Goal: Task Accomplishment & Management: Manage account settings

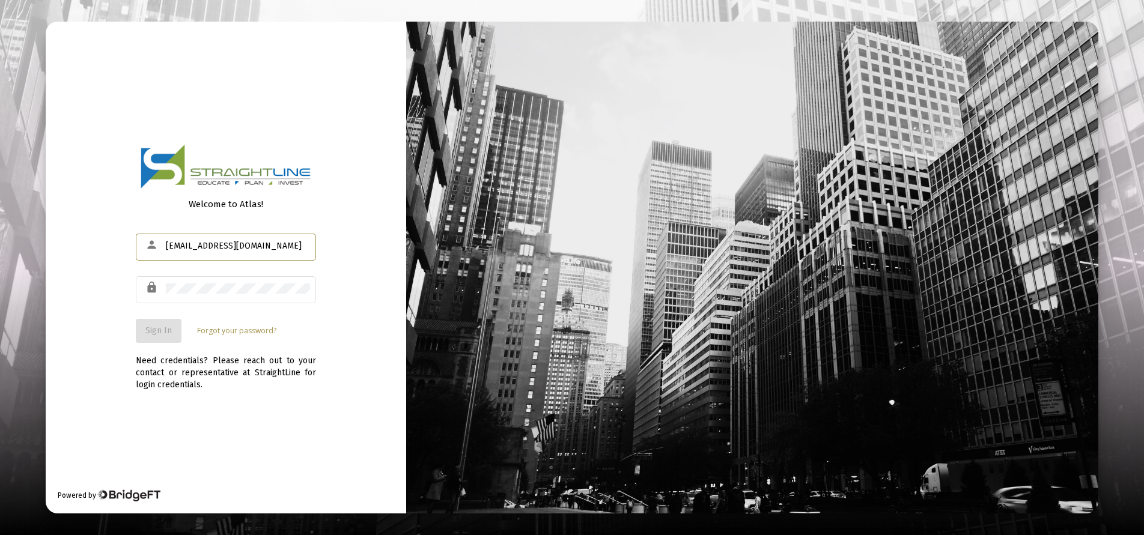
type input "[EMAIL_ADDRESS][DOMAIN_NAME]"
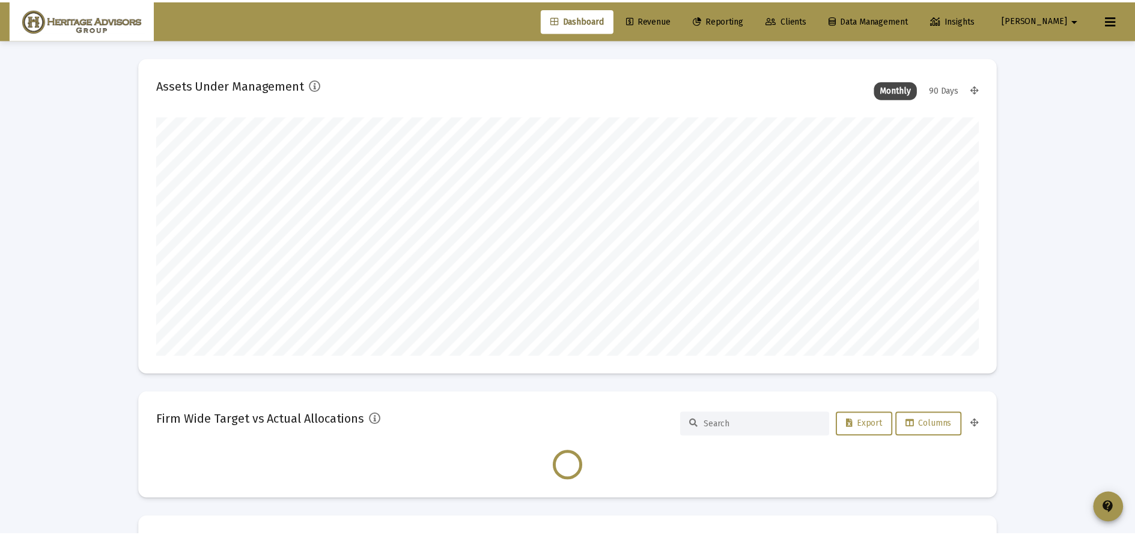
scroll to position [240, 829]
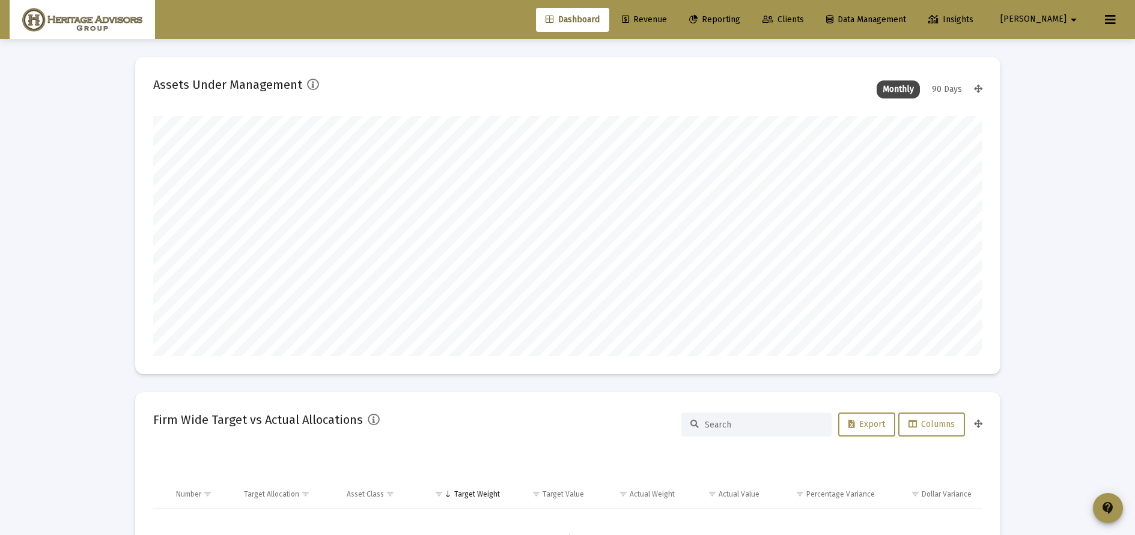
type input "[DATE]"
click at [667, 22] on span "Revenue" at bounding box center [644, 19] width 45 height 10
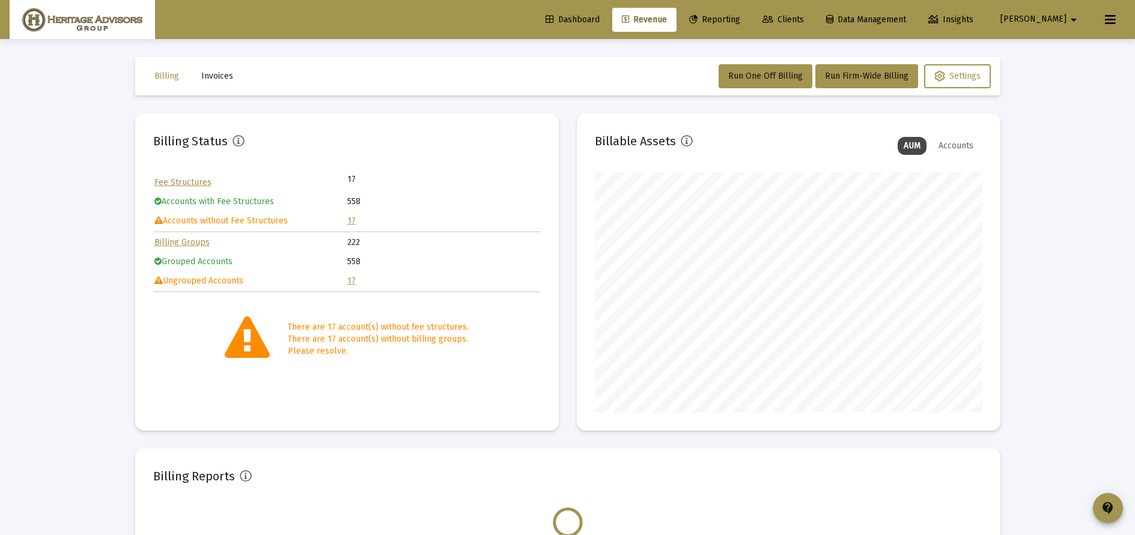
scroll to position [240, 387]
click at [350, 219] on link "17" at bounding box center [351, 221] width 8 height 10
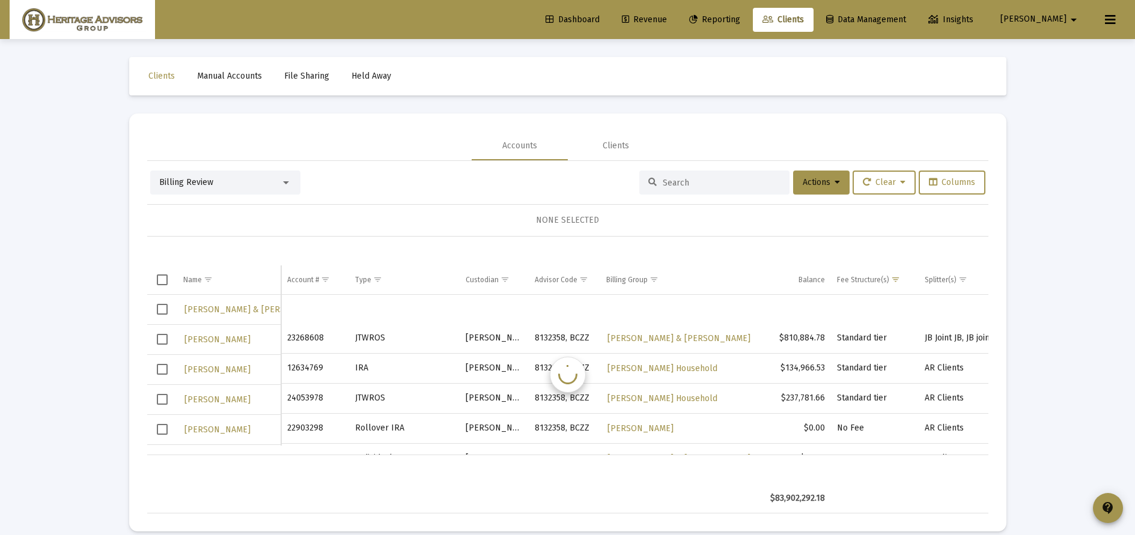
scroll to position [29, 0]
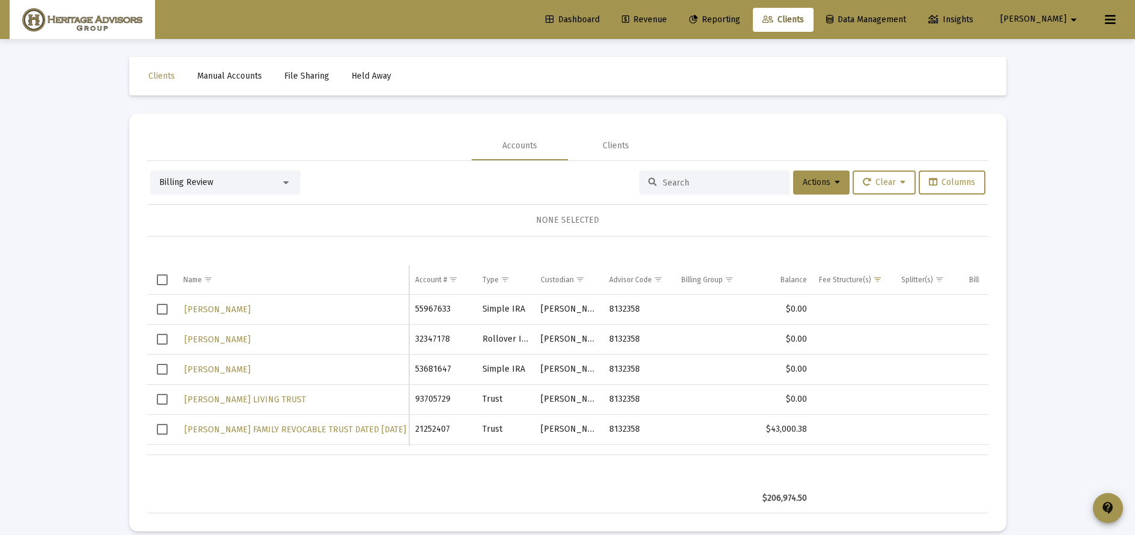
click at [162, 314] on span "Select row" at bounding box center [162, 309] width 11 height 11
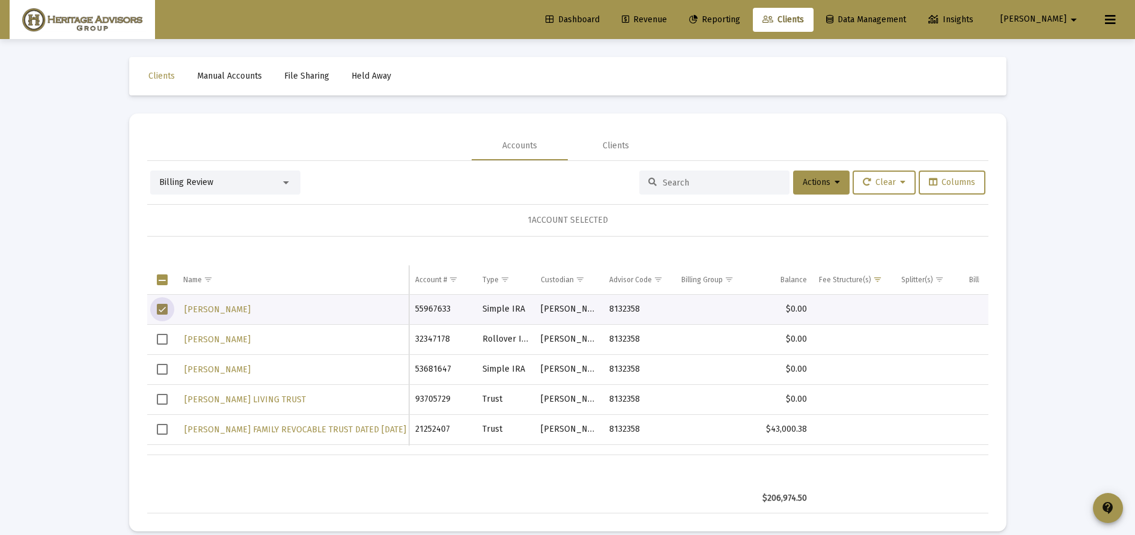
click at [165, 367] on span "Select row" at bounding box center [162, 369] width 11 height 11
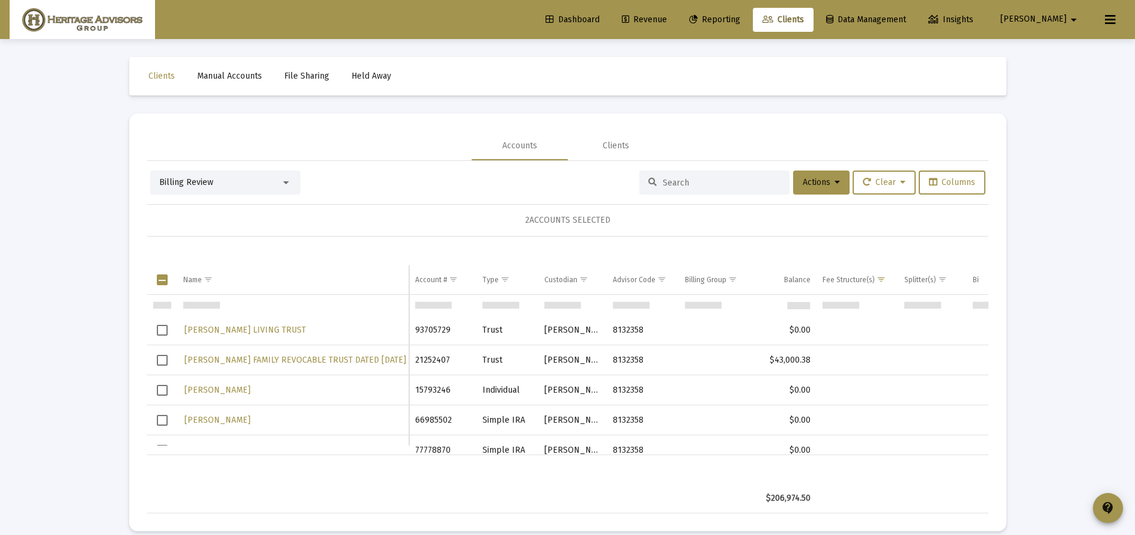
scroll to position [133, 0]
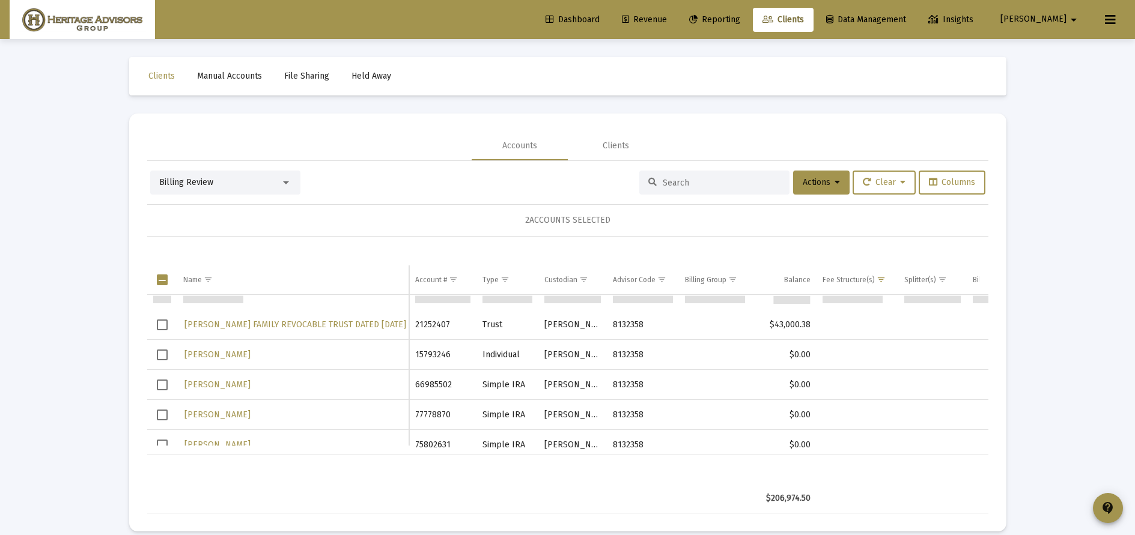
click at [162, 384] on span "Select row" at bounding box center [162, 385] width 11 height 11
click at [160, 418] on span "Select row" at bounding box center [162, 415] width 11 height 11
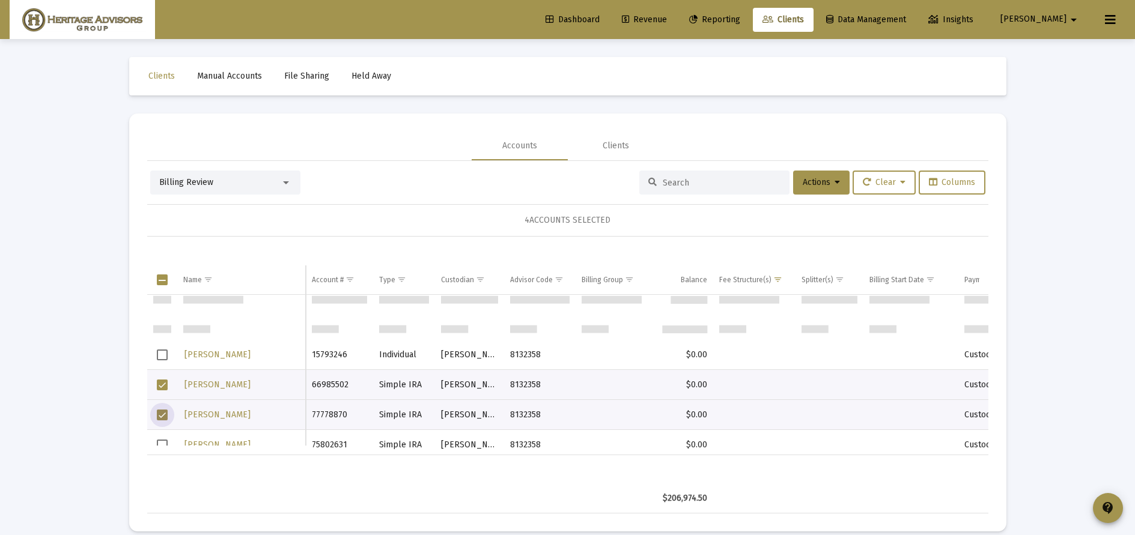
scroll to position [154, 0]
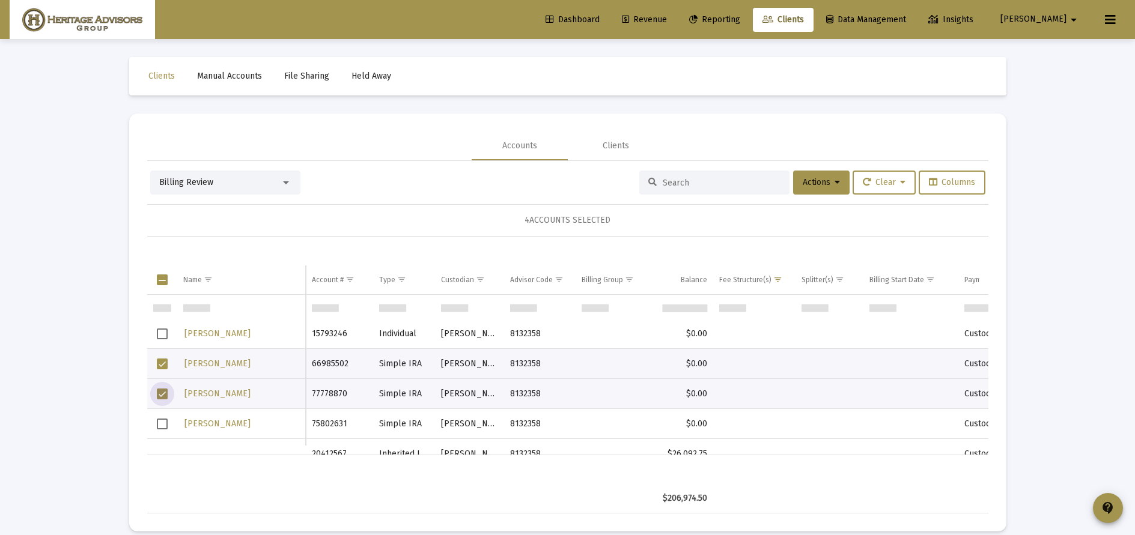
click at [160, 423] on span "Select row" at bounding box center [162, 424] width 11 height 11
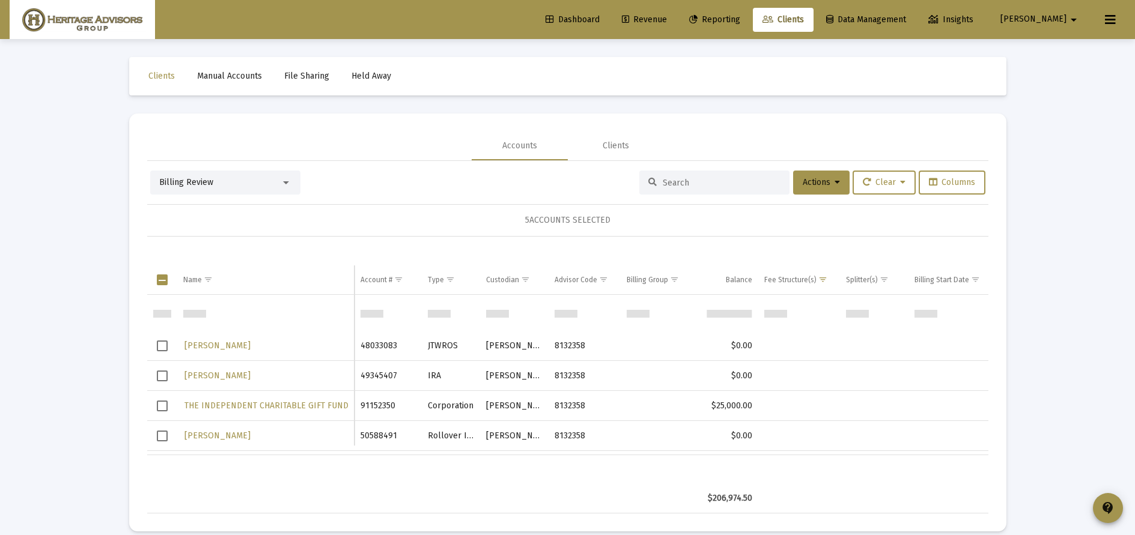
scroll to position [372, 0]
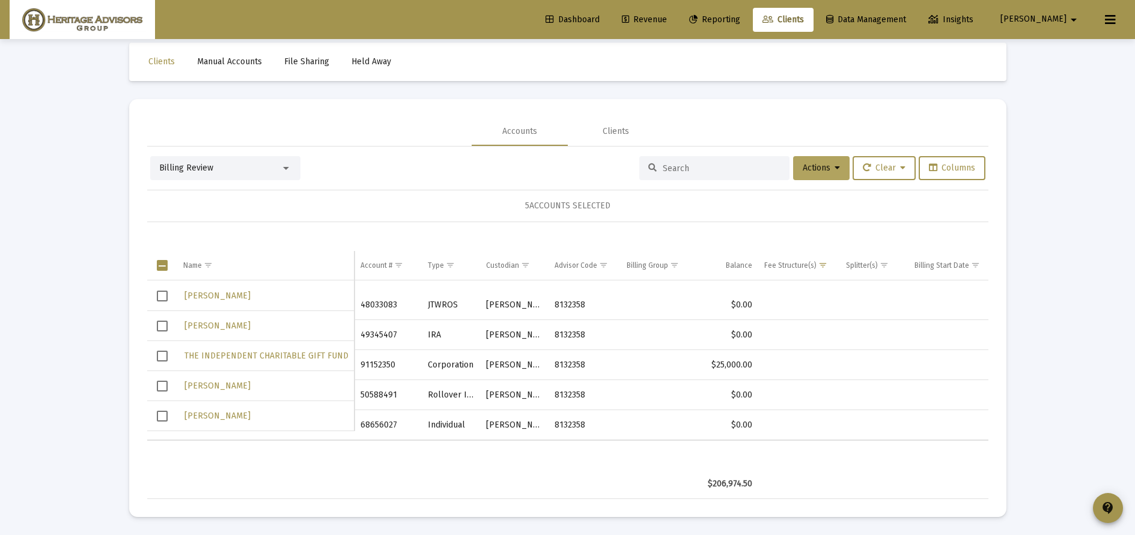
click at [834, 167] on icon at bounding box center [836, 168] width 5 height 8
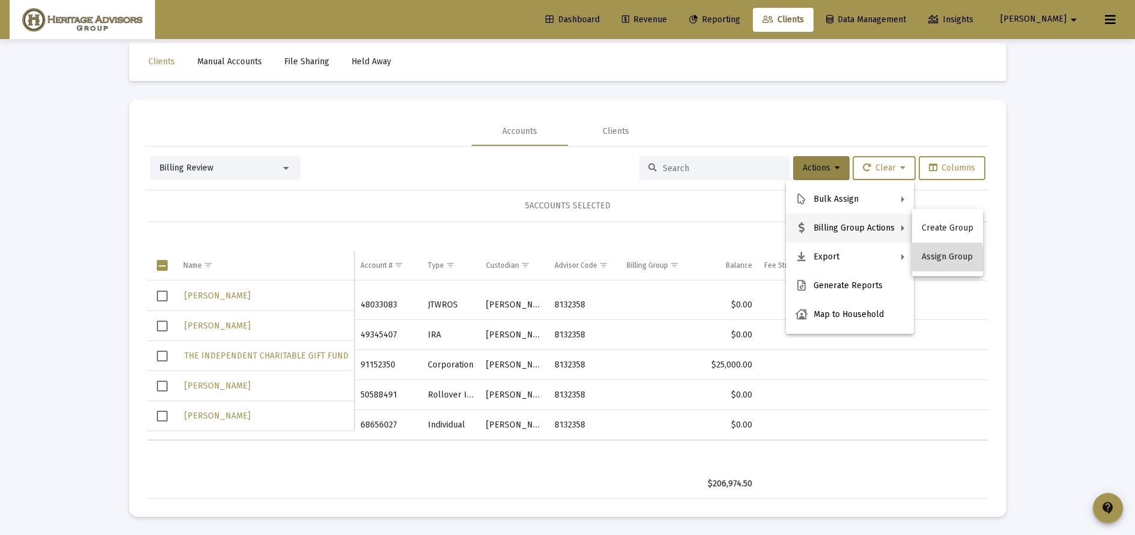
click at [946, 258] on button "Assign Group" at bounding box center [947, 257] width 71 height 29
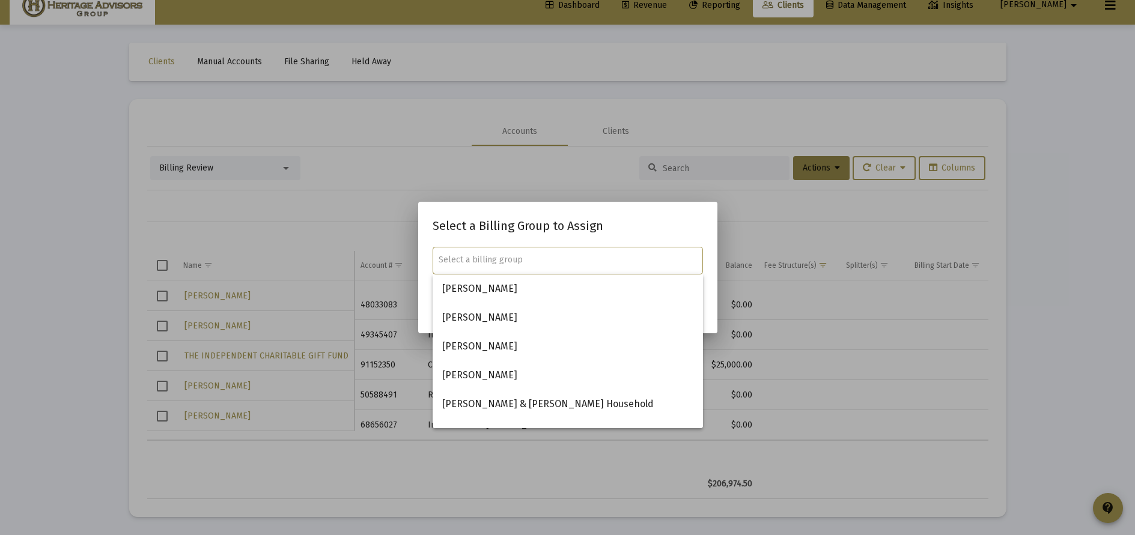
click at [517, 180] on div at bounding box center [567, 267] width 1135 height 535
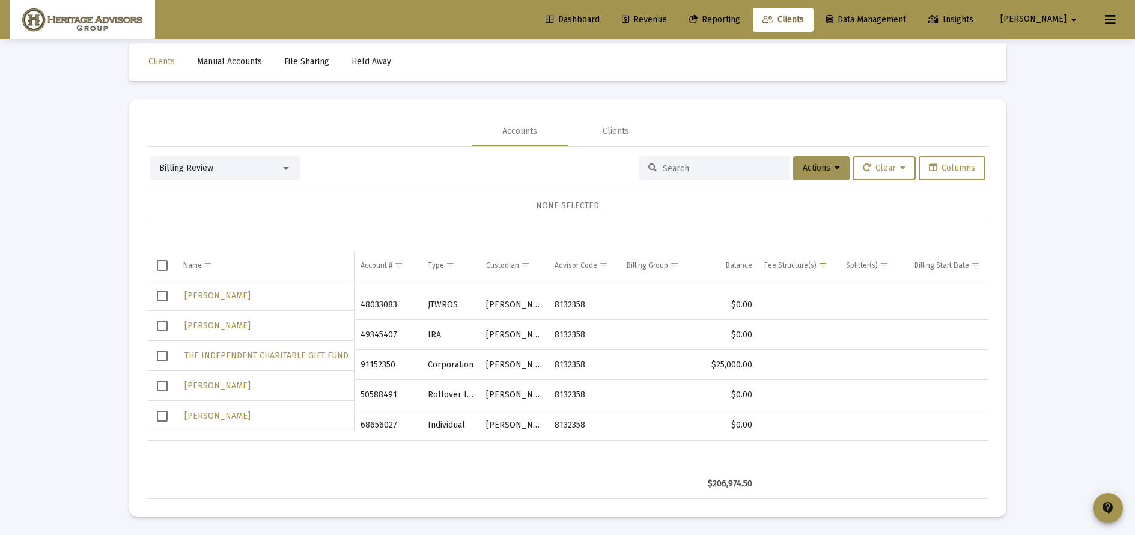
click at [818, 174] on button "Actions" at bounding box center [821, 168] width 56 height 24
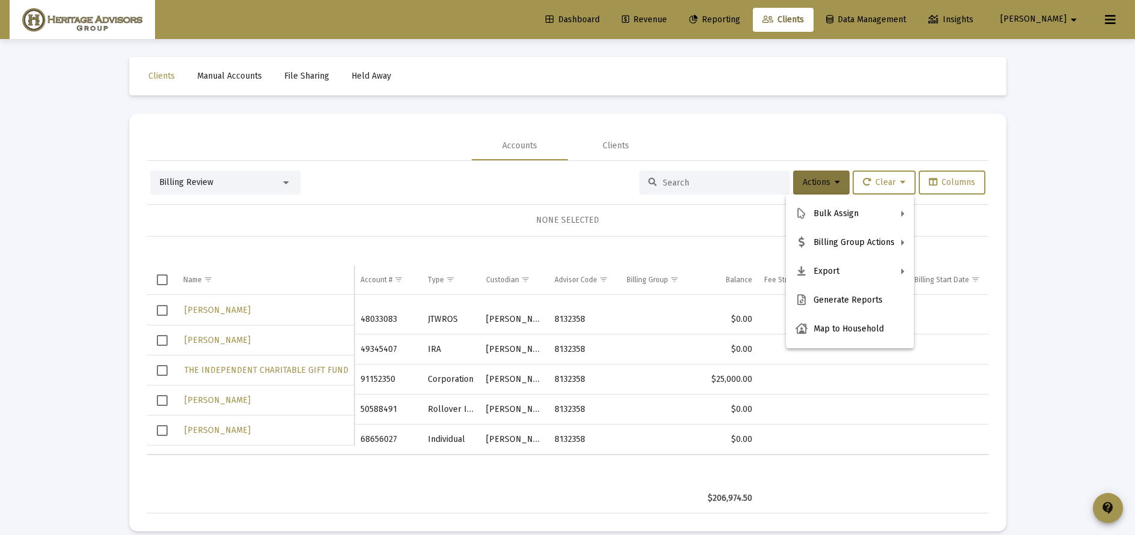
click at [318, 240] on div at bounding box center [567, 267] width 1135 height 535
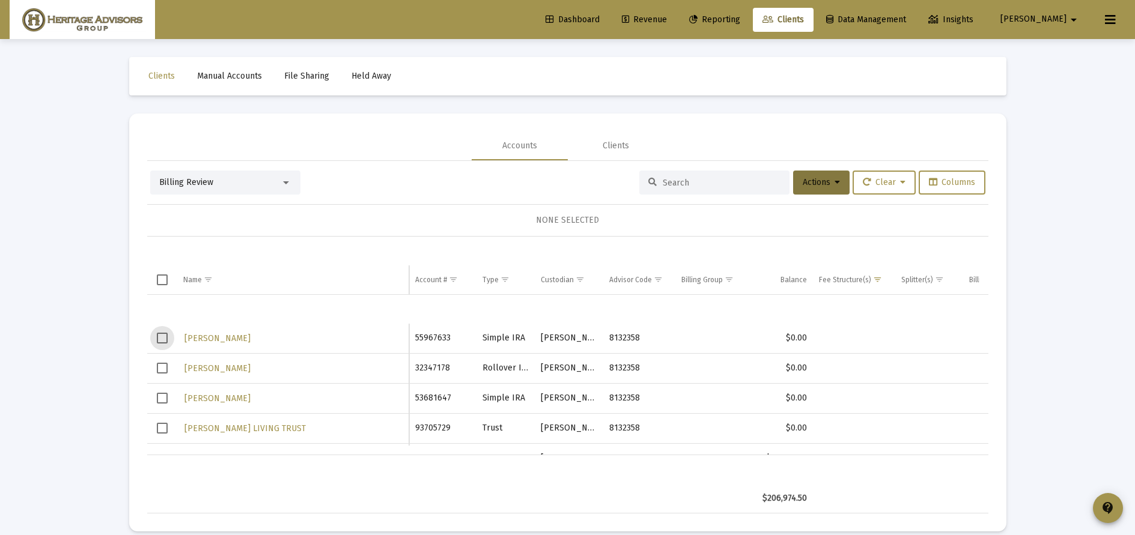
click at [159, 337] on span "Select row" at bounding box center [162, 338] width 11 height 11
click at [813, 196] on div "Billing Review Actions Clear Columns 1 ACCOUNT SELECTED Name Name Account # Typ…" at bounding box center [567, 342] width 841 height 343
click at [816, 191] on button "Actions" at bounding box center [821, 183] width 56 height 24
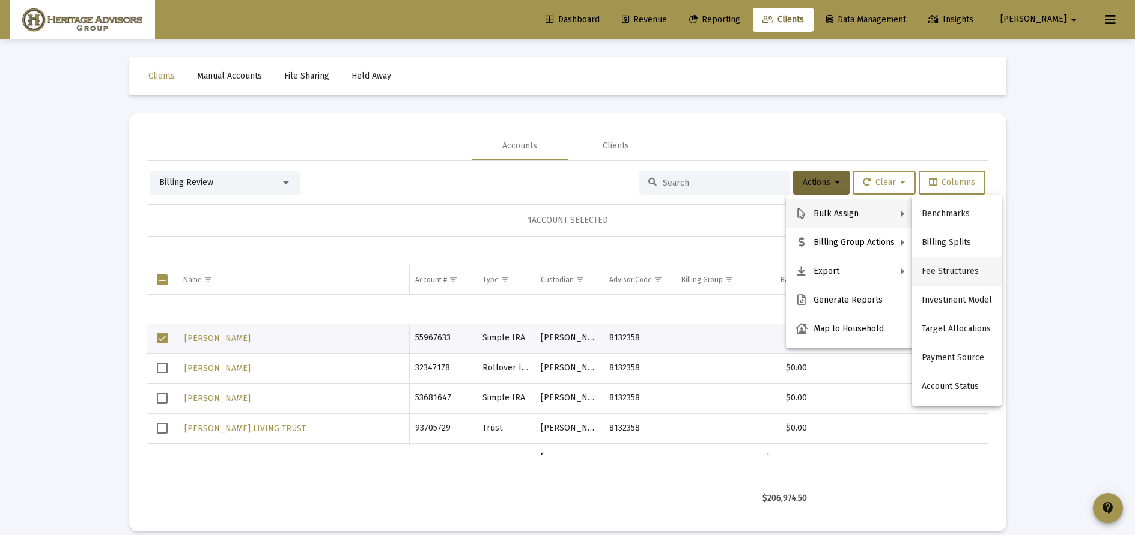
click at [949, 265] on button "Fee Structures" at bounding box center [957, 271] width 90 height 29
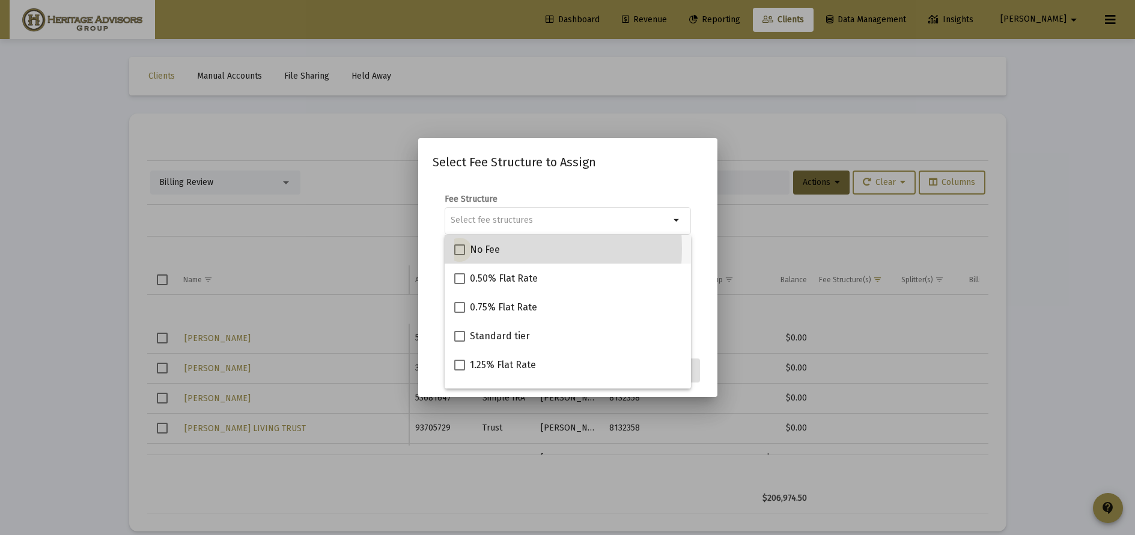
click at [461, 249] on span at bounding box center [459, 249] width 11 height 11
click at [460, 255] on input "No Fee" at bounding box center [459, 255] width 1 height 1
checkbox input "true"
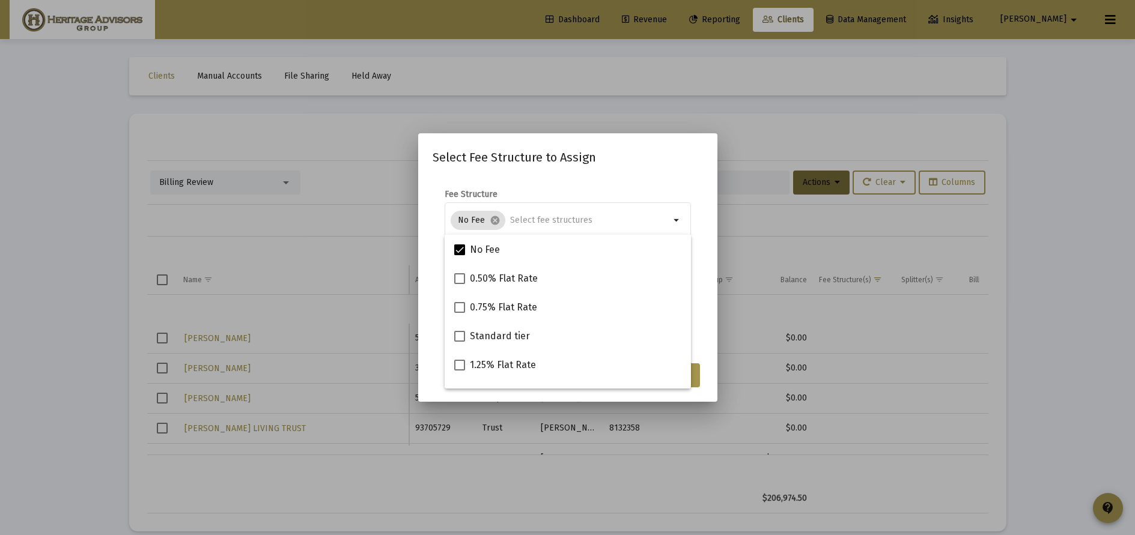
click at [670, 186] on mat-dialog-content "Fee Structure No Fee cancel arrow_drop_down Notes You are assigning 1 account t…" at bounding box center [567, 267] width 299 height 180
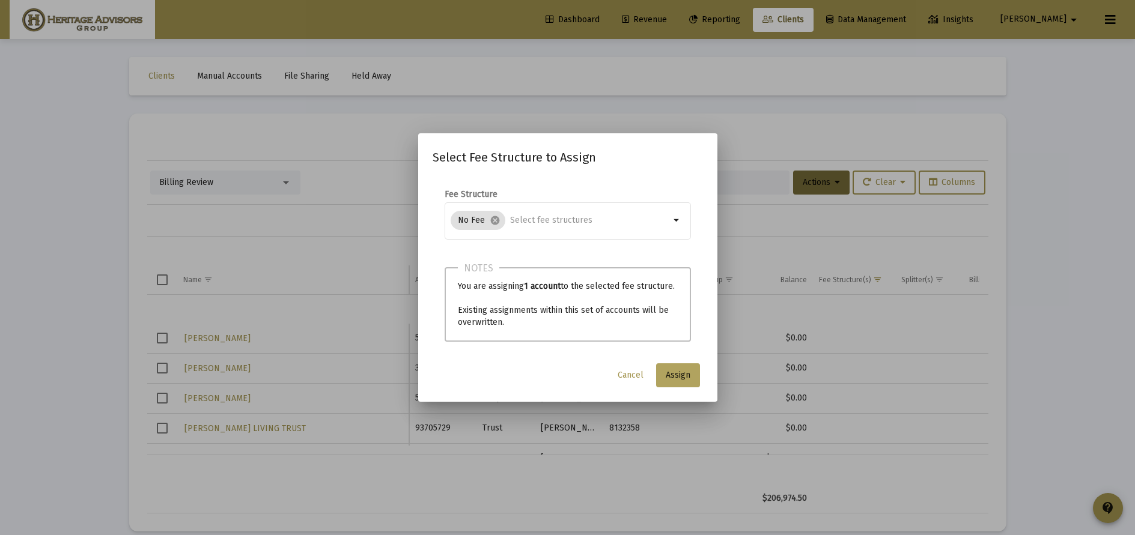
click at [683, 376] on span "Assign" at bounding box center [678, 375] width 25 height 10
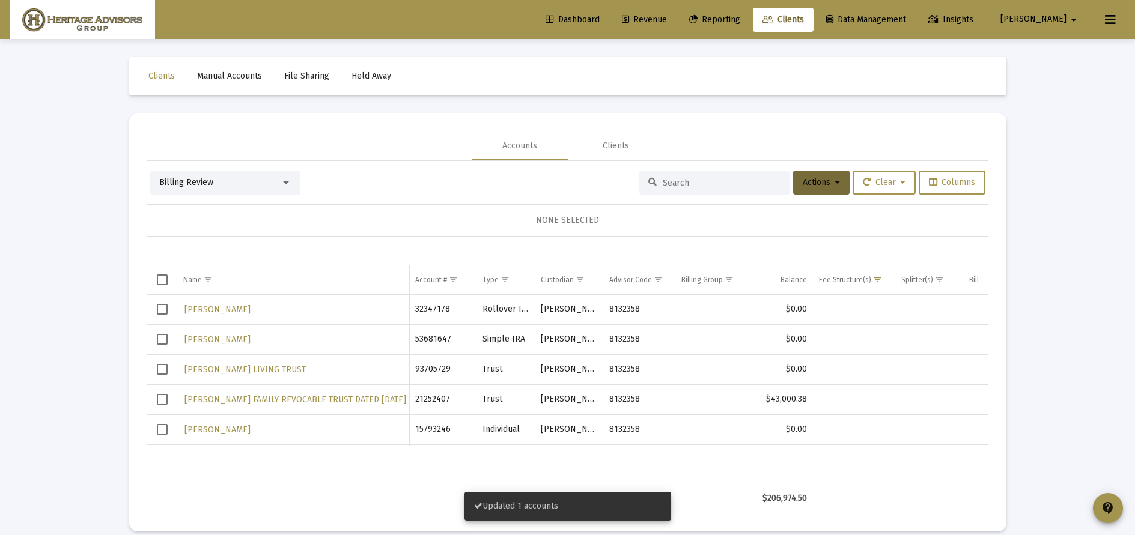
scroll to position [0, 0]
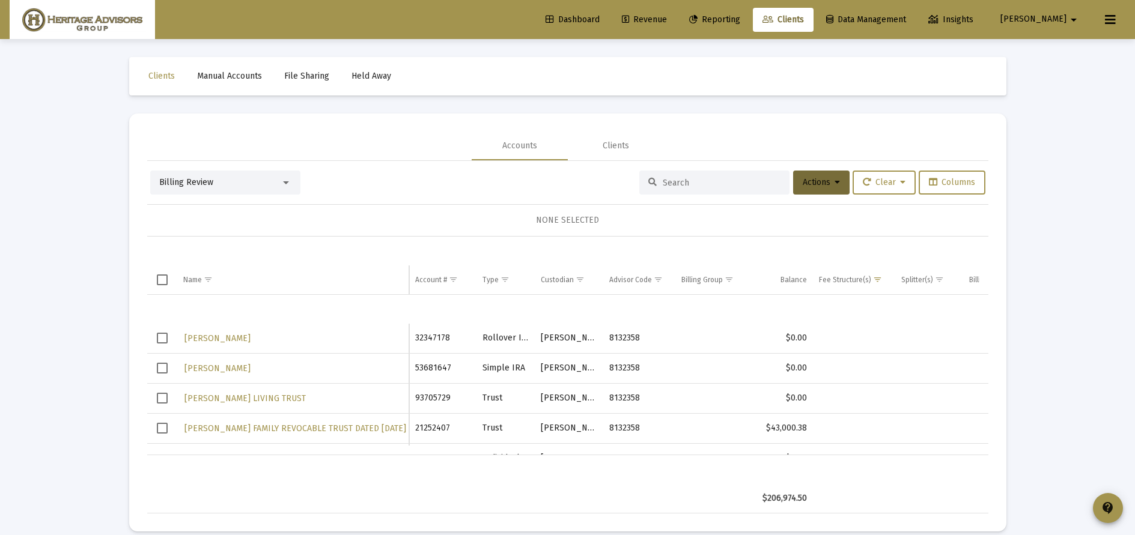
click at [160, 339] on span "Select row" at bounding box center [162, 338] width 11 height 11
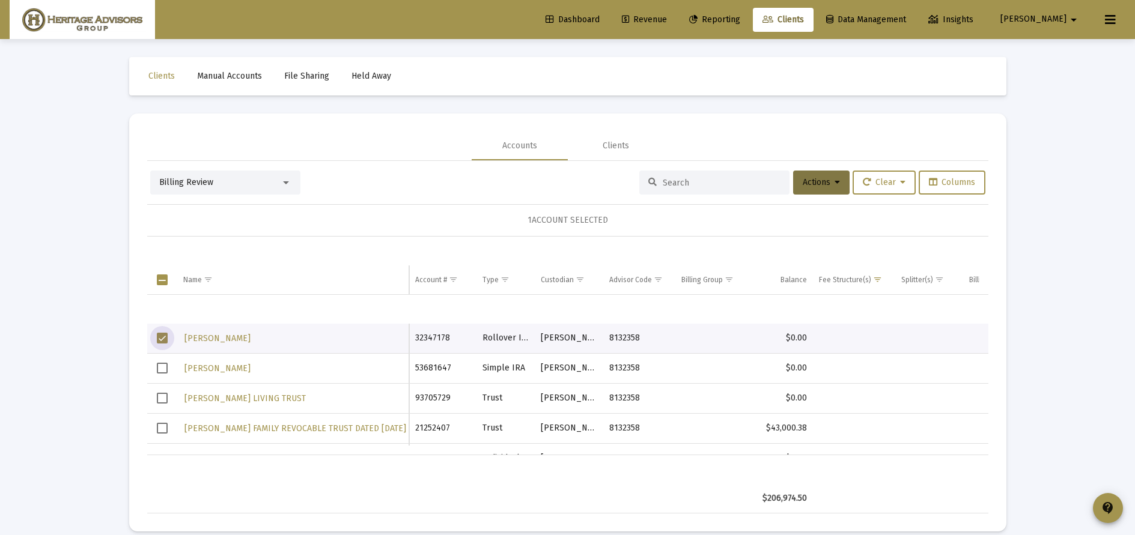
click at [834, 180] on icon at bounding box center [836, 182] width 5 height 8
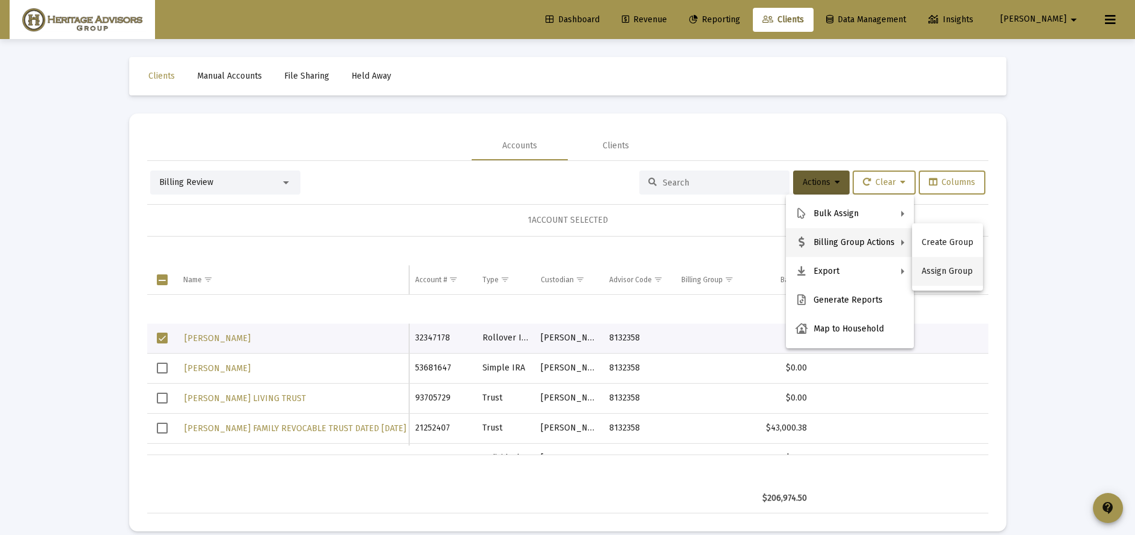
click at [949, 272] on button "Assign Group" at bounding box center [947, 271] width 71 height 29
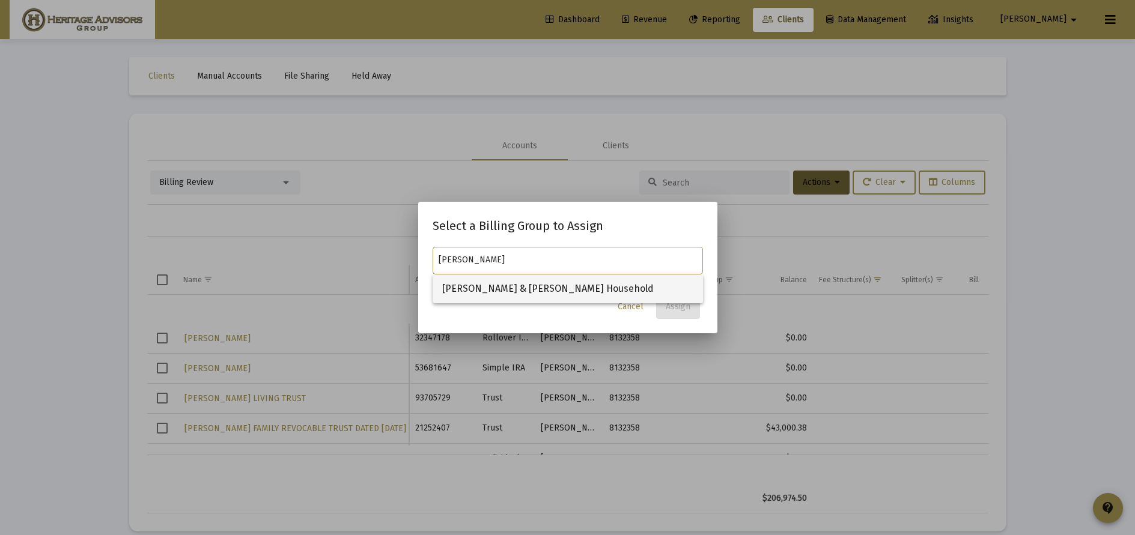
click at [566, 284] on span "[PERSON_NAME] & [PERSON_NAME] Household" at bounding box center [567, 289] width 251 height 29
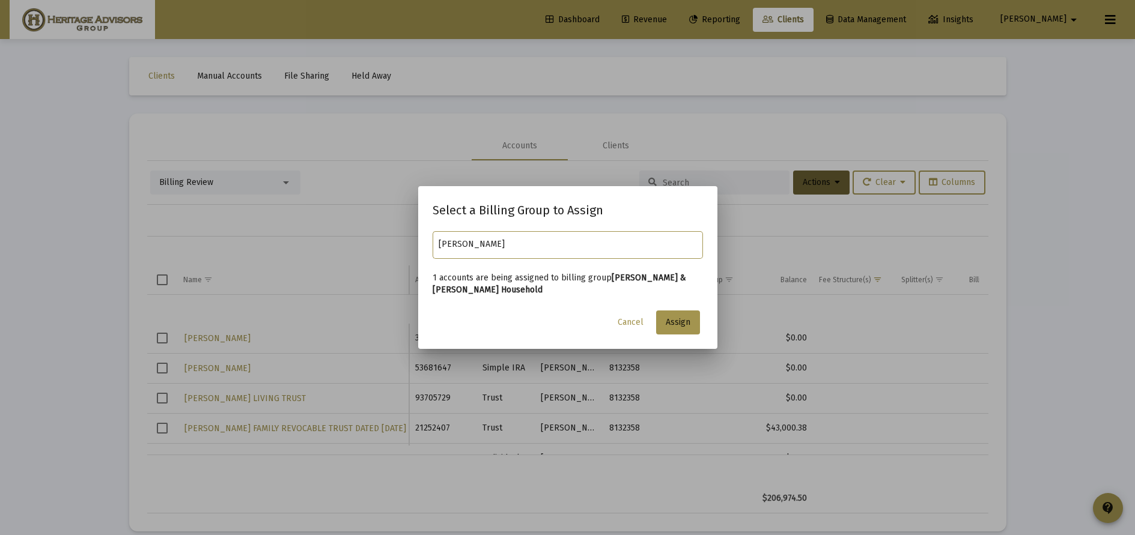
type input "[PERSON_NAME] & [PERSON_NAME] Household"
click at [683, 321] on span "Assign" at bounding box center [678, 322] width 25 height 10
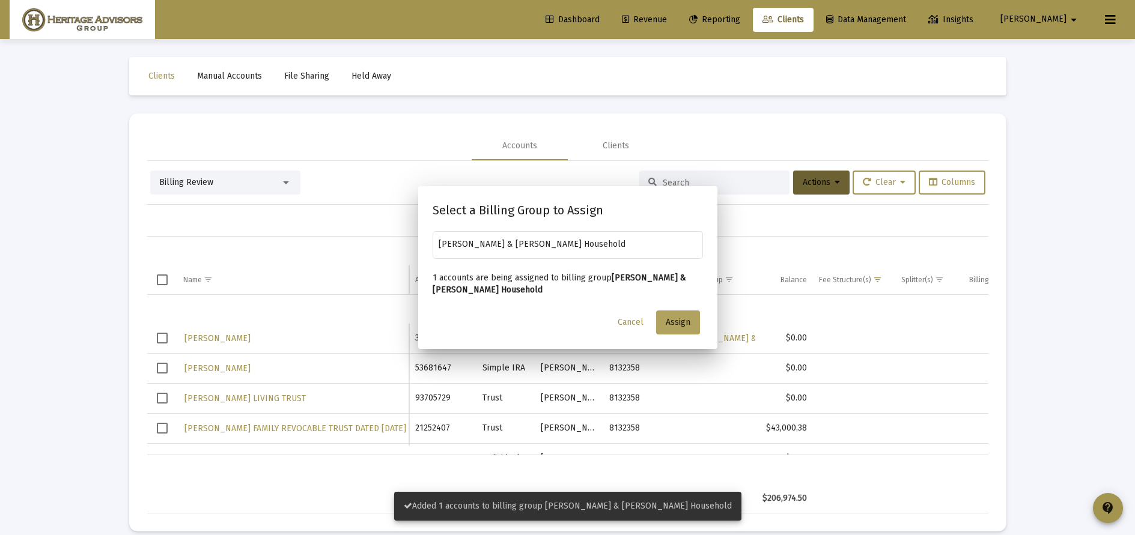
scroll to position [29, 0]
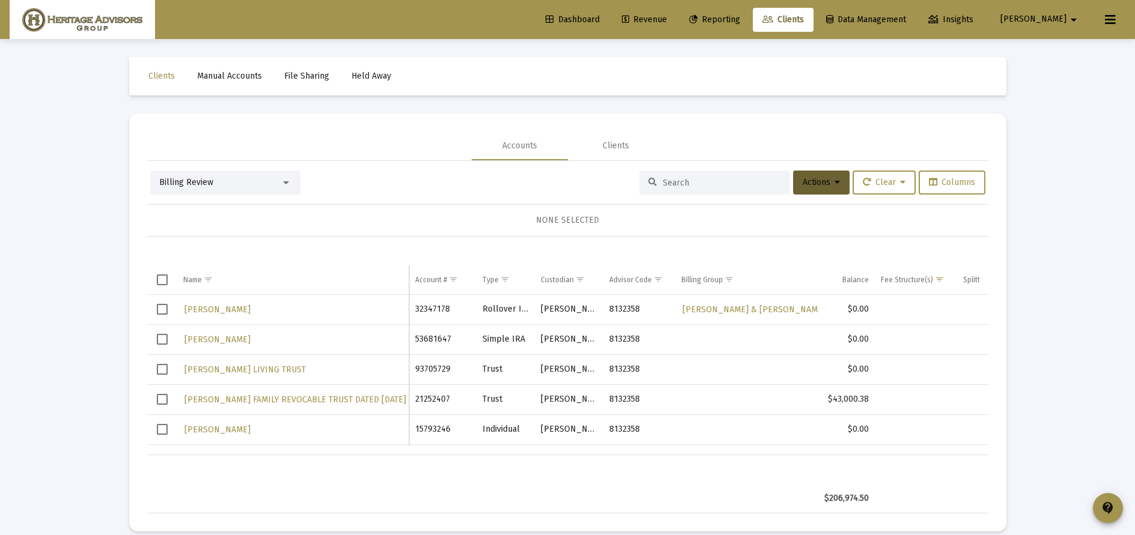
click at [165, 310] on span "Select row" at bounding box center [162, 309] width 11 height 11
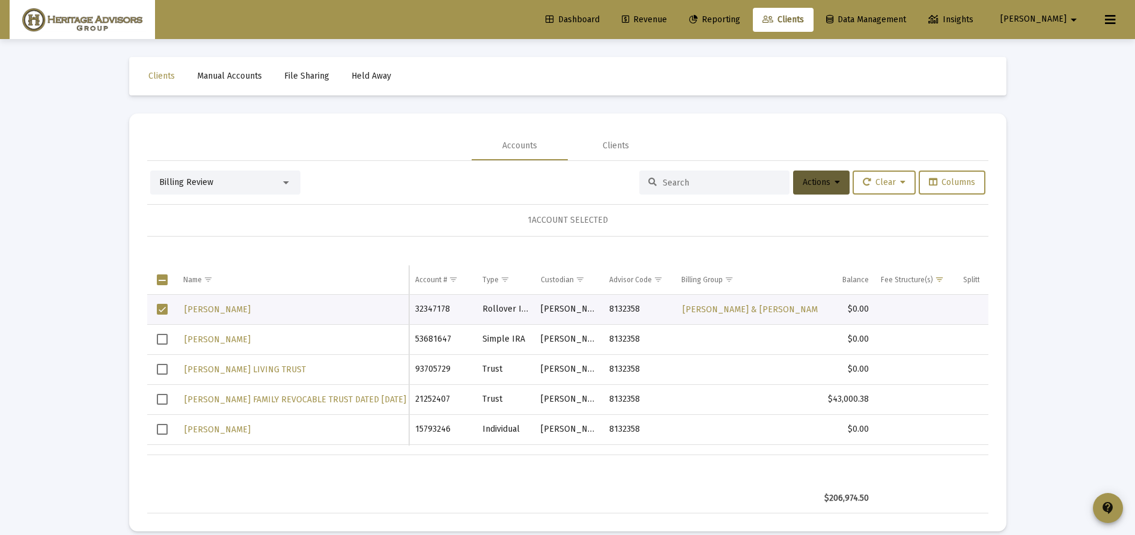
click at [834, 180] on icon at bounding box center [836, 182] width 5 height 8
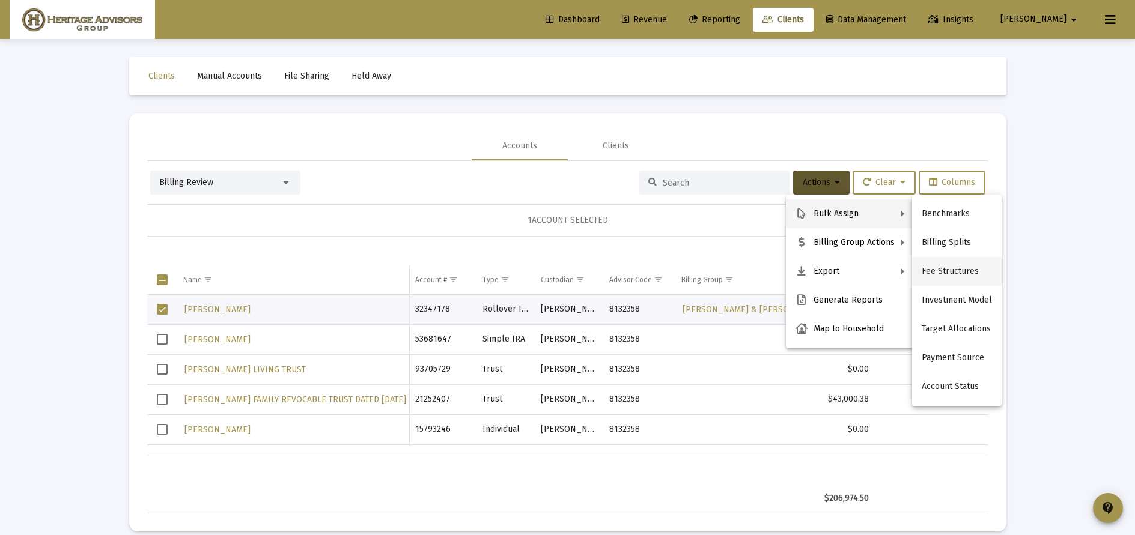
click at [952, 272] on button "Fee Structures" at bounding box center [957, 271] width 90 height 29
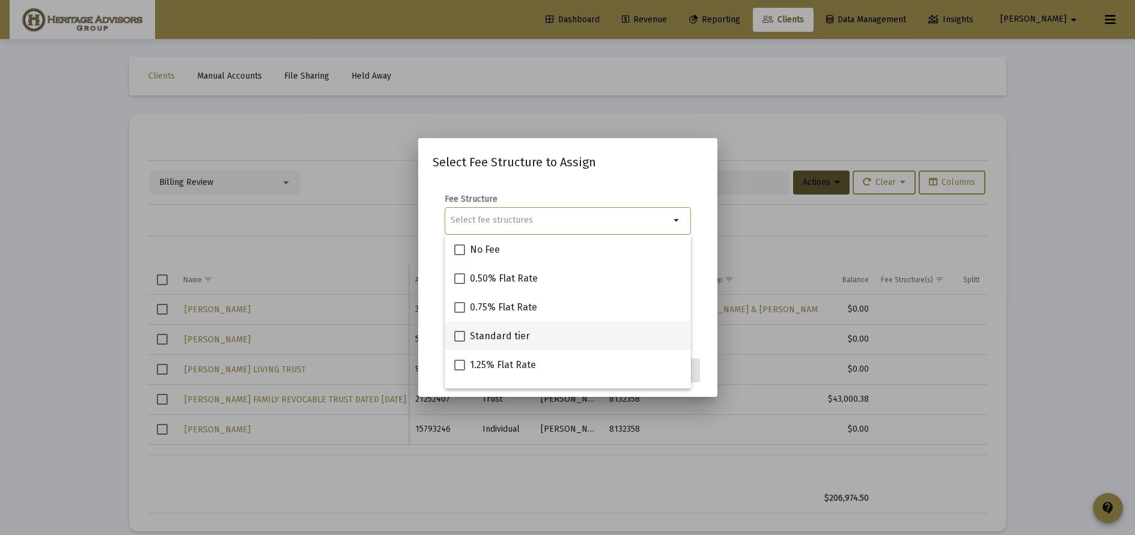
click at [460, 337] on span at bounding box center [459, 336] width 11 height 11
click at [460, 342] on input "Standard tier" at bounding box center [459, 342] width 1 height 1
checkbox input "true"
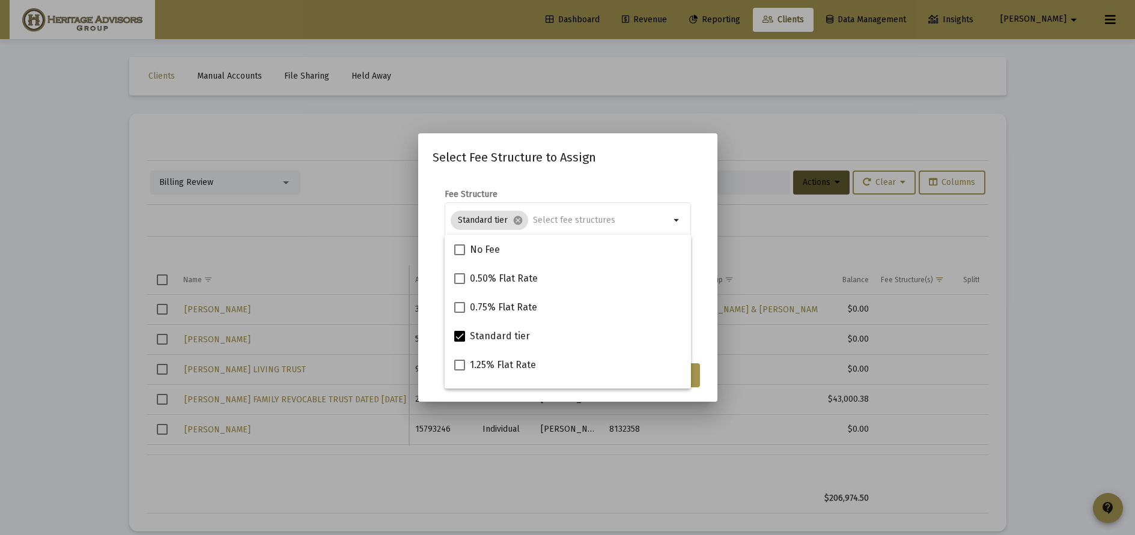
click at [639, 181] on mat-dialog-content "Fee Structure Standard tier cancel arrow_drop_down Notes You are assigning 1 ac…" at bounding box center [567, 267] width 299 height 180
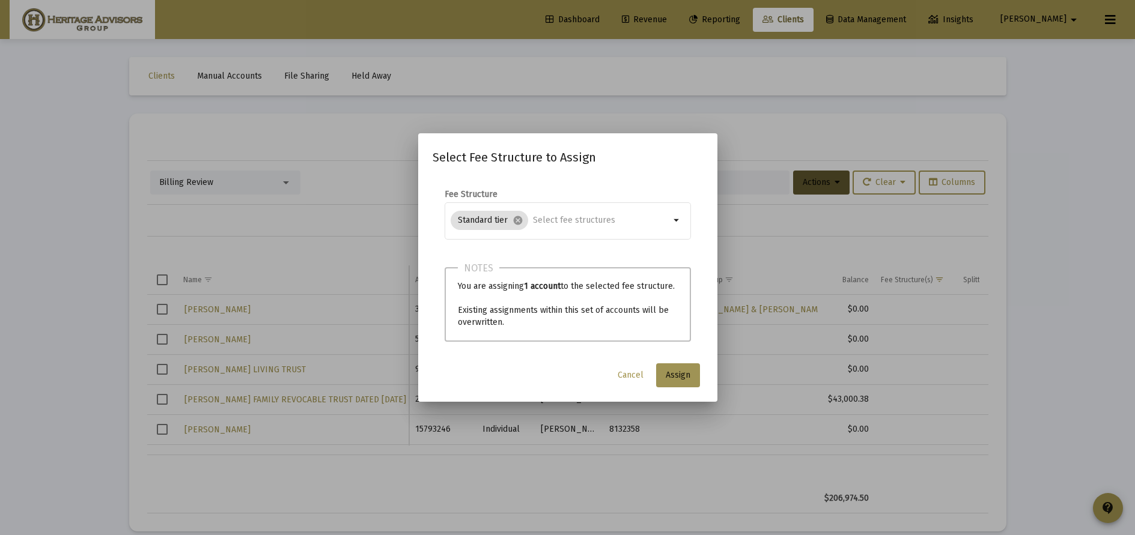
click at [675, 381] on button "Assign" at bounding box center [678, 375] width 44 height 24
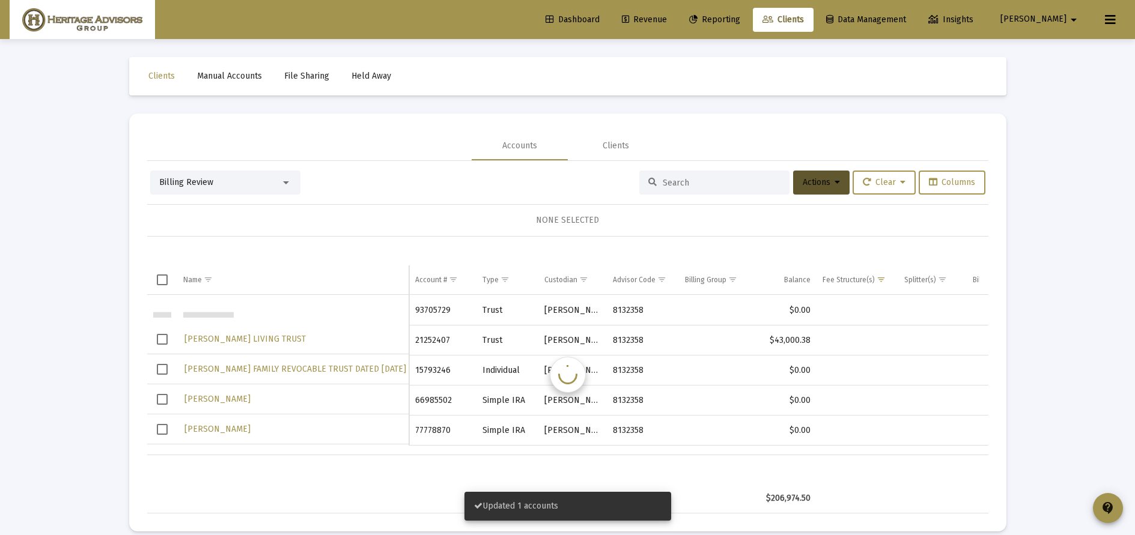
scroll to position [58, 0]
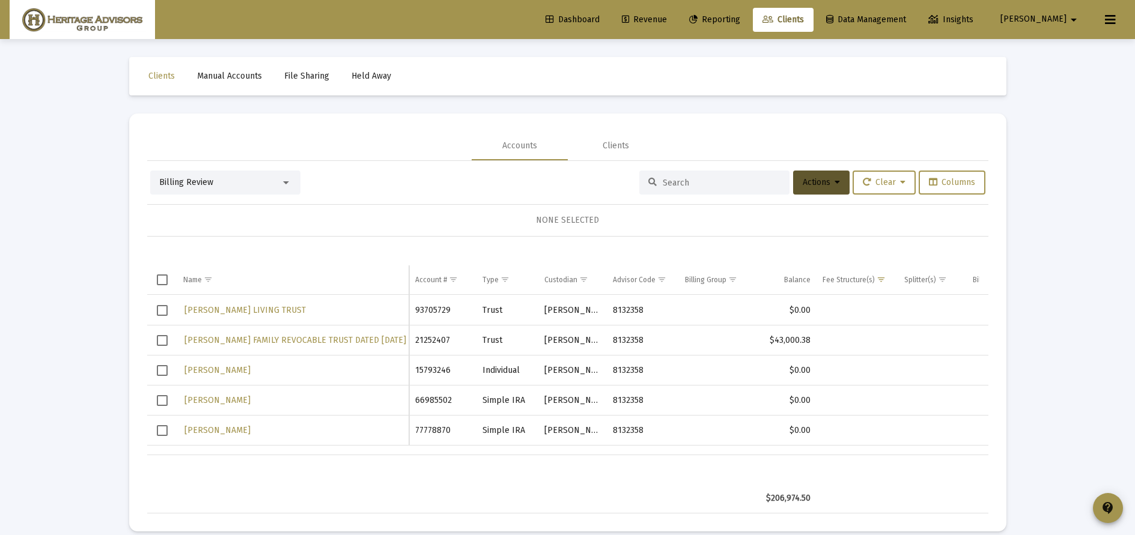
click at [162, 314] on span "Select row" at bounding box center [162, 310] width 11 height 11
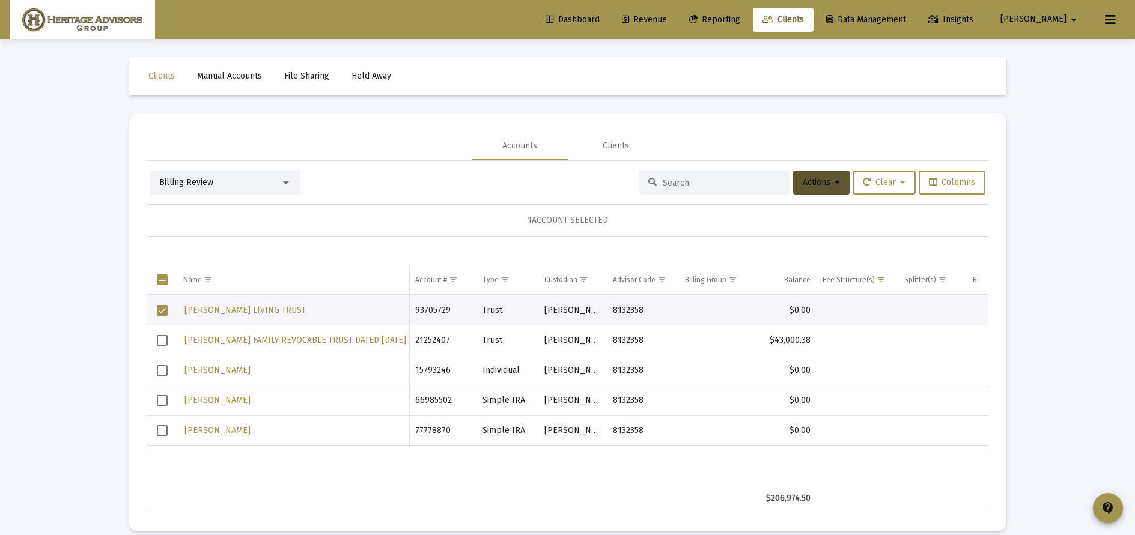
click at [834, 185] on icon at bounding box center [836, 182] width 5 height 8
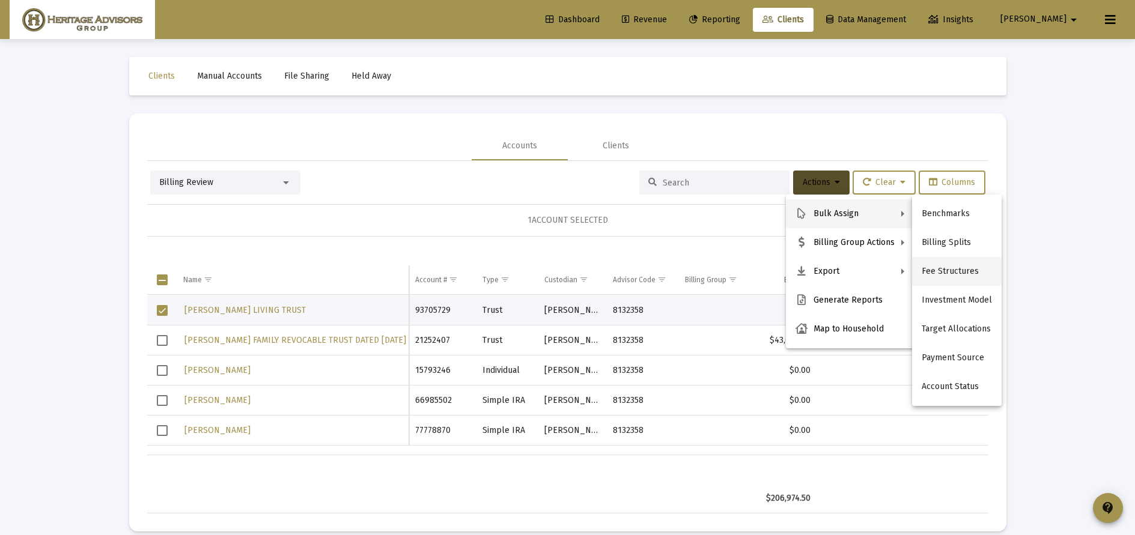
click at [950, 273] on button "Fee Structures" at bounding box center [957, 271] width 90 height 29
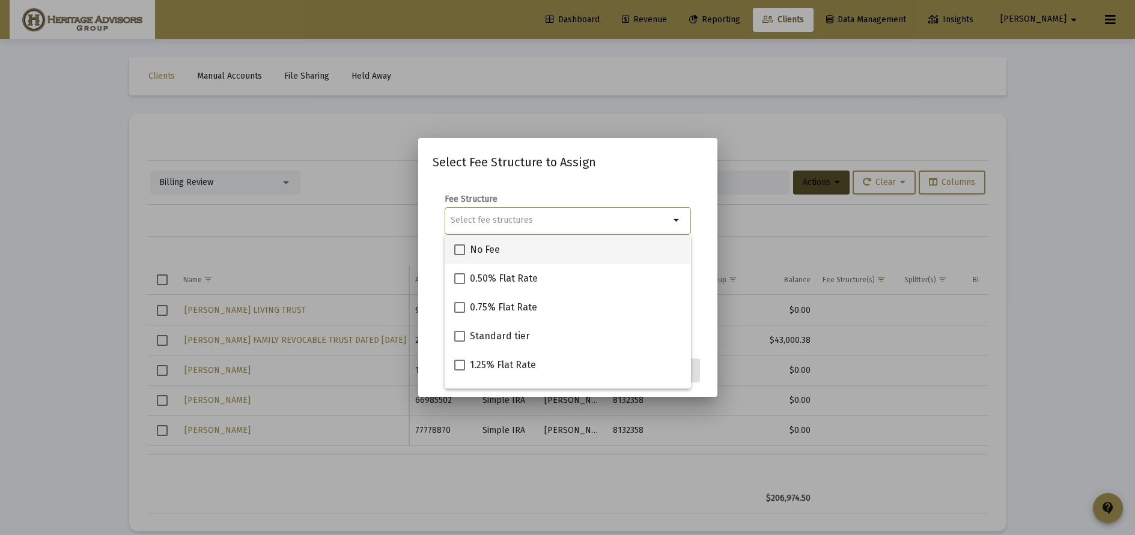
click at [484, 256] on span "No Fee" at bounding box center [485, 250] width 30 height 14
click at [460, 256] on input "No Fee" at bounding box center [459, 255] width 1 height 1
checkbox input "true"
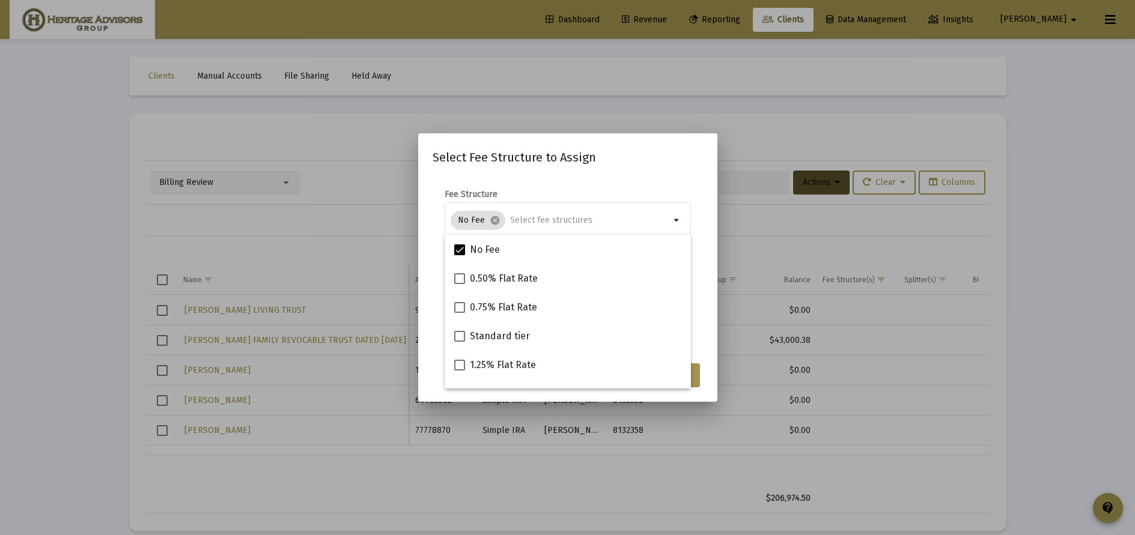
click at [704, 357] on mat-dialog-container "Select Fee Structure to Assign Fee Structure No Fee cancel arrow_drop_down Note…" at bounding box center [567, 267] width 299 height 269
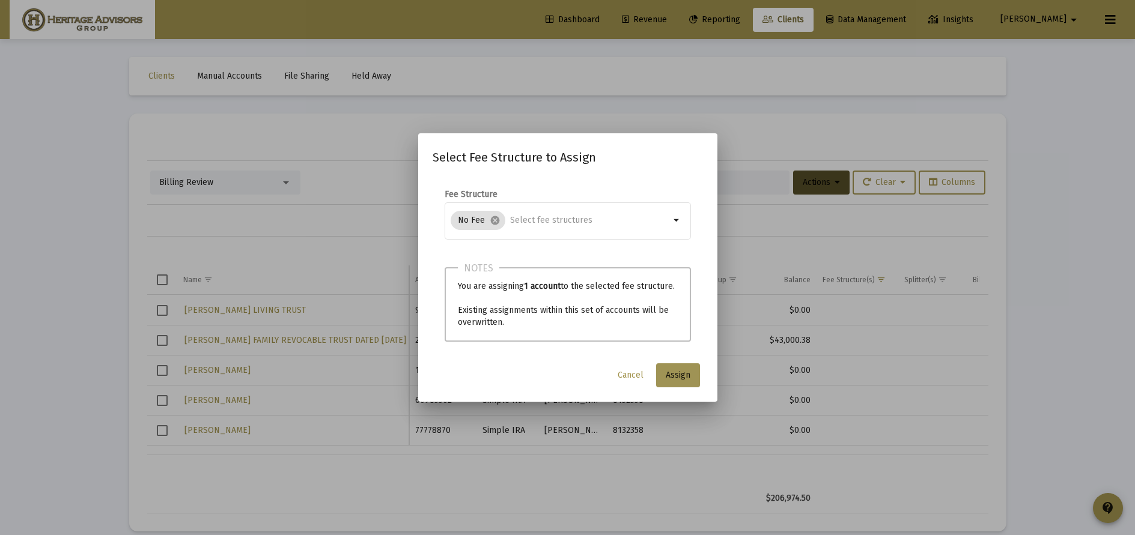
click at [691, 371] on button "Assign" at bounding box center [678, 375] width 44 height 24
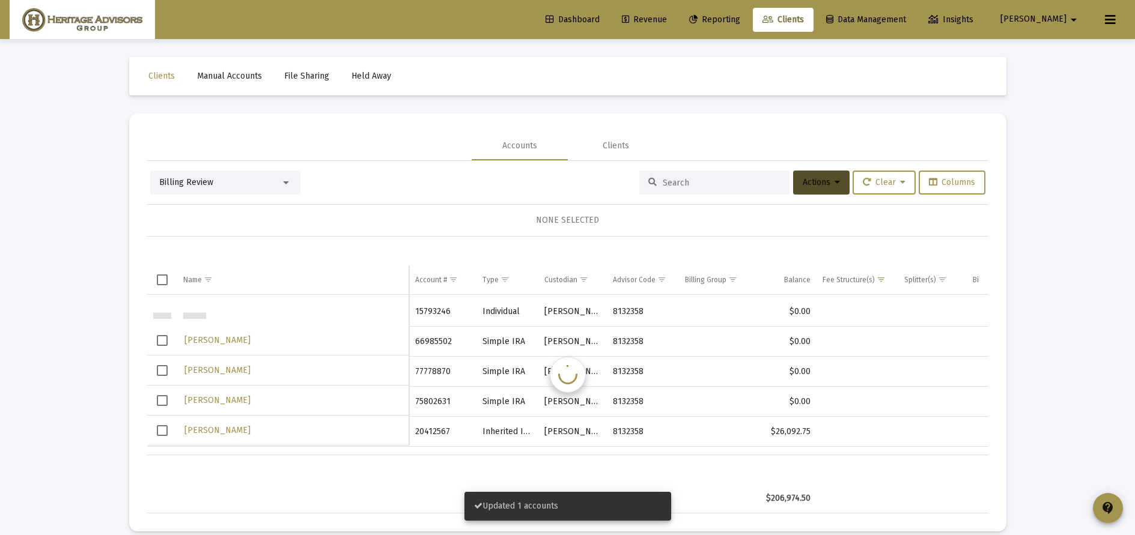
scroll to position [87, 0]
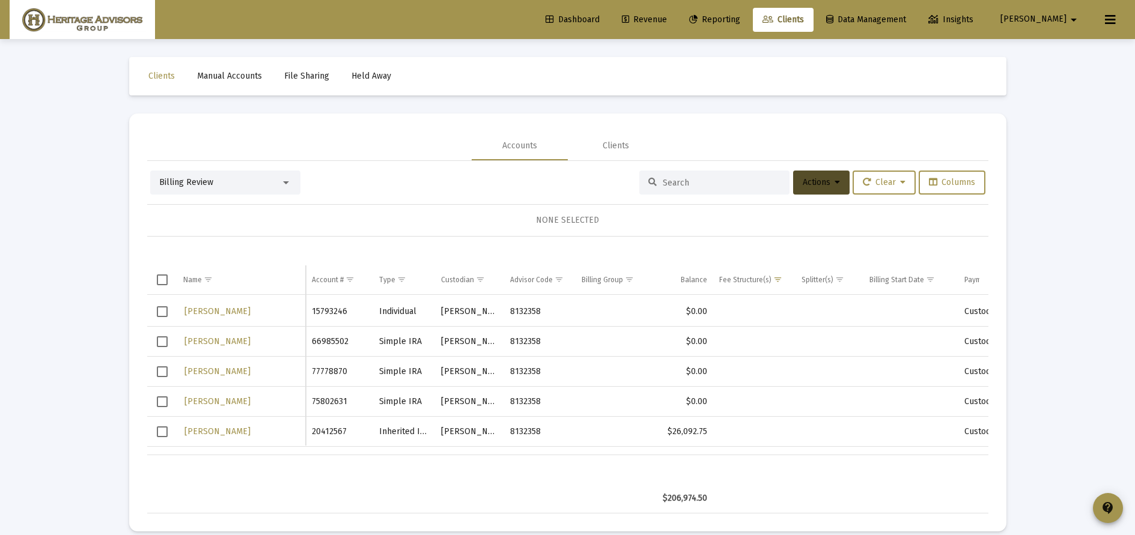
click at [162, 313] on span "Select row" at bounding box center [162, 311] width 11 height 11
click at [834, 187] on icon at bounding box center [836, 182] width 5 height 8
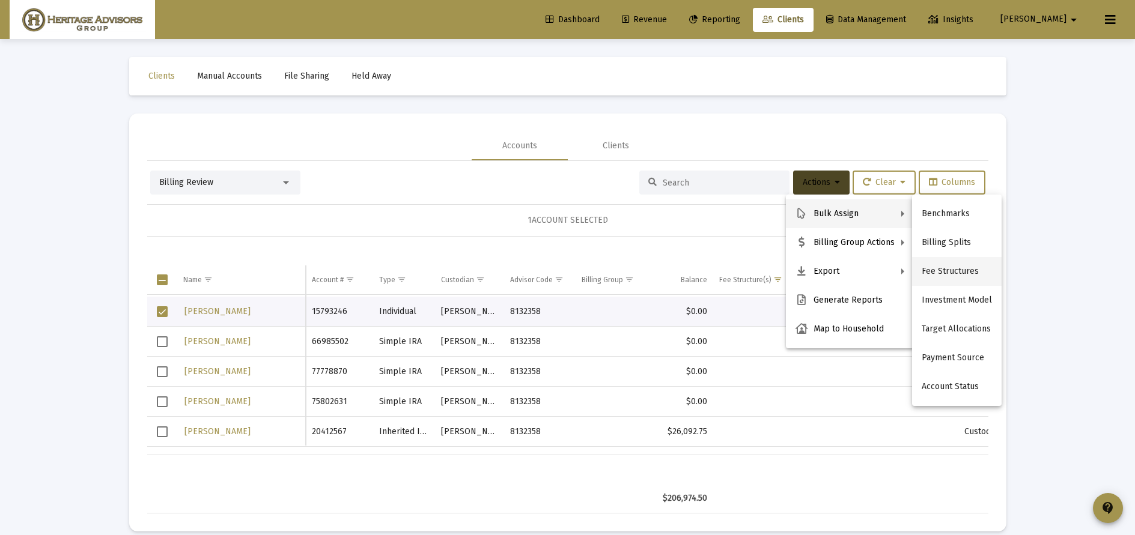
click at [946, 275] on button "Fee Structures" at bounding box center [957, 271] width 90 height 29
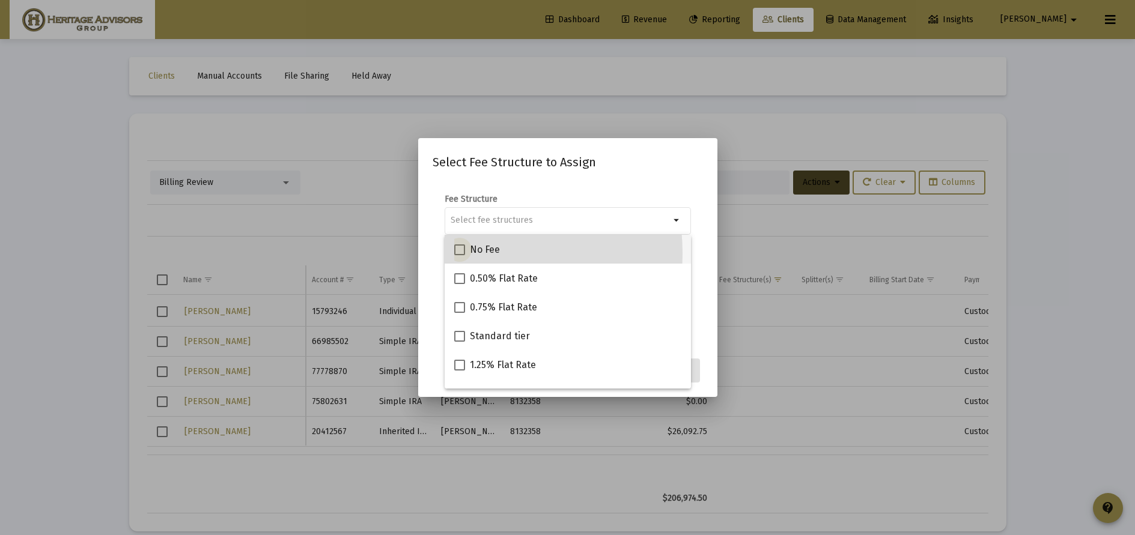
click at [457, 253] on span at bounding box center [459, 249] width 11 height 11
click at [459, 255] on input "No Fee" at bounding box center [459, 255] width 1 height 1
checkbox input "true"
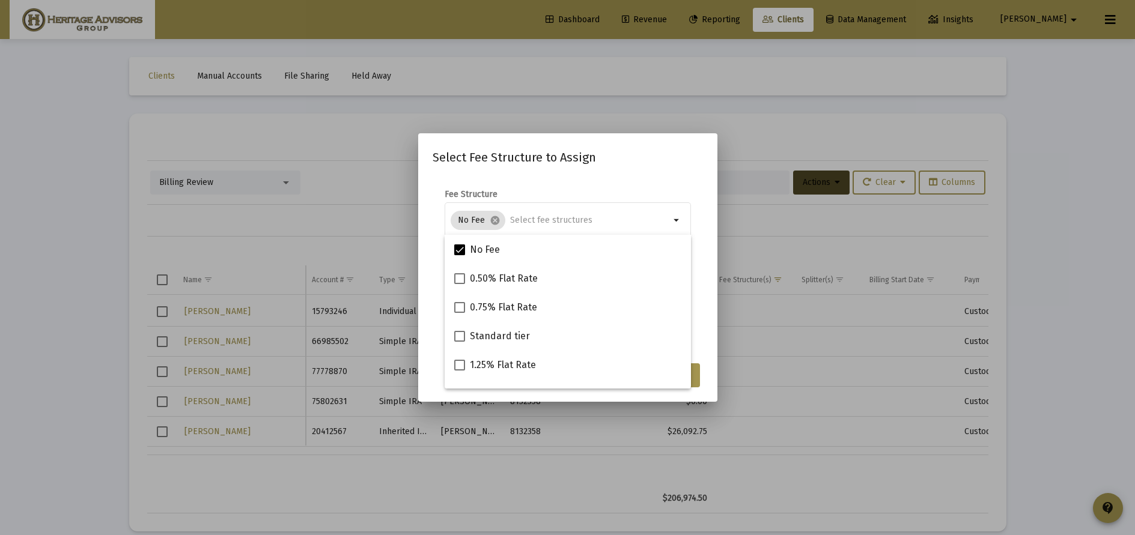
click at [704, 341] on mat-dialog-content "Fee Structure No Fee cancel arrow_drop_down Notes You are assigning 1 account t…" at bounding box center [567, 267] width 299 height 180
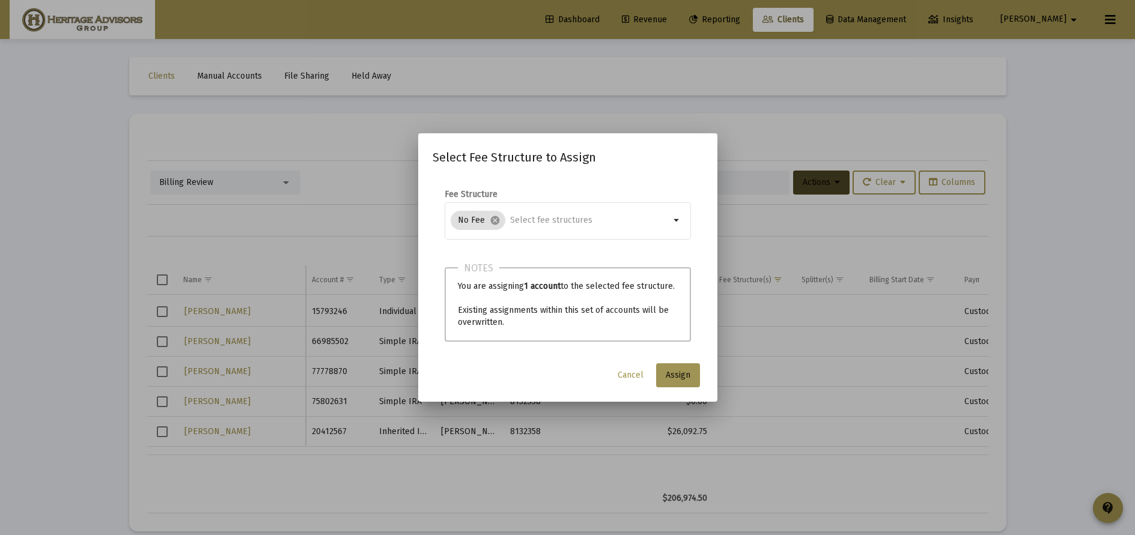
click at [683, 372] on span "Assign" at bounding box center [678, 375] width 25 height 10
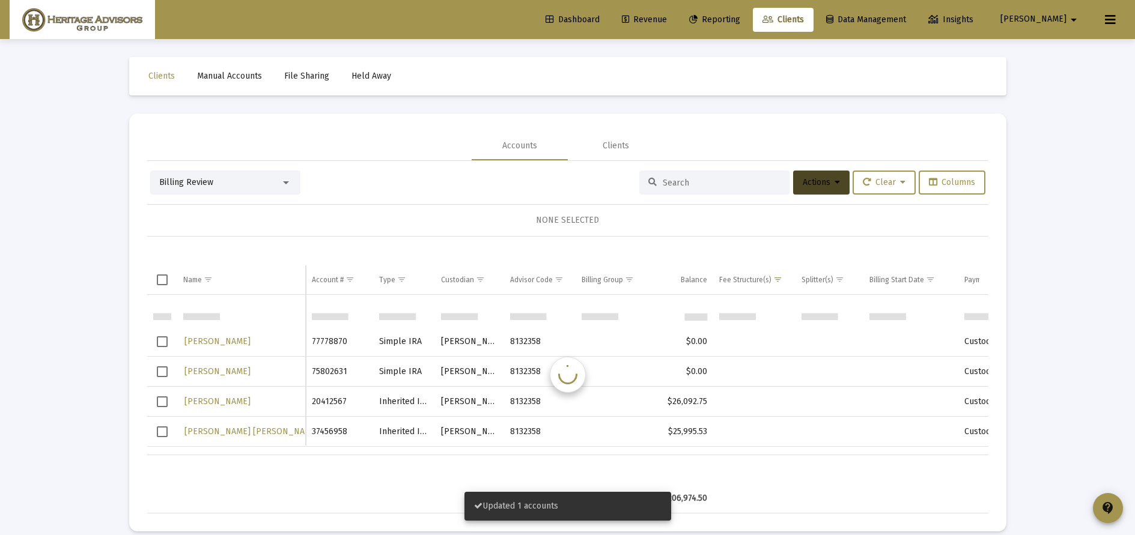
scroll to position [115, 0]
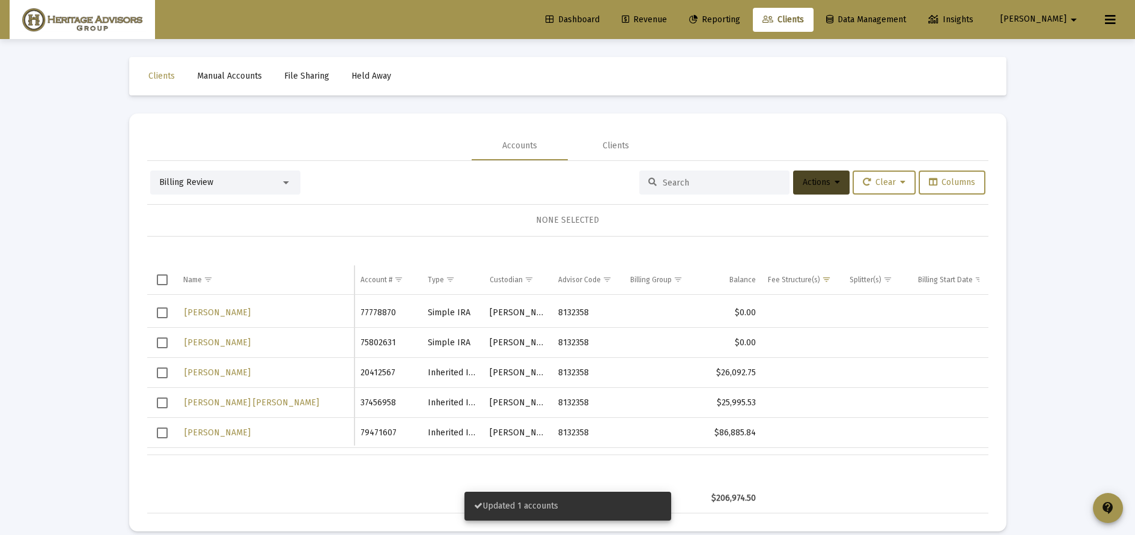
click at [163, 315] on span "Select row" at bounding box center [162, 313] width 11 height 11
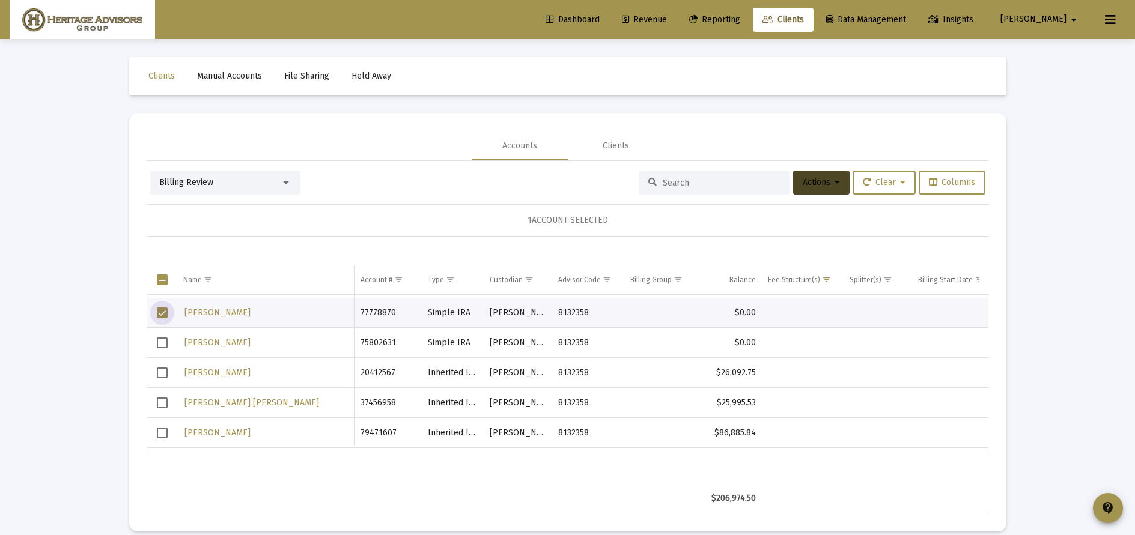
click at [166, 344] on span "Select row" at bounding box center [162, 343] width 11 height 11
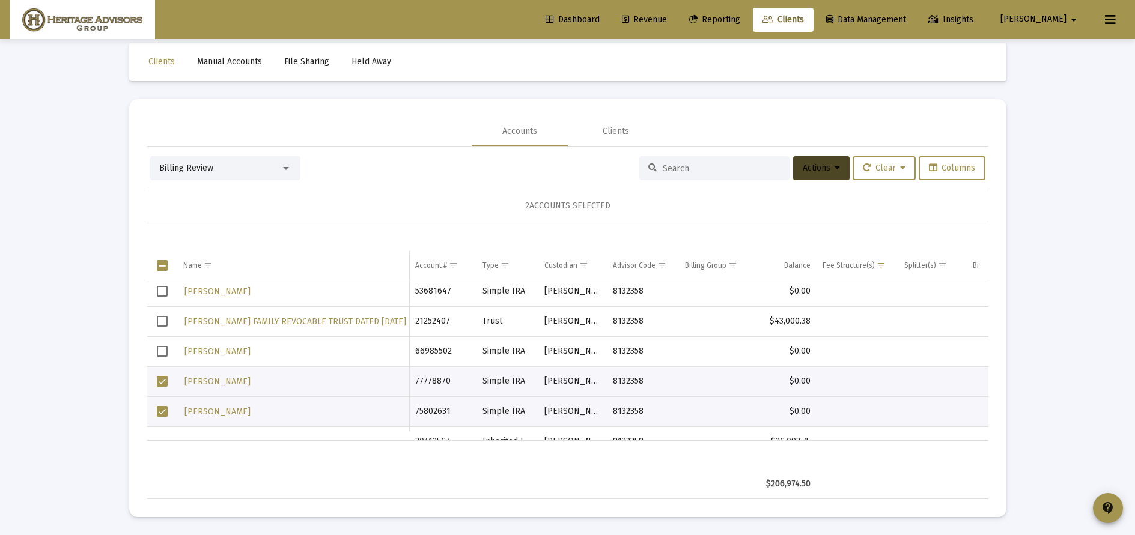
scroll to position [0, 0]
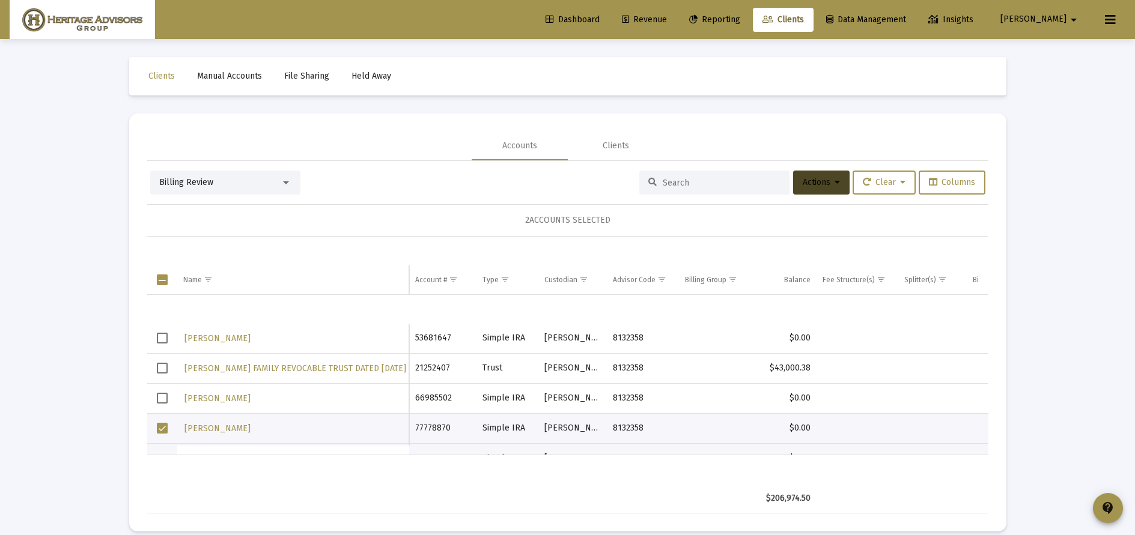
click at [162, 338] on span "Select row" at bounding box center [162, 338] width 11 height 11
click at [163, 403] on span "Select row" at bounding box center [162, 398] width 11 height 11
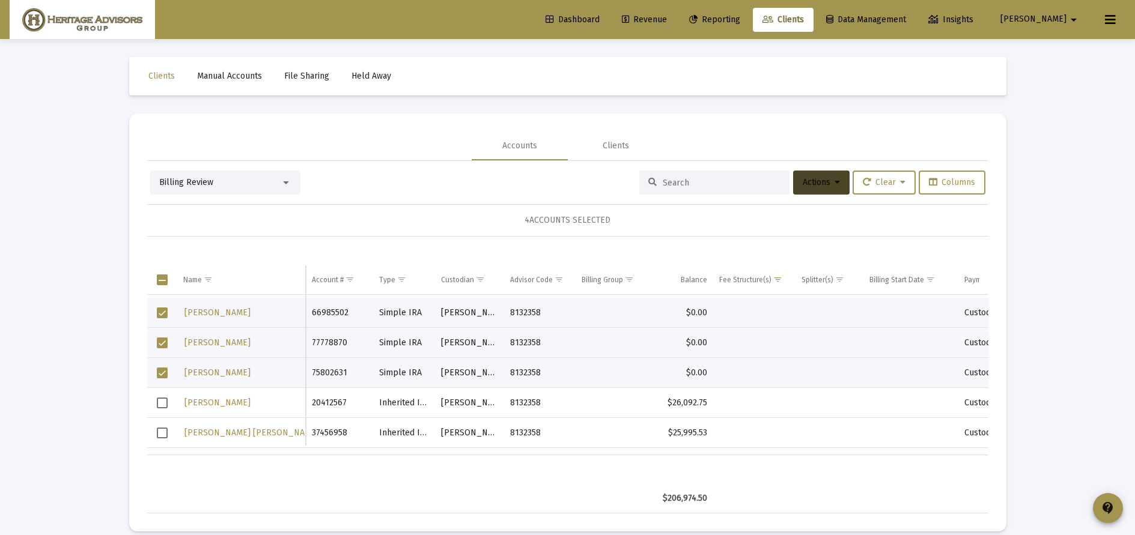
click at [834, 186] on icon at bounding box center [836, 182] width 5 height 8
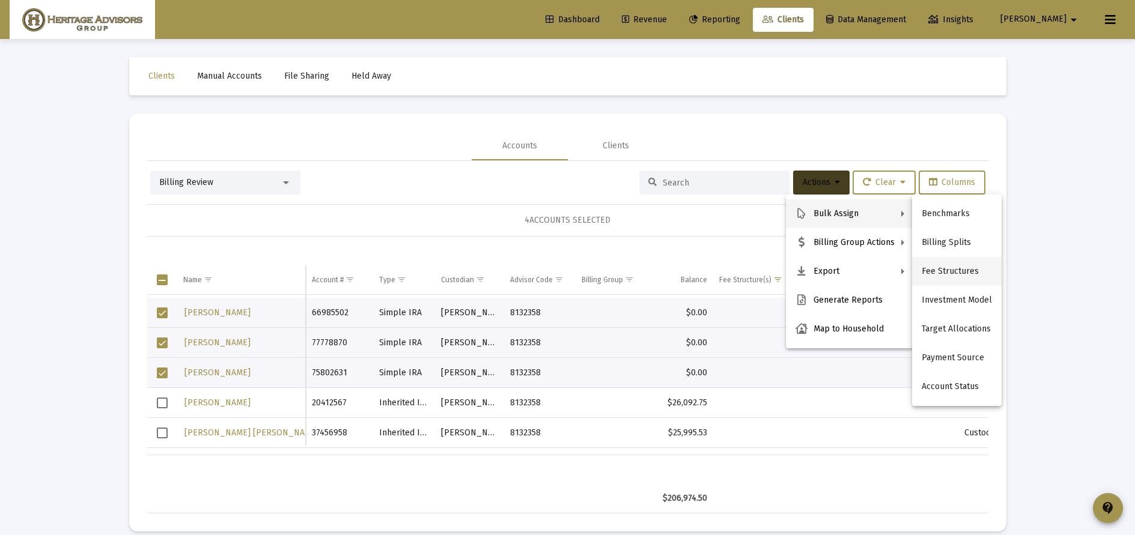
click at [941, 268] on button "Fee Structures" at bounding box center [957, 271] width 90 height 29
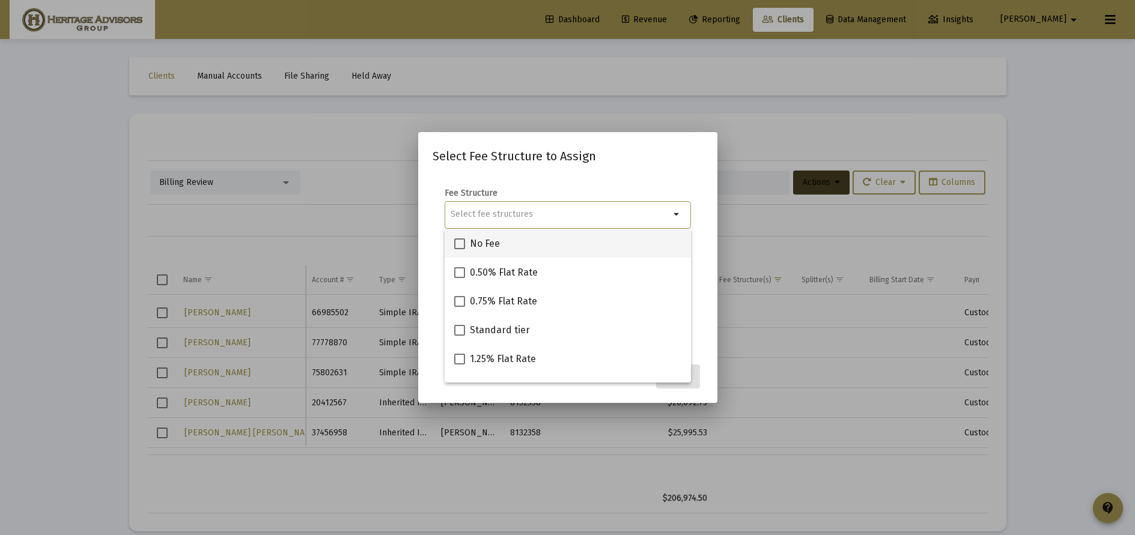
click at [461, 246] on span at bounding box center [459, 243] width 11 height 11
click at [460, 249] on input "No Fee" at bounding box center [459, 249] width 1 height 1
checkbox input "true"
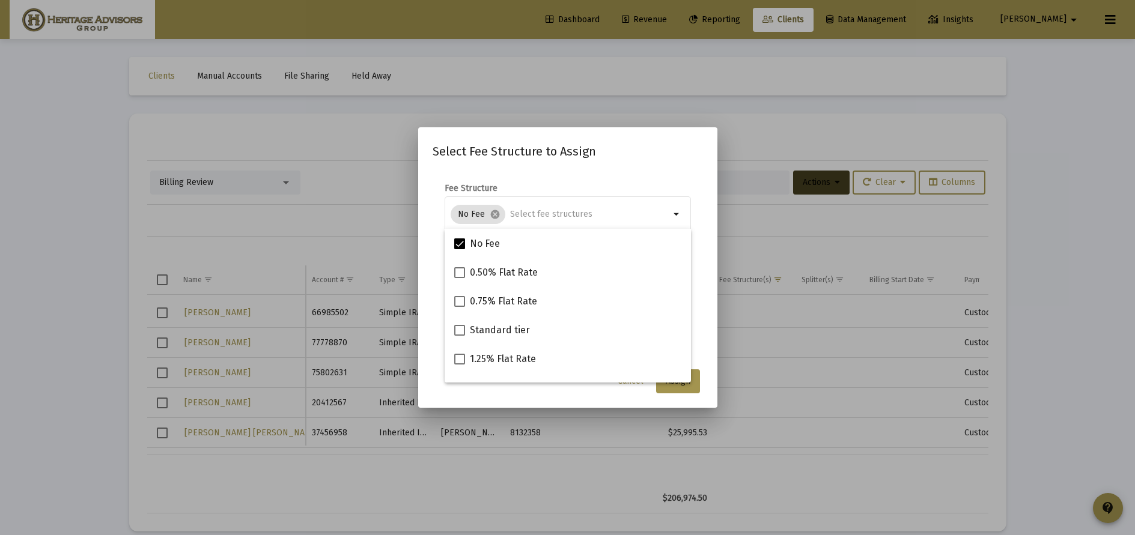
click at [712, 353] on mat-dialog-content "Fee Structure No Fee cancel arrow_drop_down Notes You are assigning 4 accounts …" at bounding box center [567, 267] width 299 height 192
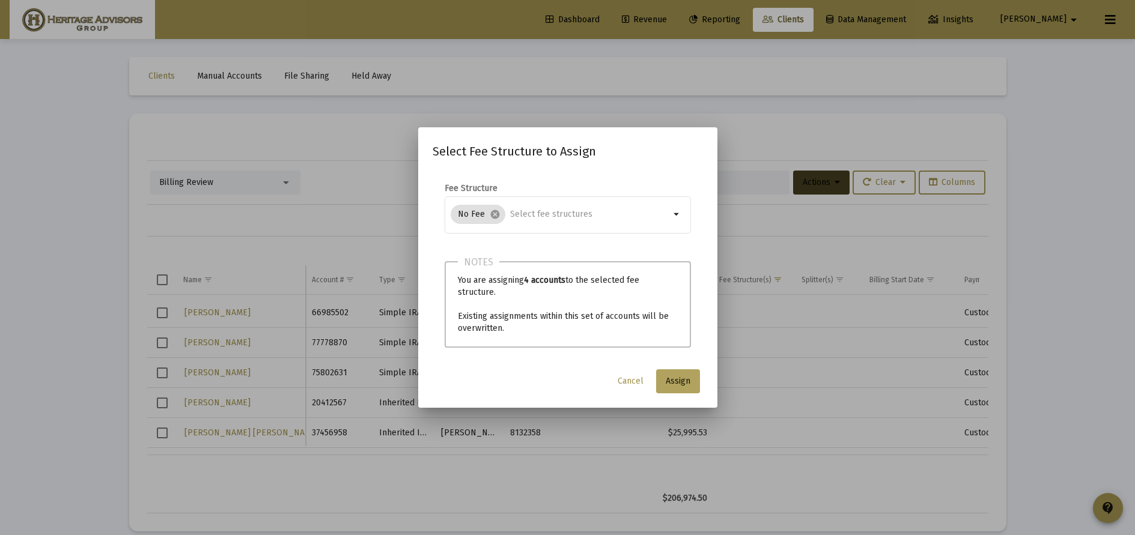
click at [684, 380] on span "Assign" at bounding box center [678, 381] width 25 height 10
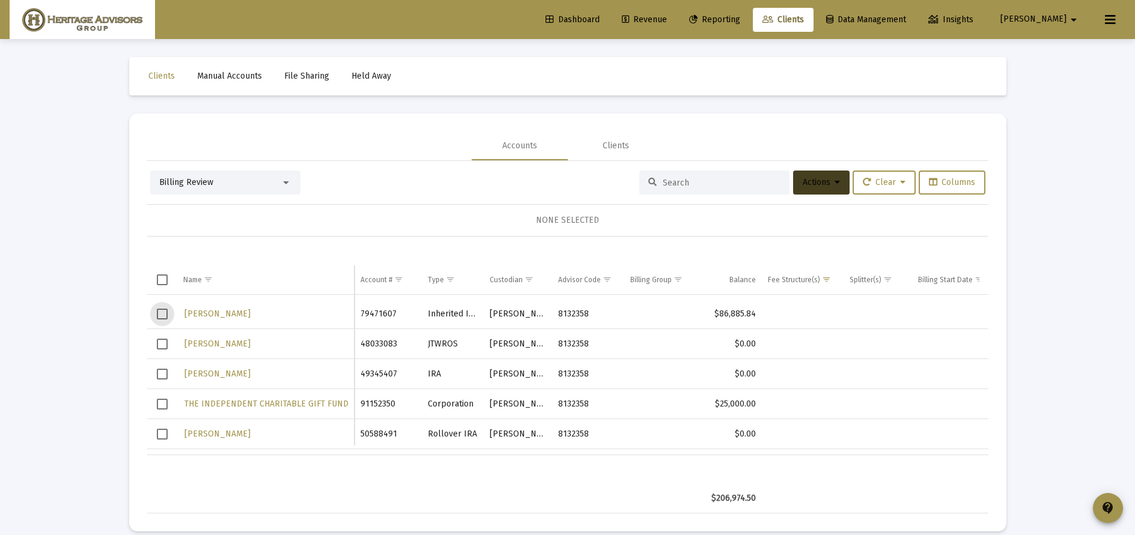
click at [162, 314] on span "Select row" at bounding box center [162, 314] width 11 height 11
click at [834, 183] on icon at bounding box center [836, 182] width 5 height 8
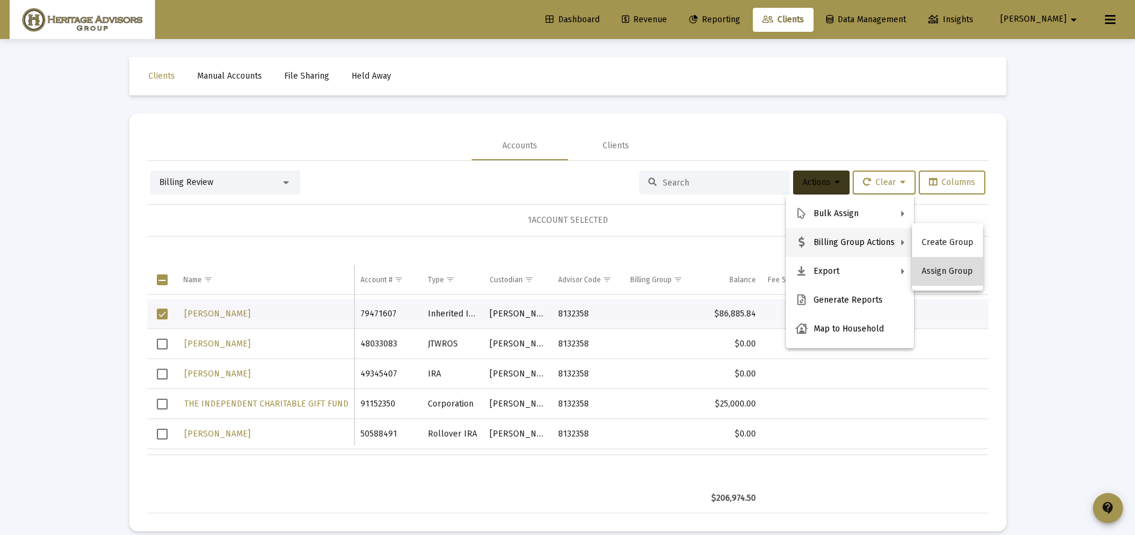
click at [948, 271] on button "Assign Group" at bounding box center [947, 271] width 71 height 29
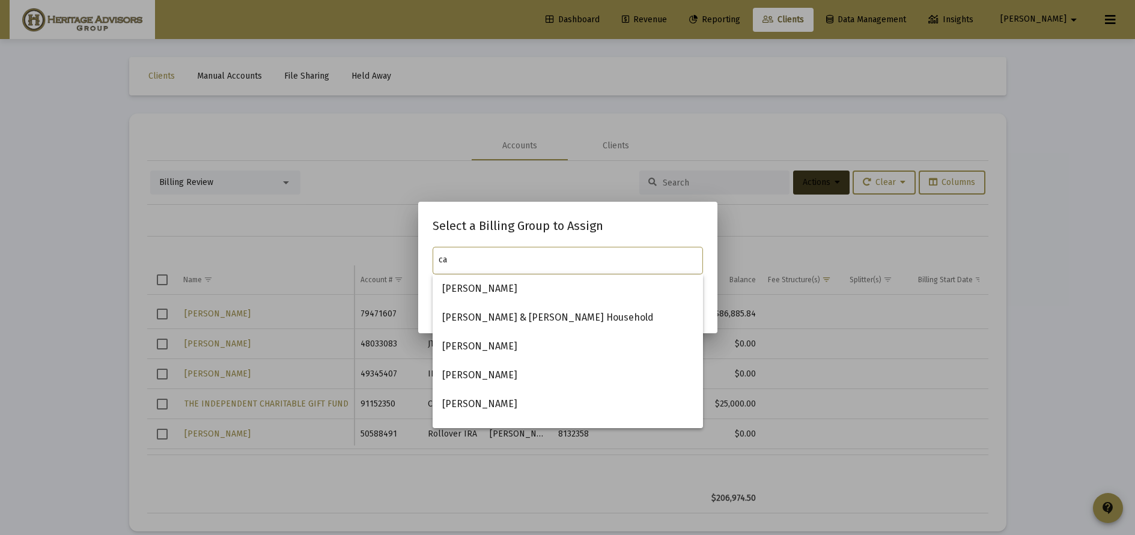
type input "c"
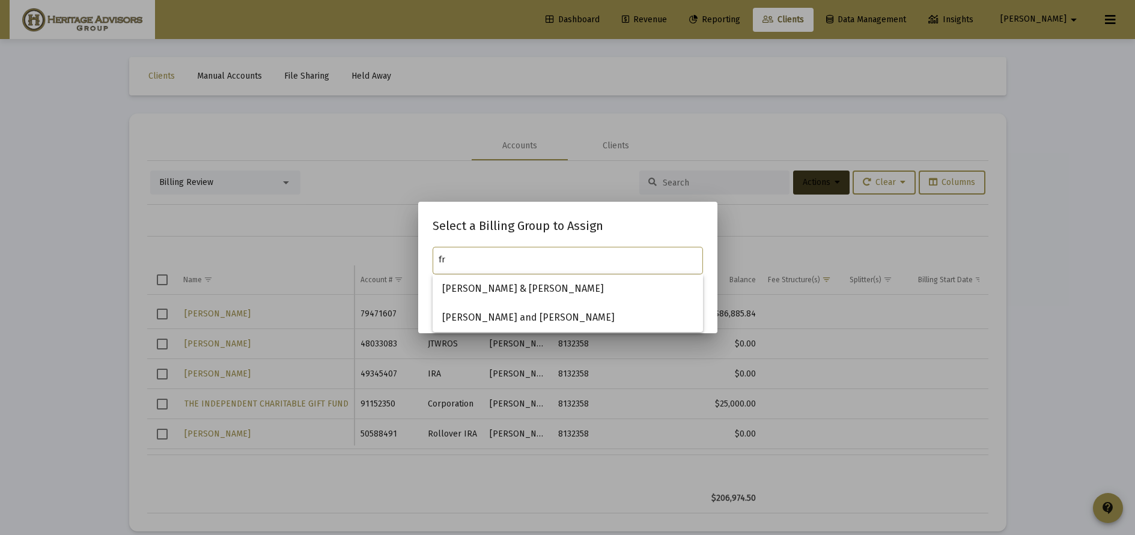
type input "f"
click at [521, 290] on span "[PERSON_NAME] UTMA accounts" at bounding box center [567, 289] width 251 height 29
type input "[PERSON_NAME] UTMA accounts"
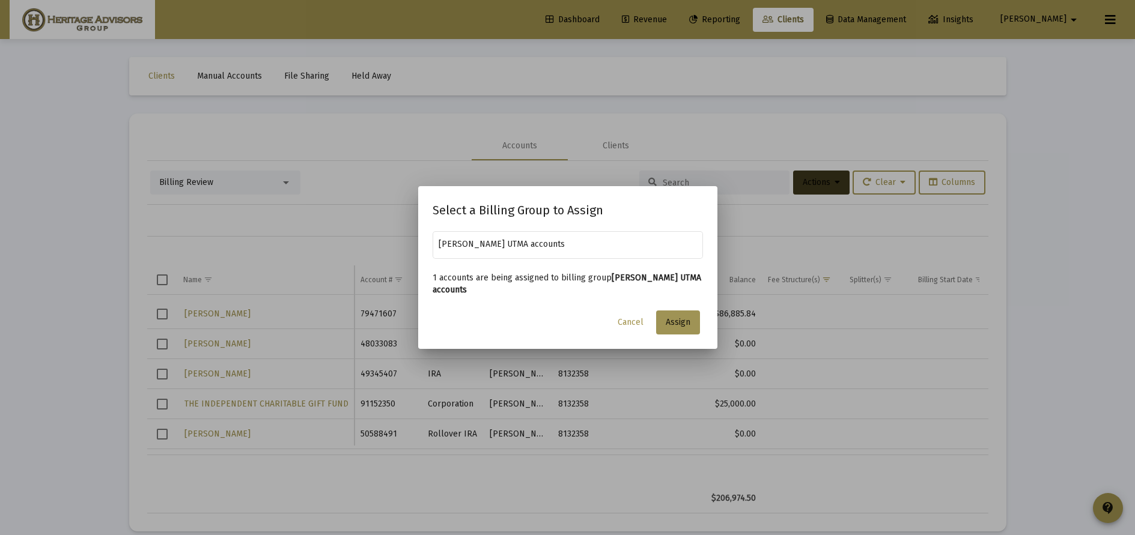
click at [678, 323] on span "Assign" at bounding box center [678, 322] width 25 height 10
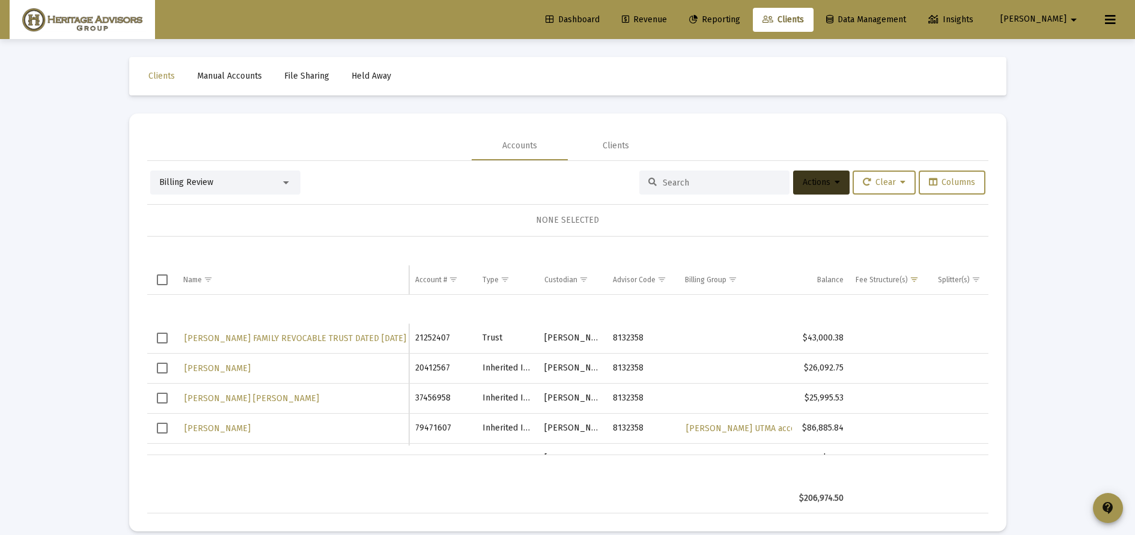
click at [164, 339] on span "Select row" at bounding box center [162, 338] width 11 height 11
click at [822, 185] on span "Actions" at bounding box center [821, 182] width 37 height 10
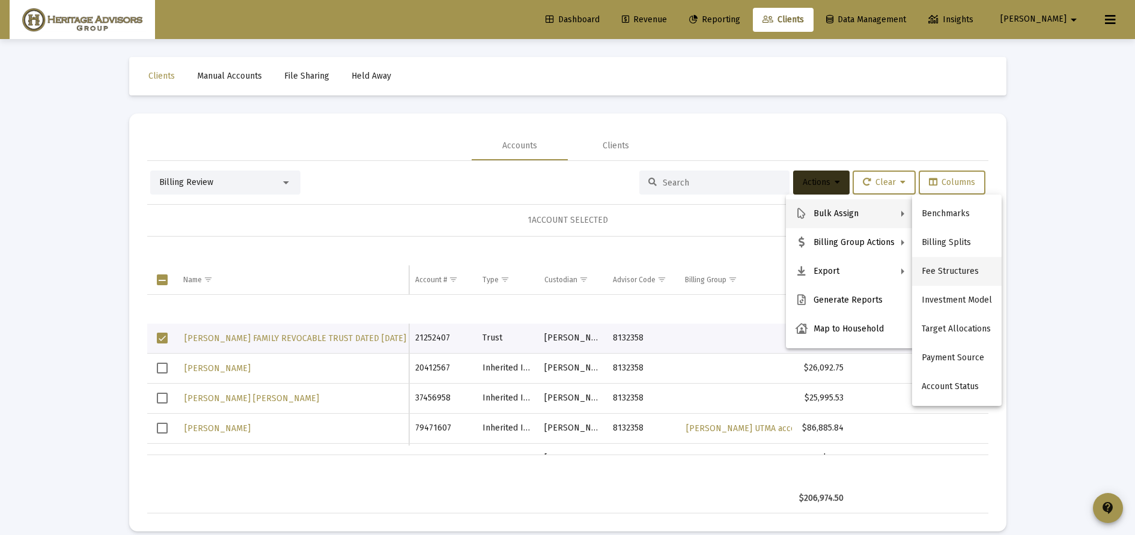
click at [932, 272] on button "Fee Structures" at bounding box center [957, 271] width 90 height 29
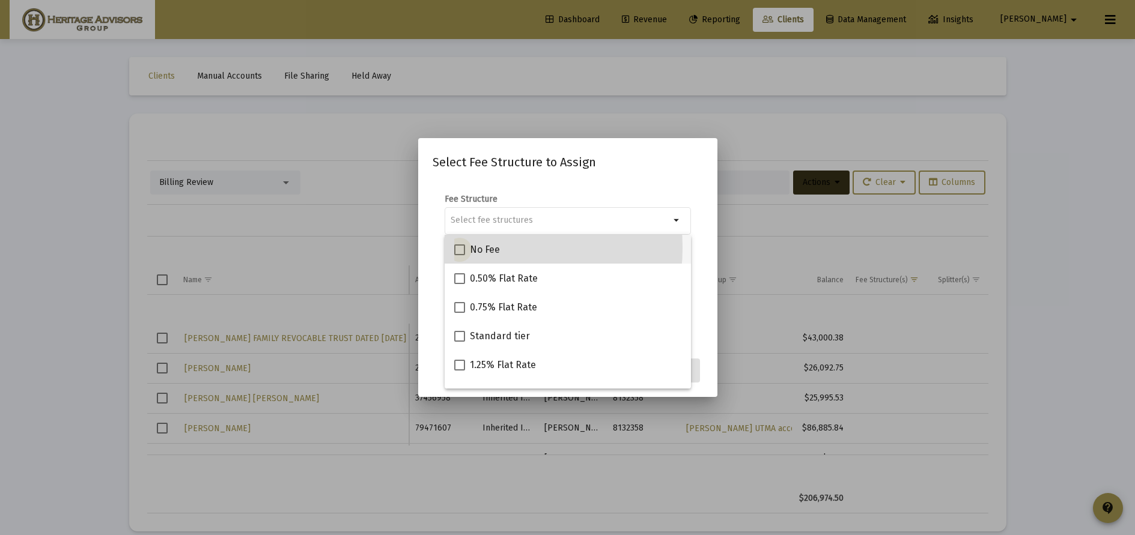
click at [472, 247] on span "No Fee" at bounding box center [485, 250] width 30 height 14
click at [460, 255] on input "No Fee" at bounding box center [459, 255] width 1 height 1
checkbox input "true"
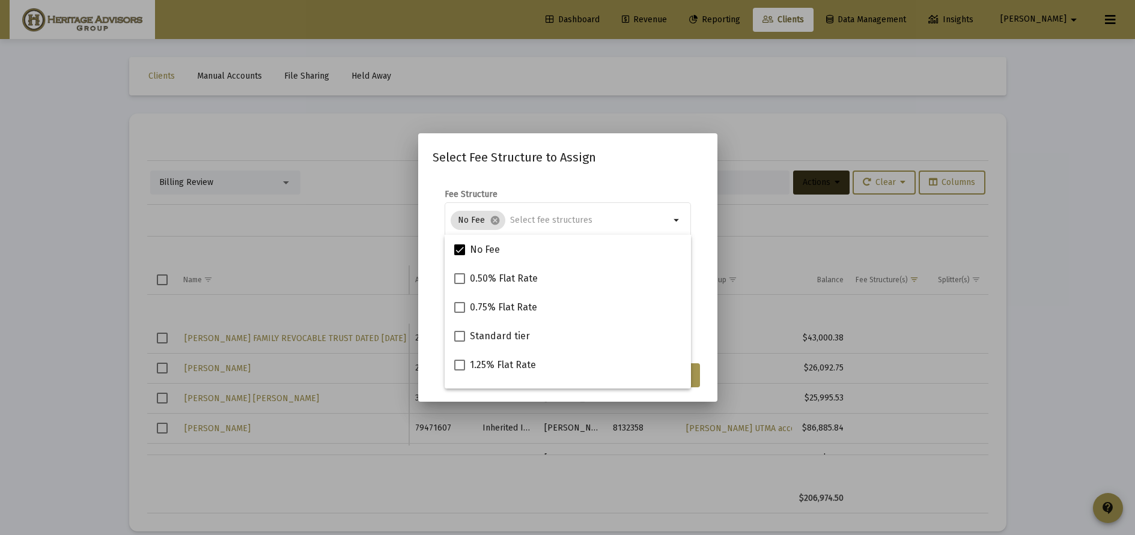
click at [699, 320] on form "Fee Structure No Fee cancel arrow_drop_down Notes You are assigning 1 account t…" at bounding box center [568, 265] width 270 height 153
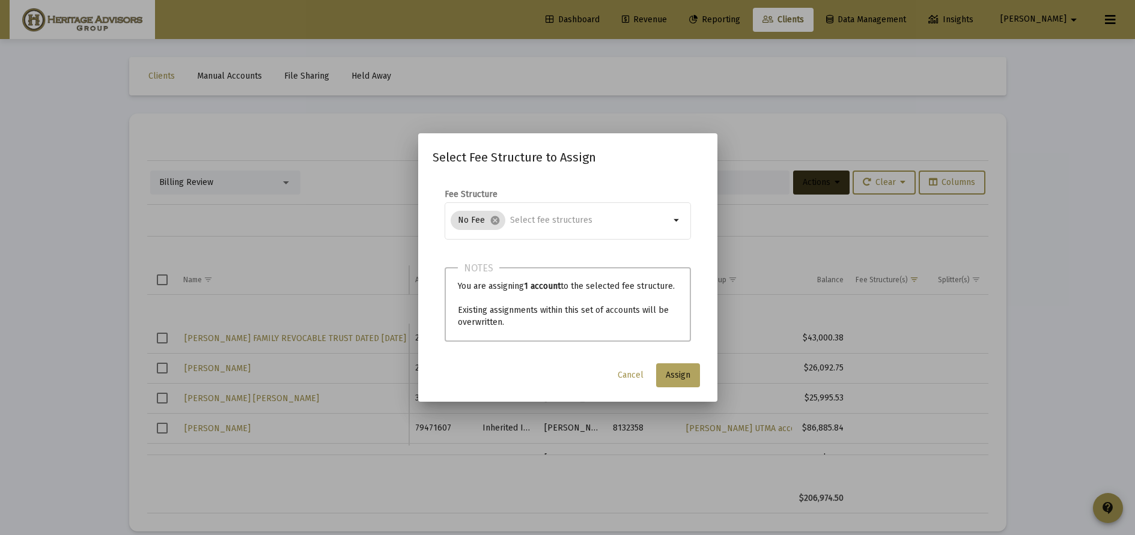
click at [683, 371] on span "Assign" at bounding box center [678, 375] width 25 height 10
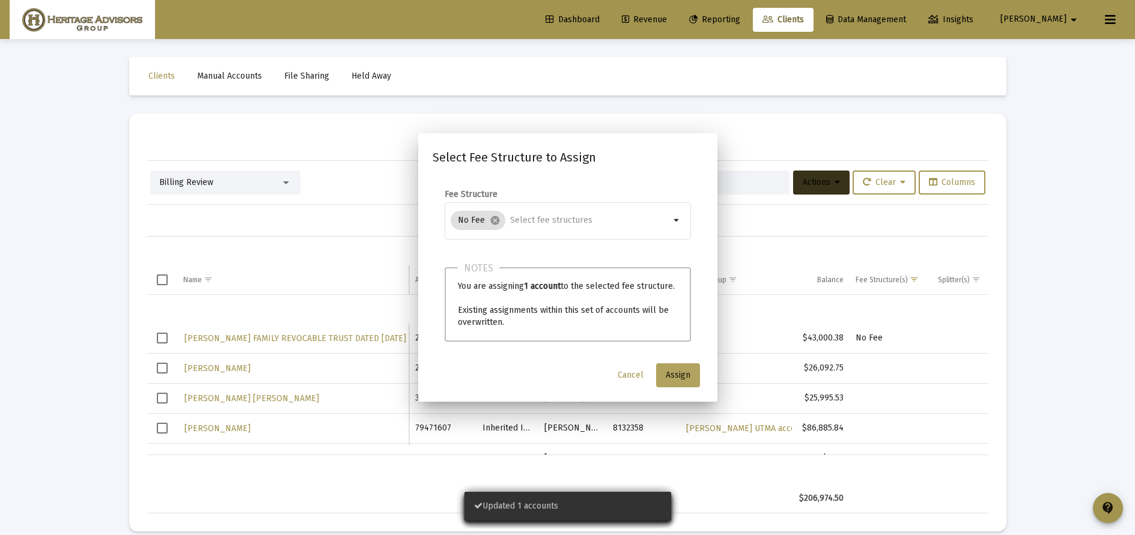
scroll to position [29, 0]
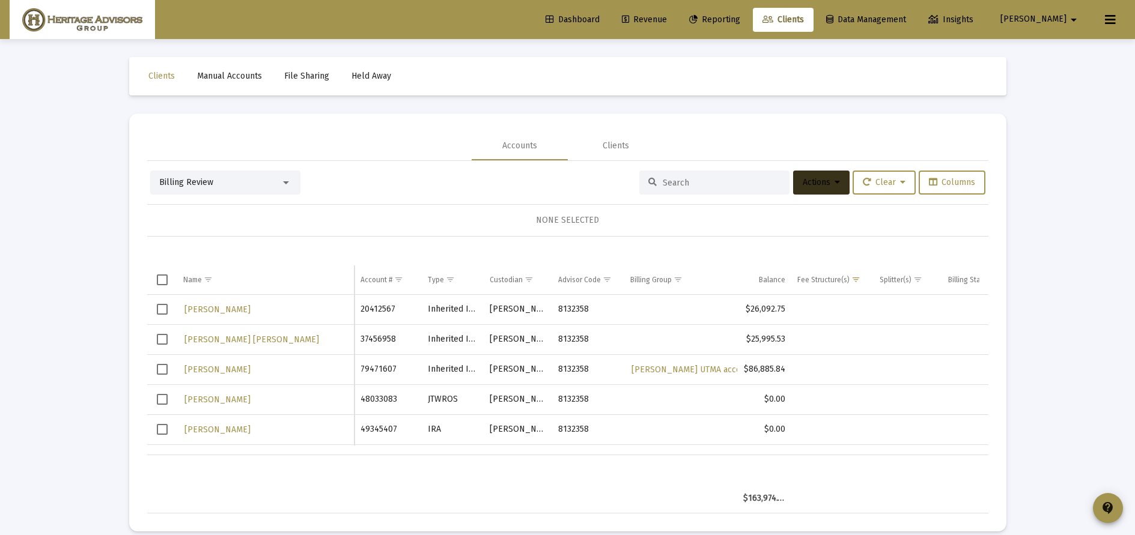
click at [163, 310] on span "Select row" at bounding box center [162, 309] width 11 height 11
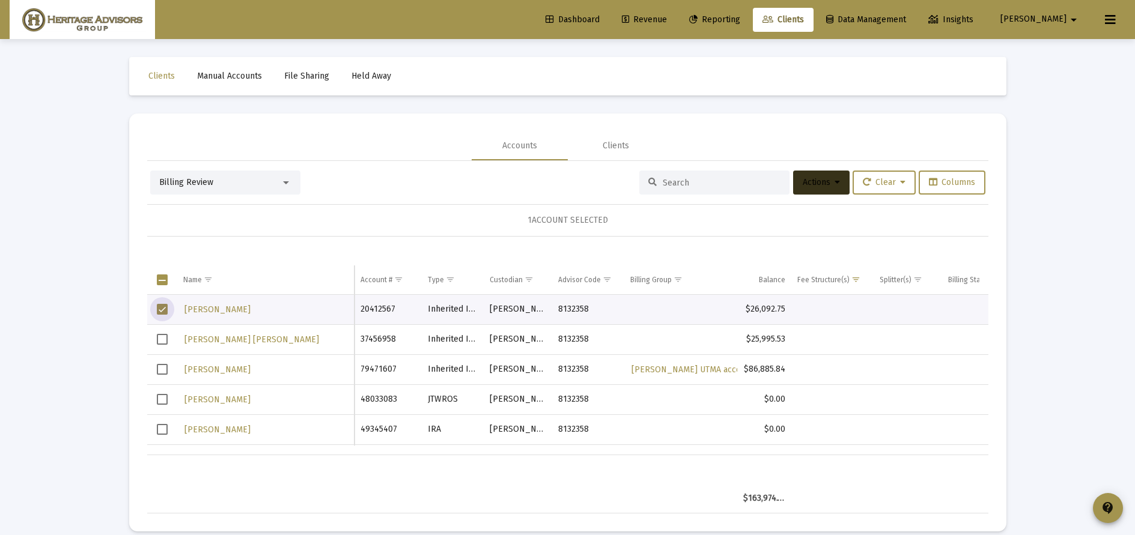
click at [163, 341] on span "Select row" at bounding box center [162, 339] width 11 height 11
click at [834, 183] on icon at bounding box center [836, 182] width 5 height 8
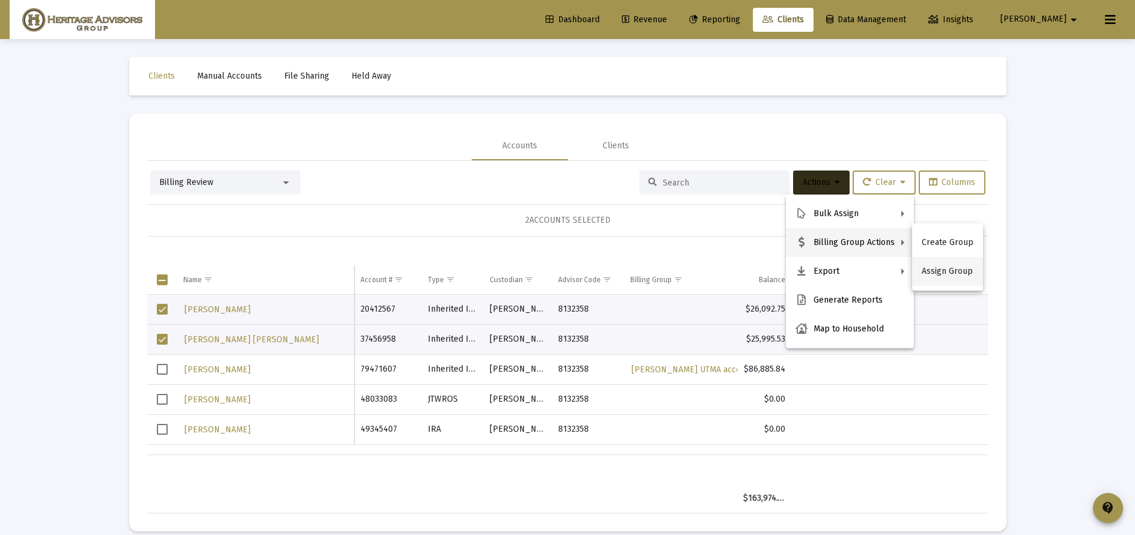
click at [946, 271] on button "Assign Group" at bounding box center [947, 271] width 71 height 29
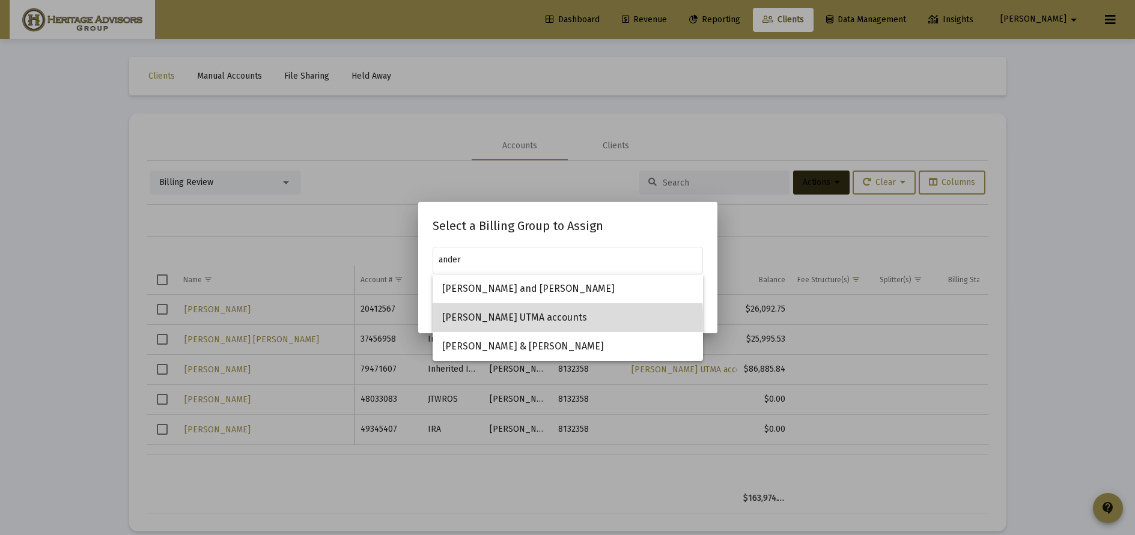
click at [497, 319] on span "[PERSON_NAME] UTMA accounts" at bounding box center [567, 317] width 251 height 29
type input "[PERSON_NAME] UTMA accounts"
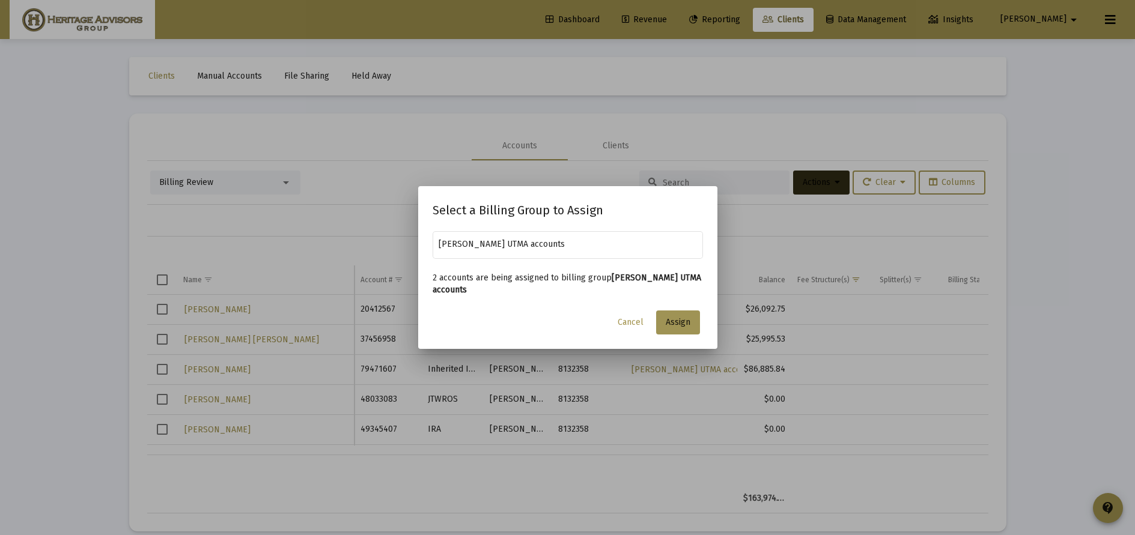
click at [676, 321] on span "Assign" at bounding box center [678, 322] width 25 height 10
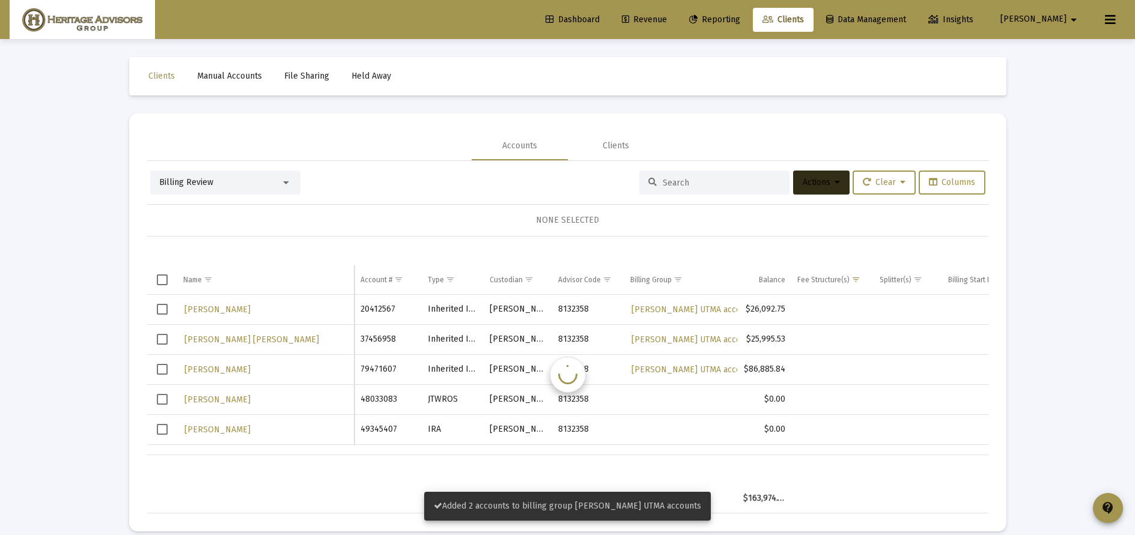
scroll to position [58, 0]
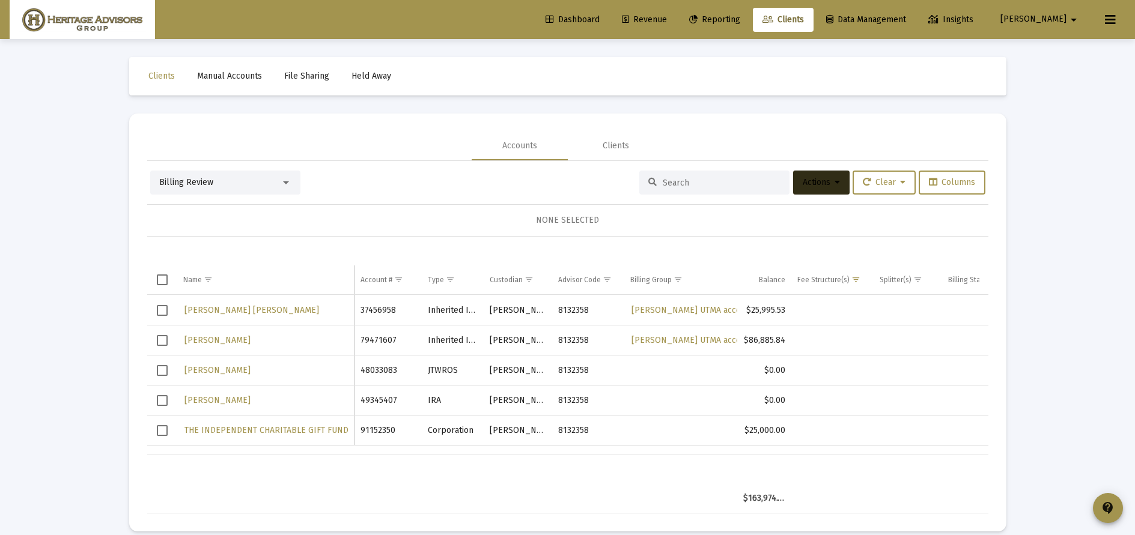
click at [166, 314] on span "Select row" at bounding box center [162, 310] width 11 height 11
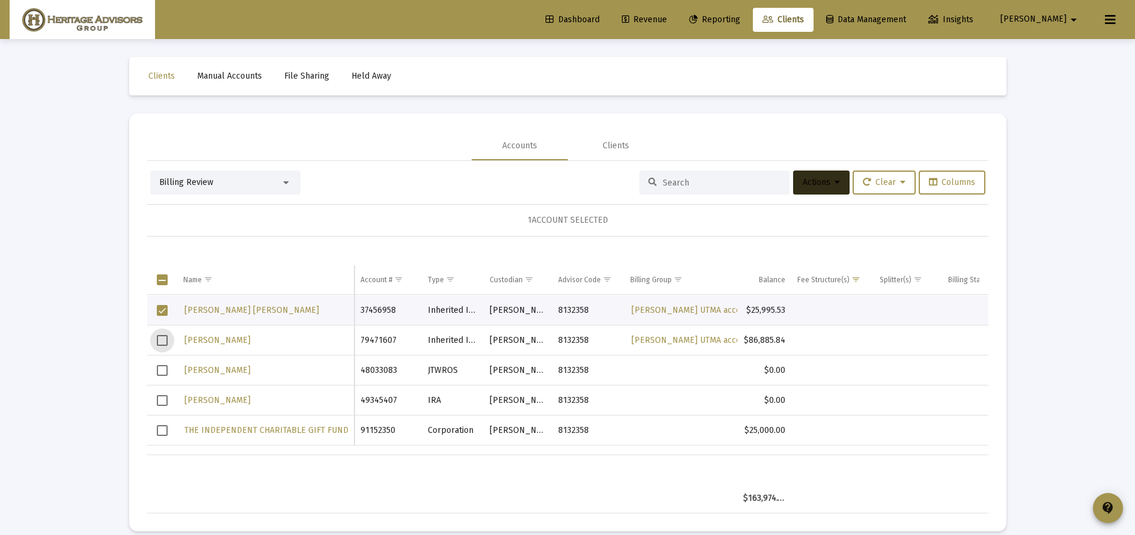
click at [163, 339] on span "Select row" at bounding box center [162, 340] width 11 height 11
click at [823, 180] on span "Actions" at bounding box center [821, 182] width 37 height 10
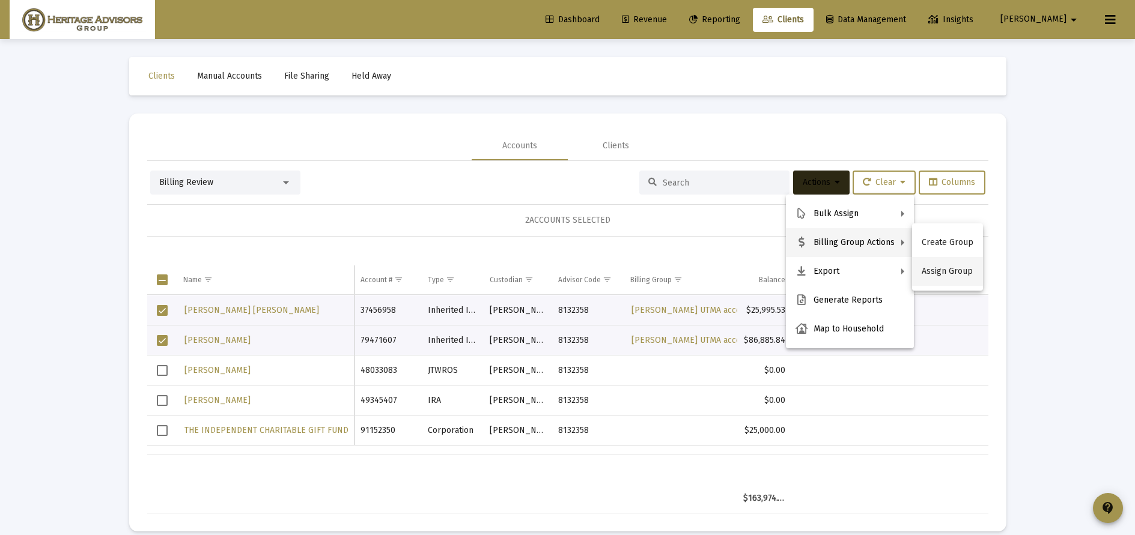
click at [937, 269] on button "Assign Group" at bounding box center [947, 271] width 71 height 29
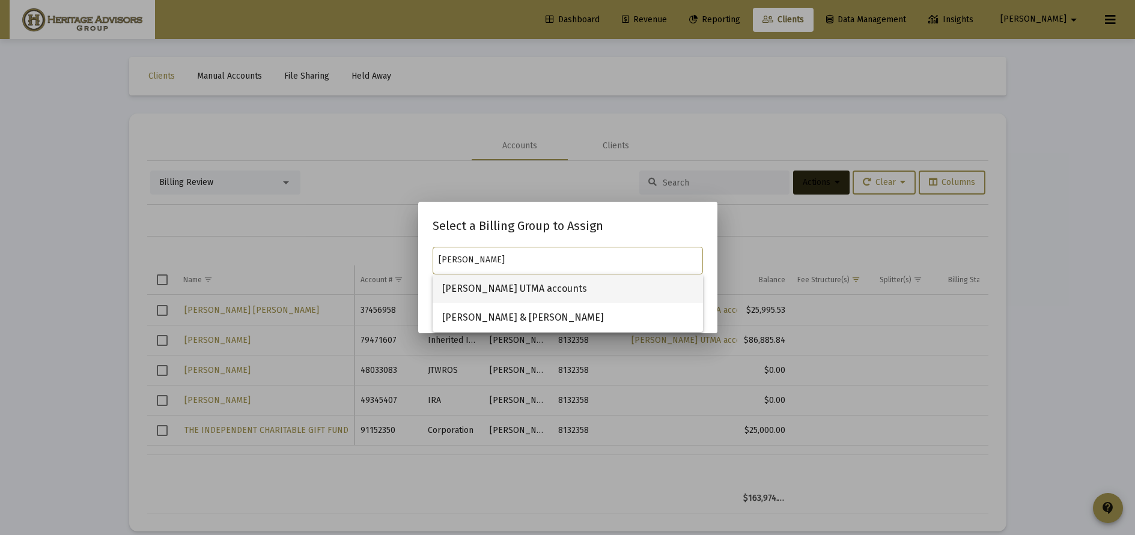
click at [643, 294] on span "[PERSON_NAME] UTMA accounts" at bounding box center [567, 289] width 251 height 29
type input "[PERSON_NAME] UTMA accounts"
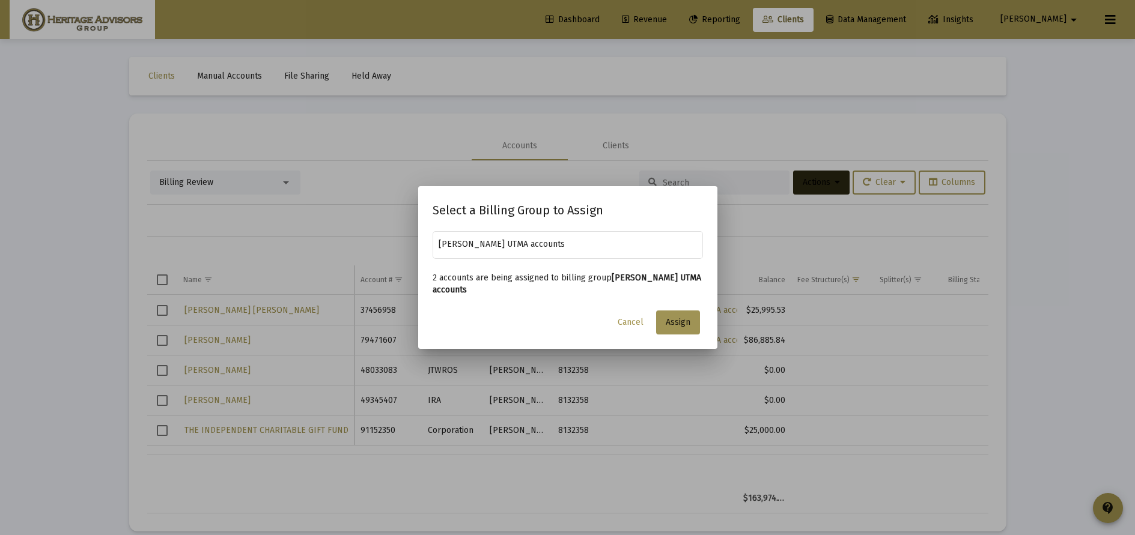
click at [682, 319] on span "Assign" at bounding box center [678, 322] width 25 height 10
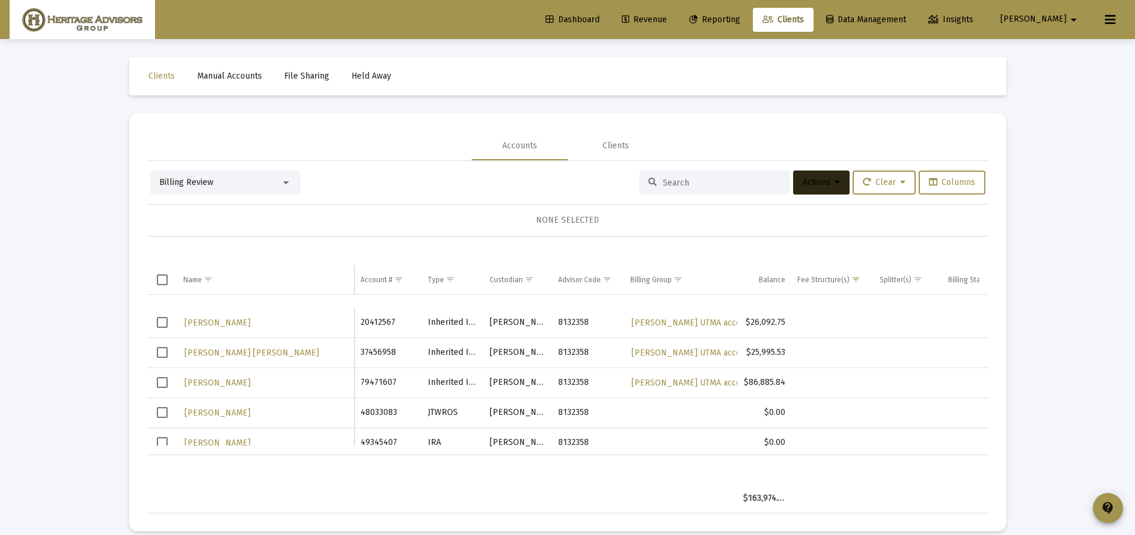
scroll to position [0, 0]
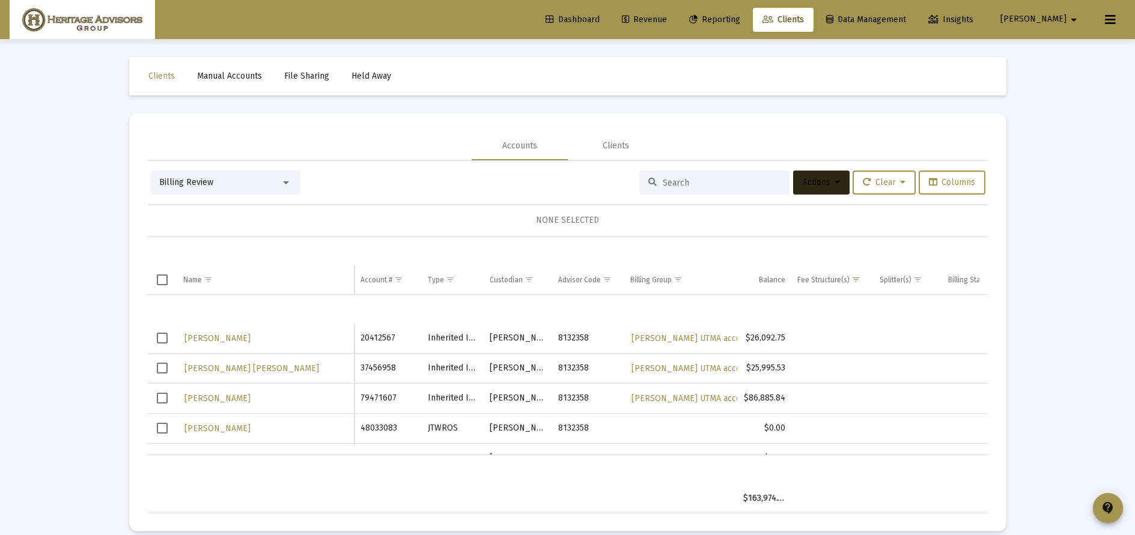
click at [163, 339] on span "Select row" at bounding box center [162, 338] width 11 height 11
click at [163, 365] on span "Select row" at bounding box center [162, 368] width 11 height 11
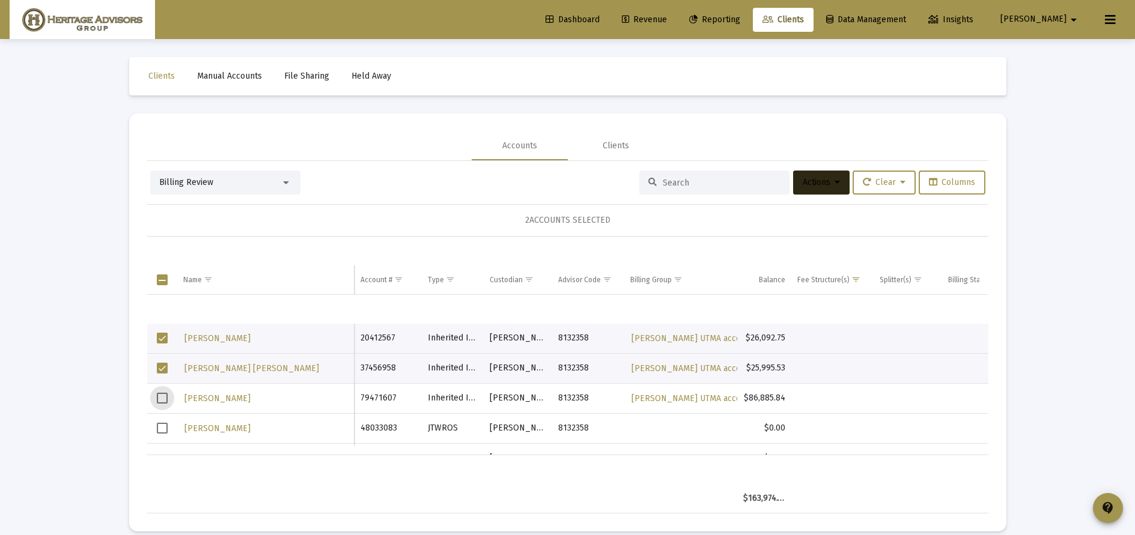
click at [161, 395] on span "Select row" at bounding box center [162, 398] width 11 height 11
click at [834, 184] on icon at bounding box center [836, 182] width 5 height 8
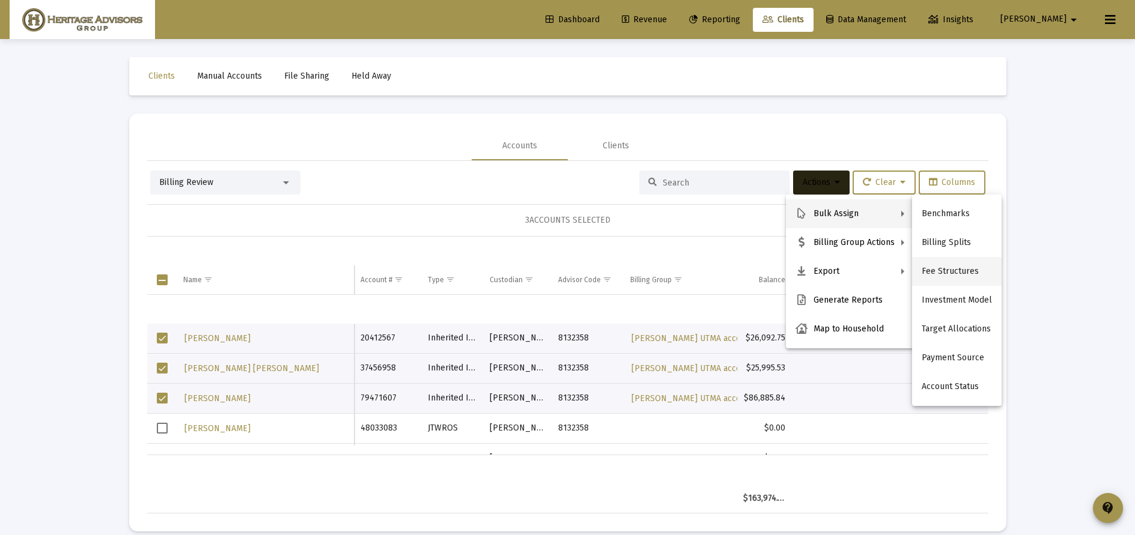
click at [953, 267] on button "Fee Structures" at bounding box center [957, 271] width 90 height 29
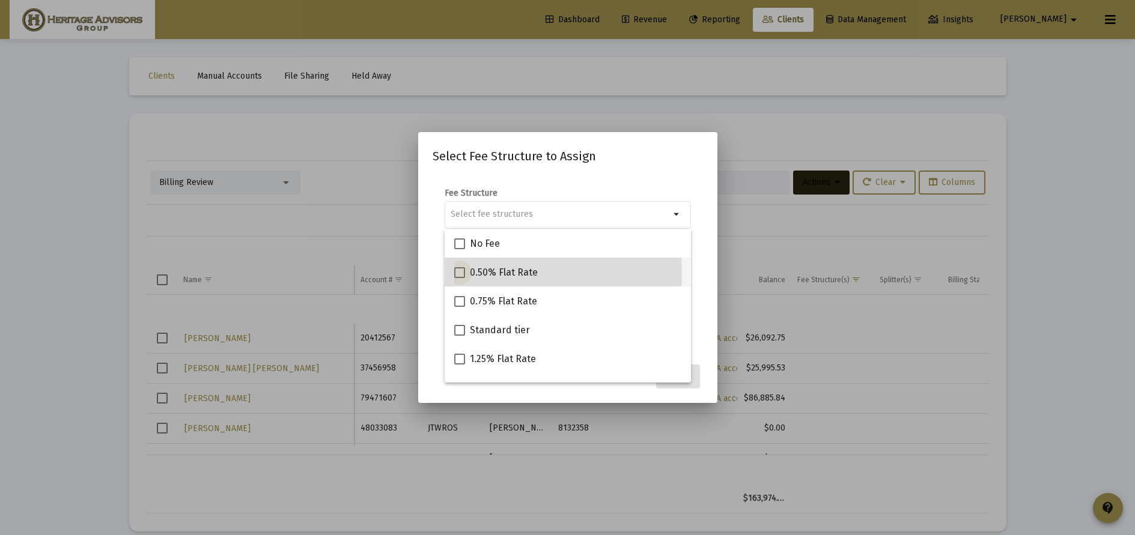
click at [463, 273] on span at bounding box center [459, 272] width 11 height 11
click at [460, 278] on input "0.50% Flat Rate" at bounding box center [459, 278] width 1 height 1
checkbox input "true"
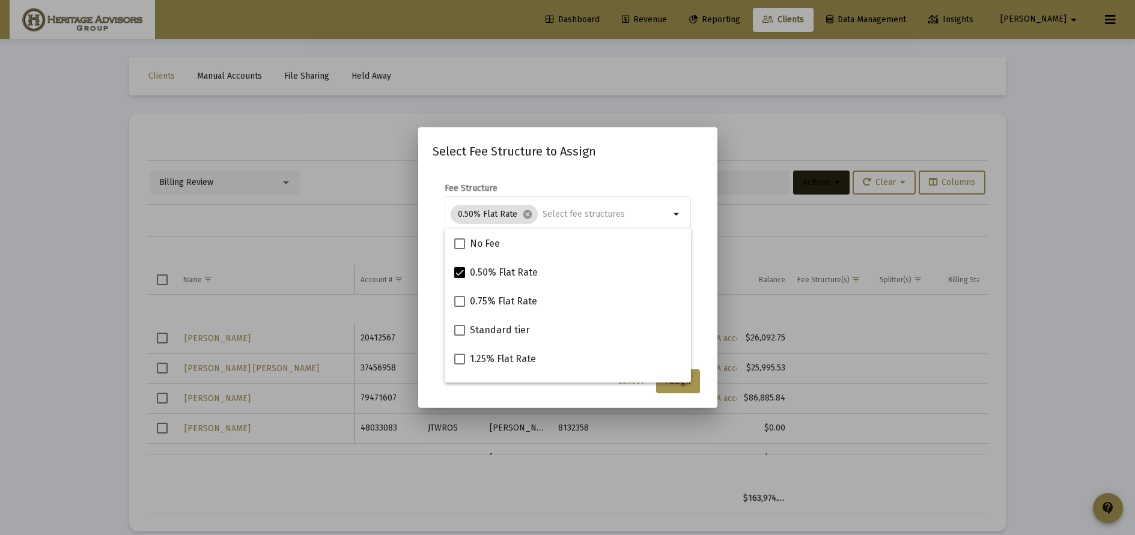
click at [650, 169] on div "Select Fee Structure to Assign Fee Structure 0.50% Flat Rate cancel arrow_drop_…" at bounding box center [568, 268] width 270 height 252
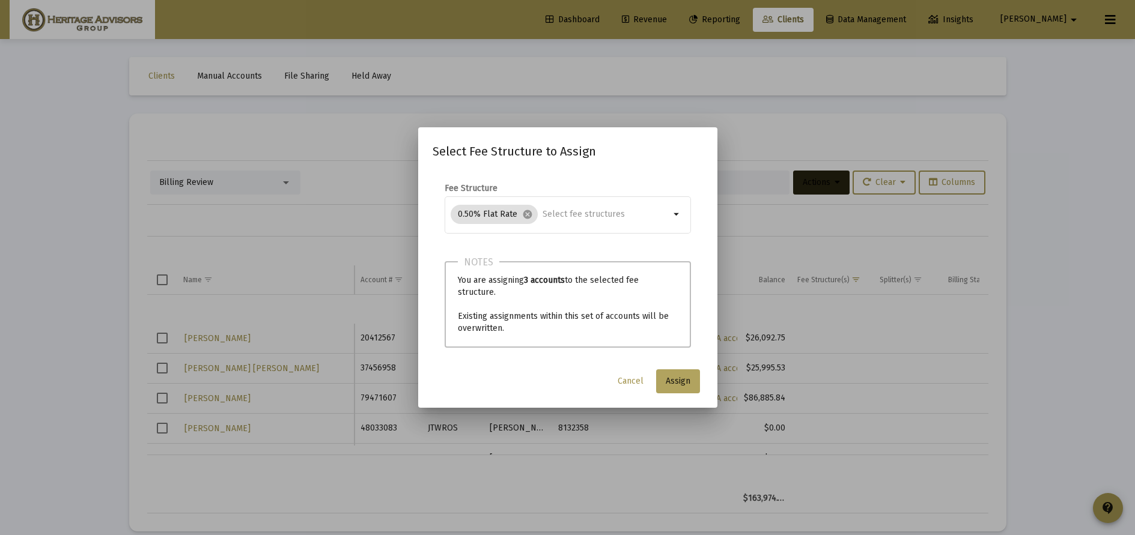
click at [677, 387] on button "Assign" at bounding box center [678, 381] width 44 height 24
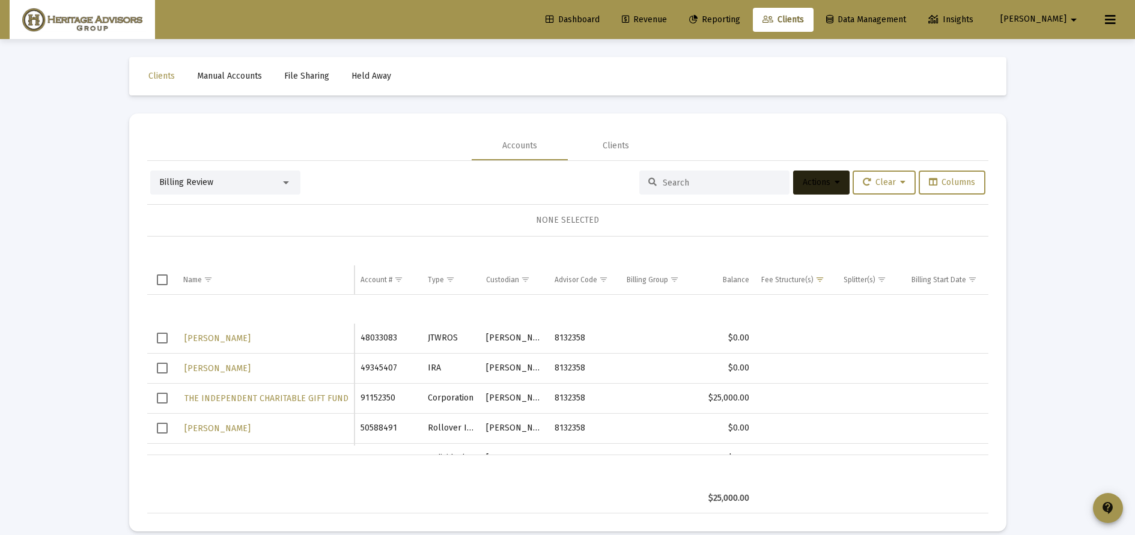
click at [159, 338] on span "Select row" at bounding box center [162, 338] width 11 height 11
click at [162, 369] on span "Select row" at bounding box center [162, 368] width 11 height 11
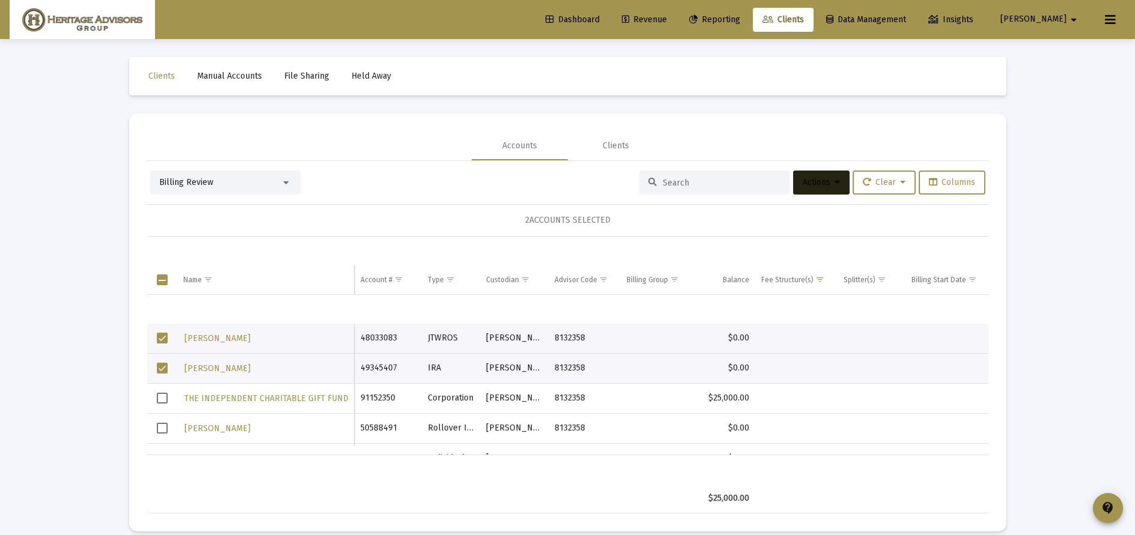
click at [828, 182] on span "Actions" at bounding box center [821, 182] width 37 height 10
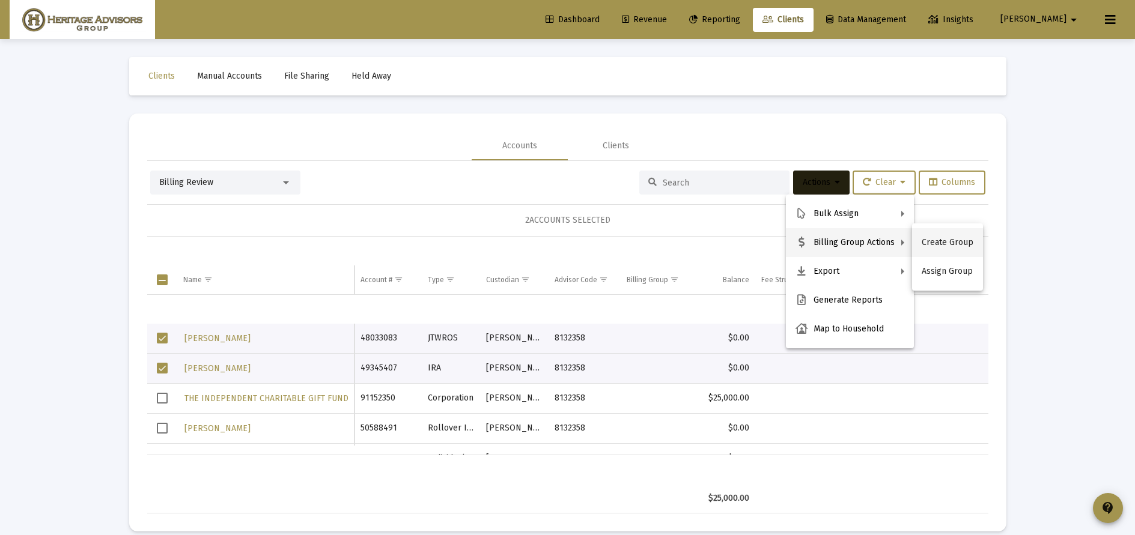
click at [963, 243] on button "Create Group" at bounding box center [947, 242] width 71 height 29
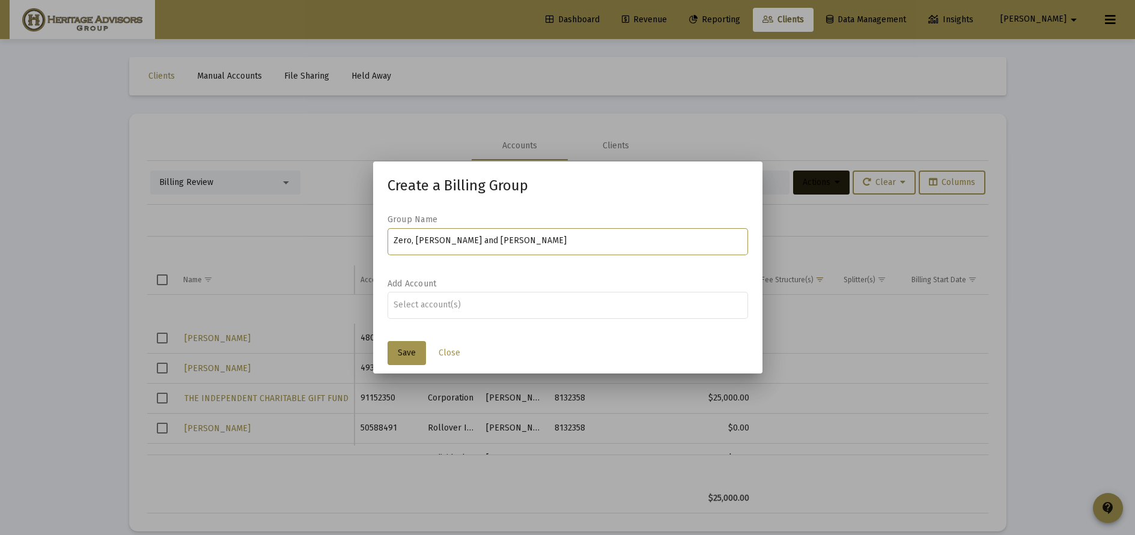
click at [409, 237] on input "Zero, [PERSON_NAME] and [PERSON_NAME]" at bounding box center [567, 241] width 348 height 10
type input "[PERSON_NAME] and [PERSON_NAME]"
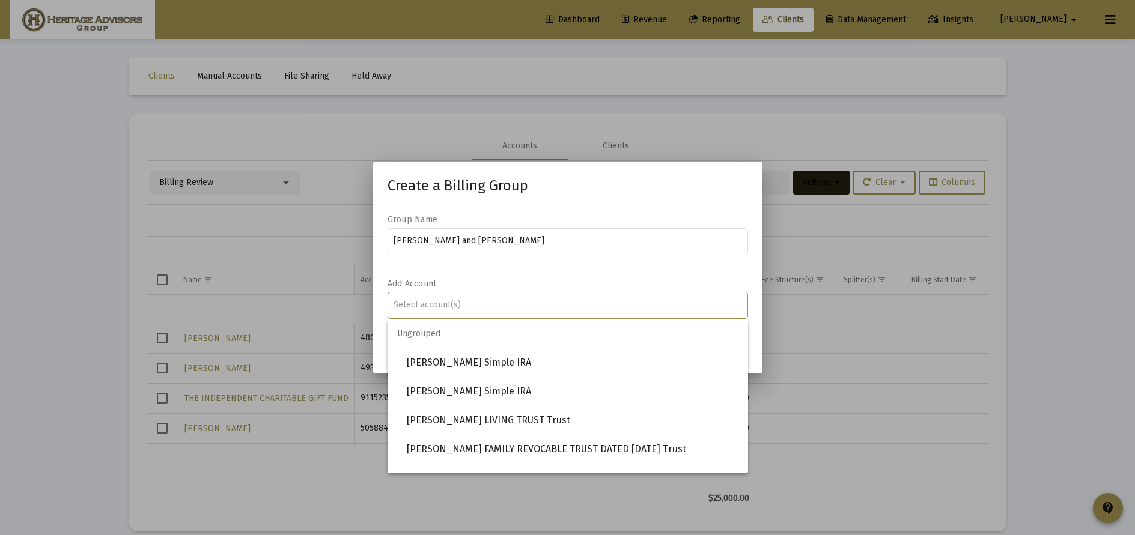
click at [460, 305] on input "Assignment Selection" at bounding box center [567, 305] width 348 height 10
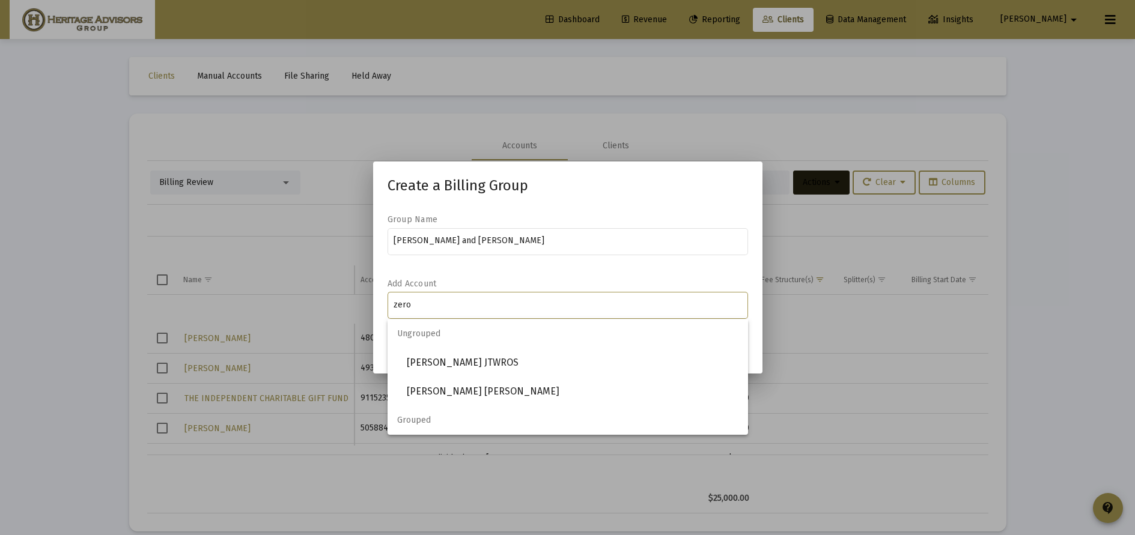
drag, startPoint x: 460, startPoint y: 305, endPoint x: 472, endPoint y: 272, distance: 35.5
click at [472, 272] on form "Group Name [PERSON_NAME] and [PERSON_NAME] Add Account zero" at bounding box center [567, 273] width 360 height 118
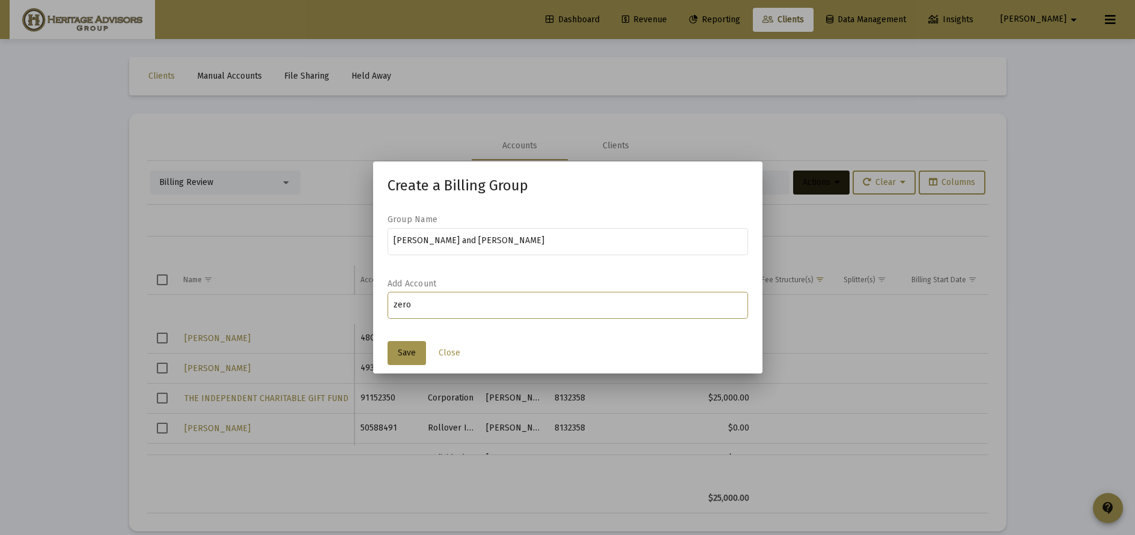
click at [423, 312] on div "zero" at bounding box center [567, 305] width 353 height 14
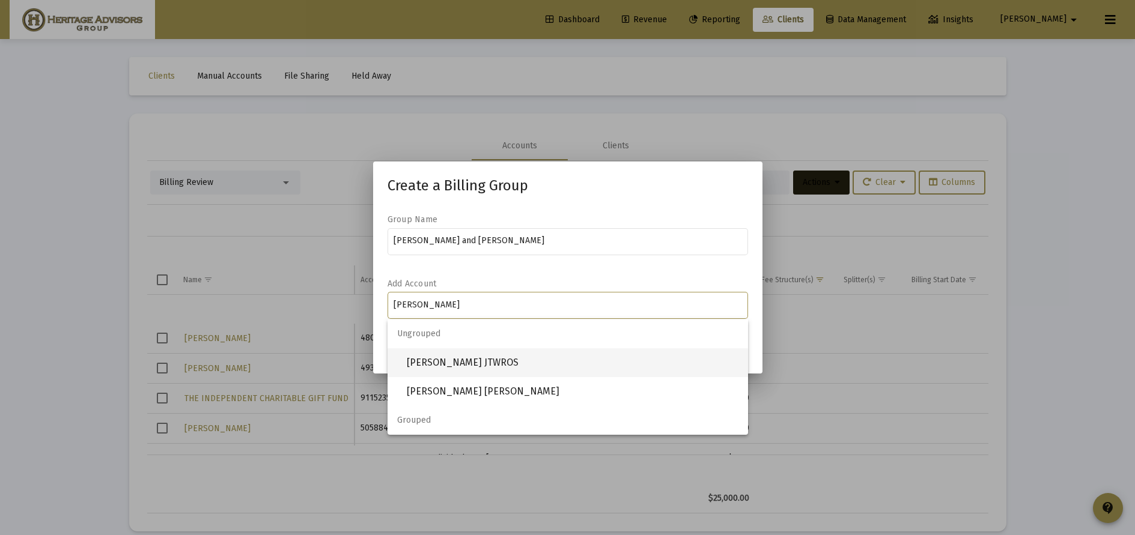
type input "[PERSON_NAME]"
click at [453, 364] on span "[PERSON_NAME] JTWROS" at bounding box center [573, 362] width 332 height 29
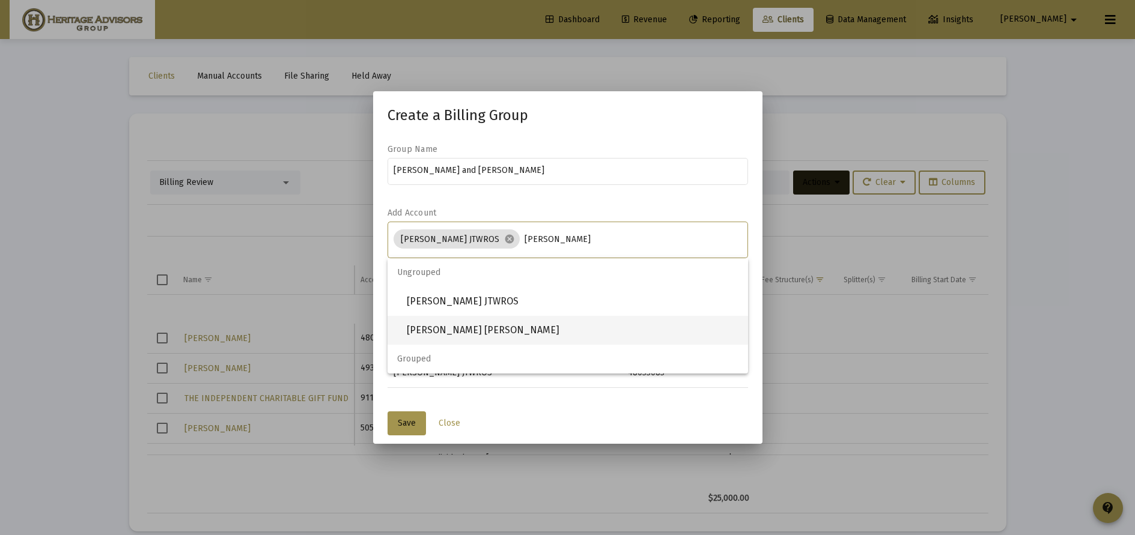
type input "[PERSON_NAME]"
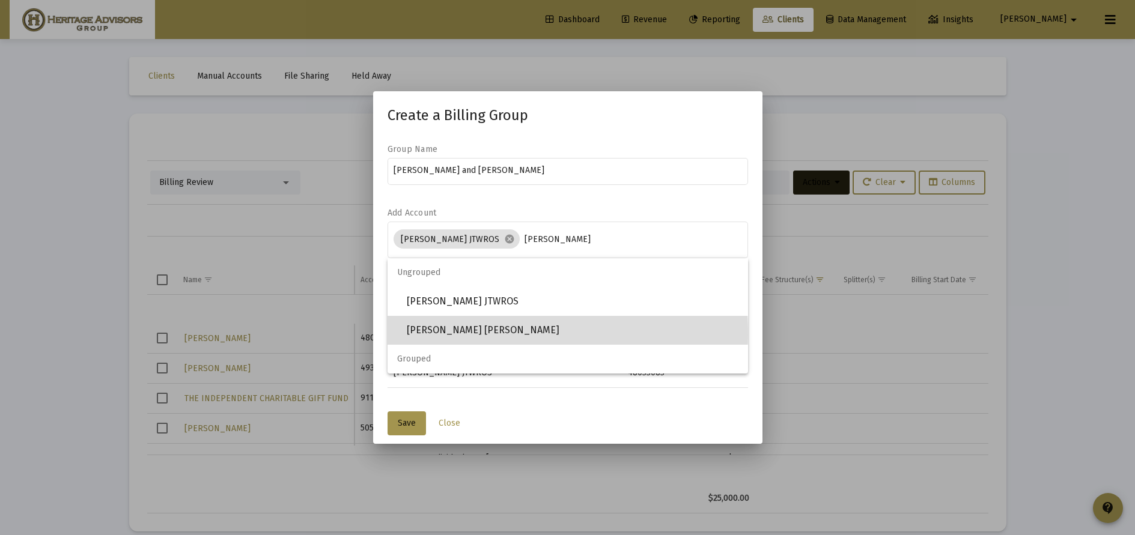
click at [426, 335] on span "[PERSON_NAME] [PERSON_NAME]" at bounding box center [573, 330] width 332 height 29
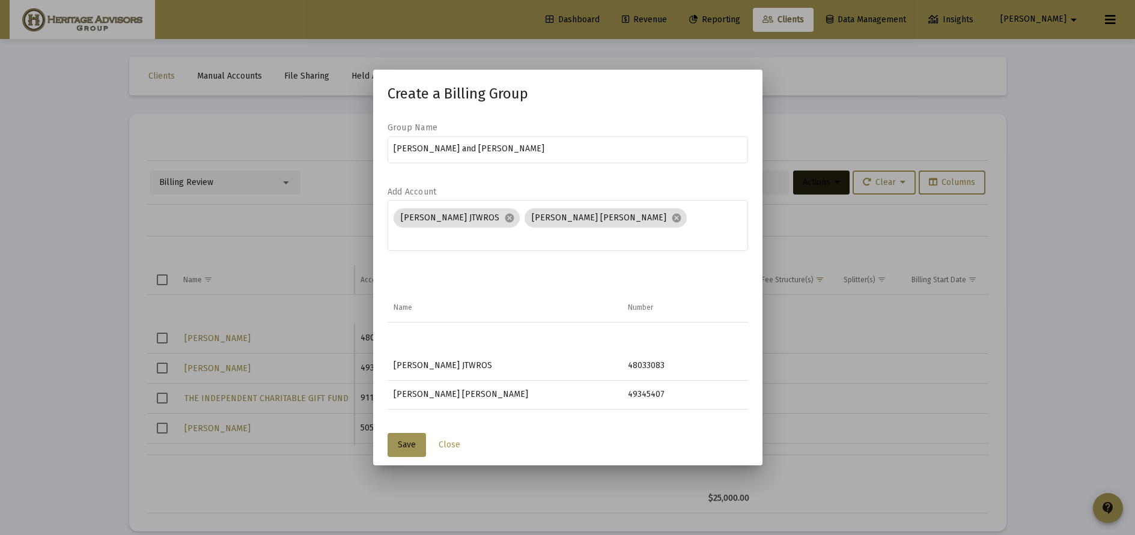
click at [411, 440] on span "Save" at bounding box center [407, 445] width 18 height 10
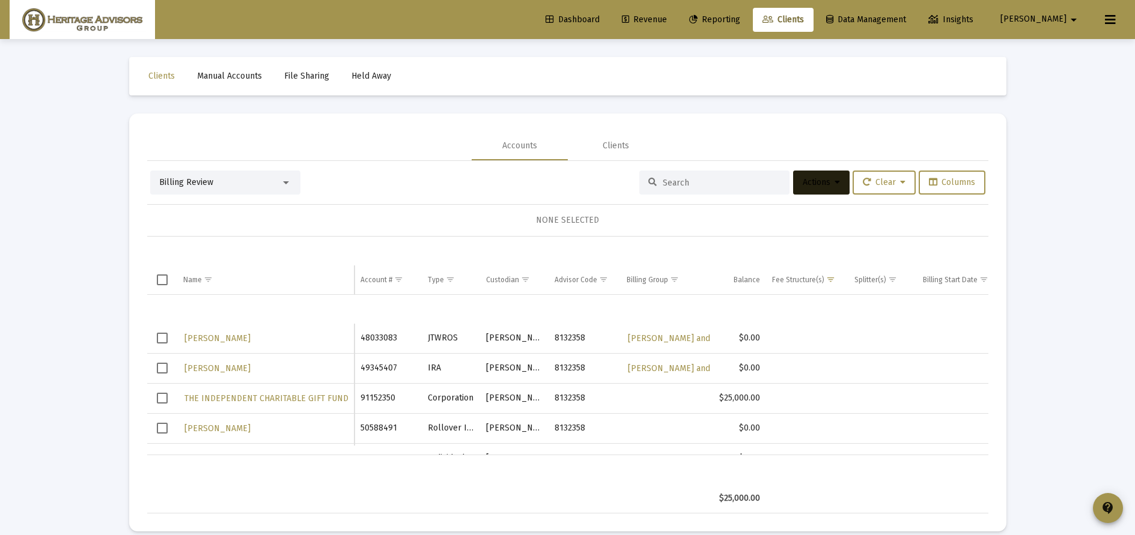
click at [157, 338] on span "Select row" at bounding box center [162, 338] width 11 height 11
click at [165, 366] on span "Select row" at bounding box center [162, 368] width 11 height 11
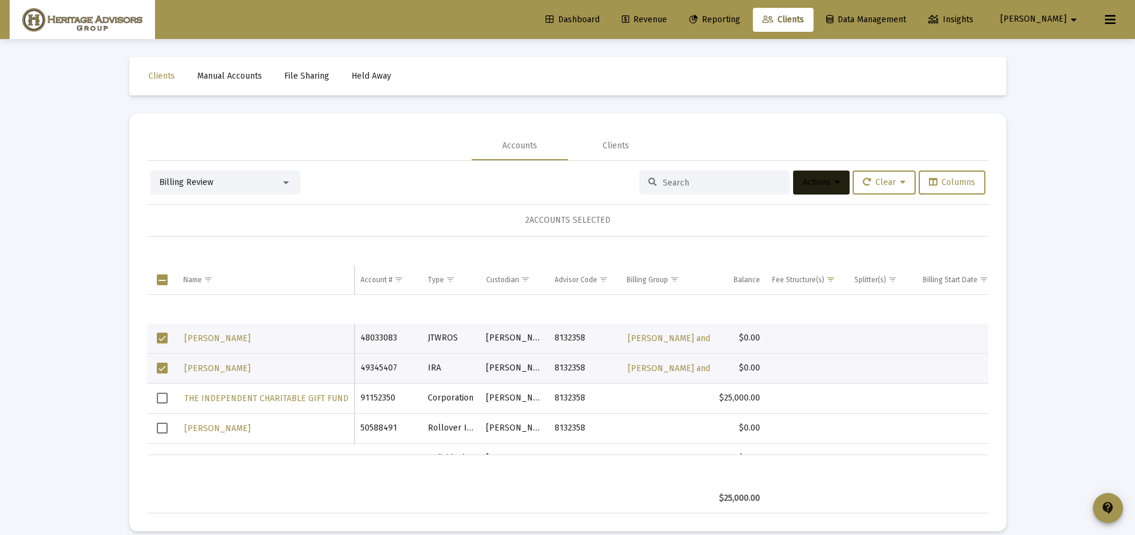
click at [815, 177] on button "Actions" at bounding box center [821, 183] width 56 height 24
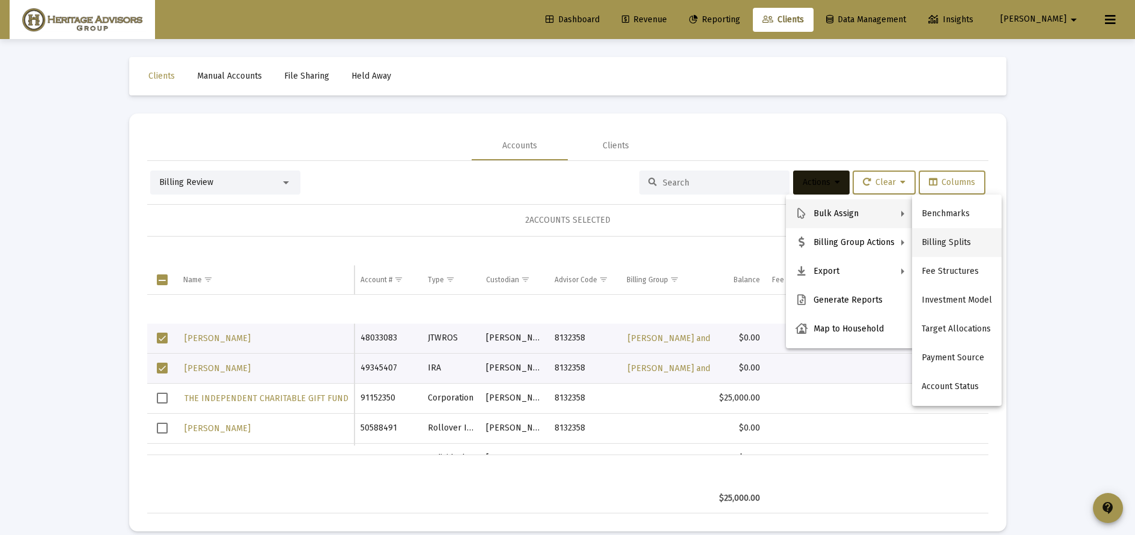
click at [958, 244] on button "Billing Splits" at bounding box center [957, 242] width 90 height 29
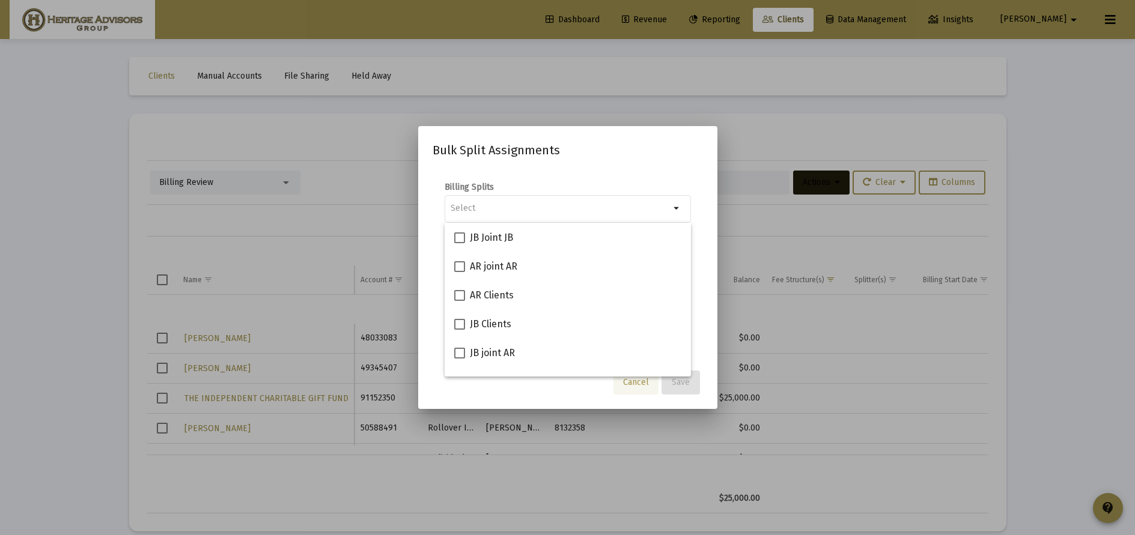
click at [639, 381] on span "Cancel" at bounding box center [636, 382] width 26 height 10
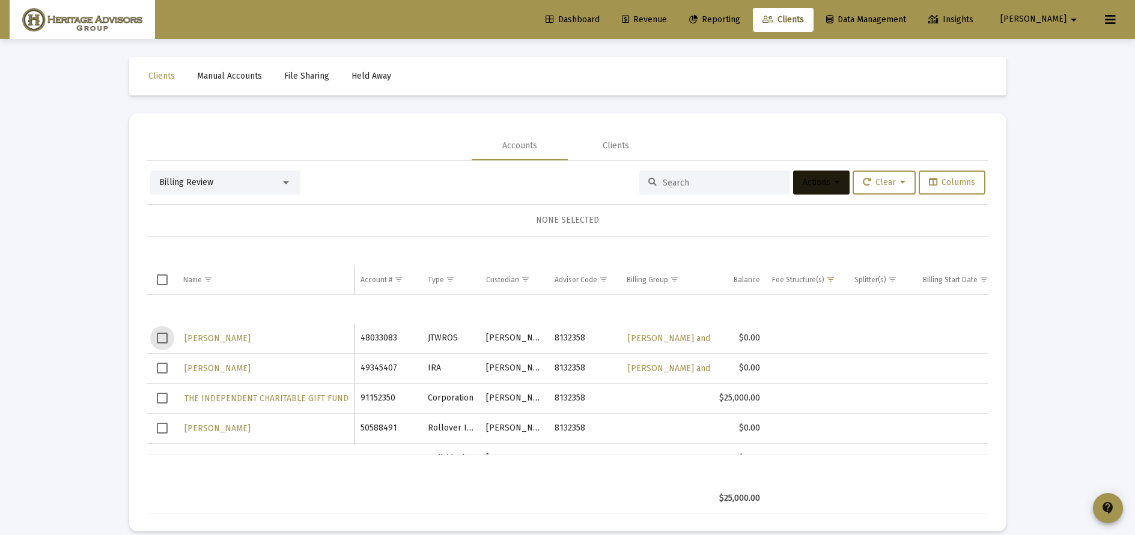
click at [163, 339] on span "Select row" at bounding box center [162, 338] width 11 height 11
click at [162, 366] on span "Select row" at bounding box center [162, 368] width 11 height 11
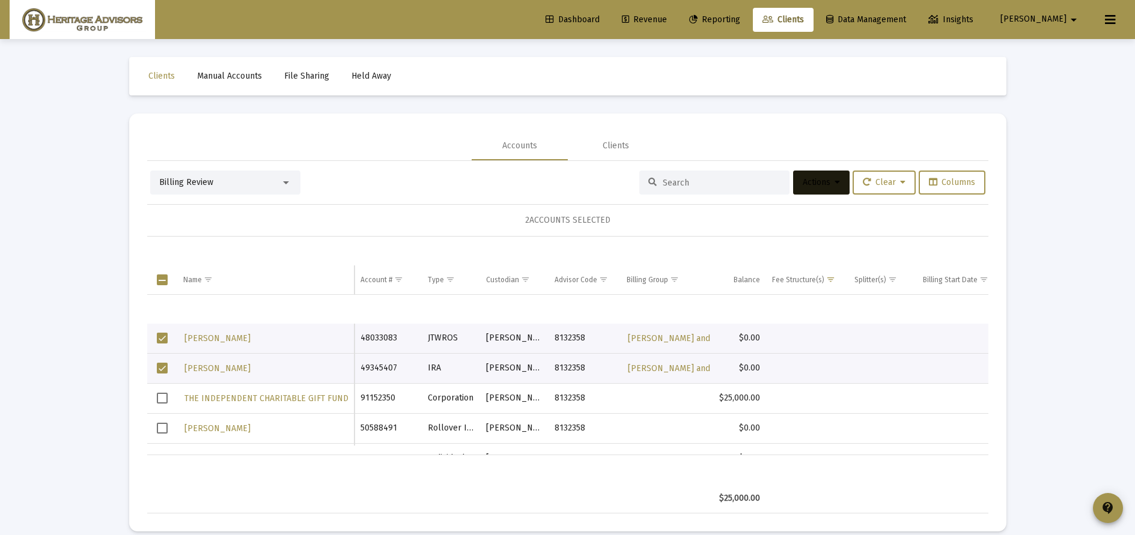
click at [834, 187] on icon at bounding box center [836, 182] width 5 height 8
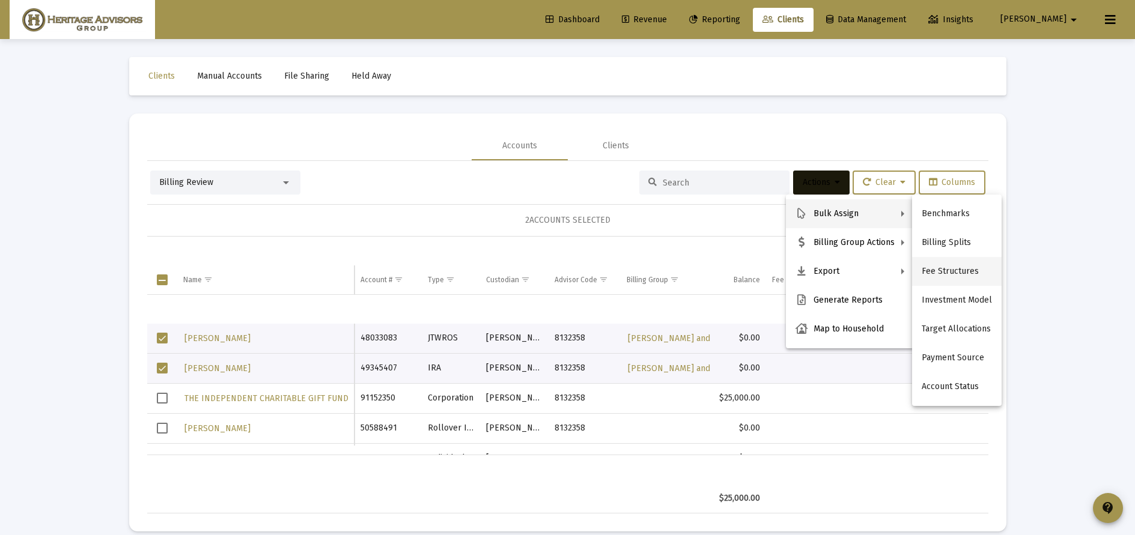
click at [952, 267] on button "Fee Structures" at bounding box center [957, 271] width 90 height 29
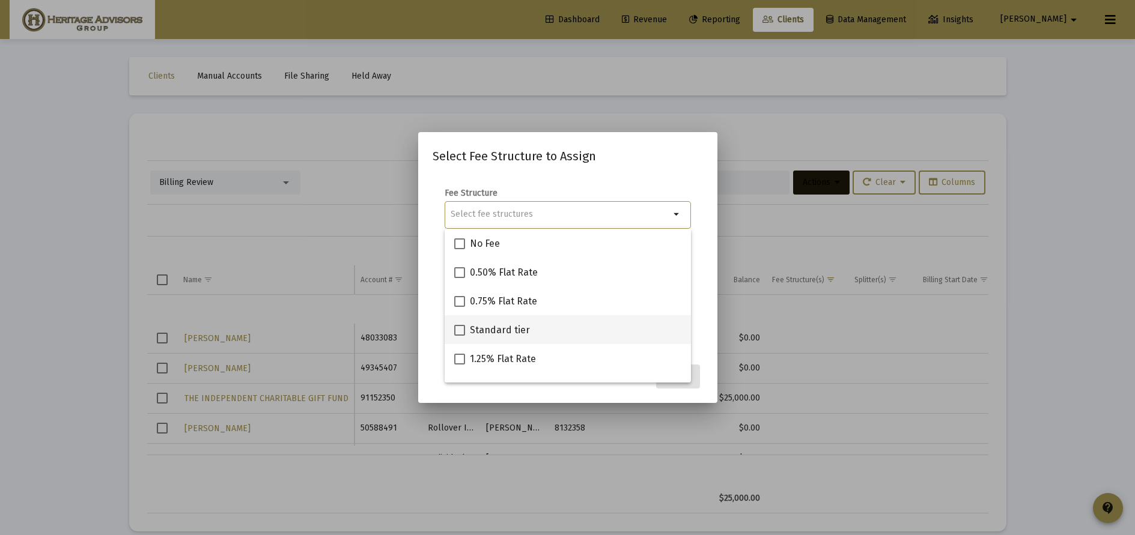
click at [468, 336] on label "Standard tier" at bounding box center [492, 330] width 76 height 14
click at [460, 336] on input "Standard tier" at bounding box center [459, 336] width 1 height 1
checkbox input "true"
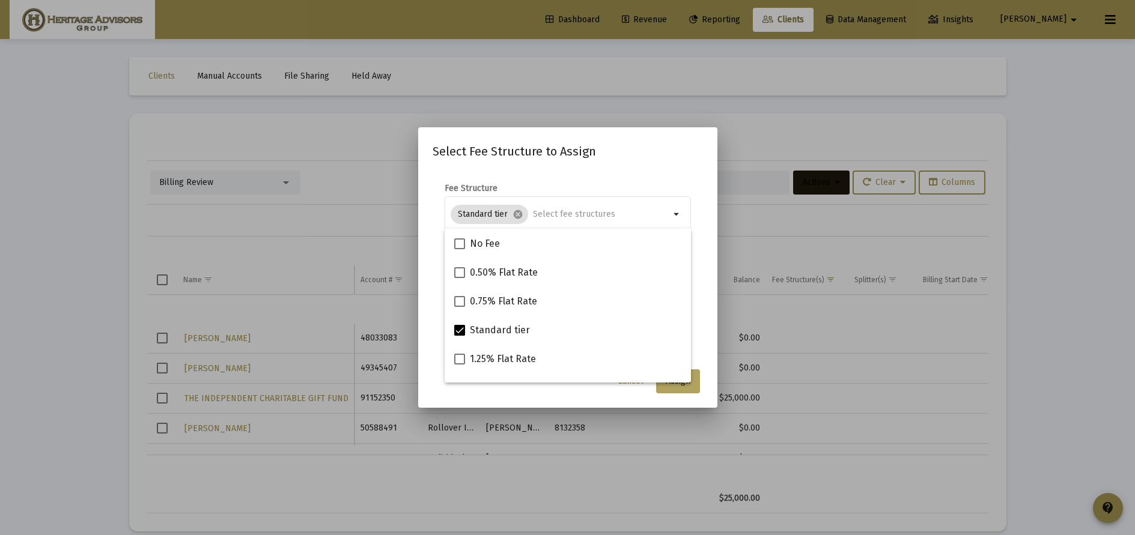
click at [678, 388] on button "Assign" at bounding box center [678, 381] width 44 height 24
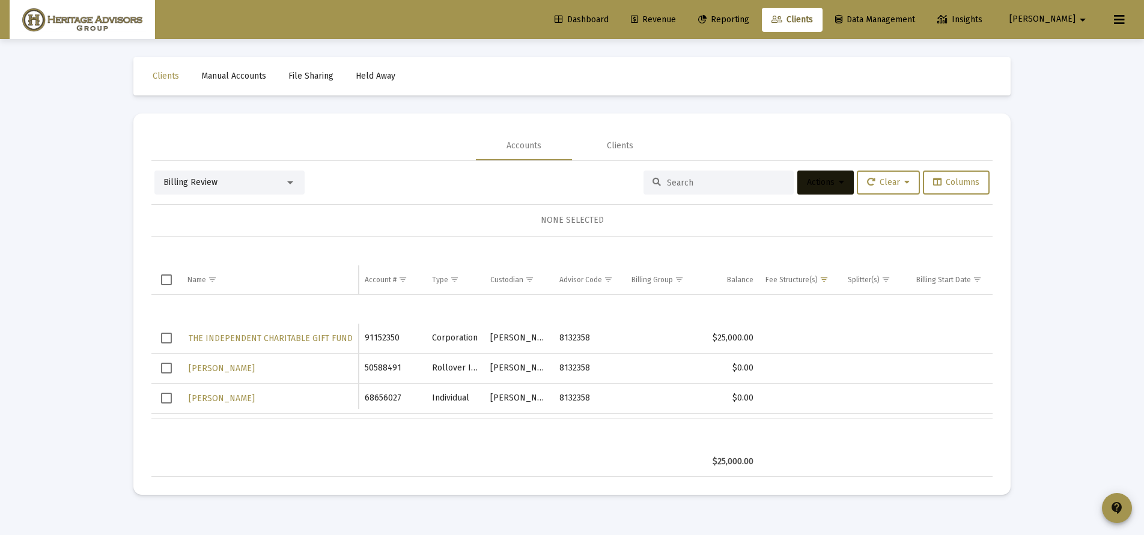
click at [166, 339] on span "Select row" at bounding box center [166, 338] width 11 height 11
click at [839, 183] on icon at bounding box center [841, 182] width 5 height 8
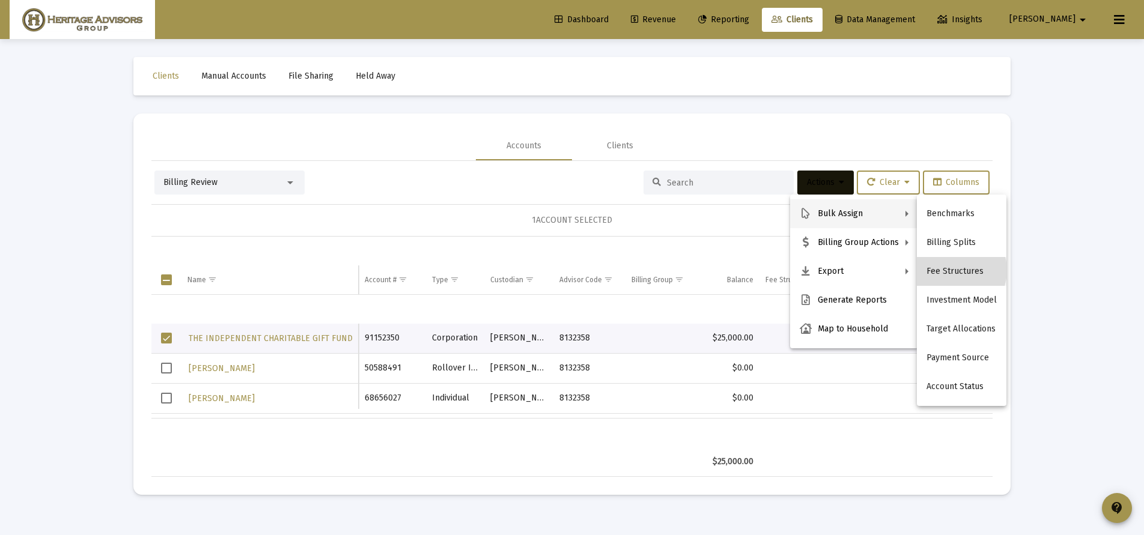
click at [955, 270] on button "Fee Structures" at bounding box center [962, 271] width 90 height 29
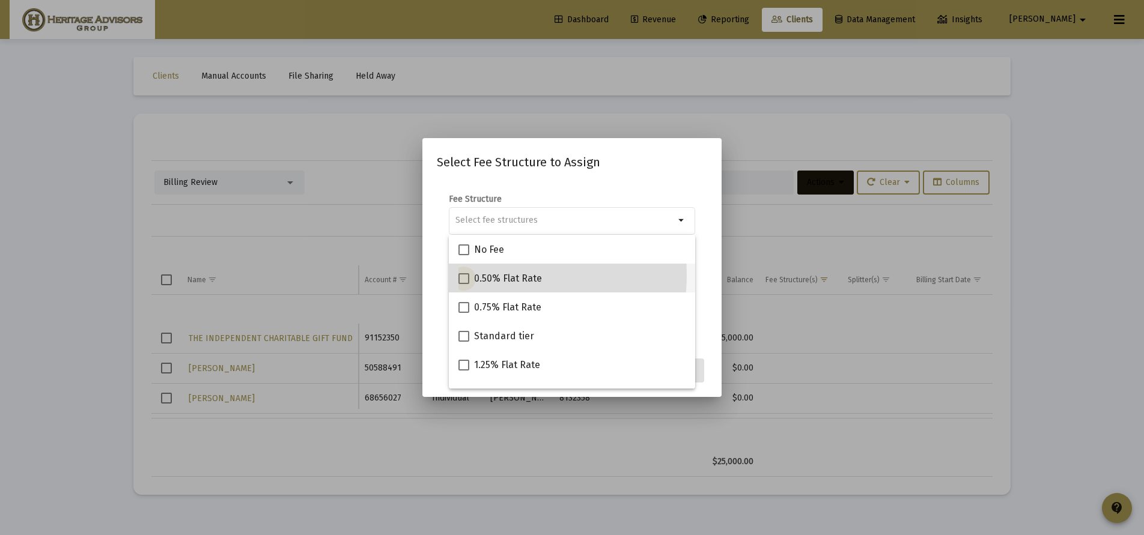
click at [478, 274] on span "0.50% Flat Rate" at bounding box center [508, 279] width 68 height 14
click at [464, 284] on input "0.50% Flat Rate" at bounding box center [463, 284] width 1 height 1
checkbox input "true"
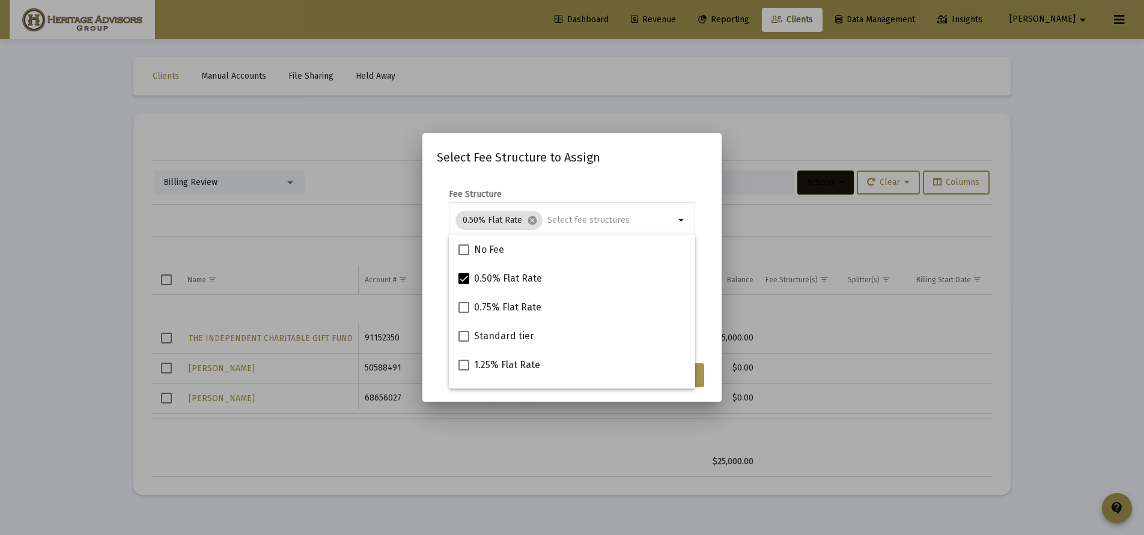
click at [696, 339] on form "Fee Structure 0.50% Flat Rate cancel arrow_drop_down Notes You are assigning 1 …" at bounding box center [572, 265] width 270 height 153
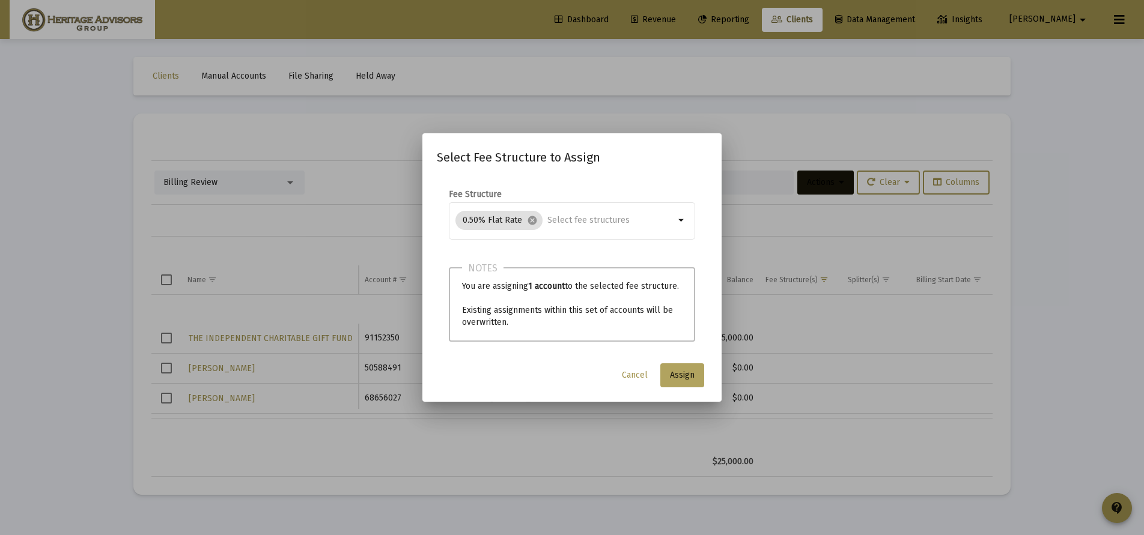
click at [688, 370] on span "Assign" at bounding box center [682, 375] width 25 height 10
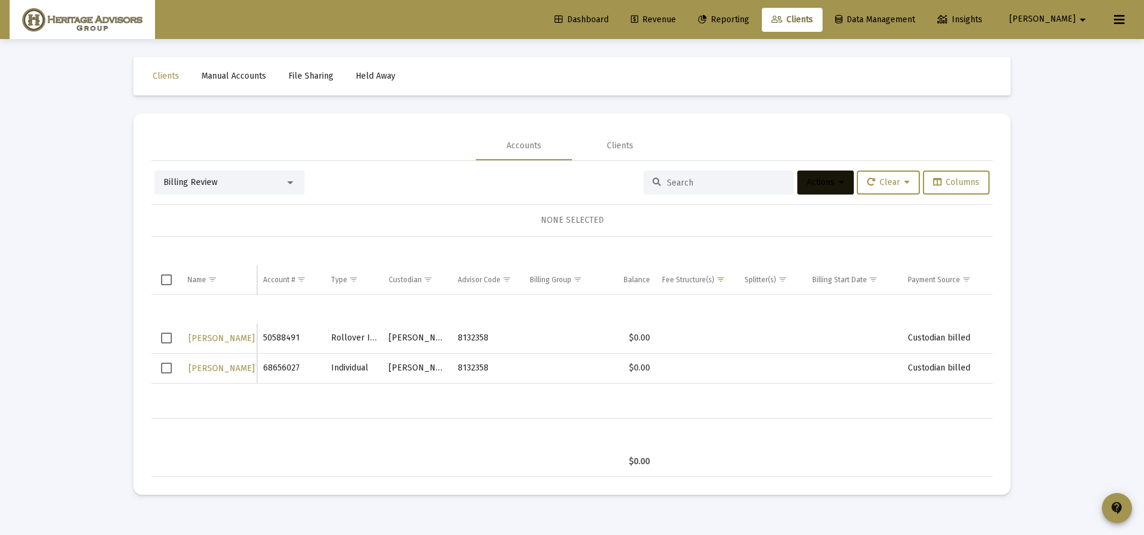
click at [167, 338] on span "Select row" at bounding box center [166, 338] width 11 height 11
click at [163, 371] on span "Select row" at bounding box center [166, 368] width 11 height 11
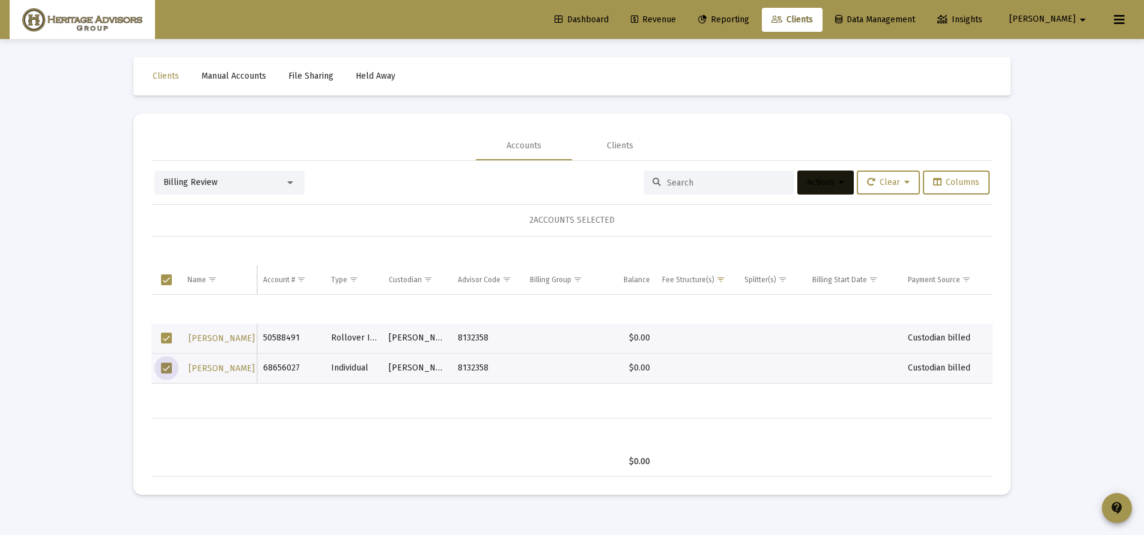
click at [834, 187] on button "Actions" at bounding box center [825, 183] width 56 height 24
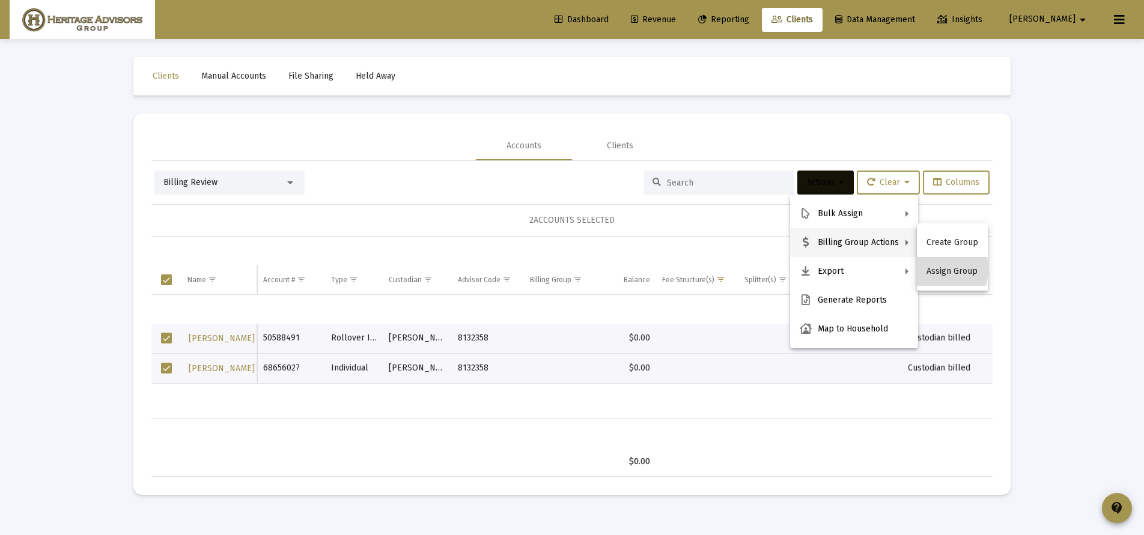
click at [936, 269] on button "Assign Group" at bounding box center [952, 271] width 71 height 29
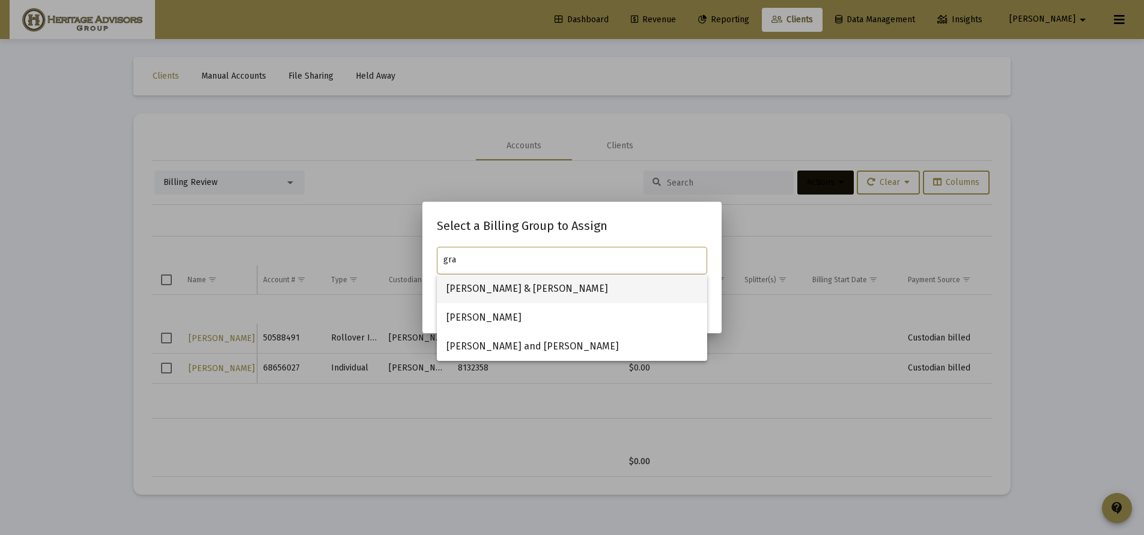
click at [578, 288] on span "[PERSON_NAME] & [PERSON_NAME]" at bounding box center [571, 289] width 251 height 29
type input "[PERSON_NAME] & [PERSON_NAME]"
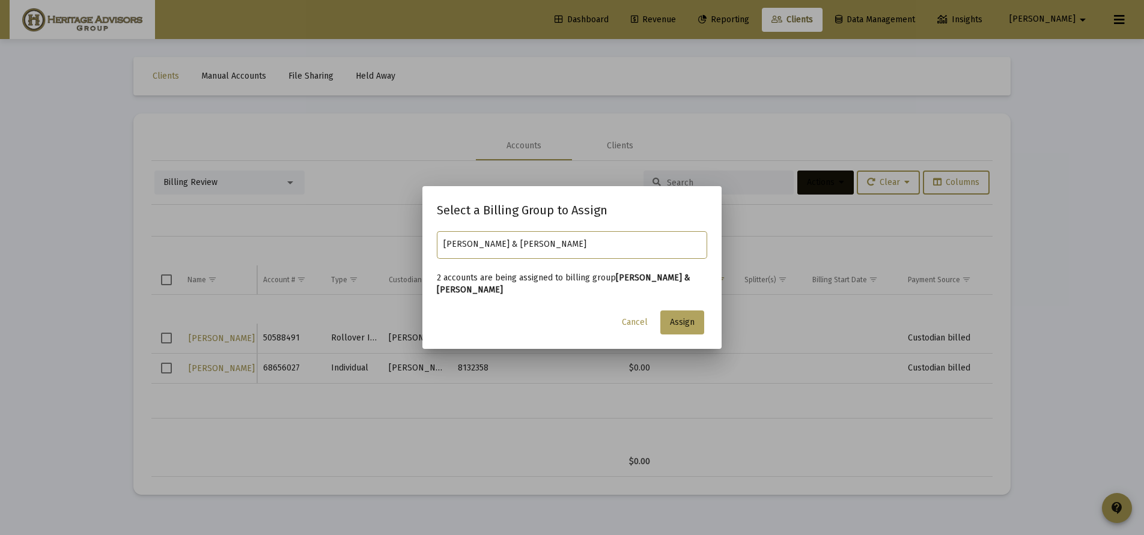
click at [680, 315] on button "Assign" at bounding box center [682, 323] width 44 height 24
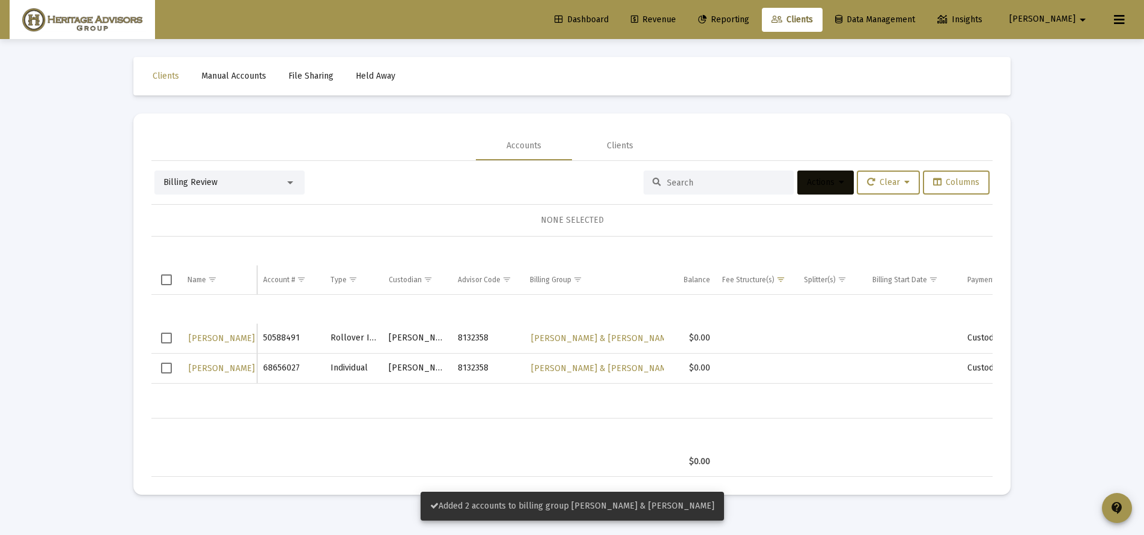
click at [839, 181] on icon at bounding box center [841, 182] width 5 height 8
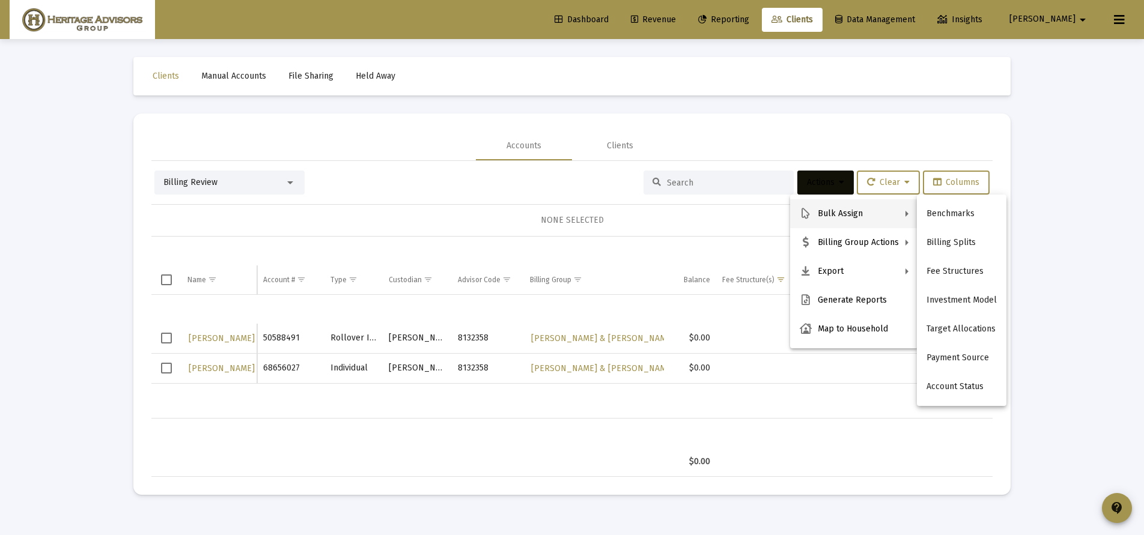
click at [947, 271] on button "Fee Structures" at bounding box center [962, 271] width 90 height 29
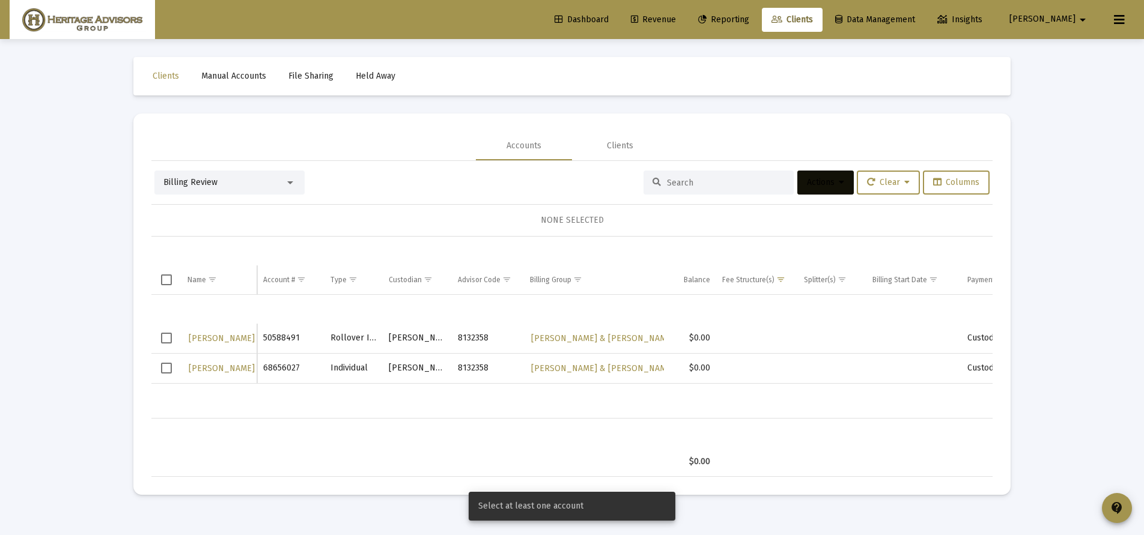
click at [172, 346] on td "Data grid" at bounding box center [166, 339] width 30 height 30
click at [166, 367] on span "Select row" at bounding box center [166, 368] width 11 height 11
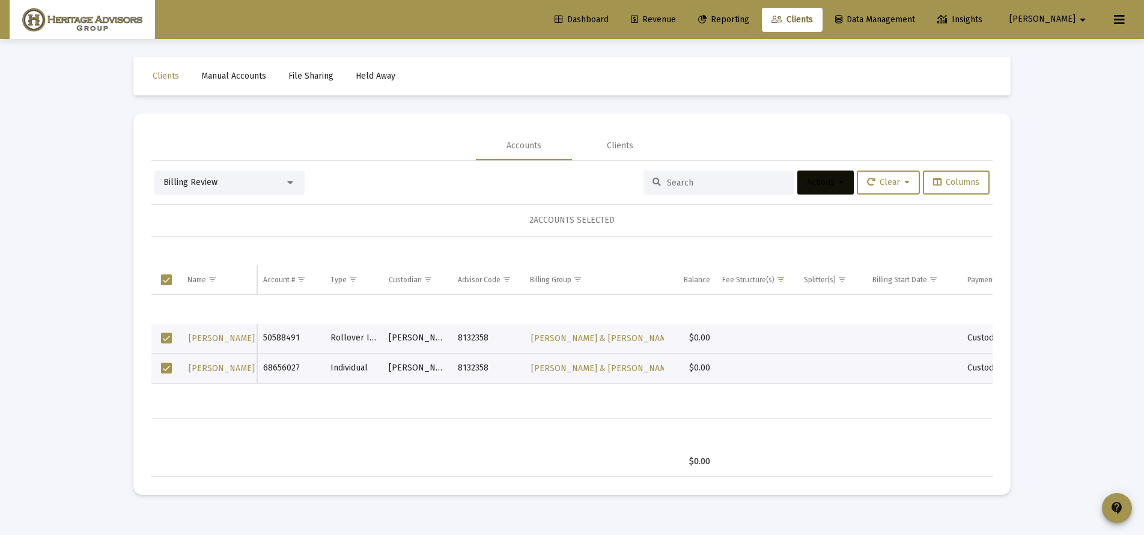
click at [852, 164] on div "Billing Review Actions Clear Columns 2 ACCOUNTS SELECTED Name Name Account # Ty…" at bounding box center [571, 319] width 841 height 316
click at [827, 180] on span "Actions" at bounding box center [825, 182] width 37 height 10
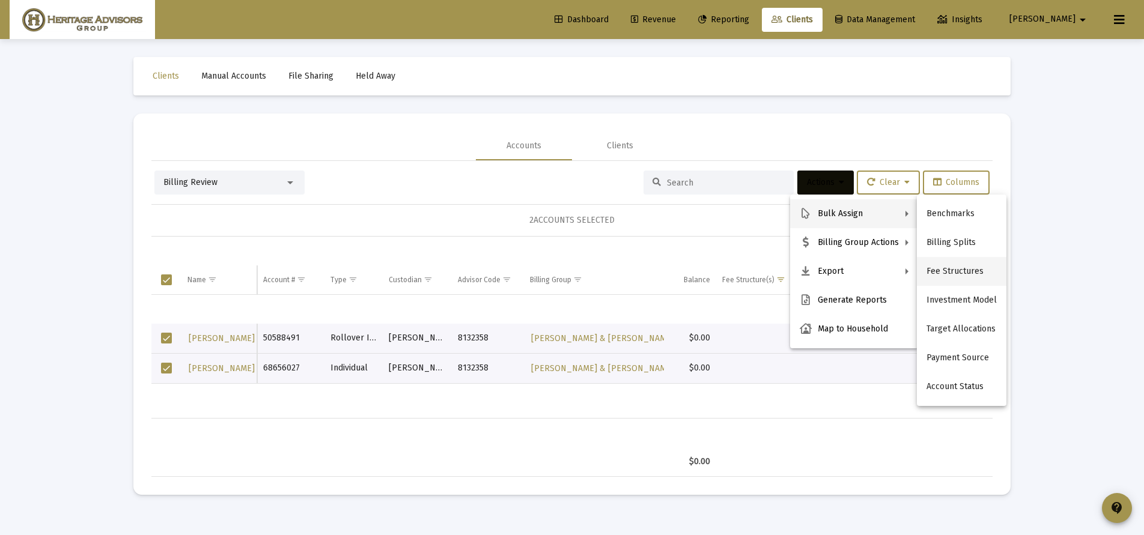
click at [960, 269] on button "Fee Structures" at bounding box center [962, 271] width 90 height 29
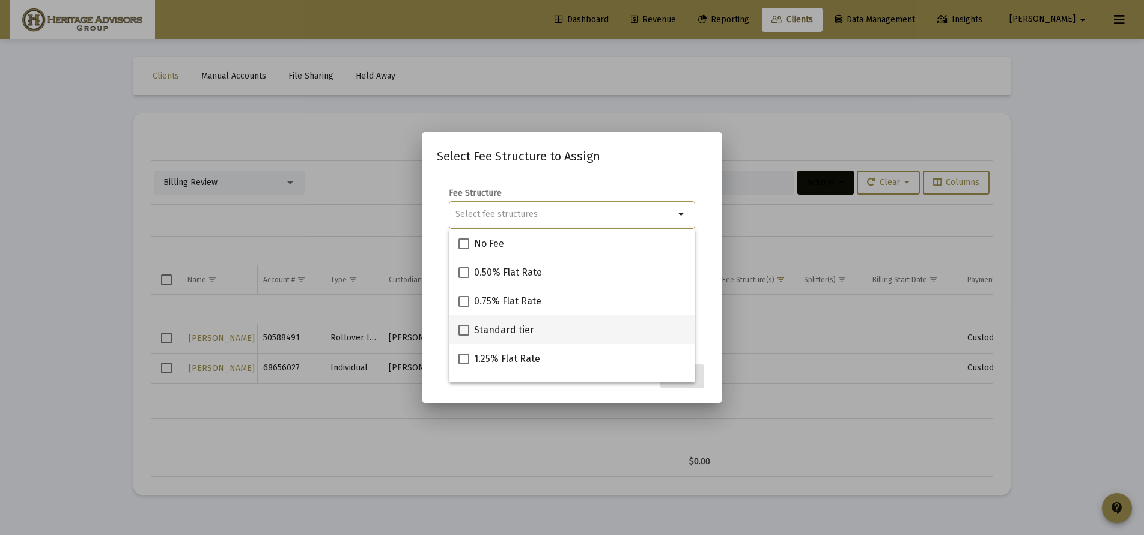
click at [481, 325] on span "Standard tier" at bounding box center [504, 330] width 60 height 14
click at [464, 336] on input "Standard tier" at bounding box center [463, 336] width 1 height 1
checkbox input "true"
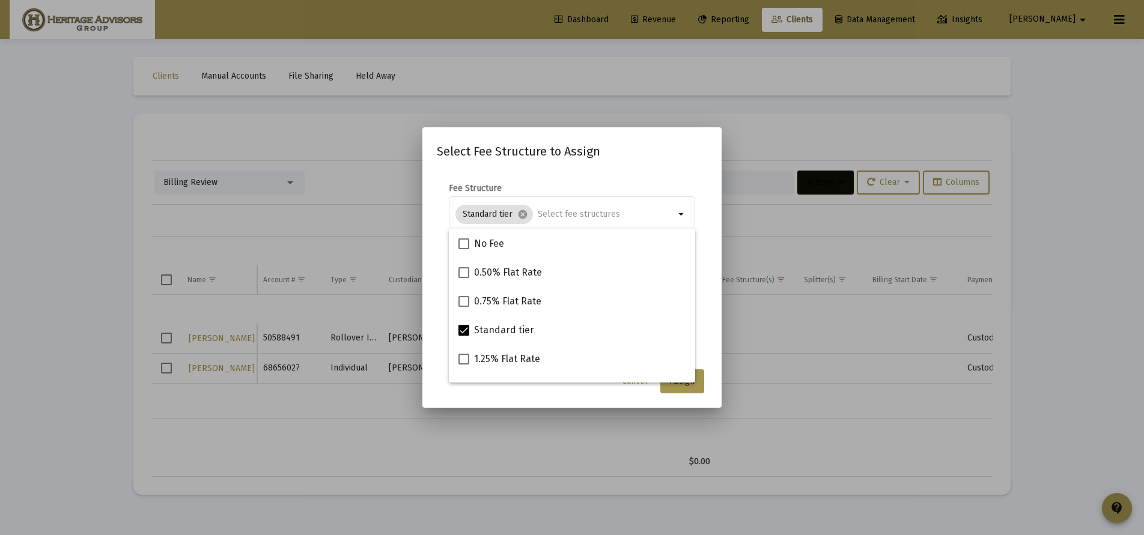
click at [710, 351] on mat-dialog-content "Fee Structure Standard tier cancel arrow_drop_down Notes You are assigning 2 ac…" at bounding box center [571, 267] width 299 height 192
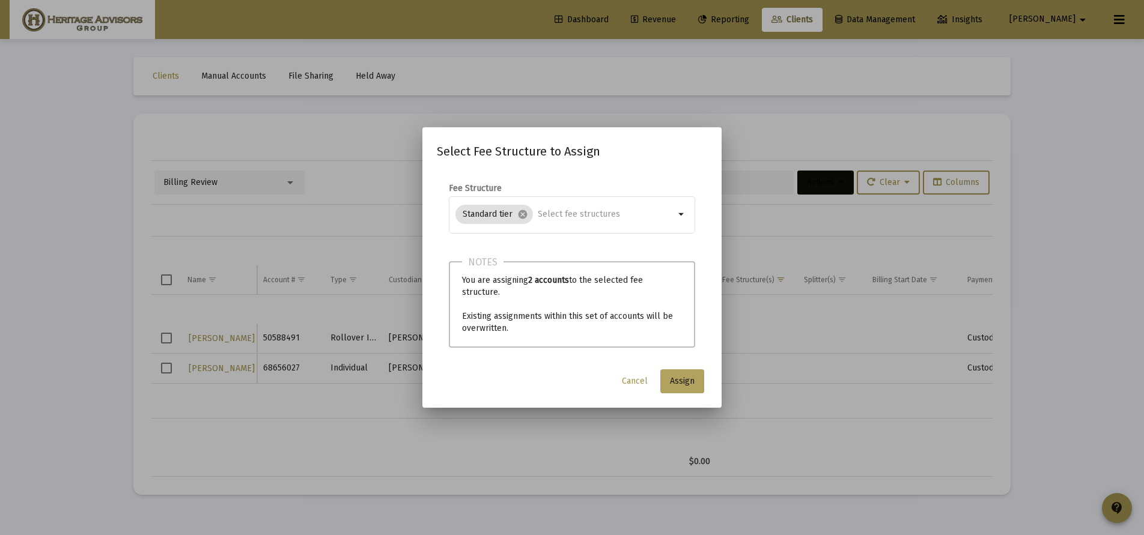
click at [686, 375] on button "Assign" at bounding box center [682, 381] width 44 height 24
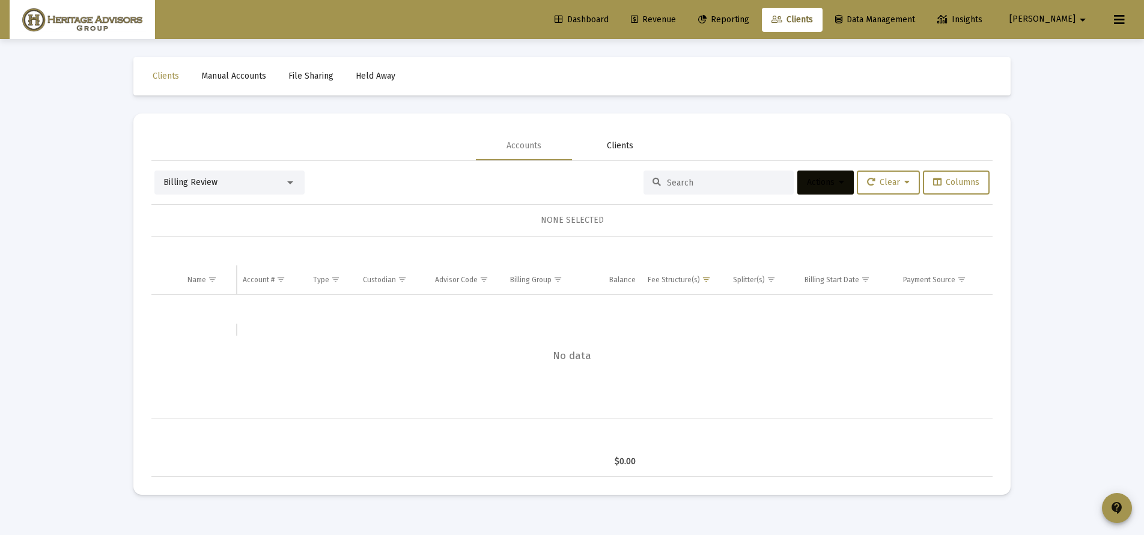
click at [615, 140] on div "Clients" at bounding box center [620, 146] width 26 height 12
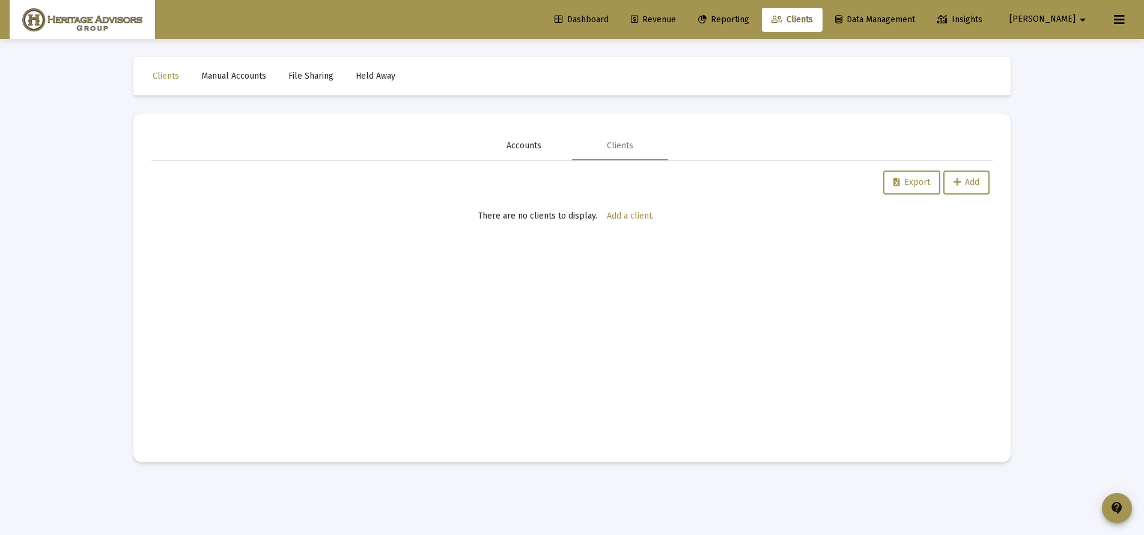
click at [532, 148] on div "Accounts" at bounding box center [523, 146] width 35 height 12
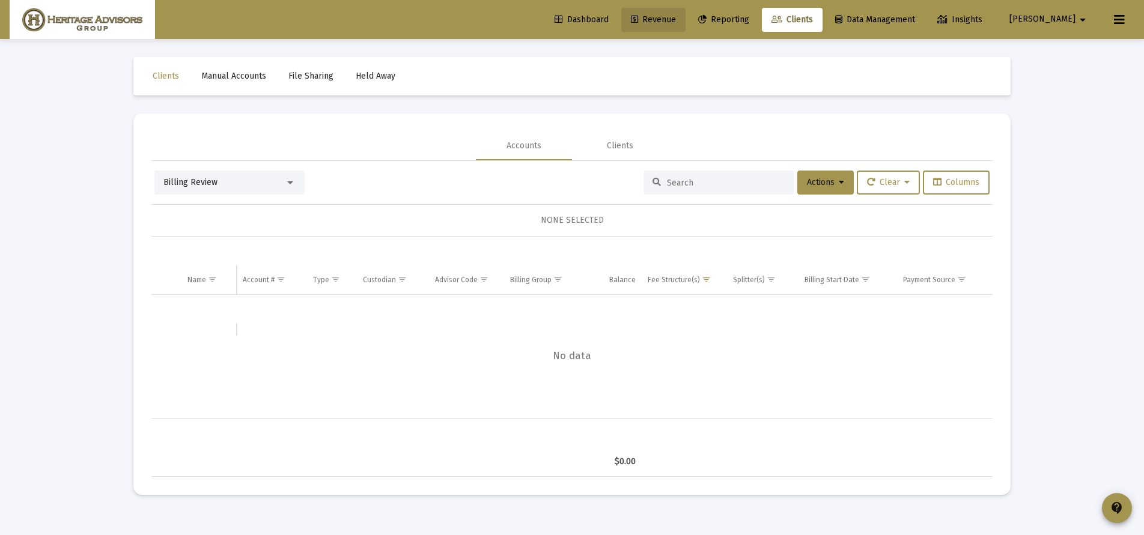
click at [676, 19] on span "Revenue" at bounding box center [653, 19] width 45 height 10
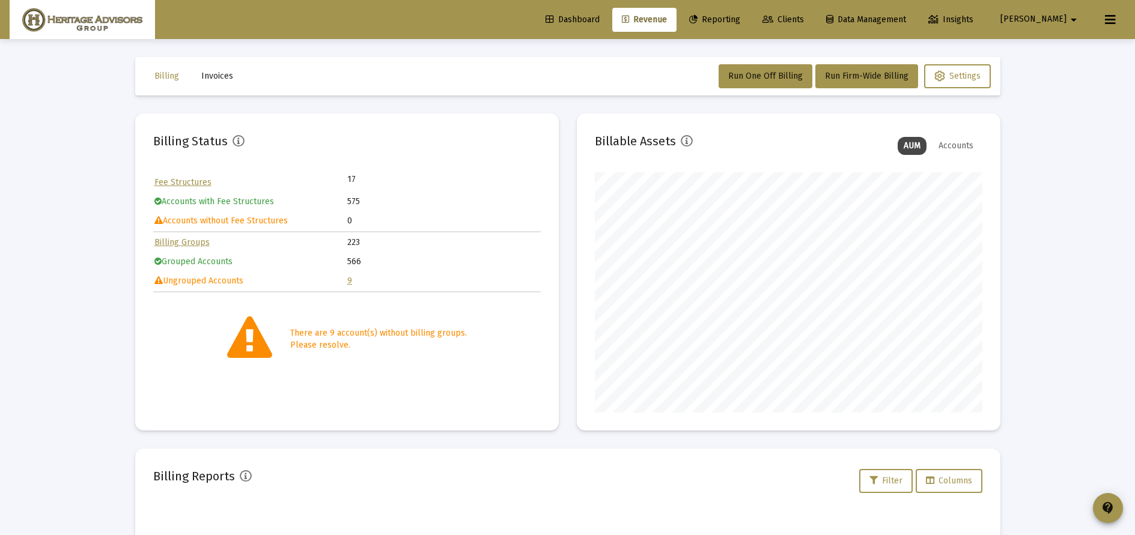
click at [804, 22] on span "Clients" at bounding box center [782, 19] width 41 height 10
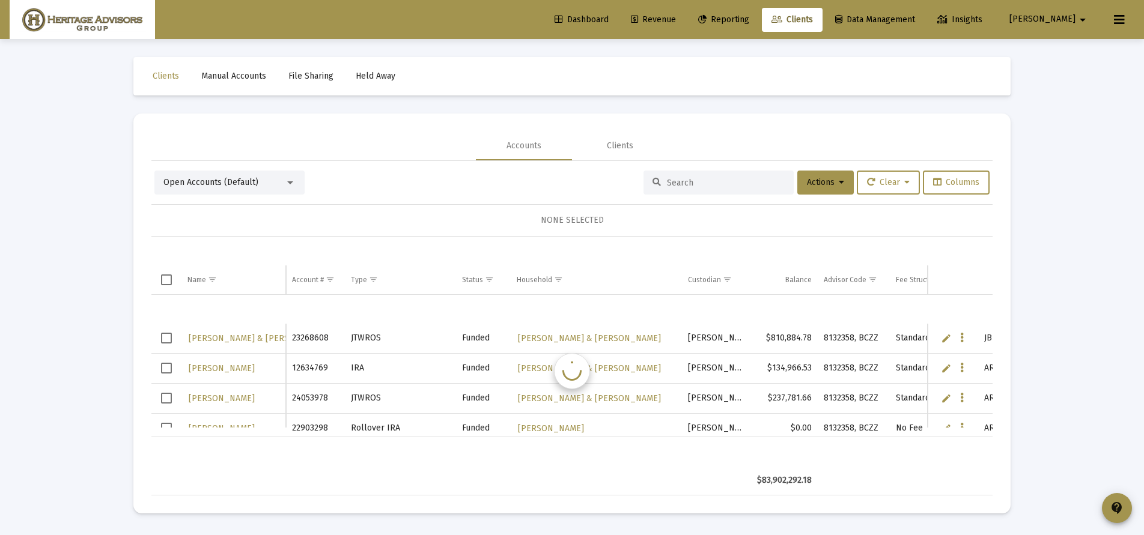
scroll to position [29, 0]
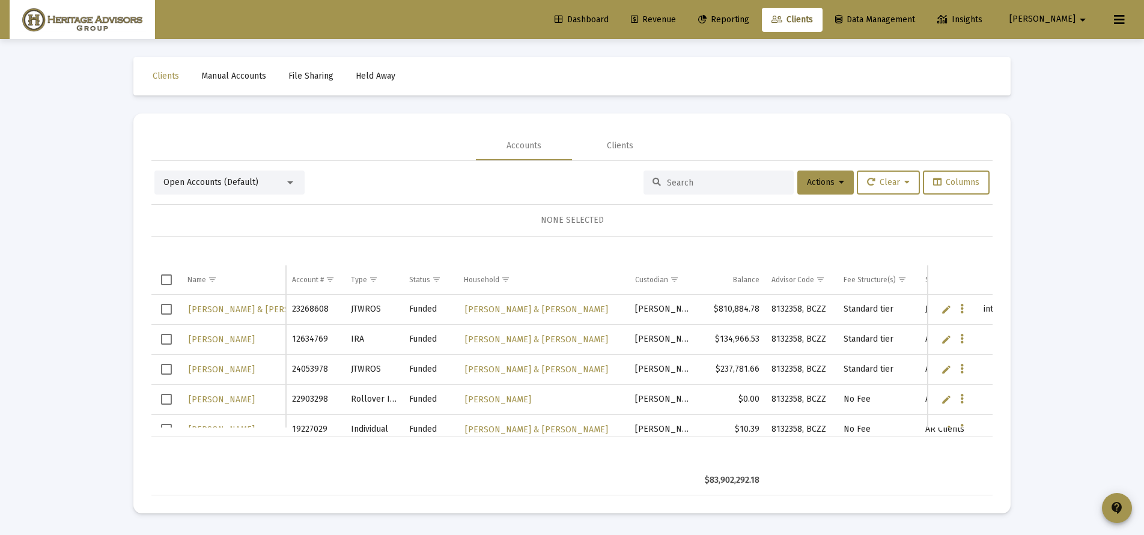
click at [667, 180] on input at bounding box center [726, 183] width 118 height 10
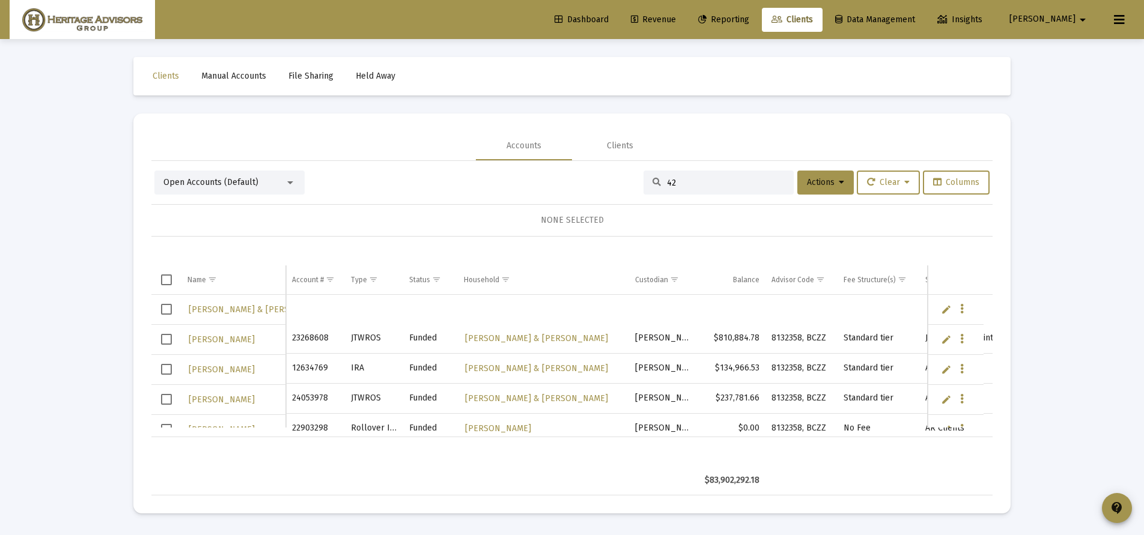
scroll to position [0, 0]
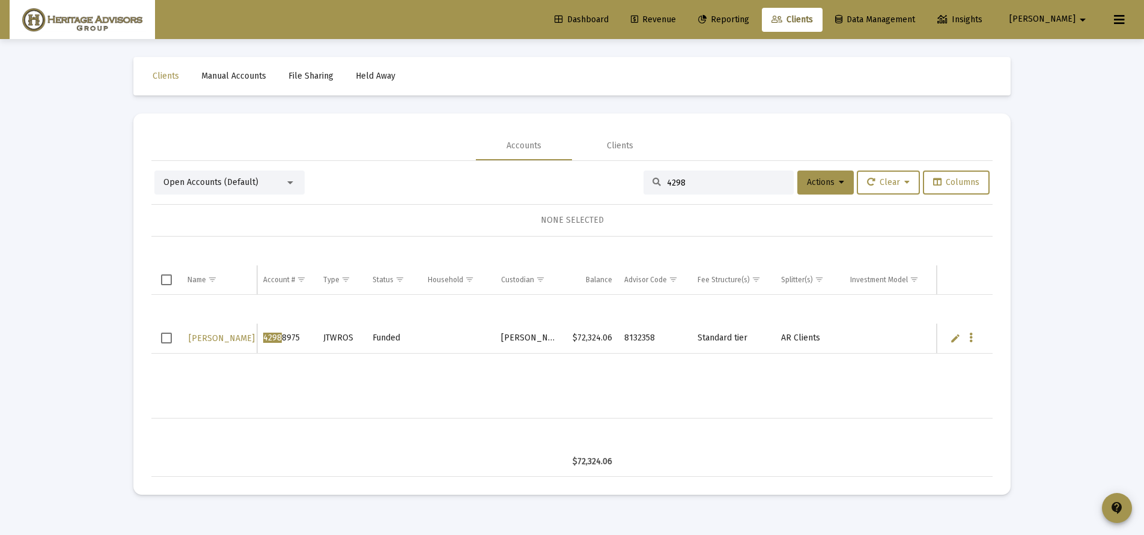
click at [266, 393] on div "[PERSON_NAME] 4298 8975 JTWROS Funded [PERSON_NAME] $72,324.06 8132358 Standard…" at bounding box center [571, 357] width 841 height 124
click at [708, 184] on input "4298" at bounding box center [726, 183] width 118 height 10
click at [708, 183] on input "4298" at bounding box center [726, 183] width 118 height 10
drag, startPoint x: 702, startPoint y: 182, endPoint x: 661, endPoint y: 180, distance: 41.5
click at [667, 180] on input "4298" at bounding box center [726, 183] width 118 height 10
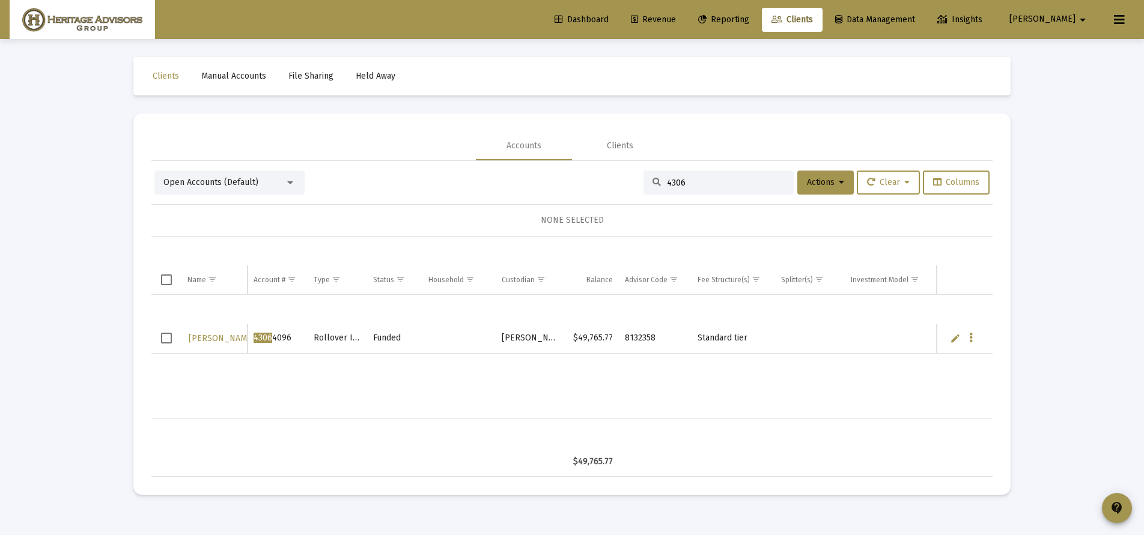
type input "4306"
click at [166, 338] on span "Select row" at bounding box center [166, 338] width 11 height 11
click at [839, 185] on icon at bounding box center [841, 182] width 5 height 8
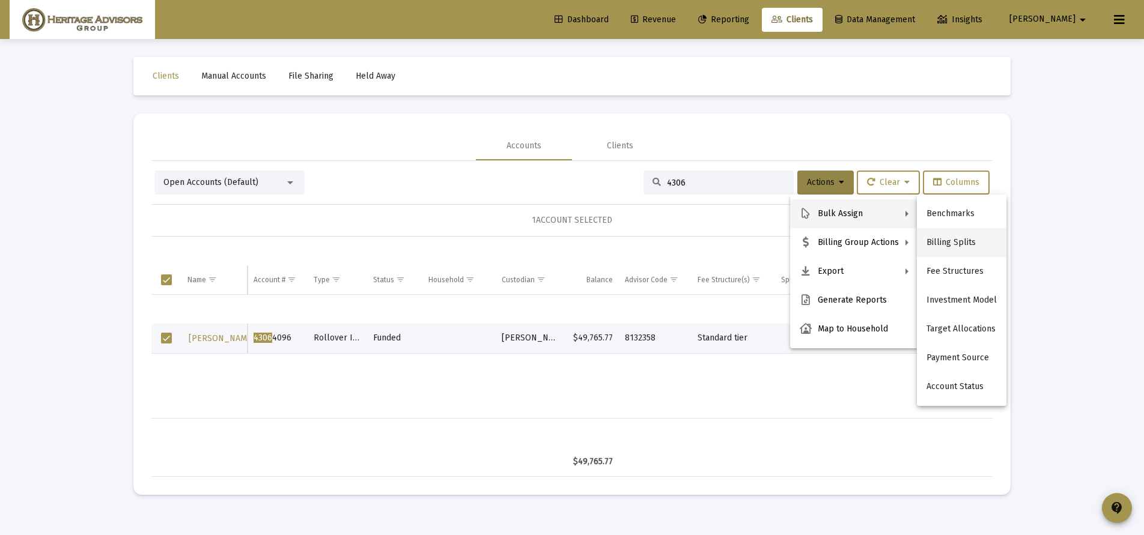
click at [957, 244] on button "Billing Splits" at bounding box center [962, 242] width 90 height 29
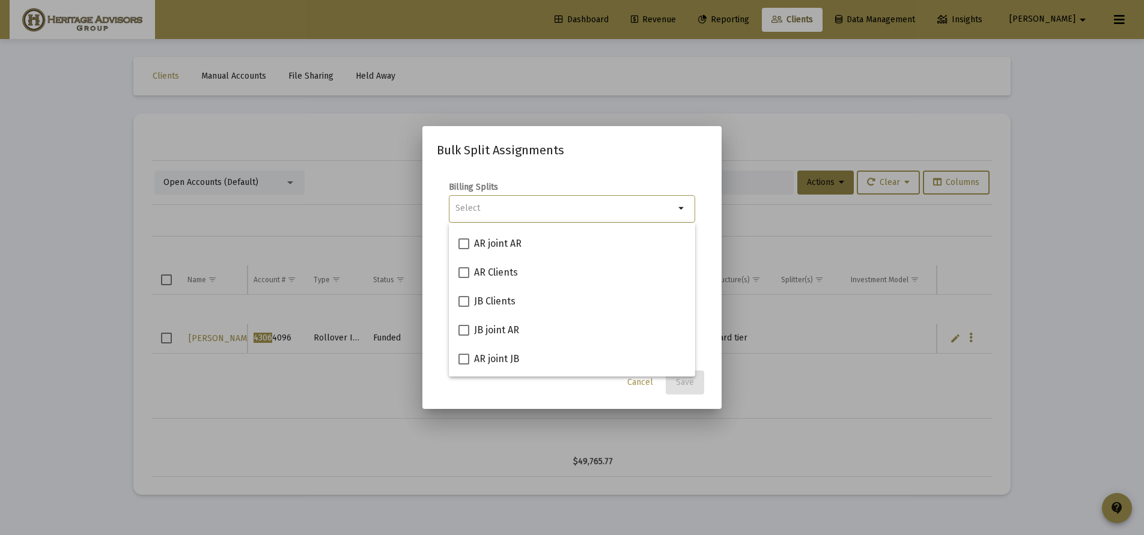
scroll to position [125, 0]
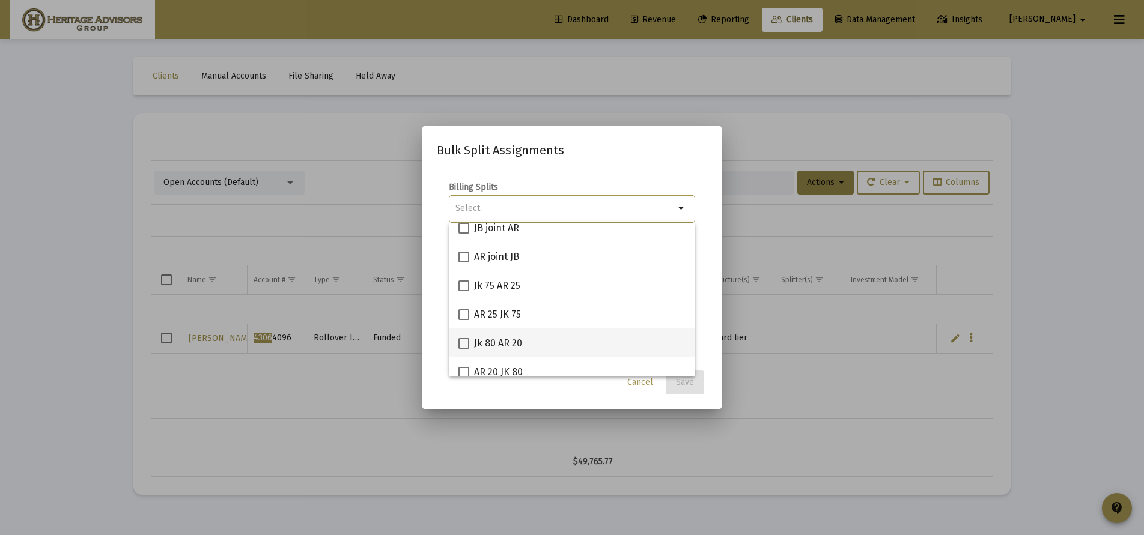
click at [564, 341] on div "Jk 80 AR 20" at bounding box center [571, 343] width 227 height 29
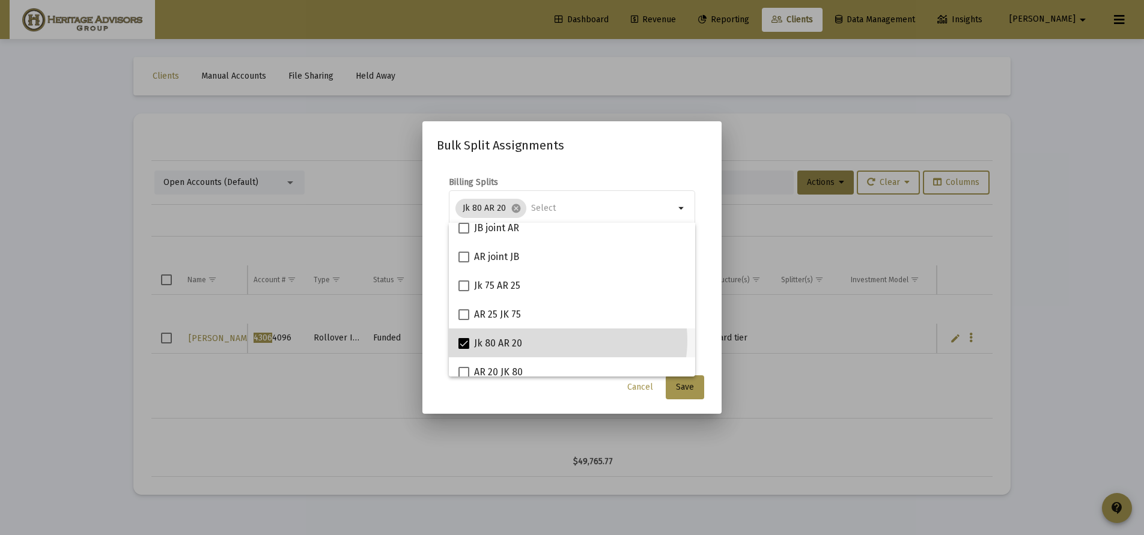
checkbox input "true"
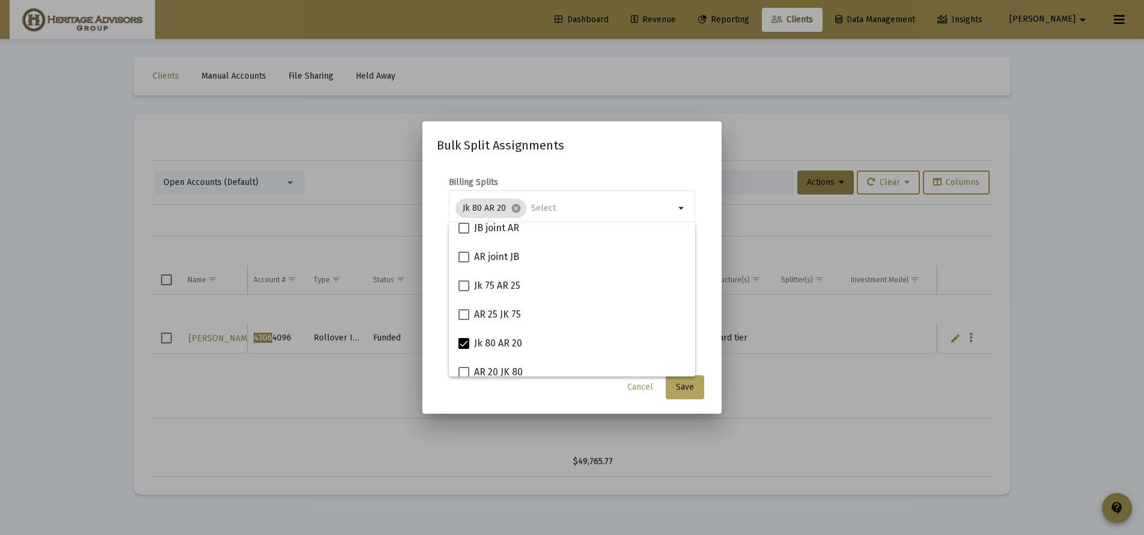
click at [685, 386] on span "Save" at bounding box center [685, 387] width 18 height 10
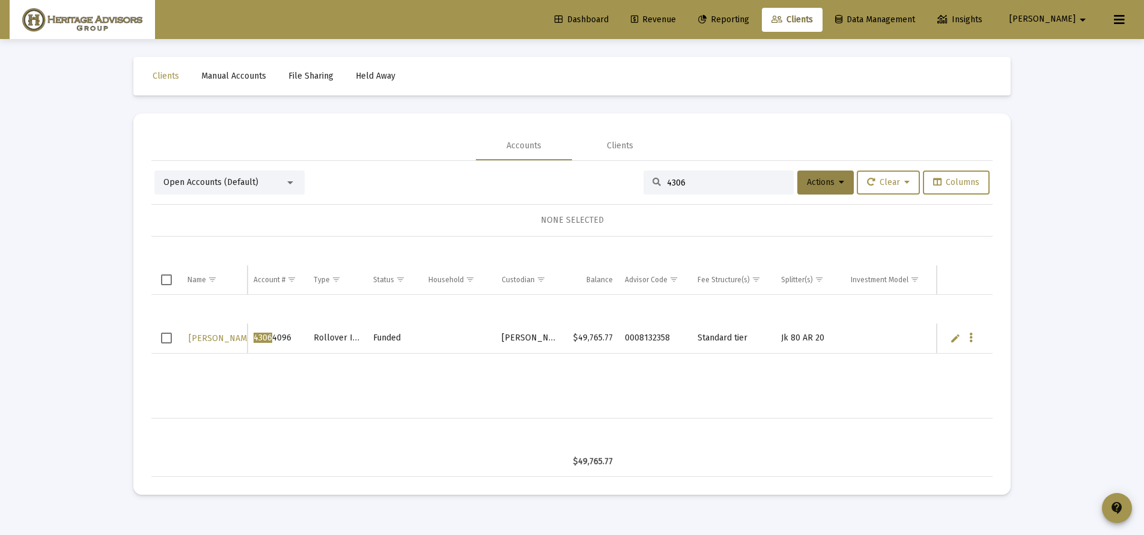
drag, startPoint x: 688, startPoint y: 182, endPoint x: 661, endPoint y: 182, distance: 27.6
click at [667, 182] on input "4306" at bounding box center [726, 183] width 118 height 10
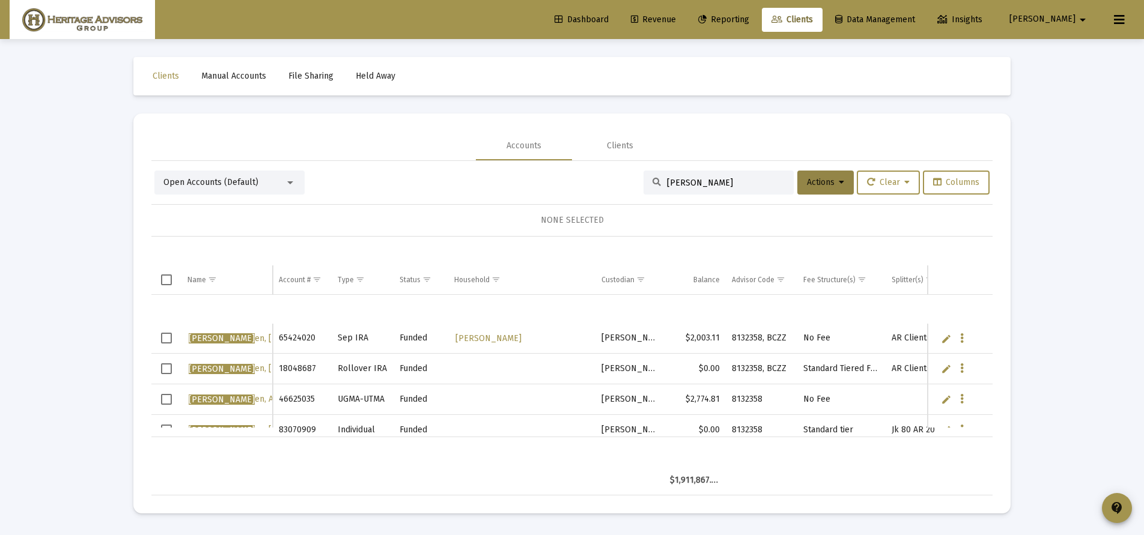
scroll to position [0, 0]
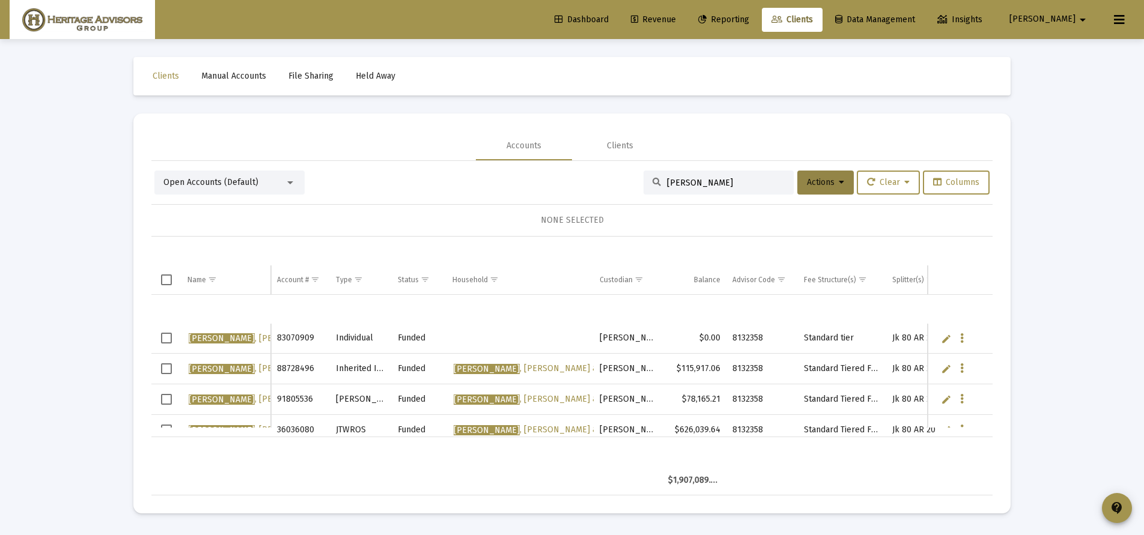
drag, startPoint x: 700, startPoint y: 186, endPoint x: 659, endPoint y: 183, distance: 41.6
click at [659, 183] on div "[PERSON_NAME]" at bounding box center [718, 183] width 150 height 24
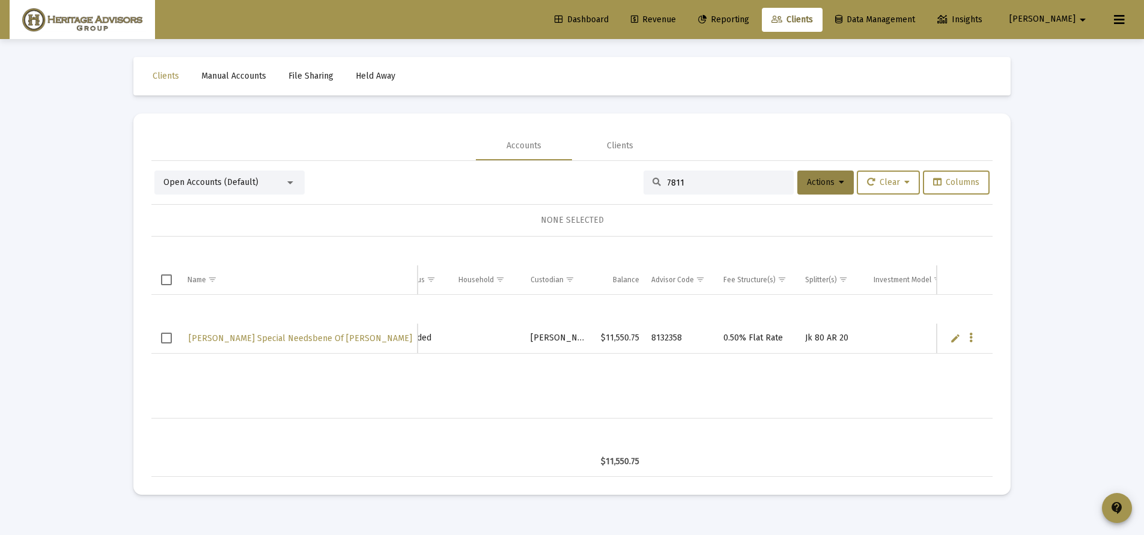
scroll to position [0, 162]
drag, startPoint x: 685, startPoint y: 183, endPoint x: 634, endPoint y: 181, distance: 51.1
click at [634, 181] on div "Open Accounts (Default) 7811 Actions Clear Columns" at bounding box center [571, 183] width 835 height 24
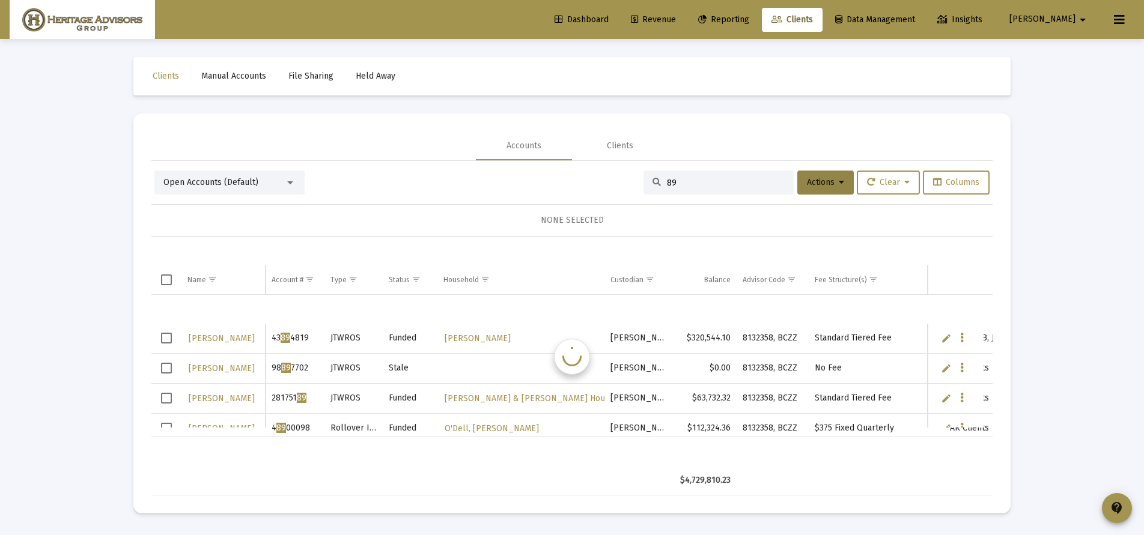
scroll to position [0, 0]
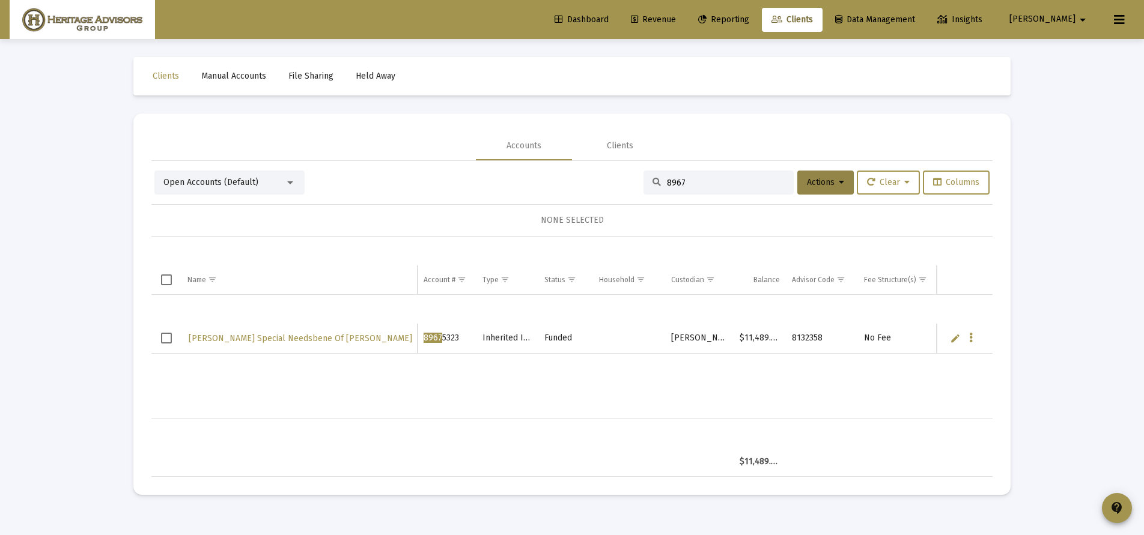
type input "8967"
click at [166, 341] on span "Select row" at bounding box center [166, 338] width 11 height 11
click at [839, 185] on icon at bounding box center [841, 182] width 5 height 8
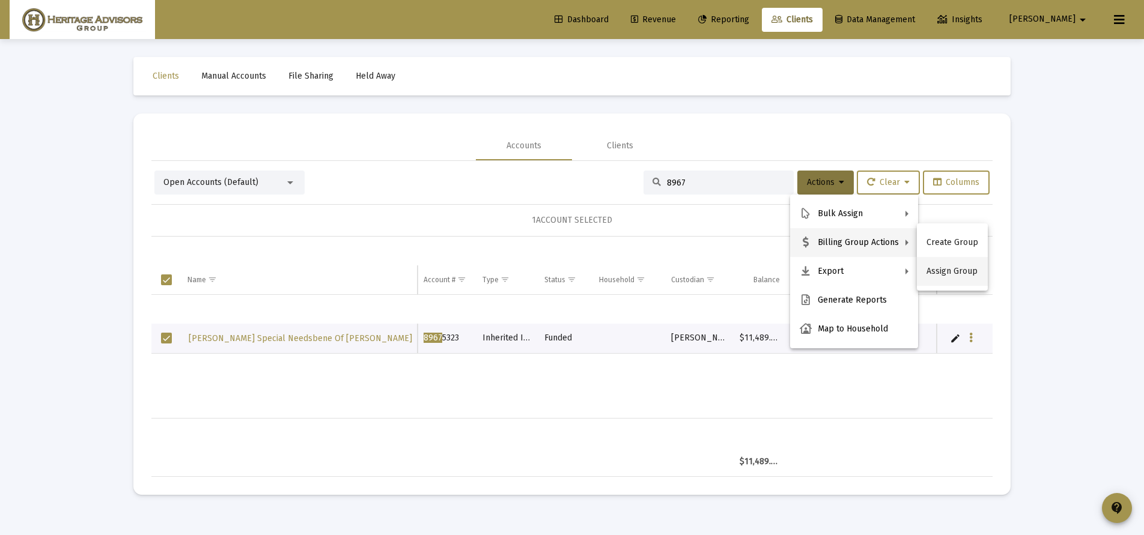
click at [940, 272] on button "Assign Group" at bounding box center [952, 271] width 71 height 29
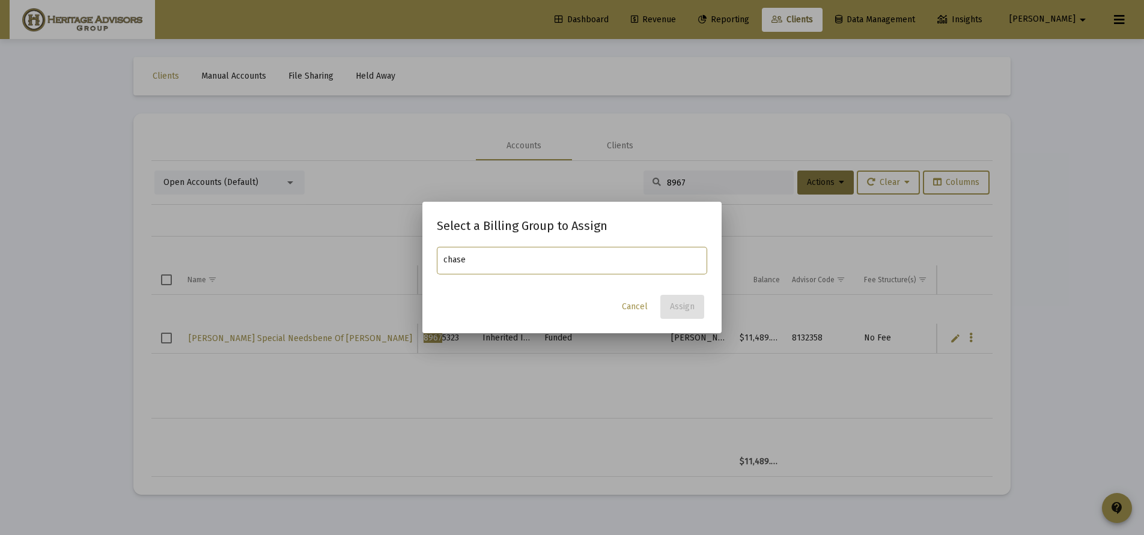
type input "chase"
click at [636, 309] on span "Cancel" at bounding box center [635, 307] width 26 height 10
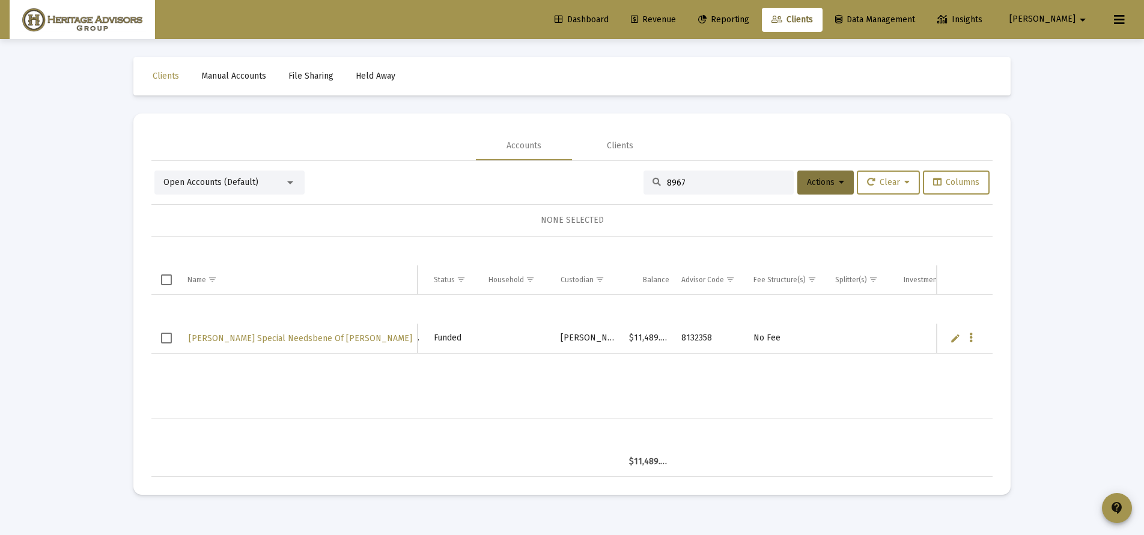
scroll to position [0, 138]
click at [819, 180] on span "Actions" at bounding box center [825, 182] width 37 height 10
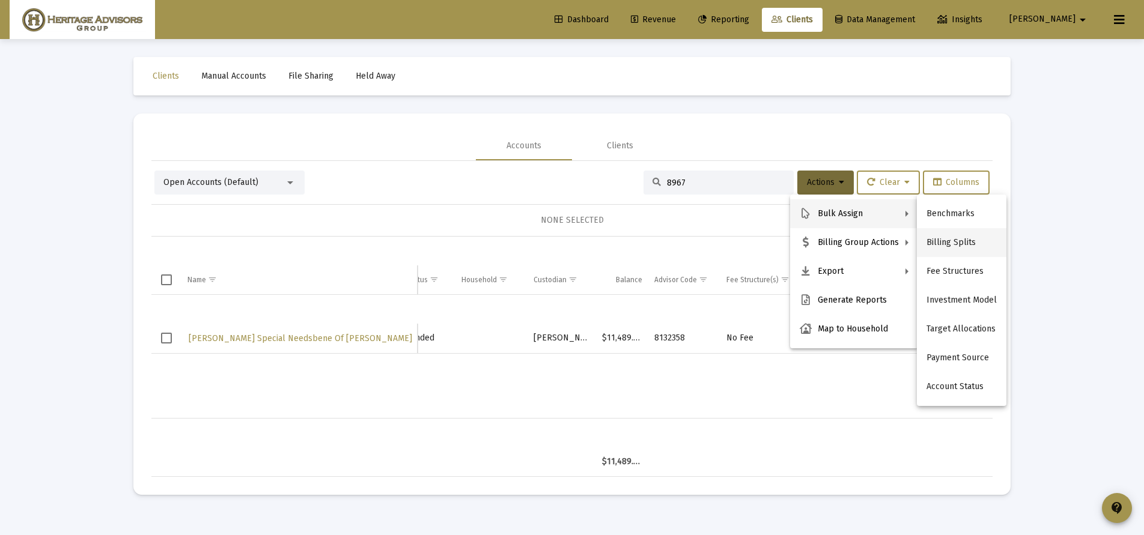
click at [949, 243] on button "Billing Splits" at bounding box center [962, 242] width 90 height 29
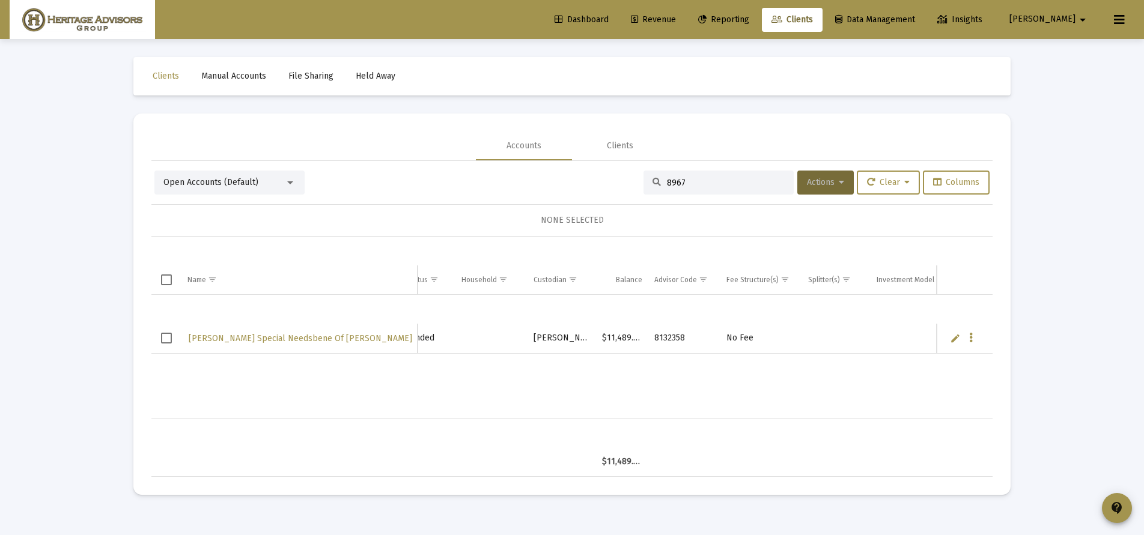
drag, startPoint x: 189, startPoint y: 338, endPoint x: 253, endPoint y: 338, distance: 63.7
click at [190, 338] on span "[PERSON_NAME] Special Needsbene Of [PERSON_NAME]" at bounding box center [300, 338] width 223 height 10
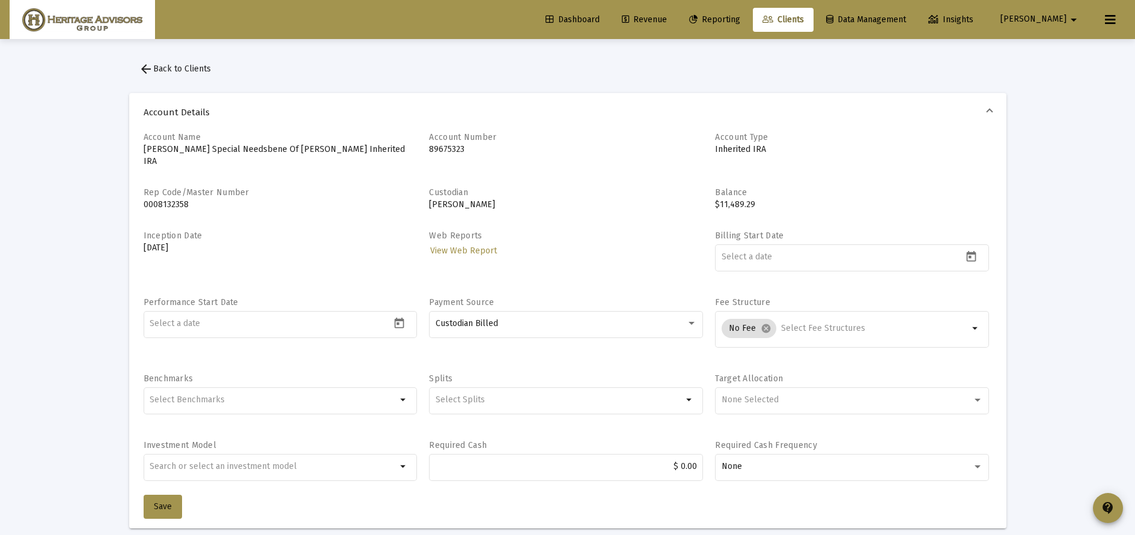
click at [148, 74] on mat-icon "arrow_back" at bounding box center [146, 69] width 14 height 14
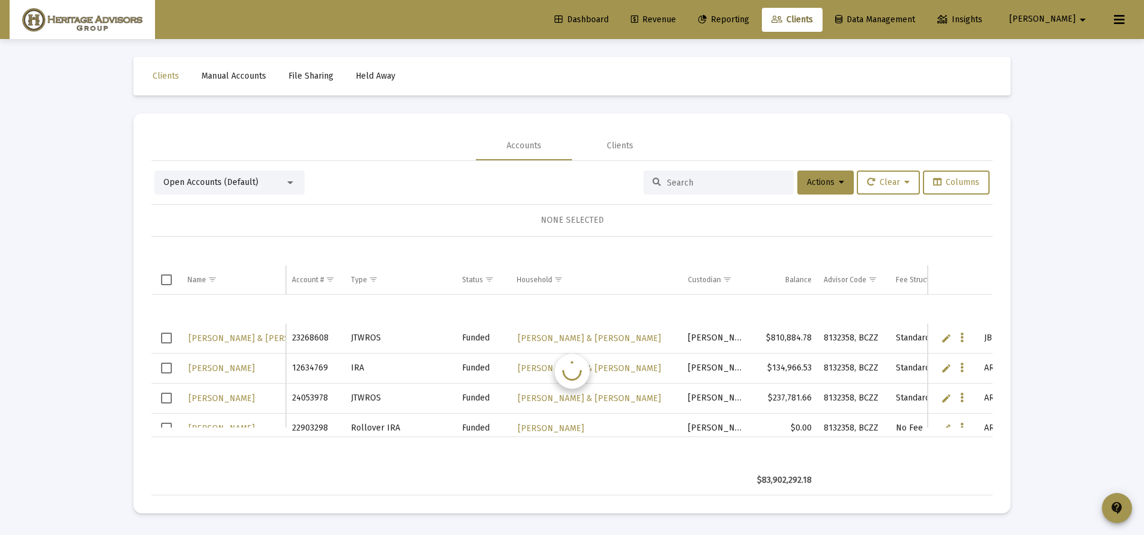
scroll to position [29, 0]
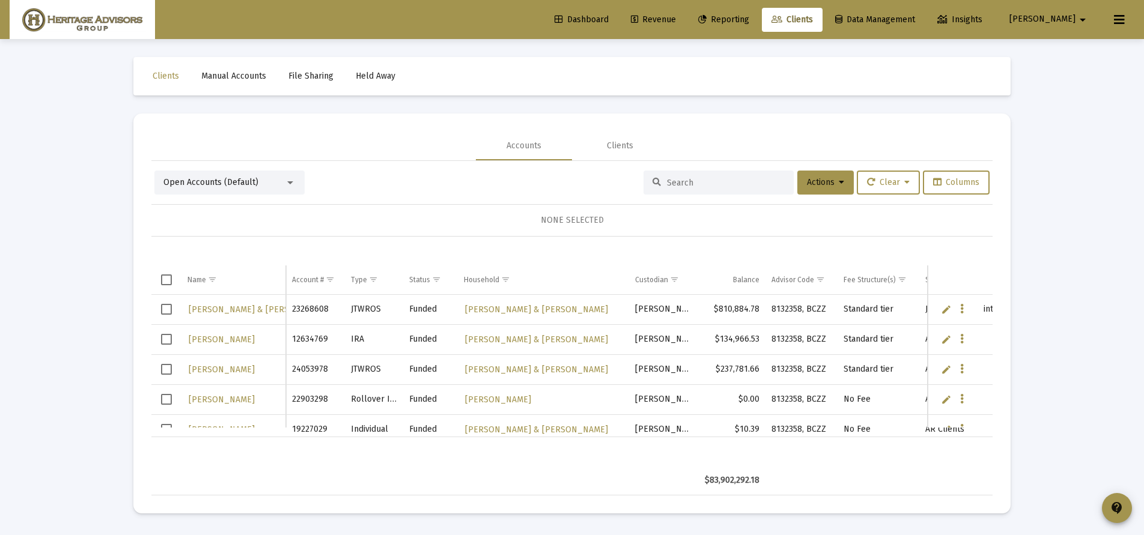
click at [667, 182] on input at bounding box center [726, 183] width 118 height 10
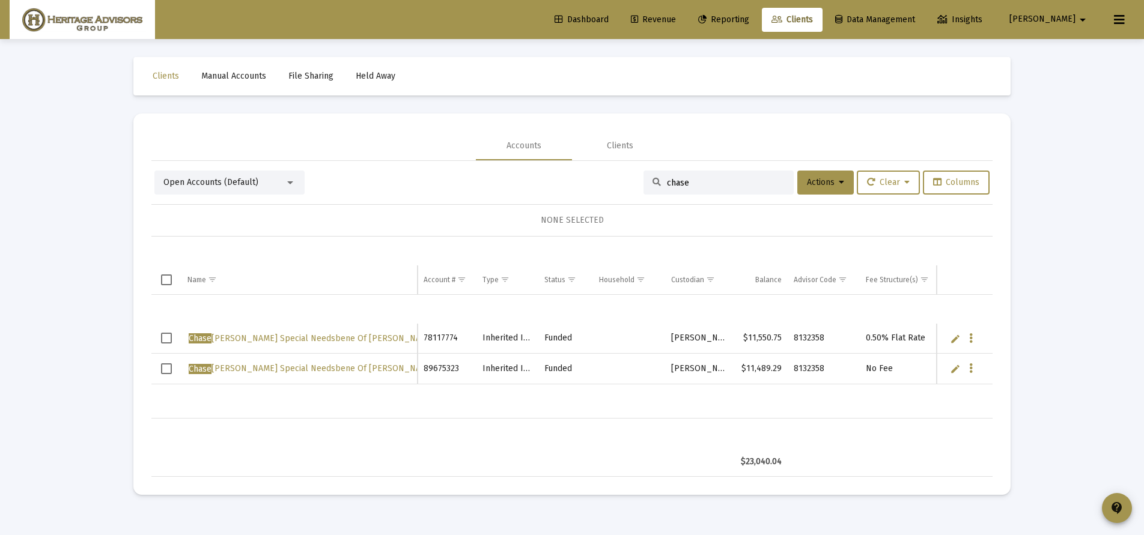
type input "chase"
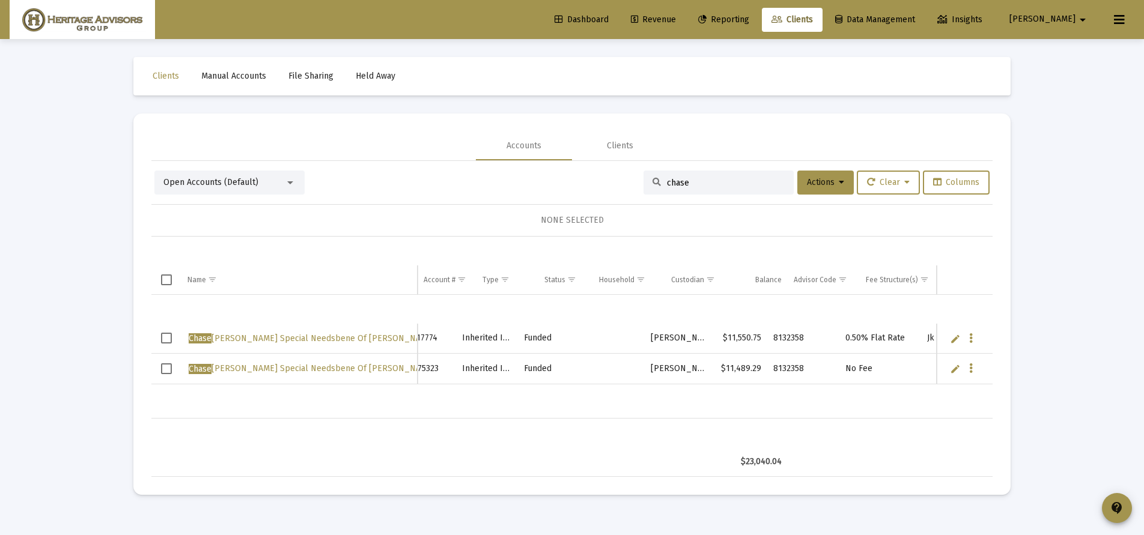
scroll to position [0, 84]
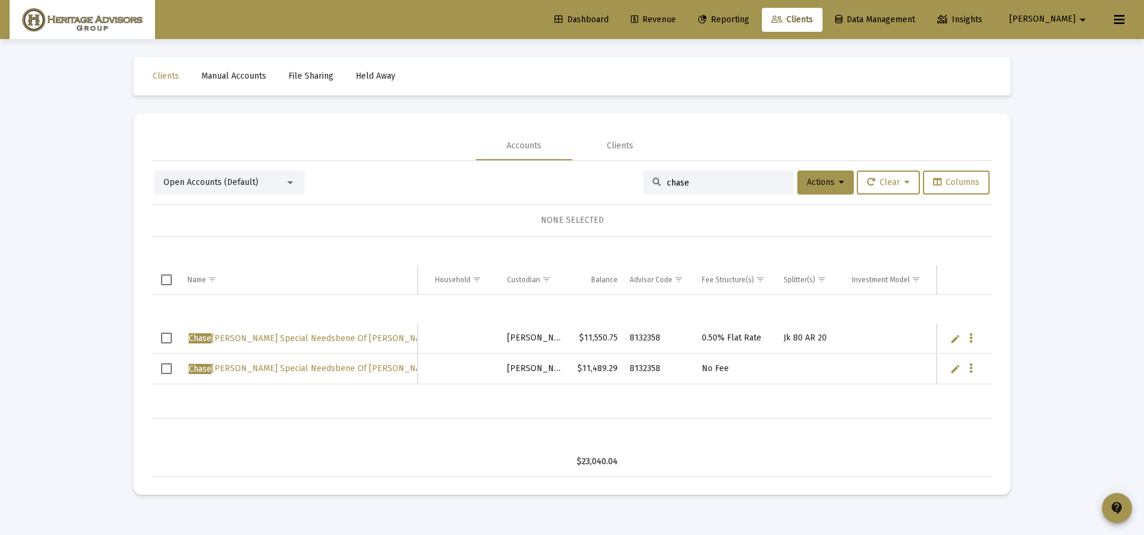
click at [166, 372] on span "Select row" at bounding box center [166, 368] width 11 height 11
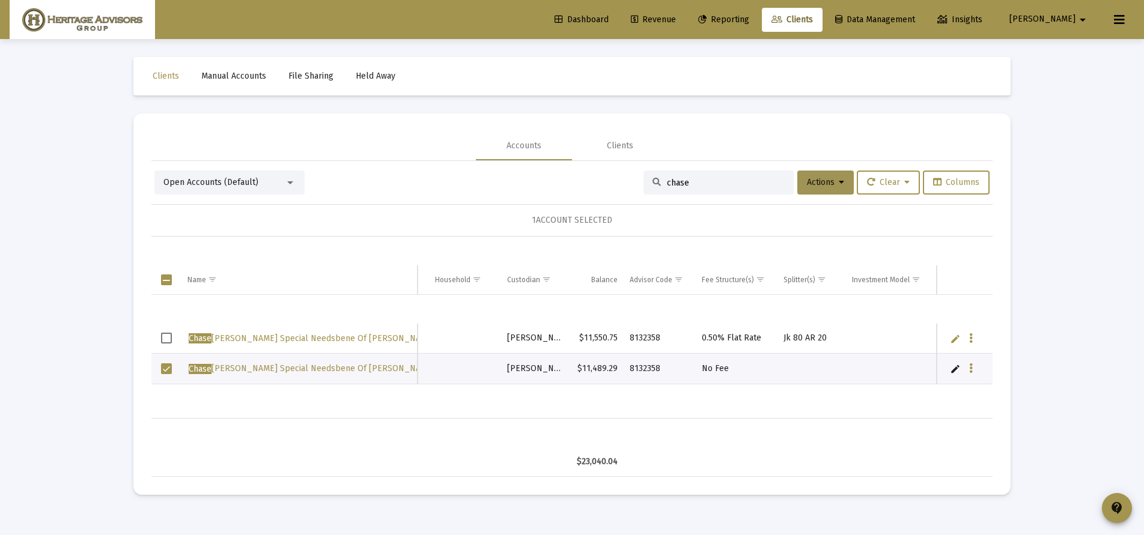
click at [840, 182] on button "Actions" at bounding box center [825, 183] width 56 height 24
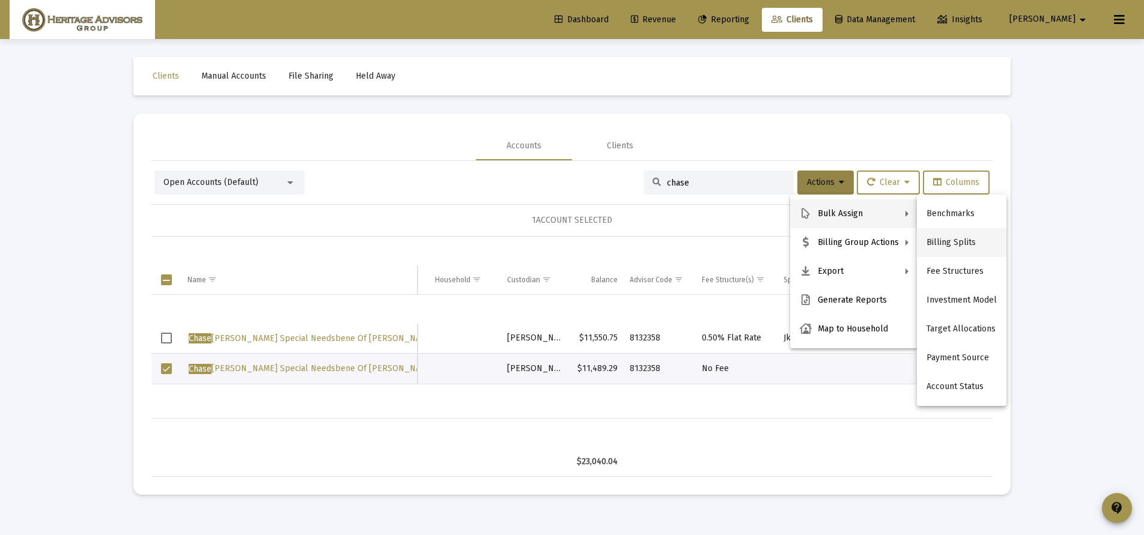
click at [942, 246] on button "Billing Splits" at bounding box center [962, 242] width 90 height 29
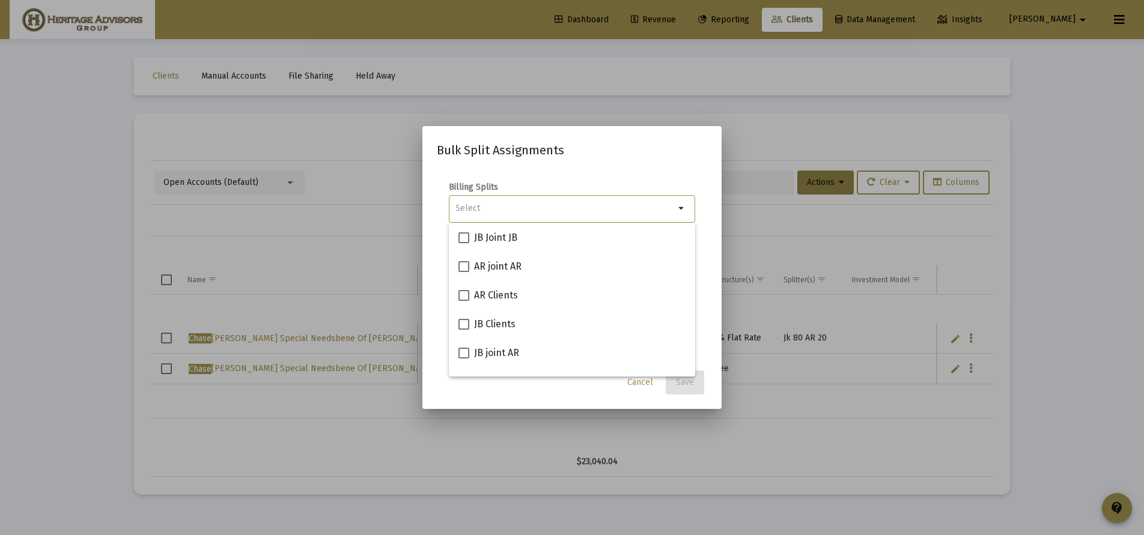
scroll to position [135, 0]
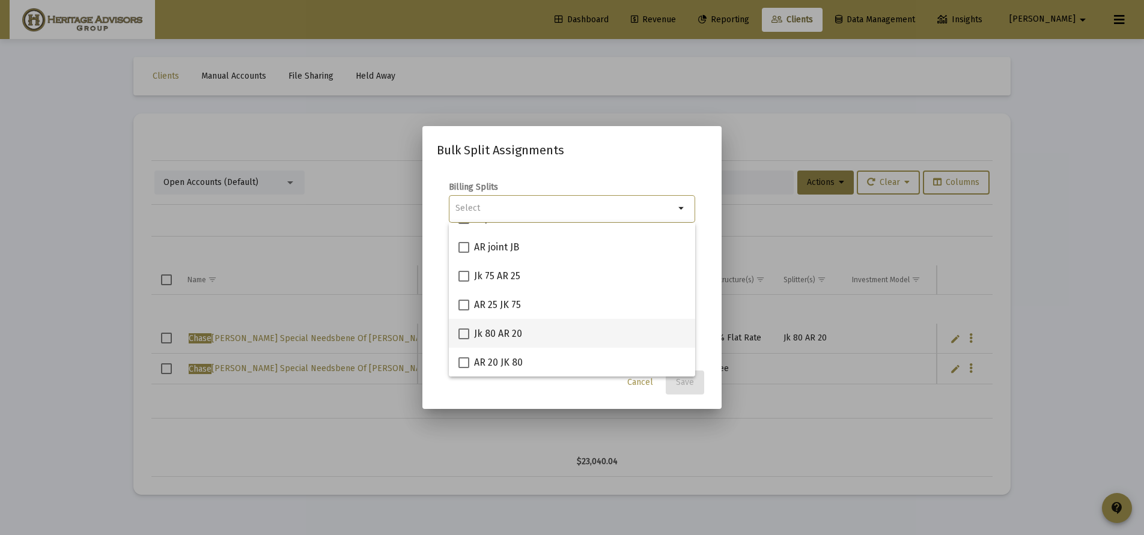
click at [481, 335] on span "Jk 80 AR 20" at bounding box center [498, 334] width 48 height 14
click at [464, 339] on input "Jk 80 AR 20" at bounding box center [463, 339] width 1 height 1
checkbox input "true"
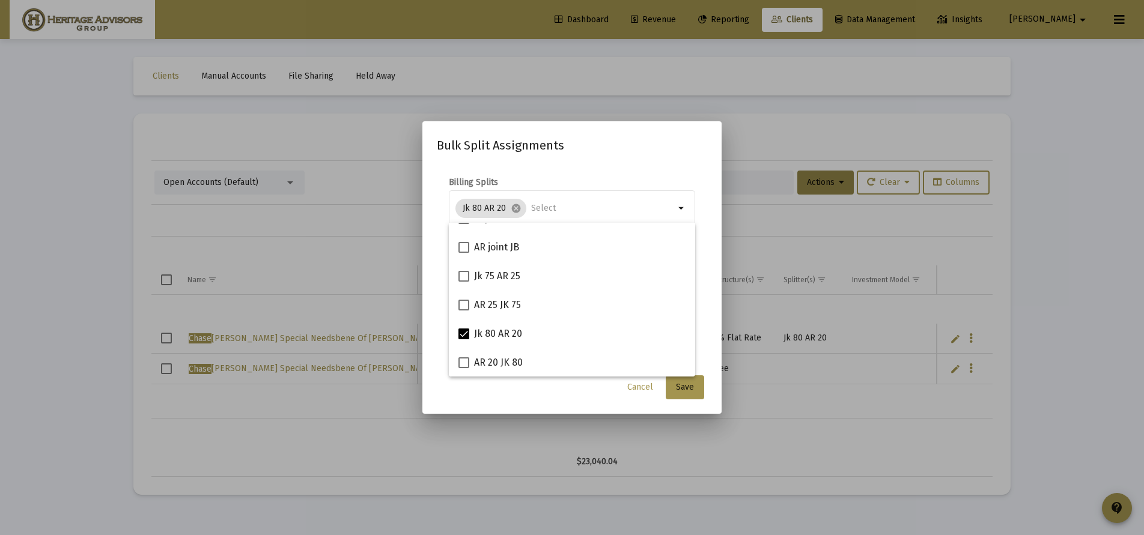
click at [703, 351] on mat-dialog-content "Billing Splits Jk 80 AR 20 cancel arrow_drop_down Notes You are assigning split…" at bounding box center [571, 267] width 299 height 204
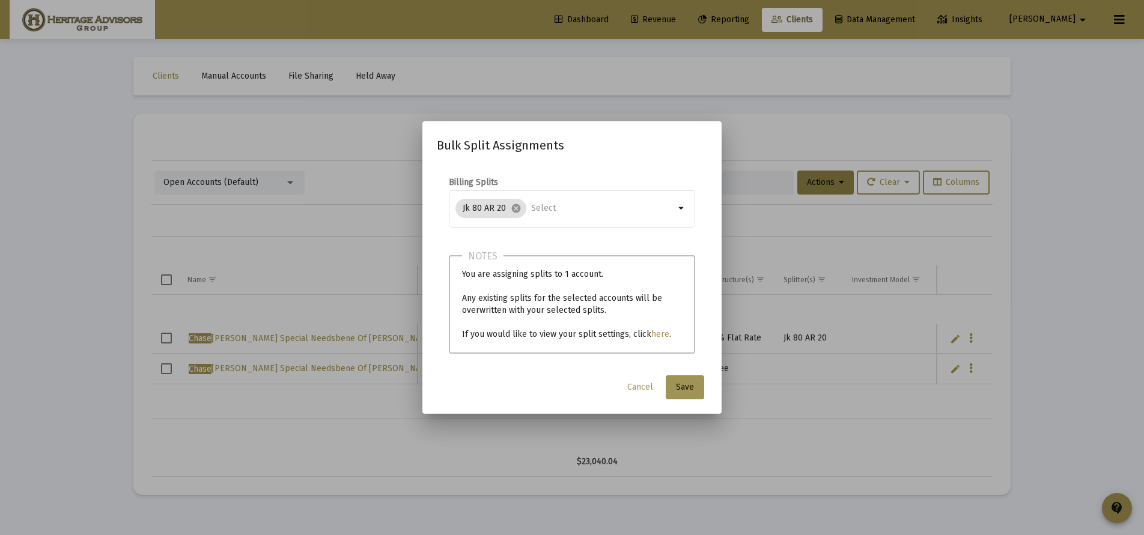
click at [689, 390] on span "Save" at bounding box center [685, 387] width 18 height 10
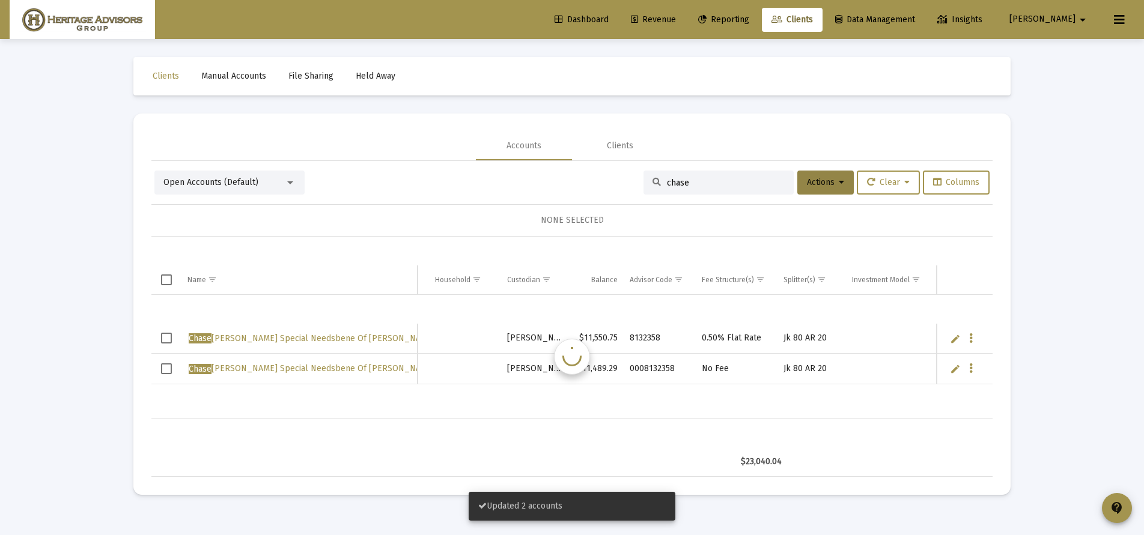
scroll to position [0, 164]
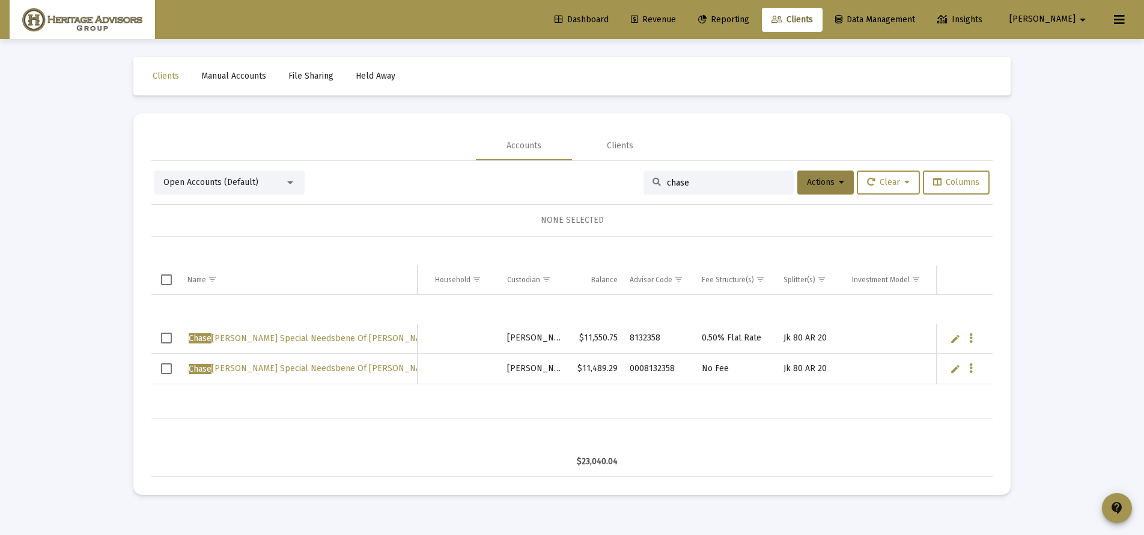
click at [167, 344] on span "Select row" at bounding box center [166, 338] width 11 height 11
click at [163, 365] on span "Select row" at bounding box center [166, 368] width 11 height 11
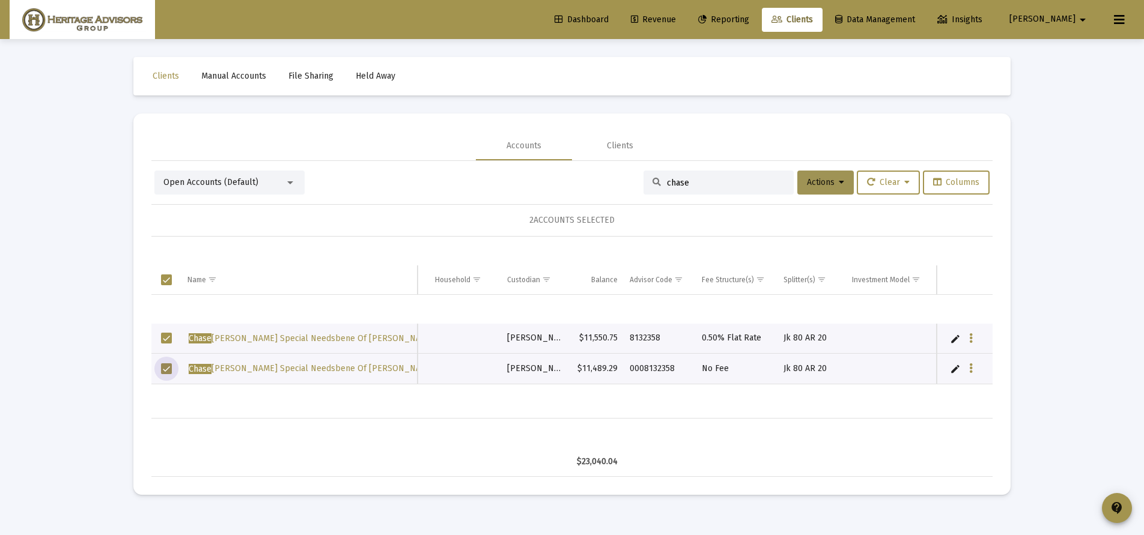
click at [839, 183] on icon at bounding box center [841, 182] width 5 height 8
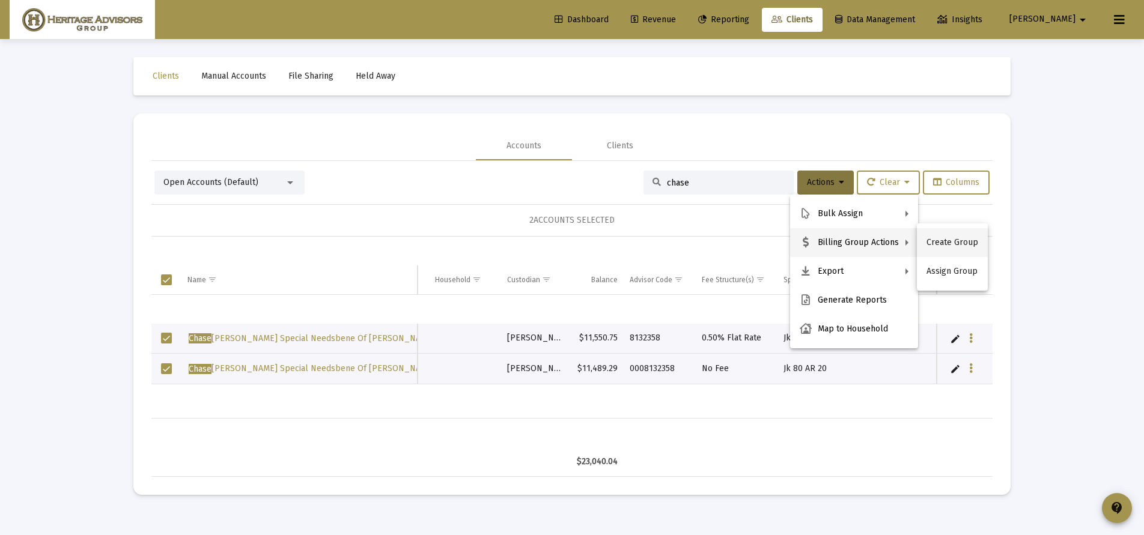
click at [947, 245] on button "Create Group" at bounding box center [952, 242] width 71 height 29
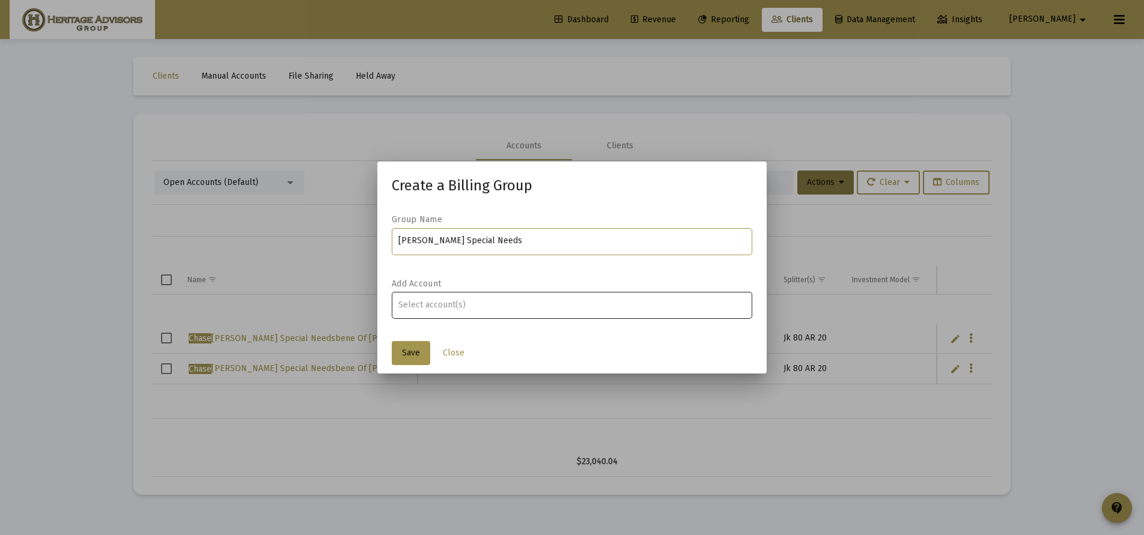
type input "[PERSON_NAME] Special Needs"
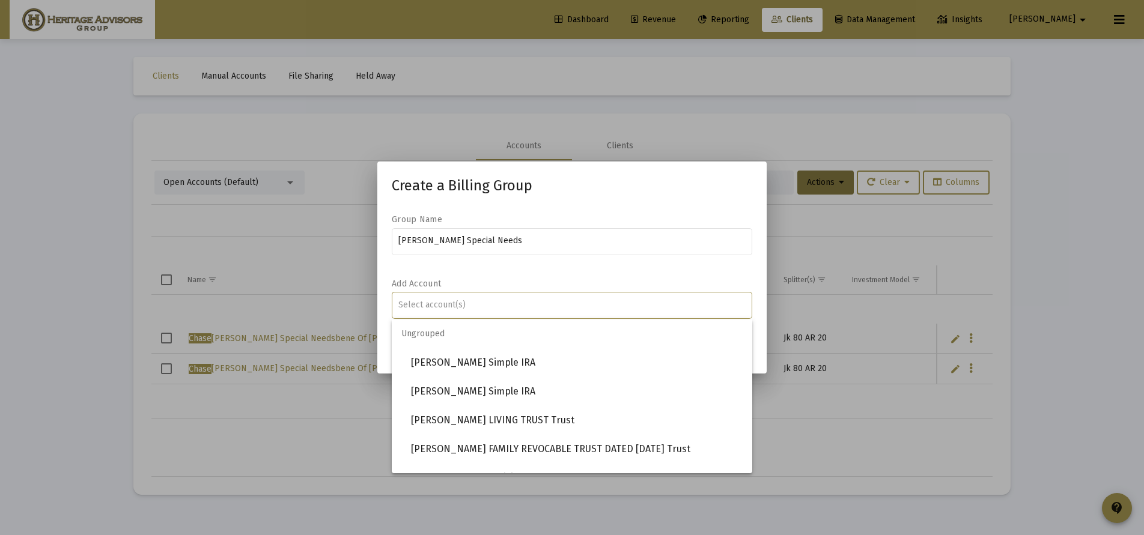
click at [472, 305] on input "Assignment Selection" at bounding box center [572, 305] width 348 height 10
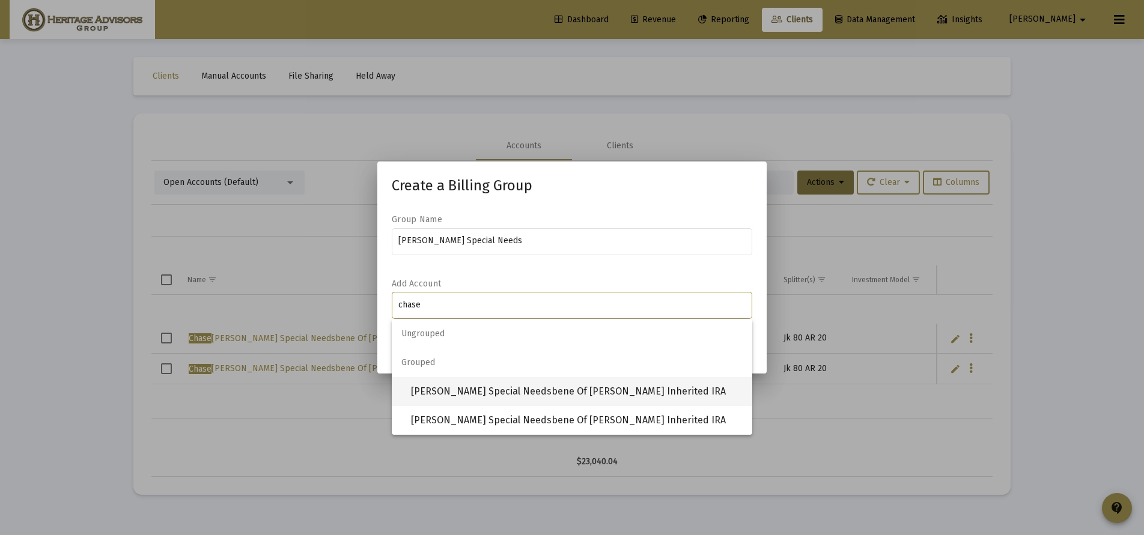
type input "chase"
click at [503, 392] on span "[PERSON_NAME] Special Needsbene Of [PERSON_NAME] Inherited IRA" at bounding box center [577, 391] width 332 height 29
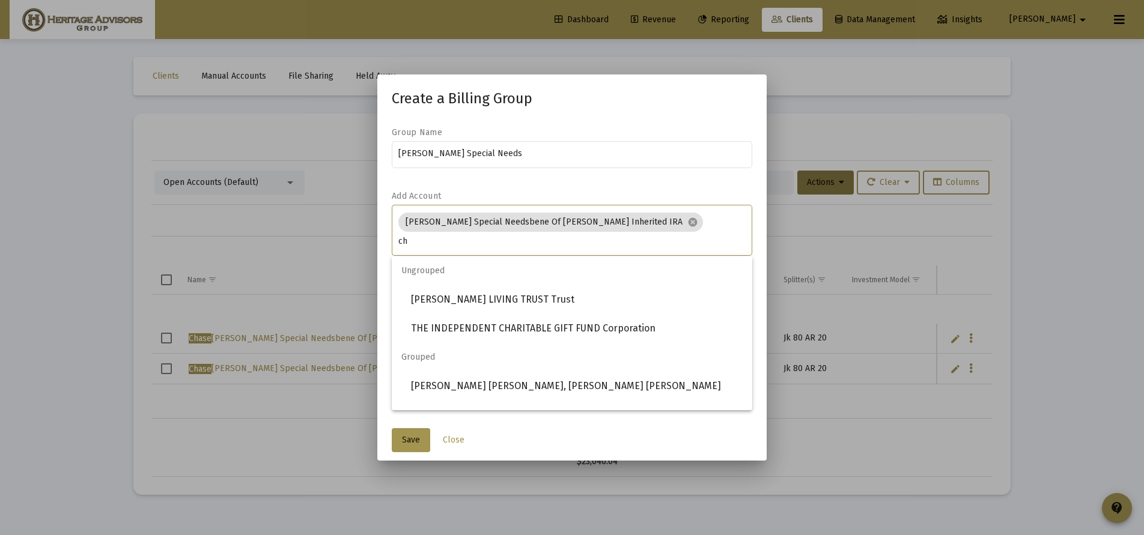
type input "c"
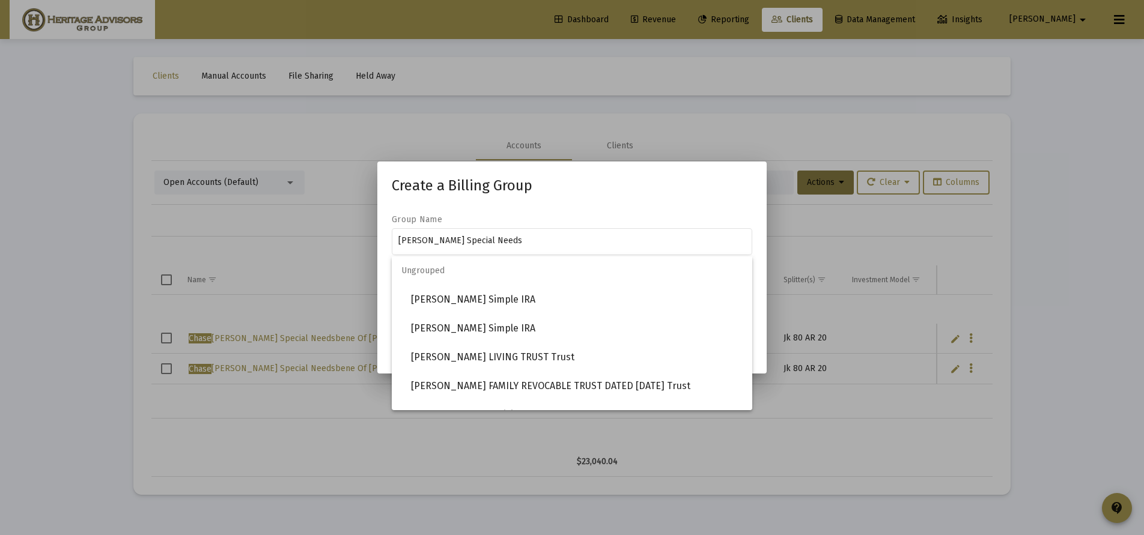
click at [718, 174] on mat-dialog-container "Create a Billing Group Group Name [PERSON_NAME] Special Needs Add Account Save …" at bounding box center [571, 267] width 389 height 211
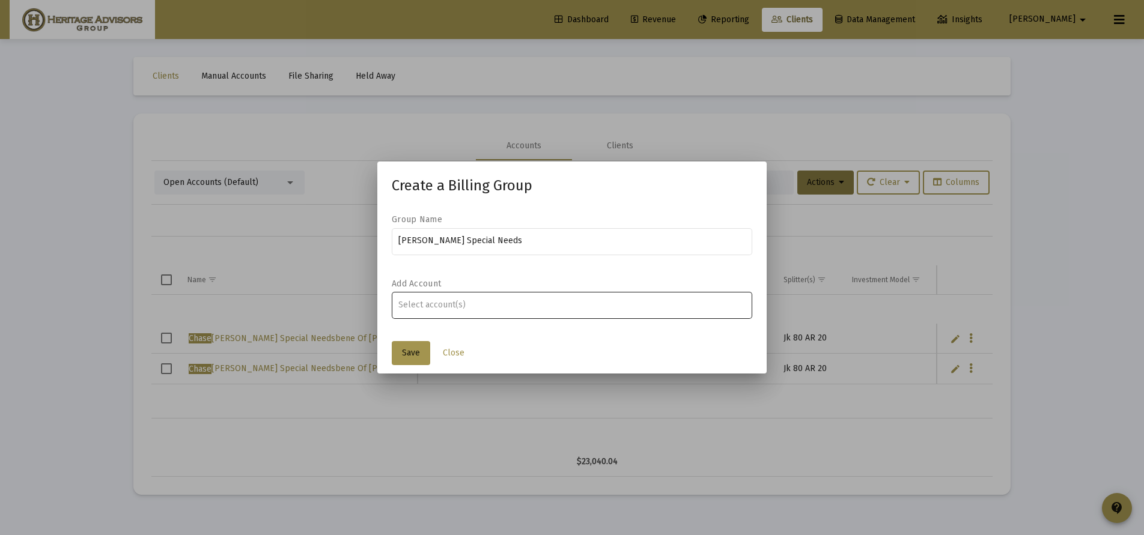
click at [449, 305] on input "Assignment Selection" at bounding box center [572, 305] width 348 height 10
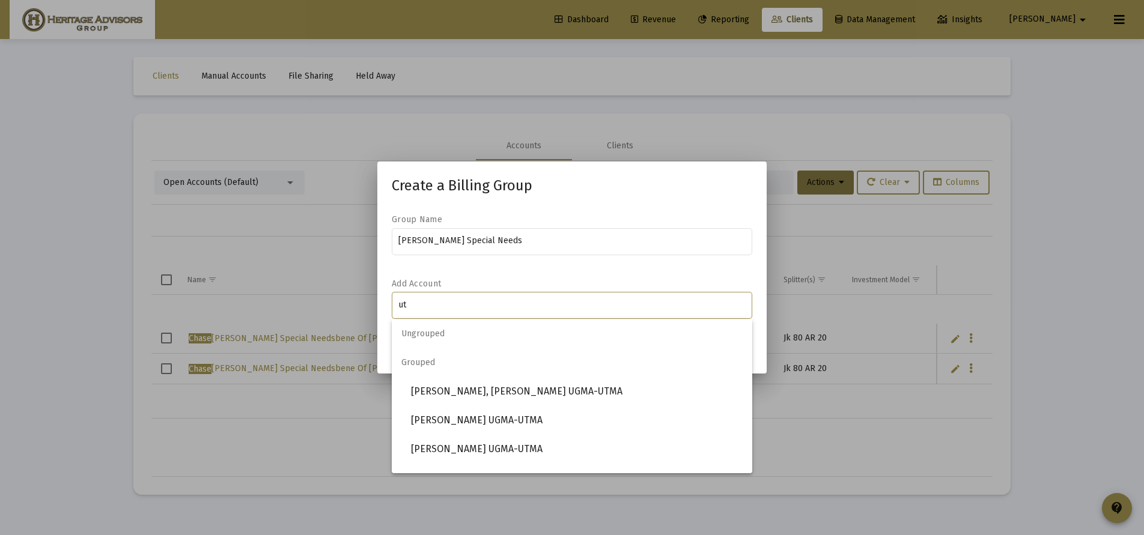
type input "u"
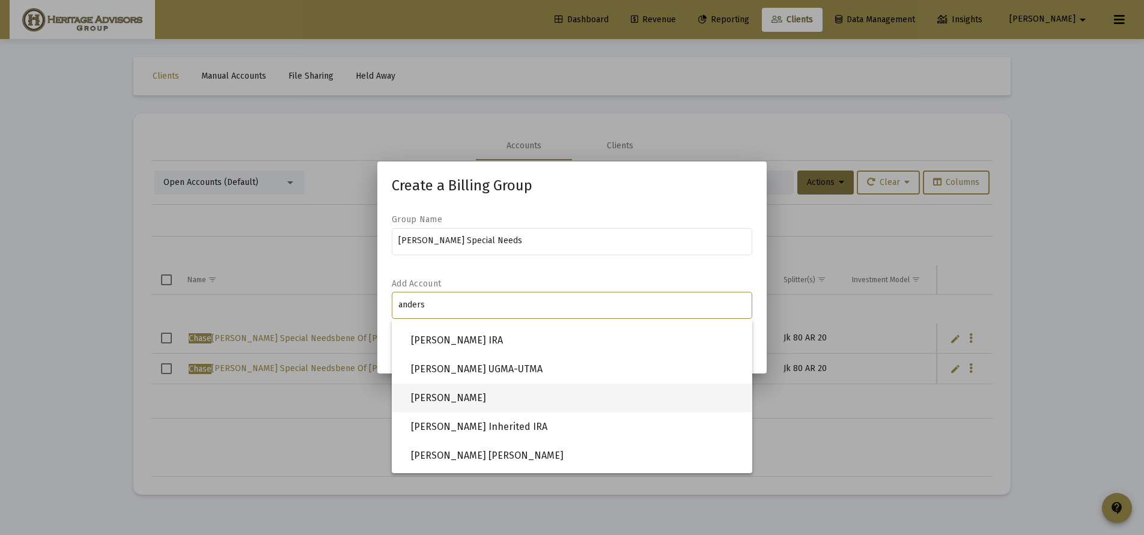
scroll to position [334, 0]
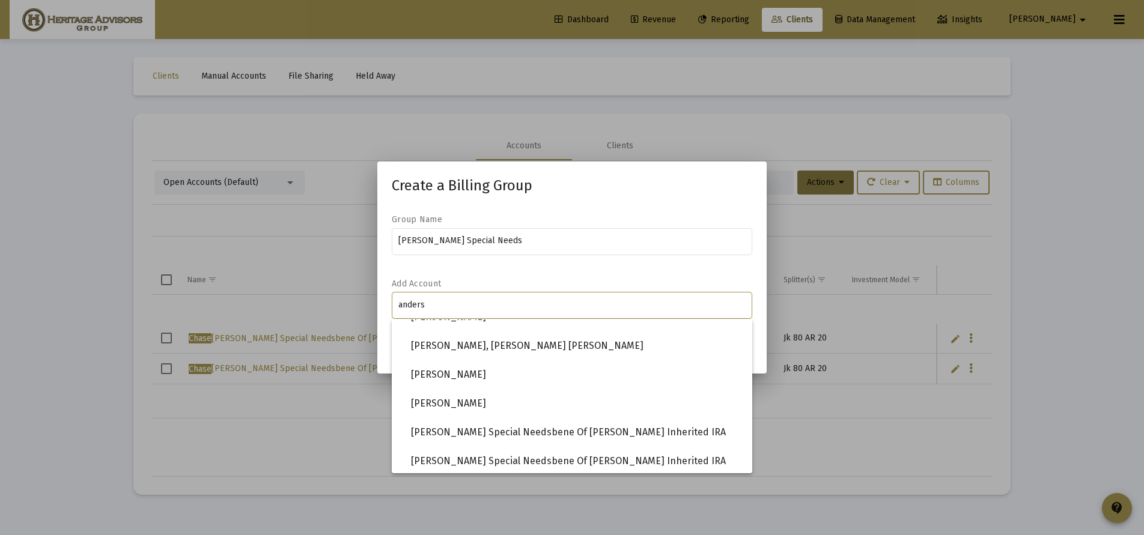
type input "anders"
click at [531, 274] on form "Group Name [PERSON_NAME] Special Needs Add Account anders" at bounding box center [572, 273] width 360 height 118
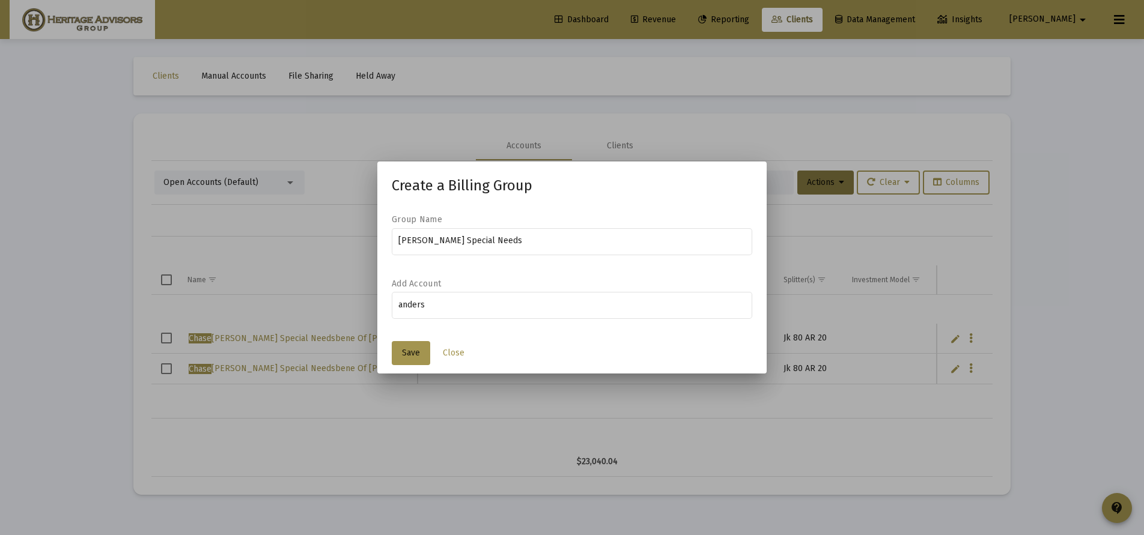
click at [455, 349] on span "Close" at bounding box center [454, 353] width 22 height 10
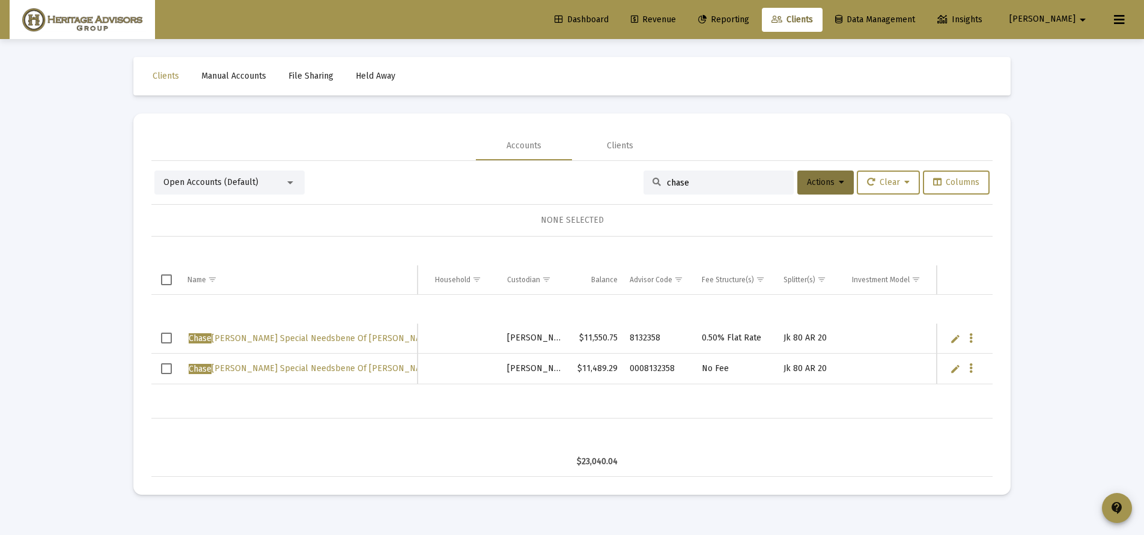
click at [159, 337] on td "Data grid" at bounding box center [166, 339] width 30 height 30
click at [170, 361] on td "Data grid" at bounding box center [166, 369] width 30 height 31
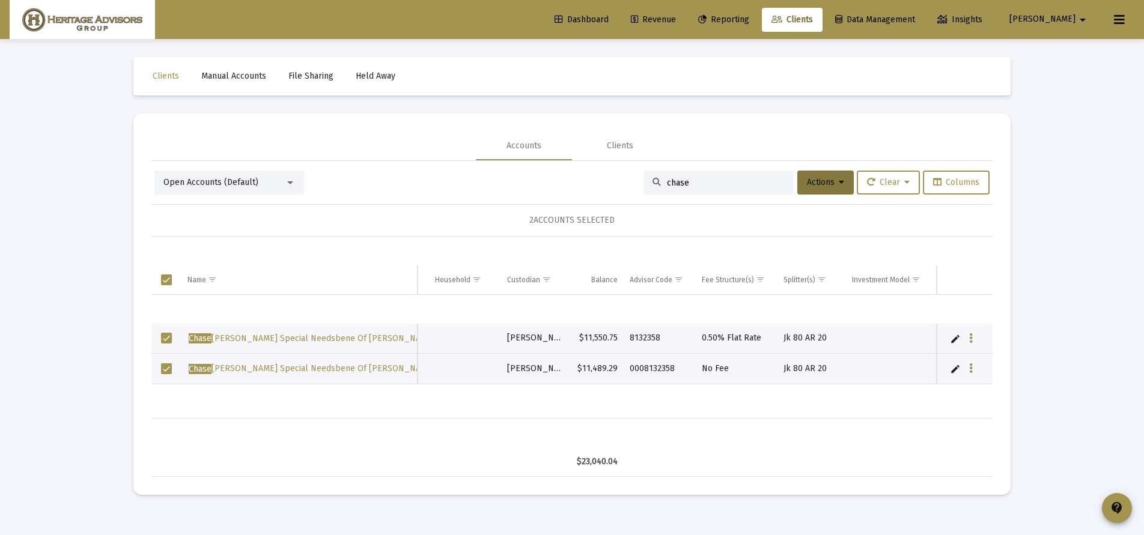
click at [168, 365] on span "Select row" at bounding box center [166, 368] width 11 height 11
click at [168, 366] on span "Select row" at bounding box center [166, 368] width 11 height 11
click at [830, 181] on span "Actions" at bounding box center [825, 182] width 37 height 10
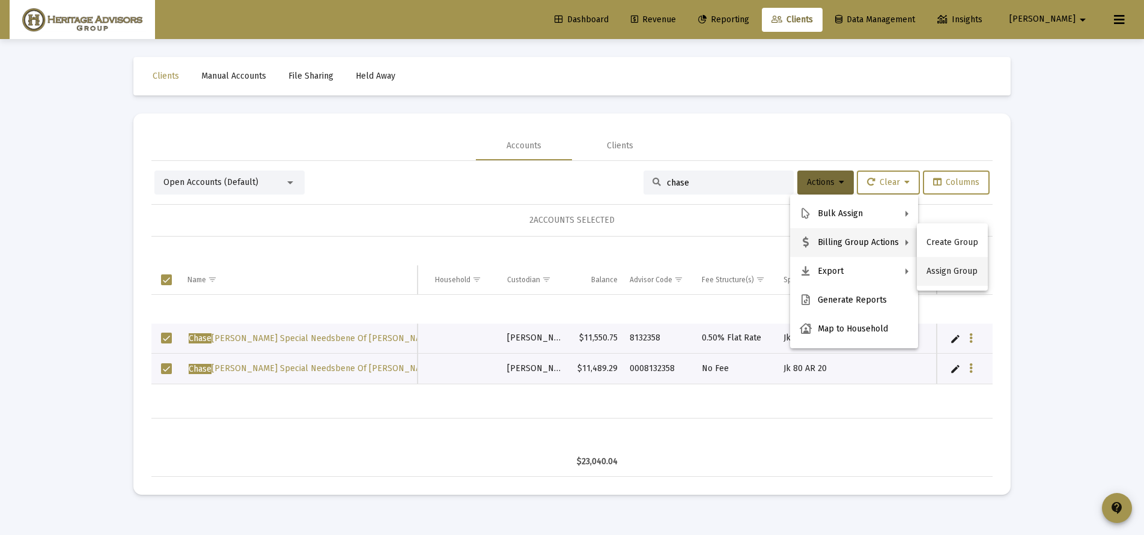
click at [951, 272] on button "Assign Group" at bounding box center [952, 271] width 71 height 29
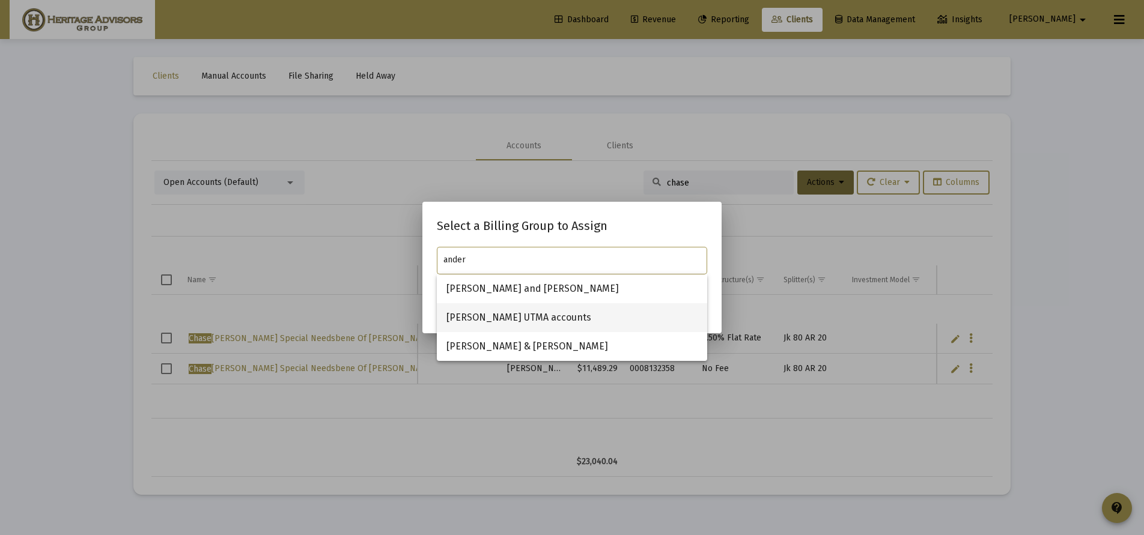
click at [515, 310] on span "[PERSON_NAME] UTMA accounts" at bounding box center [571, 317] width 251 height 29
type input "[PERSON_NAME] UTMA accounts"
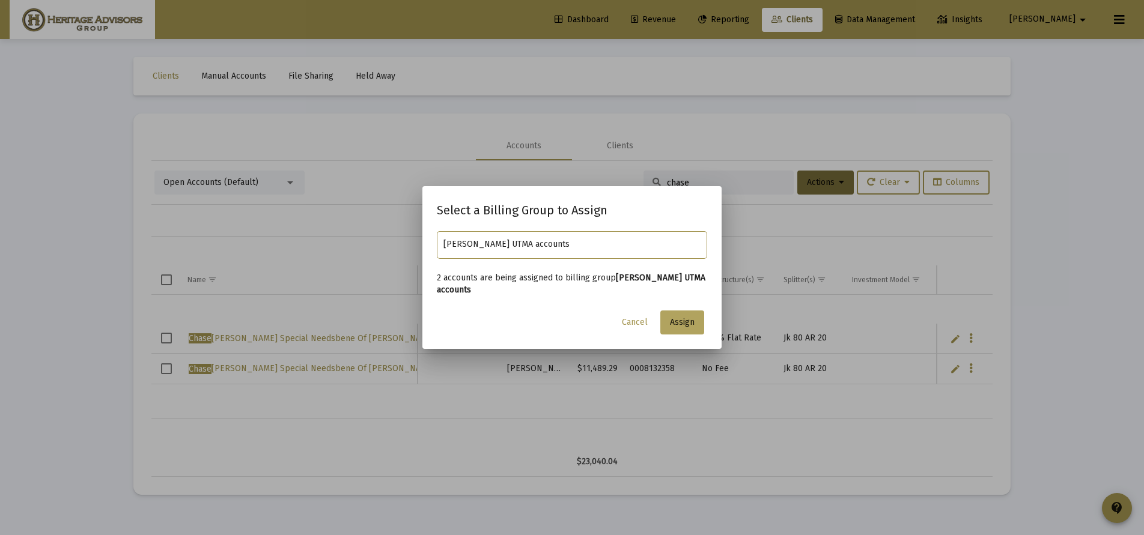
click at [690, 321] on span "Assign" at bounding box center [682, 322] width 25 height 10
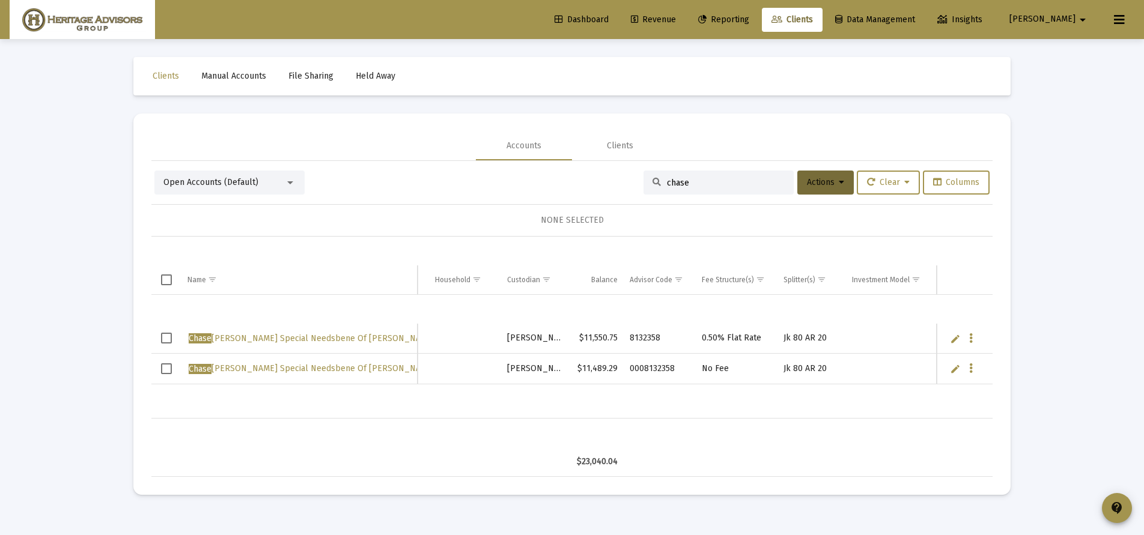
click at [164, 371] on span "Select row" at bounding box center [166, 368] width 11 height 11
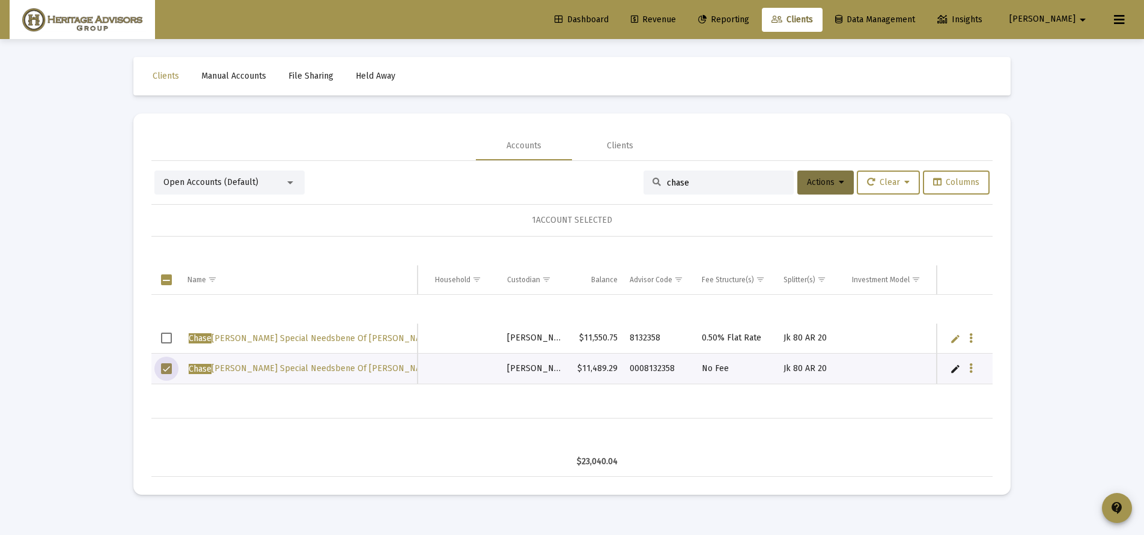
click at [833, 183] on span "Actions" at bounding box center [825, 182] width 37 height 10
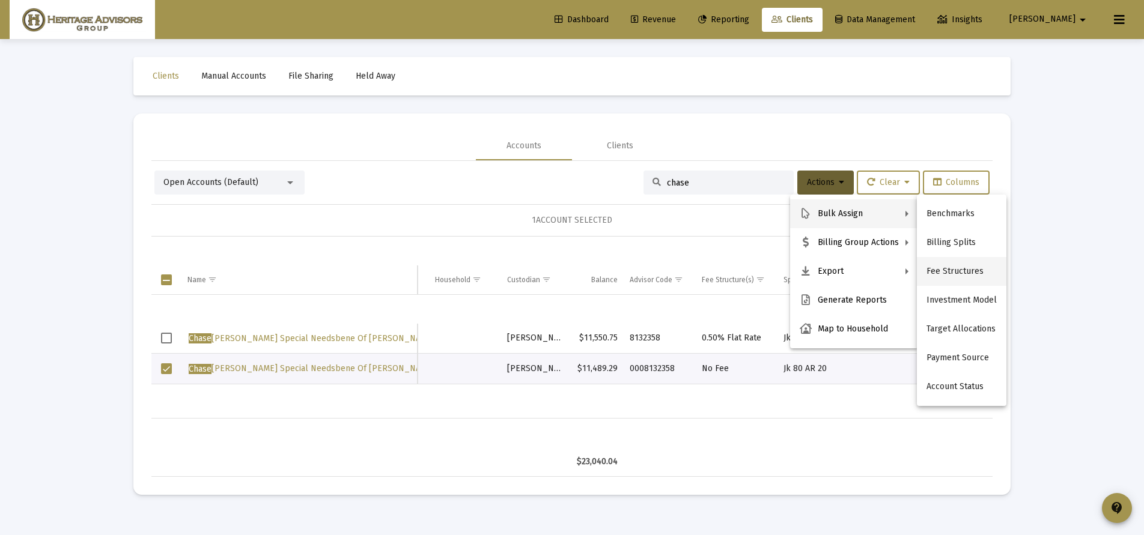
click at [941, 265] on button "Fee Structures" at bounding box center [962, 271] width 90 height 29
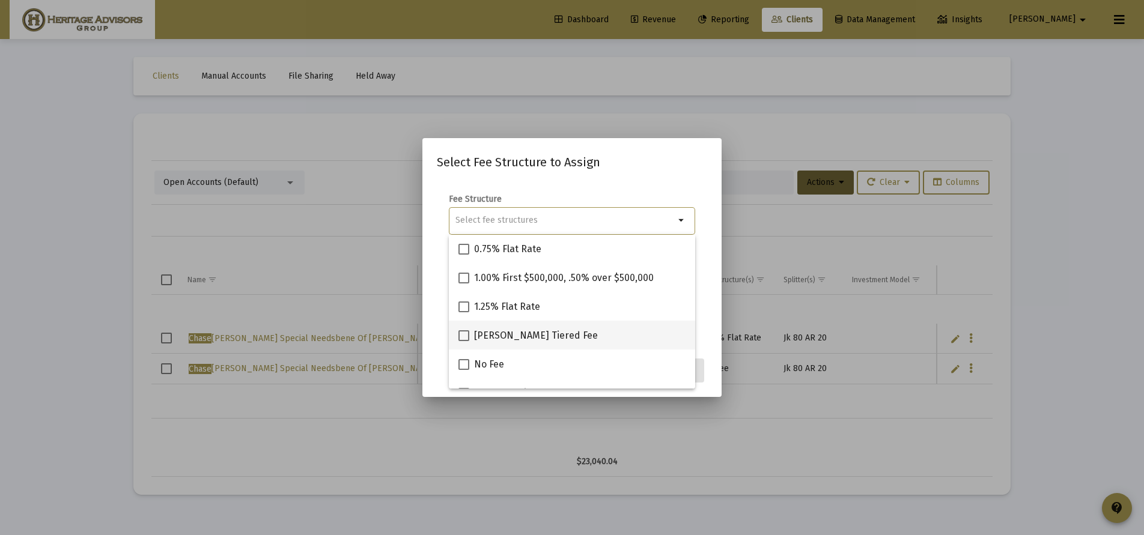
scroll to position [177, 0]
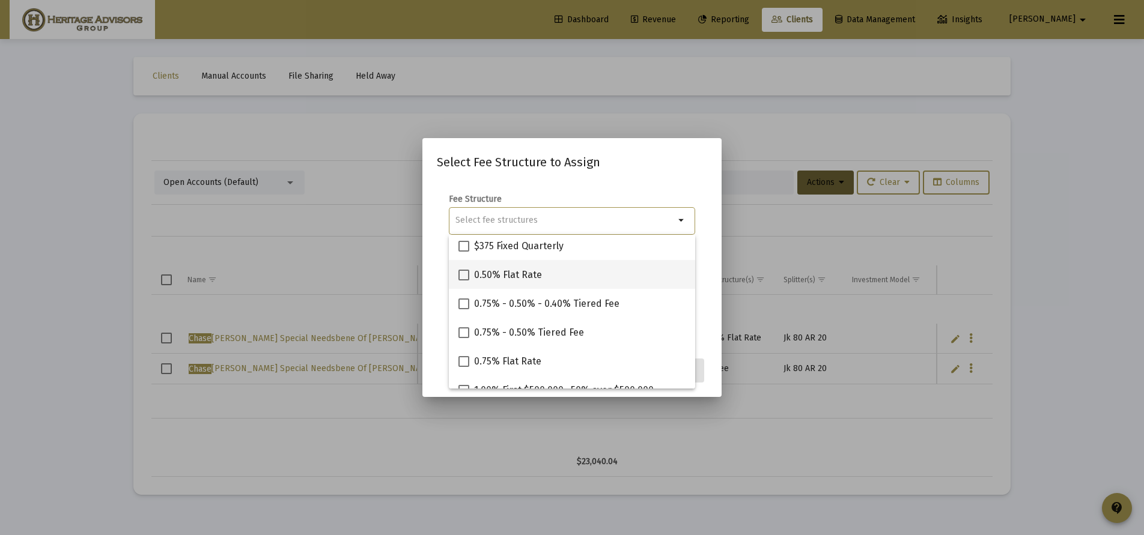
click at [484, 278] on span "0.50% Flat Rate" at bounding box center [508, 275] width 68 height 14
click at [464, 281] on input "0.50% Flat Rate" at bounding box center [463, 281] width 1 height 1
checkbox input "true"
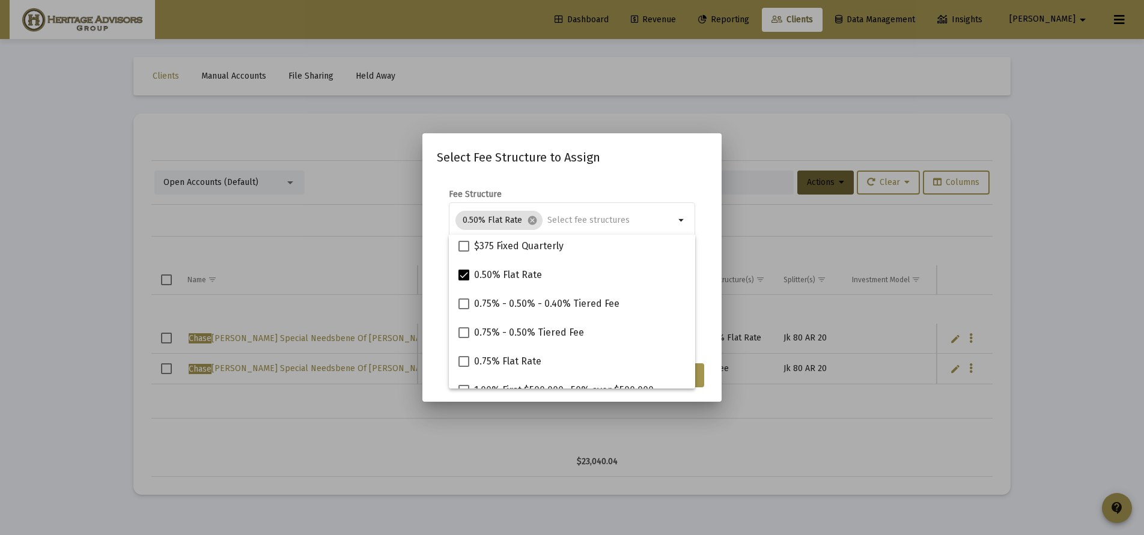
click at [705, 278] on form "Fee Structure 0.50% Flat Rate cancel arrow_drop_down Notes You are assigning 1 …" at bounding box center [572, 265] width 270 height 153
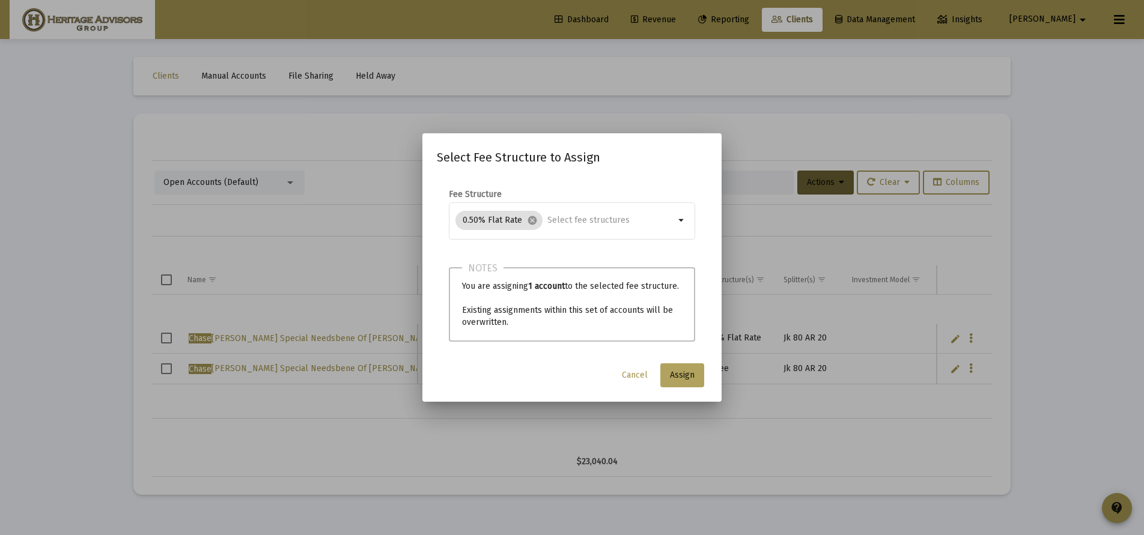
click at [688, 377] on span "Assign" at bounding box center [682, 375] width 25 height 10
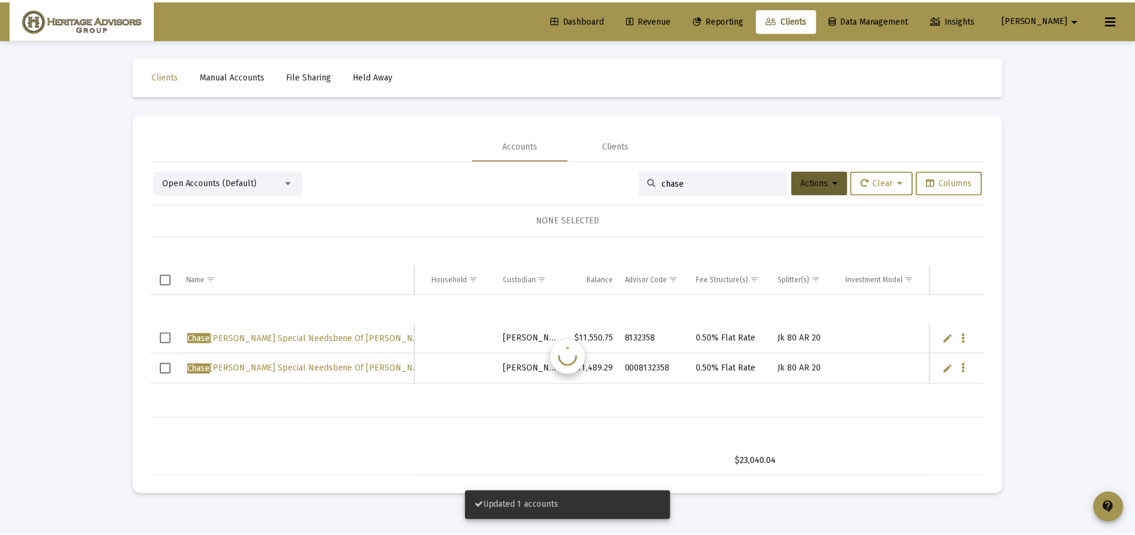
scroll to position [0, 164]
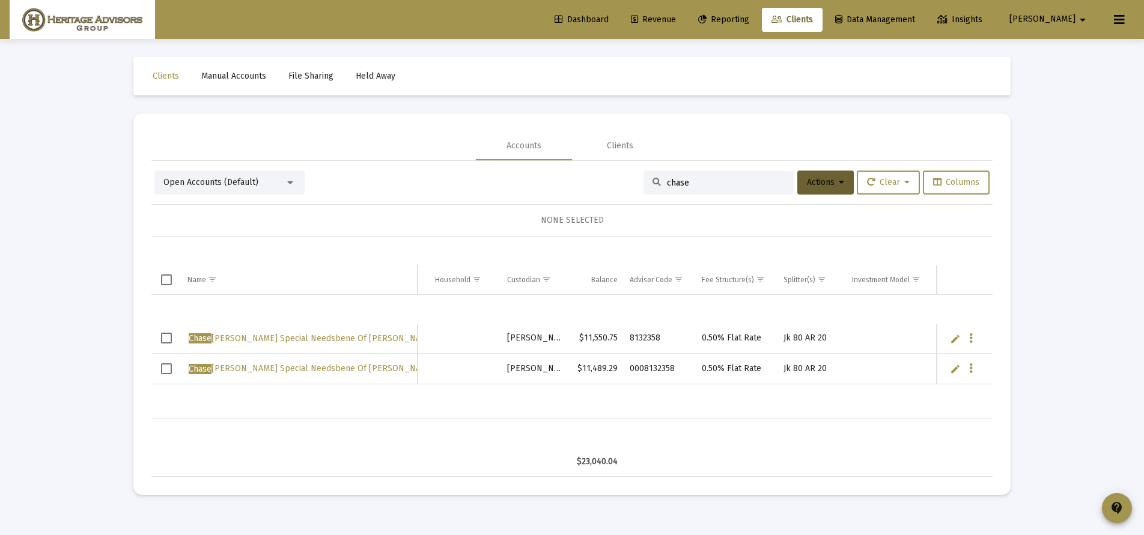
click at [676, 22] on span "Revenue" at bounding box center [653, 19] width 45 height 10
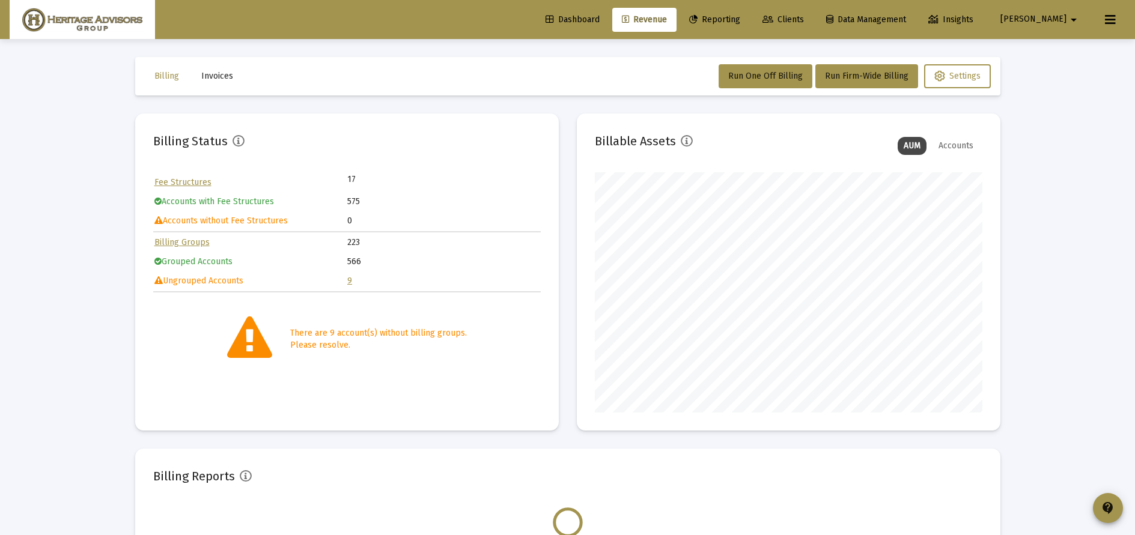
scroll to position [240, 387]
click at [348, 279] on link "9" at bounding box center [349, 281] width 5 height 10
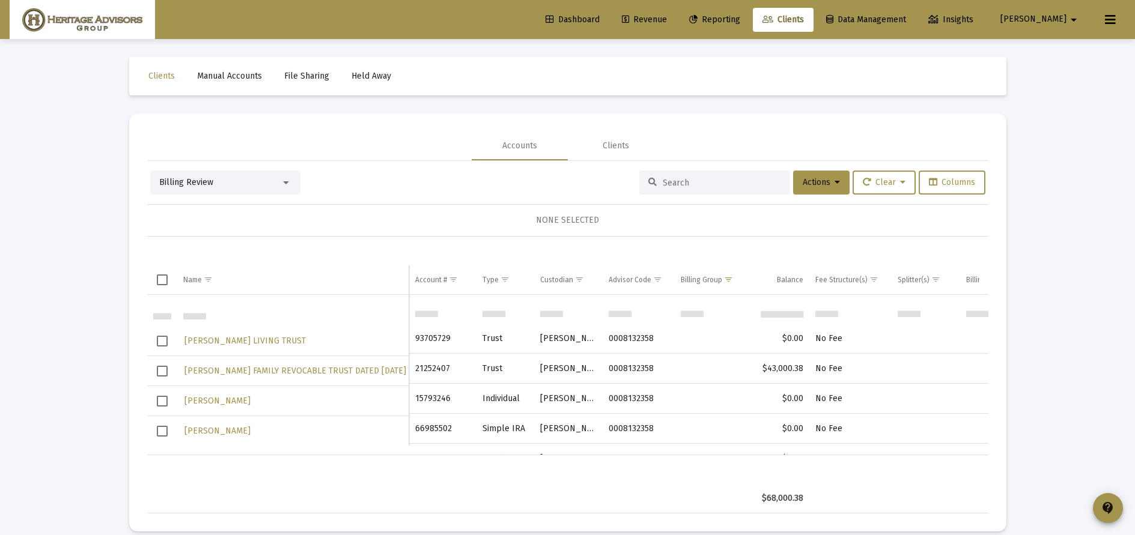
scroll to position [59, 0]
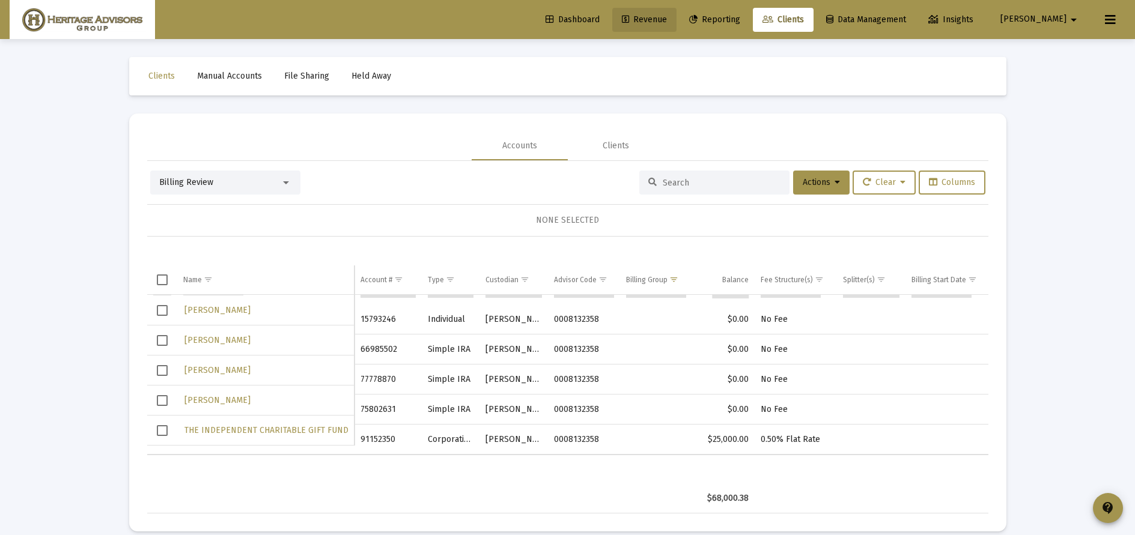
click at [667, 23] on span "Revenue" at bounding box center [644, 19] width 45 height 10
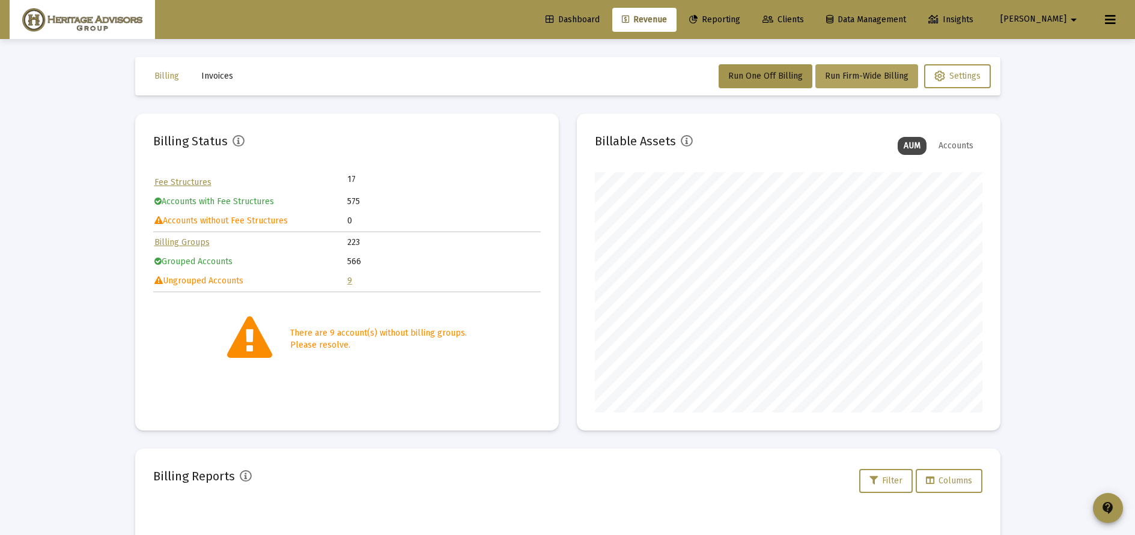
click at [875, 82] on button "Run Firm-Wide Billing" at bounding box center [866, 76] width 103 height 24
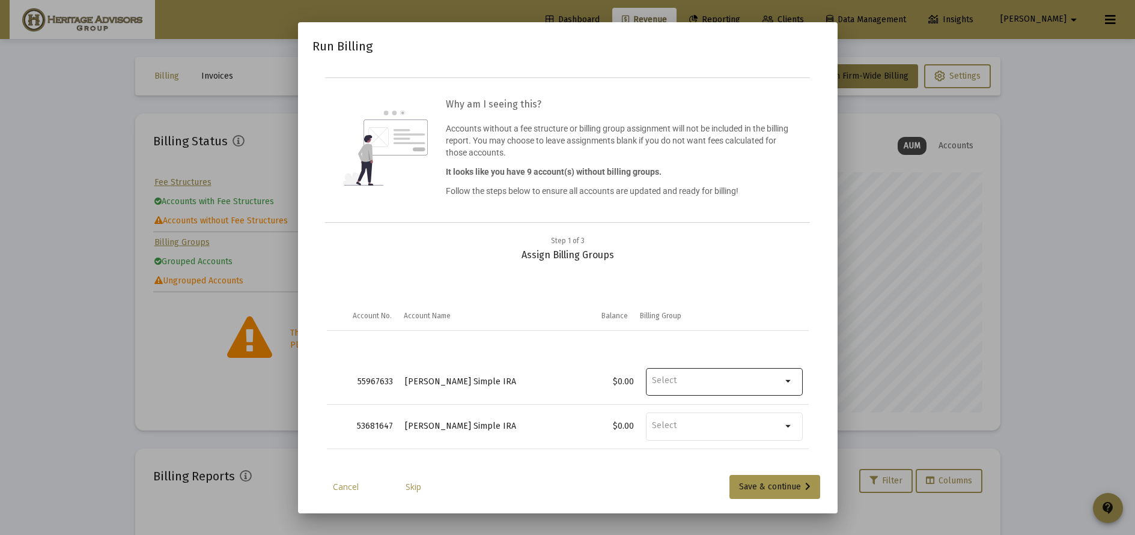
click at [782, 389] on mat-icon "arrow_drop_down" at bounding box center [789, 381] width 14 height 14
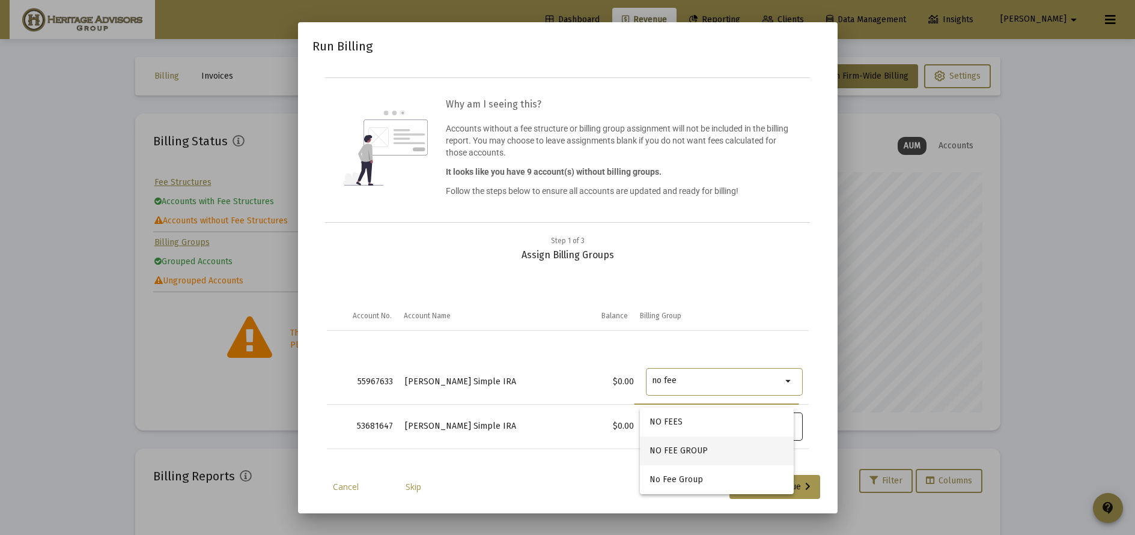
click at [727, 443] on span "NO FEE GROUP" at bounding box center [716, 451] width 134 height 29
type input "NO FEE GROUP"
click at [719, 431] on input "Billing Group" at bounding box center [717, 425] width 130 height 11
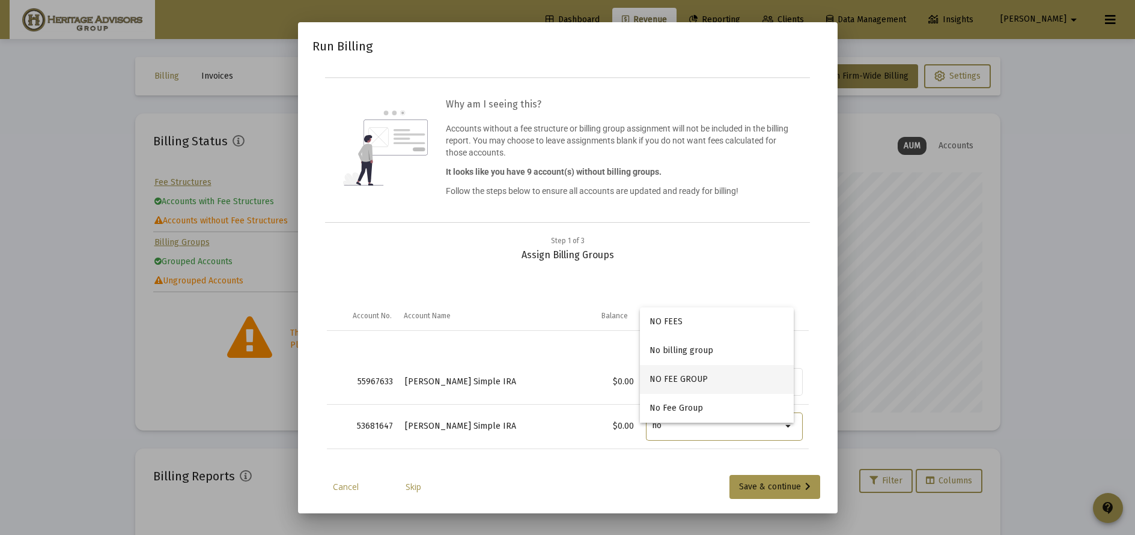
click at [702, 384] on span "NO FEE GROUP" at bounding box center [716, 379] width 134 height 29
type input "NO FEE GROUP"
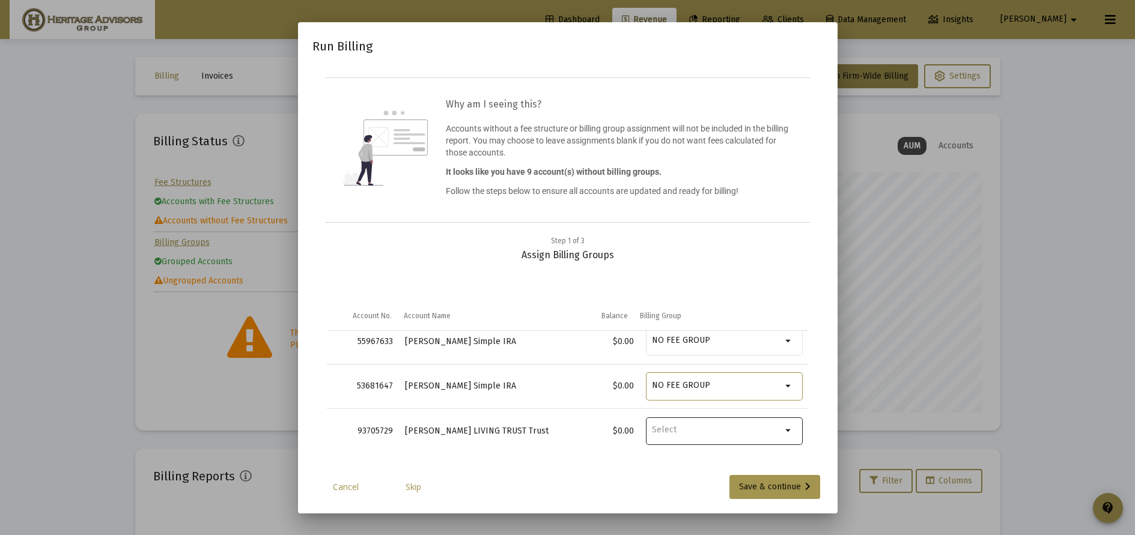
scroll to position [58, 0]
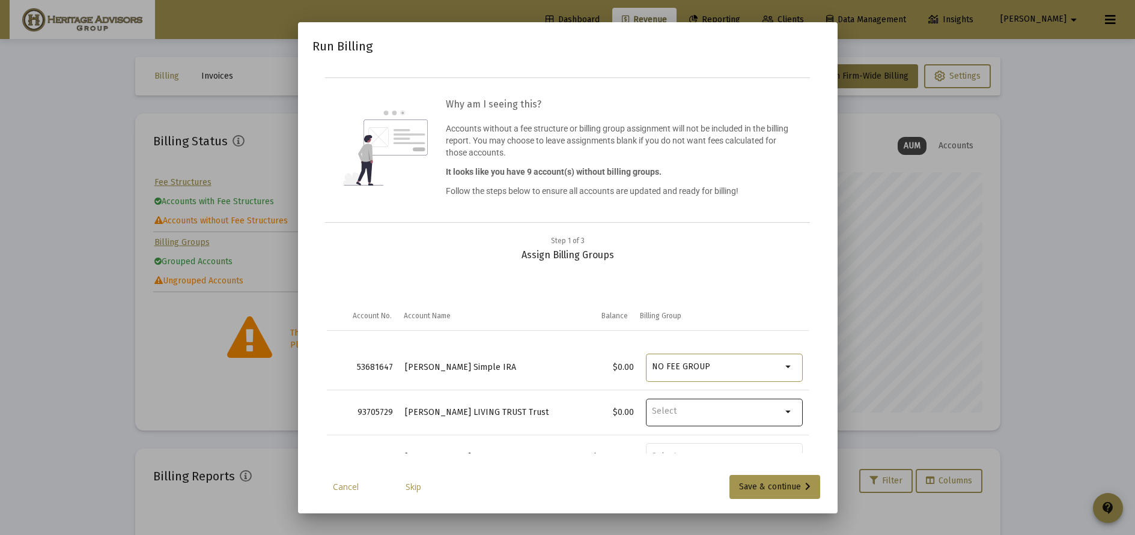
click at [713, 417] on input "Billing Group" at bounding box center [717, 411] width 130 height 11
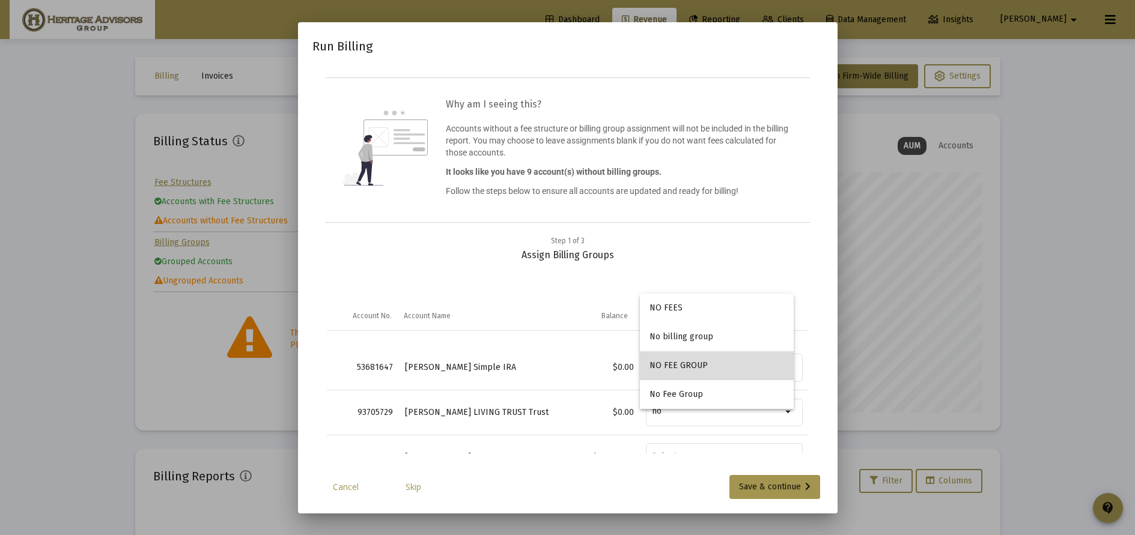
click at [684, 359] on span "NO FEE GROUP" at bounding box center [716, 365] width 134 height 29
type input "NO FEE GROUP"
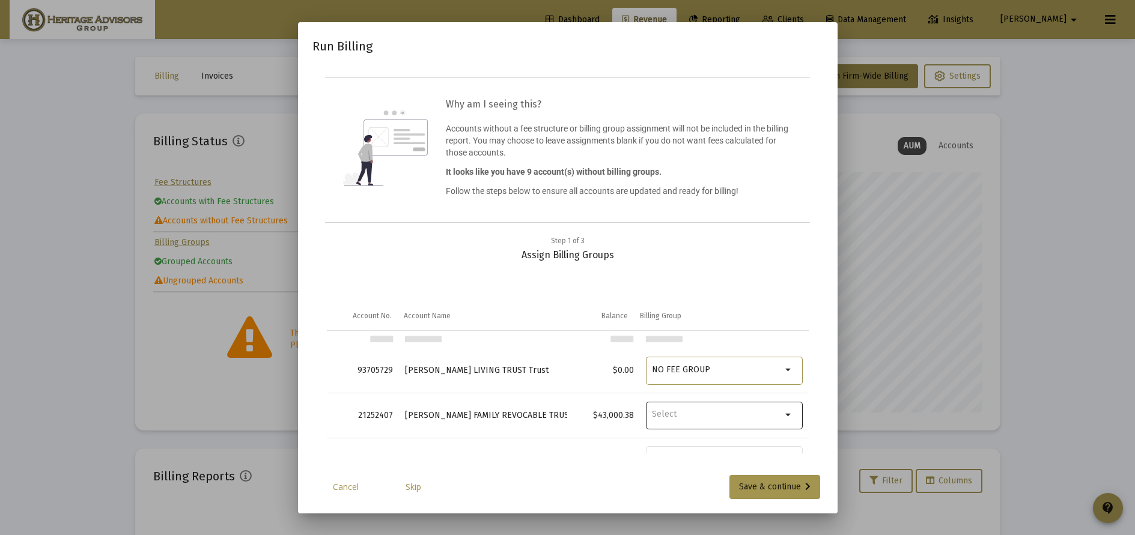
scroll to position [103, 0]
click at [689, 417] on input "Billing Group" at bounding box center [717, 412] width 130 height 11
click at [703, 373] on span "NO FEE GROUP" at bounding box center [716, 366] width 134 height 29
type input "NO FEE GROUP"
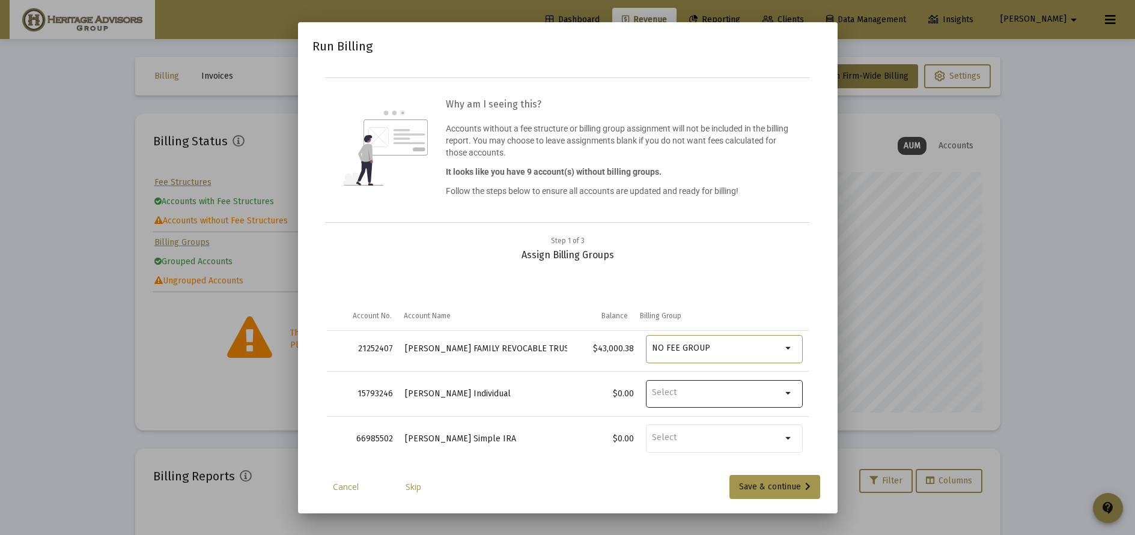
click at [718, 398] on input "Billing Group" at bounding box center [717, 392] width 130 height 11
type input "m"
click at [709, 351] on span "NO FEE GROUP" at bounding box center [716, 347] width 134 height 29
type input "NO FEE GROUP"
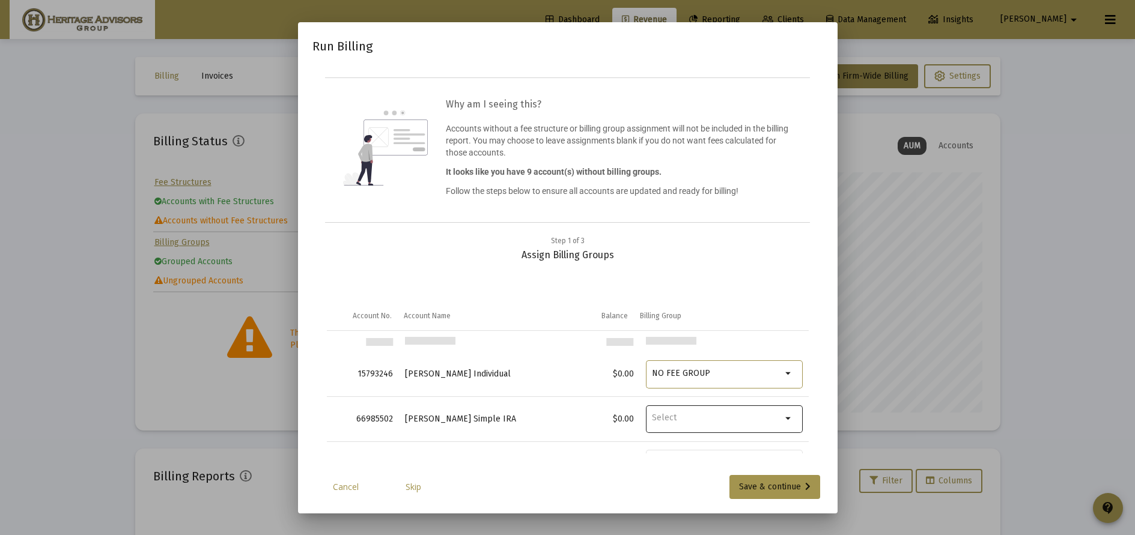
click at [726, 423] on input "Billing Group" at bounding box center [717, 418] width 130 height 11
click at [726, 375] on span "NO FEE GROUP" at bounding box center [716, 372] width 134 height 29
type input "NO FEE GROUP"
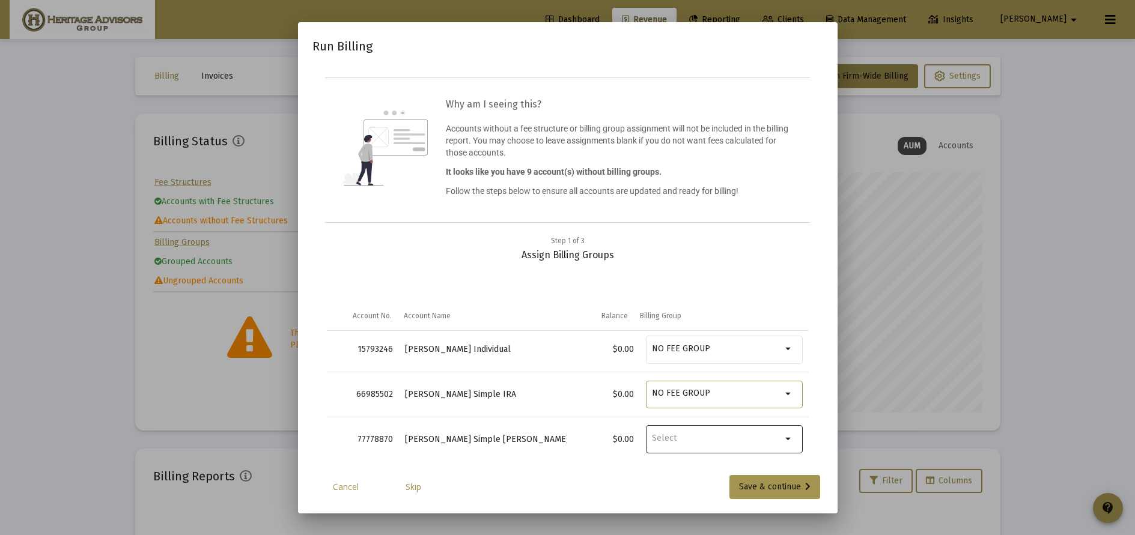
click at [736, 442] on div "Data grid" at bounding box center [717, 438] width 130 height 30
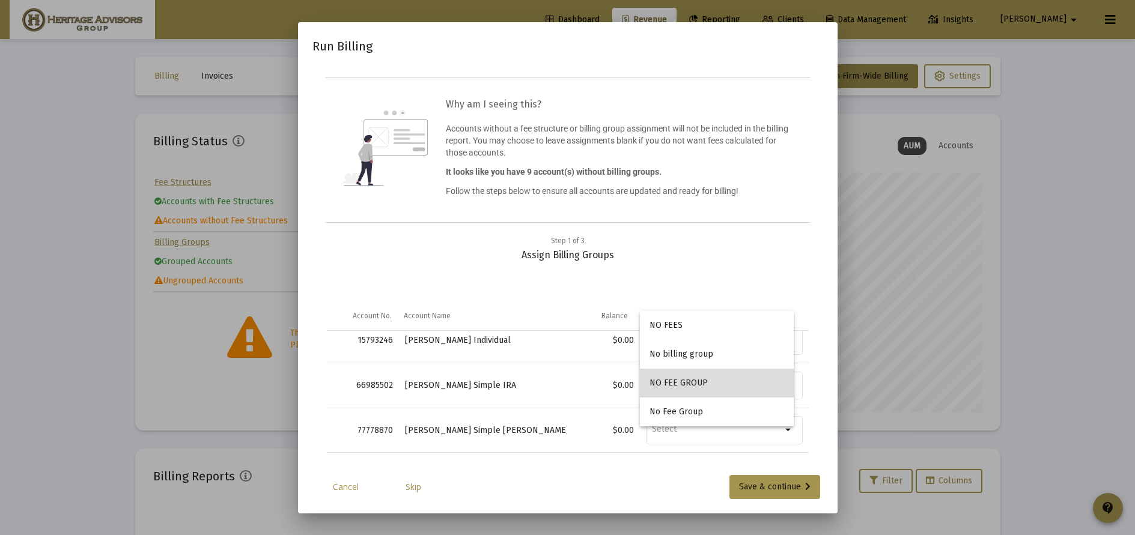
click at [733, 383] on span "NO FEE GROUP" at bounding box center [716, 383] width 134 height 29
type input "NO FEE GROUP"
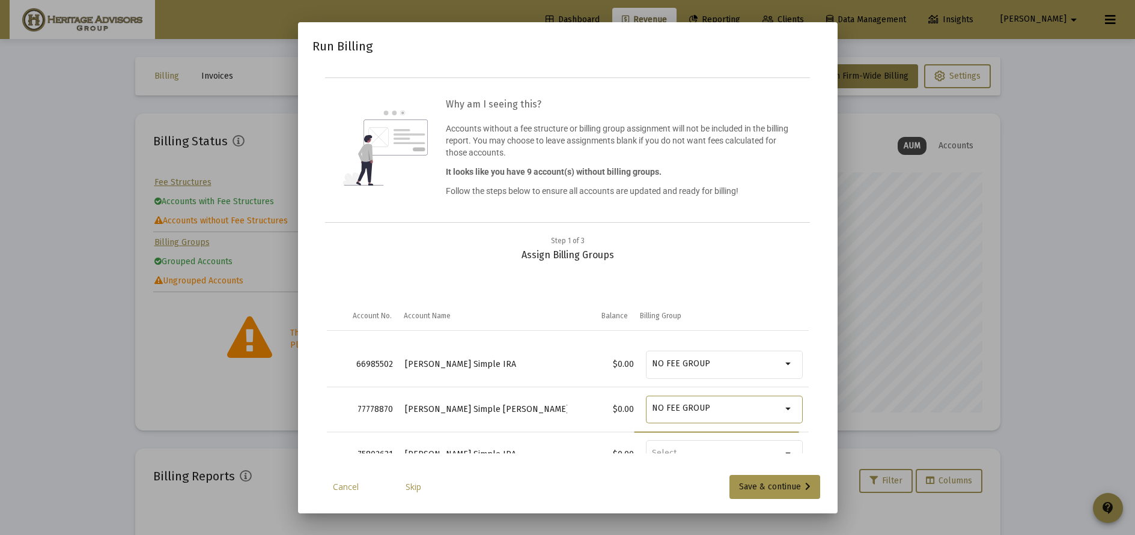
scroll to position [262, 0]
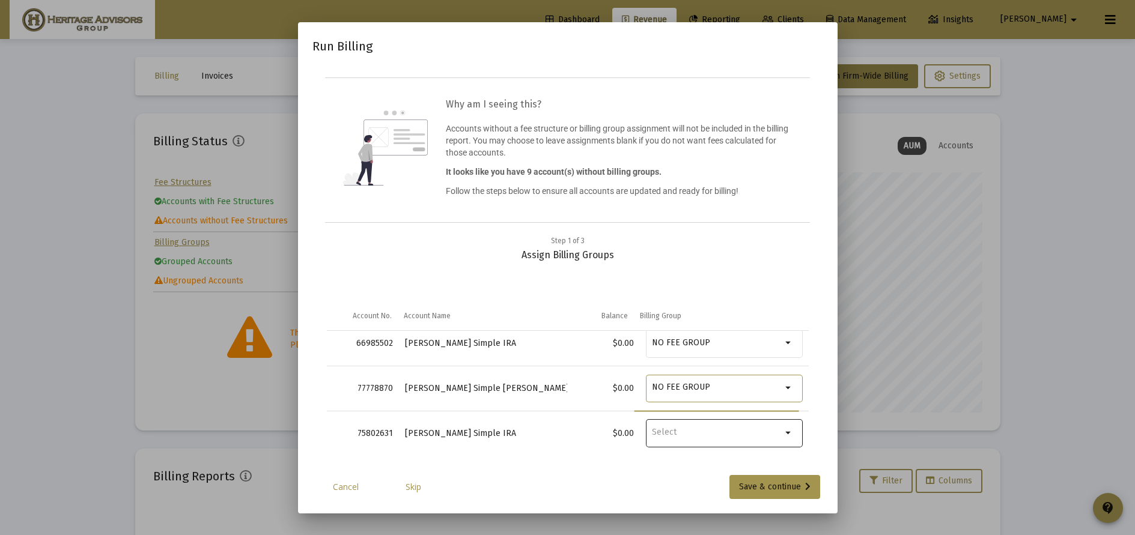
click at [721, 438] on input "Billing Group" at bounding box center [717, 432] width 130 height 11
click at [731, 383] on span "NO FEE GROUP" at bounding box center [716, 386] width 134 height 29
type input "NO FEE GROUP"
click at [716, 436] on input "Billing Group" at bounding box center [717, 430] width 130 height 11
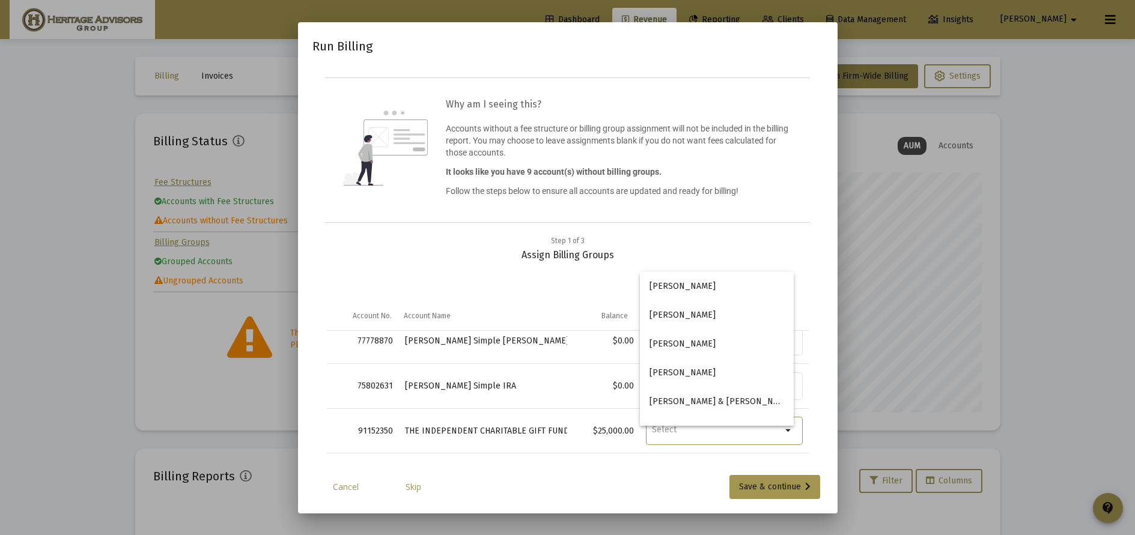
click at [624, 421] on td "$25,000.00" at bounding box center [603, 430] width 72 height 45
click at [687, 436] on input "Billing Group" at bounding box center [717, 430] width 130 height 11
type input "i"
type input "c"
type input "t"
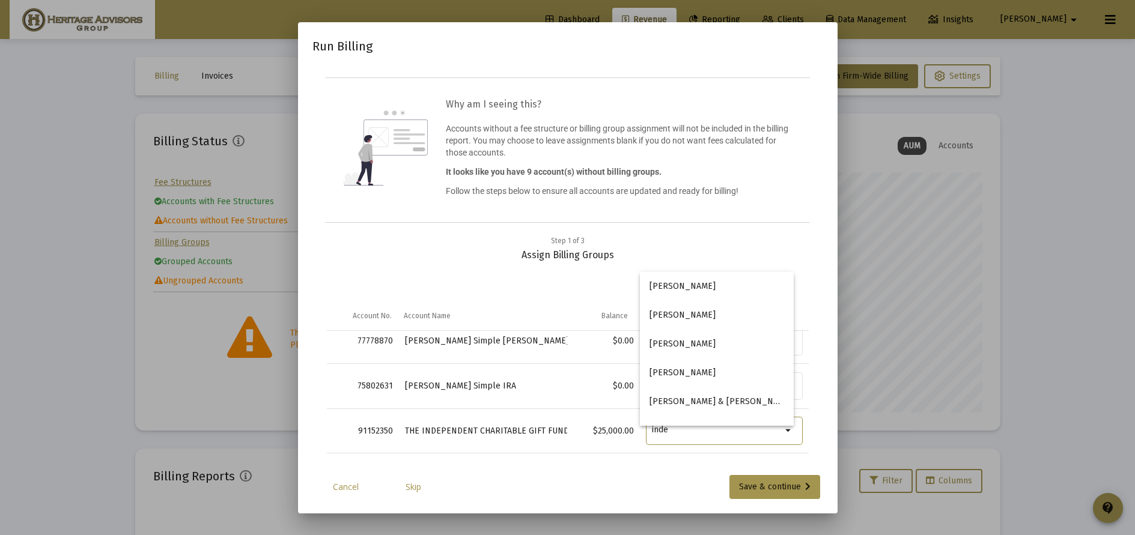
type input "indep"
click at [703, 436] on input "indep" at bounding box center [717, 430] width 130 height 11
drag, startPoint x: 701, startPoint y: 440, endPoint x: 634, endPoint y: 438, distance: 66.7
click at [640, 438] on td "indep arrow_drop_down" at bounding box center [724, 430] width 169 height 45
click at [645, 499] on div "Cancel Skip Save & continue" at bounding box center [567, 487] width 511 height 24
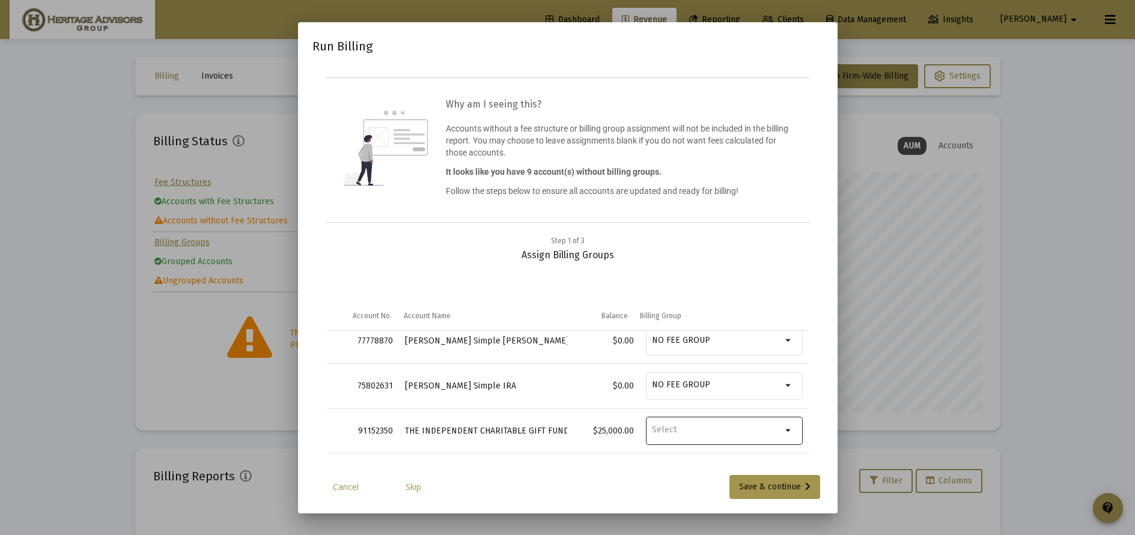
click at [782, 438] on mat-icon "arrow_drop_down" at bounding box center [789, 430] width 14 height 14
type input "r"
click at [806, 261] on div "Step 1 of 3 Assign Billing Groups" at bounding box center [568, 248] width 482 height 26
click at [681, 436] on input "[PERSON_NAME]" at bounding box center [717, 430] width 130 height 11
type input "p"
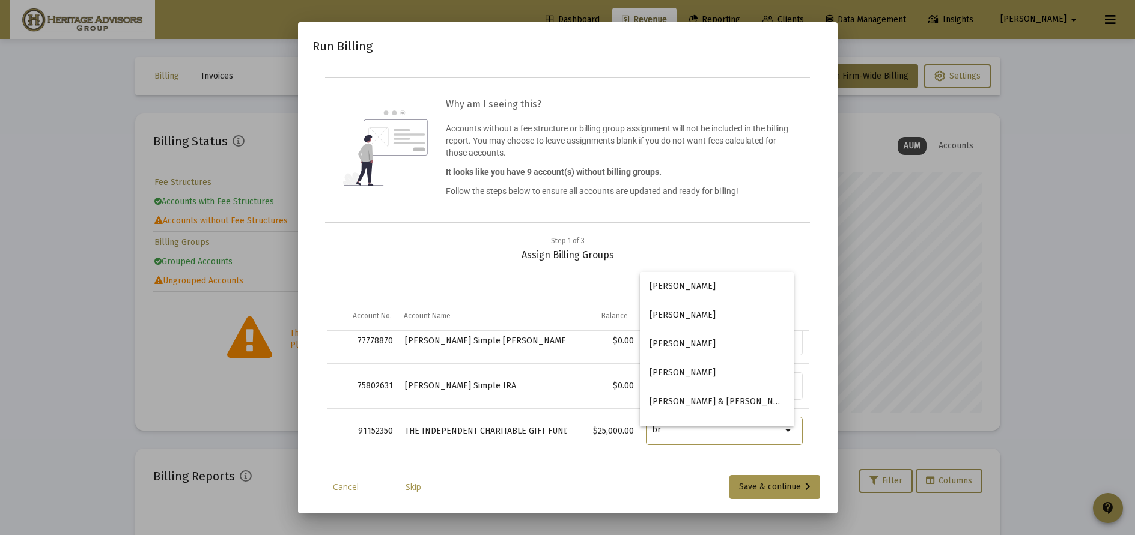
type input "b"
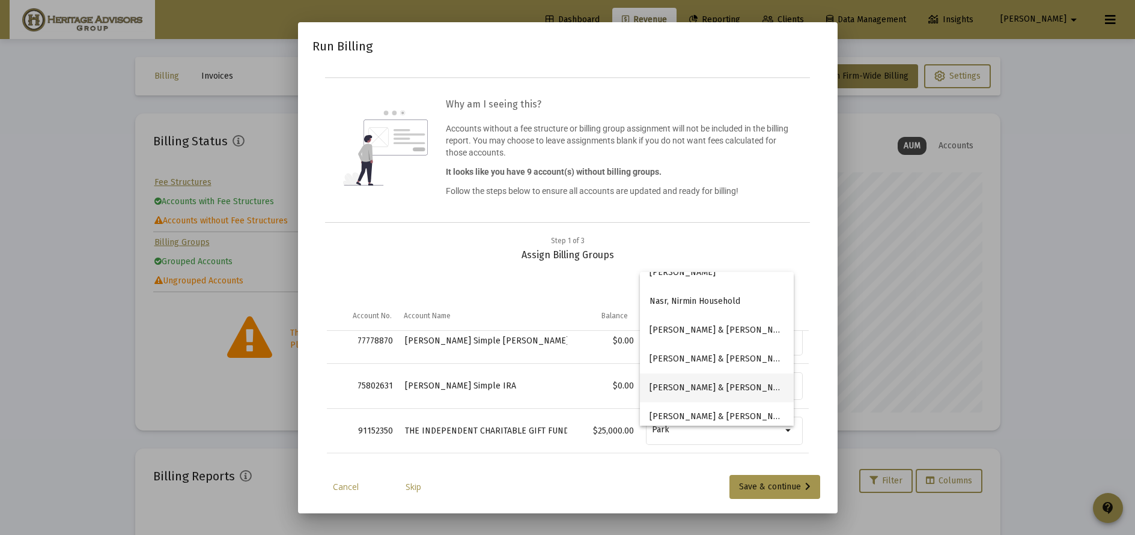
scroll to position [1429, 0]
drag, startPoint x: 693, startPoint y: 443, endPoint x: 637, endPoint y: 424, distance: 58.5
click at [640, 424] on td "Park arrow_drop_down" at bounding box center [724, 430] width 169 height 45
type input "[PERSON_NAME]"
click at [746, 249] on div "Step 1 of 3 Assign Billing Groups" at bounding box center [568, 248] width 482 height 26
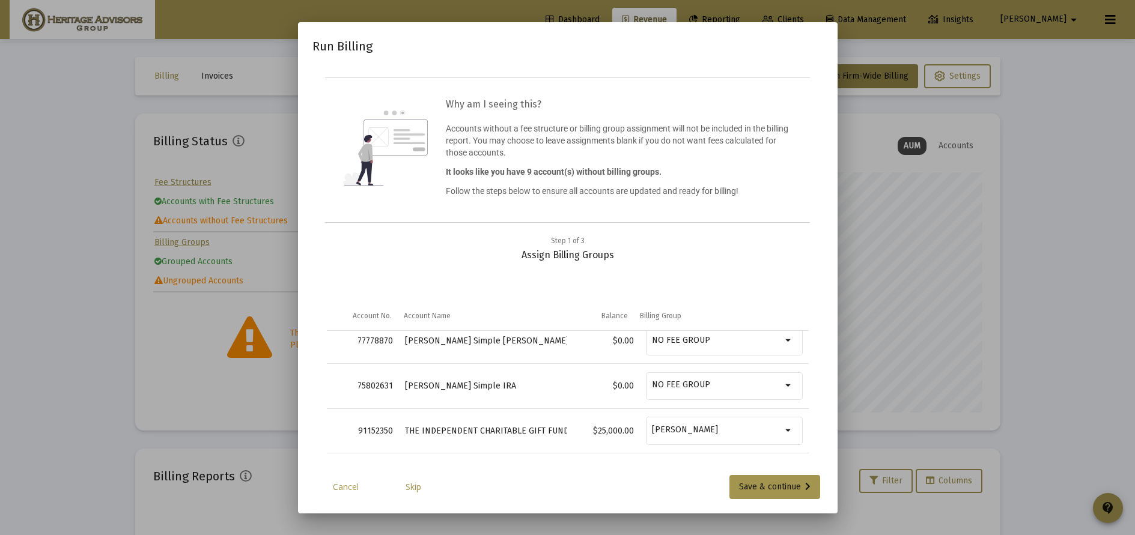
click at [747, 249] on div "Step 1 of 3 Assign Billing Groups" at bounding box center [568, 248] width 482 height 26
drag, startPoint x: 681, startPoint y: 439, endPoint x: 636, endPoint y: 435, distance: 44.6
click at [640, 435] on td "[PERSON_NAME] arrow_drop_down" at bounding box center [724, 430] width 169 height 45
type input "d"
click at [645, 479] on div "Run Billing Why am I seeing this? Accounts without a fee structure or billing g…" at bounding box center [567, 268] width 511 height 463
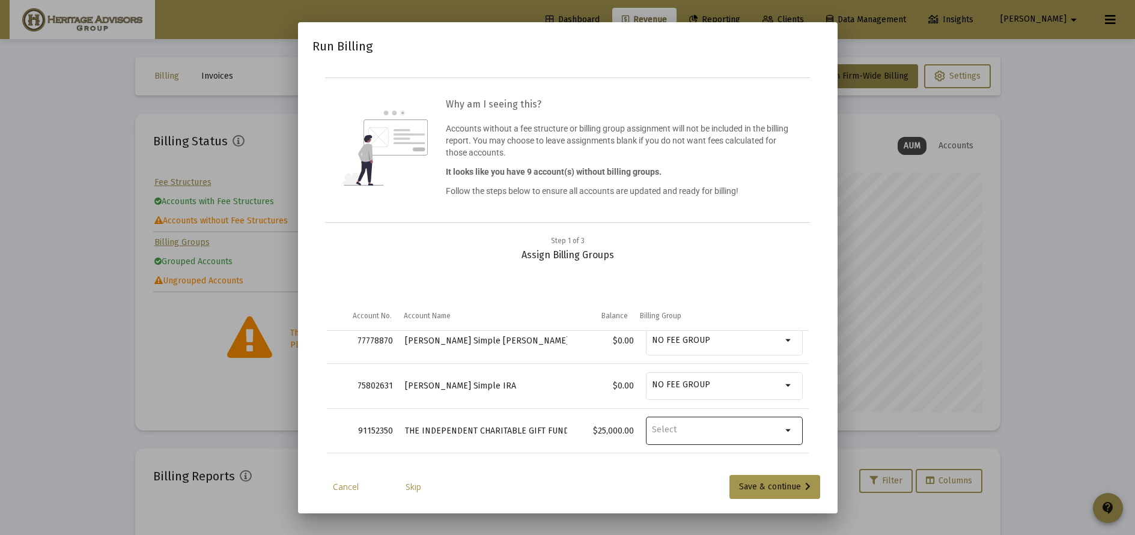
click at [655, 436] on input "Billing Group" at bounding box center [717, 430] width 130 height 11
click at [673, 402] on span "[PERSON_NAME] & [PERSON_NAME] Household" at bounding box center [716, 401] width 134 height 29
type input "T"
type input "d"
click at [681, 488] on div "Cancel Skip Save & continue" at bounding box center [567, 487] width 511 height 24
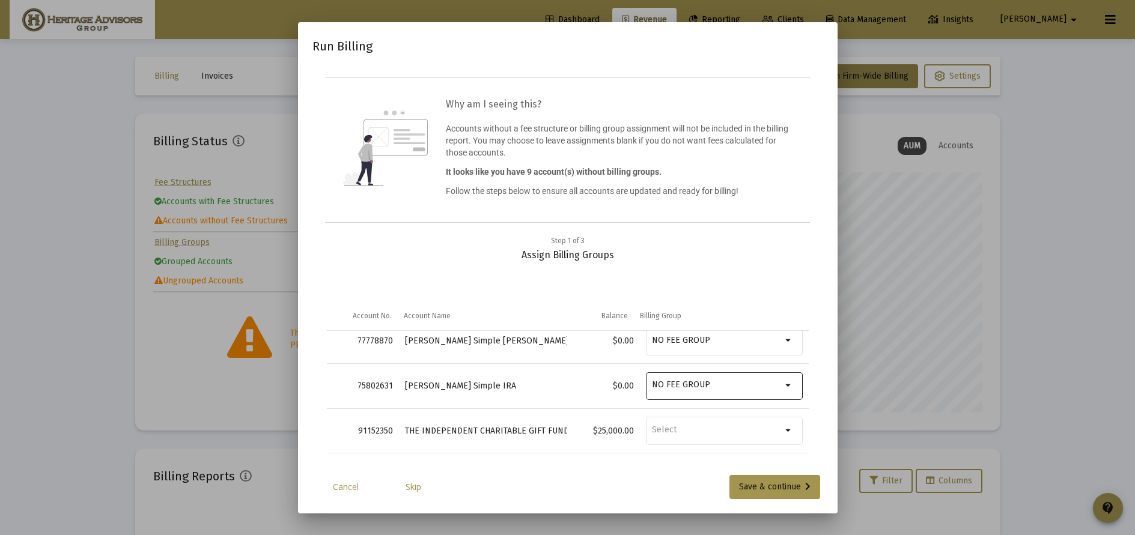
click at [782, 393] on mat-icon "arrow_drop_down" at bounding box center [789, 385] width 14 height 14
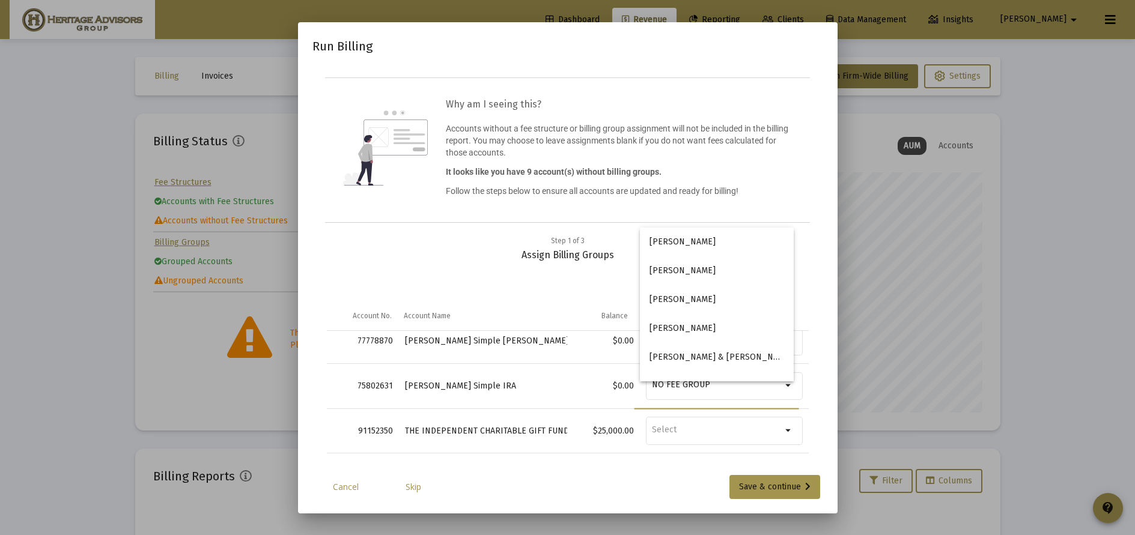
click at [613, 495] on div "Cancel Skip Save & continue" at bounding box center [567, 487] width 511 height 24
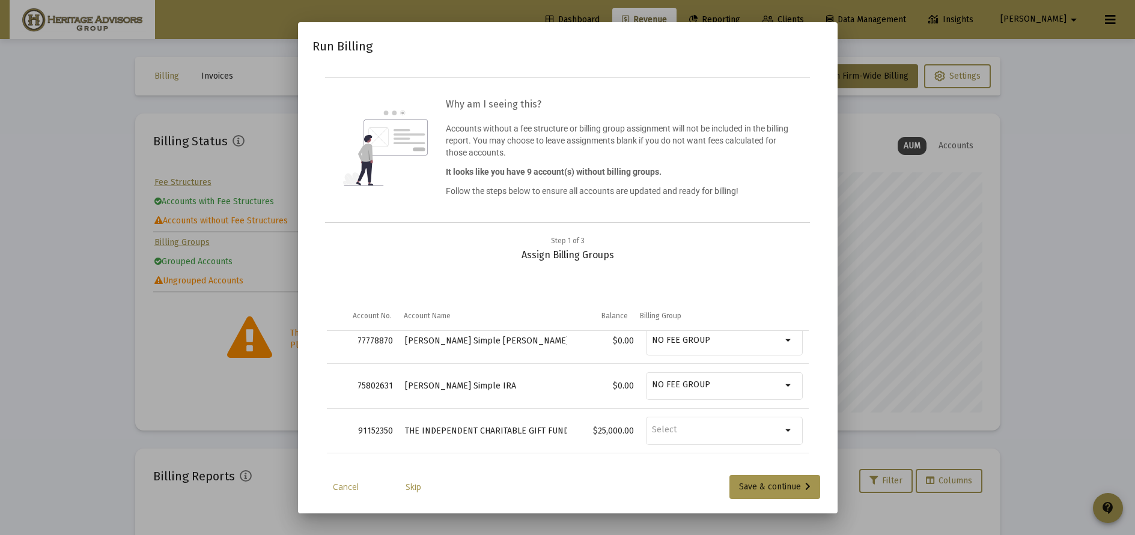
click at [755, 495] on div "Save & continue" at bounding box center [774, 487] width 71 height 24
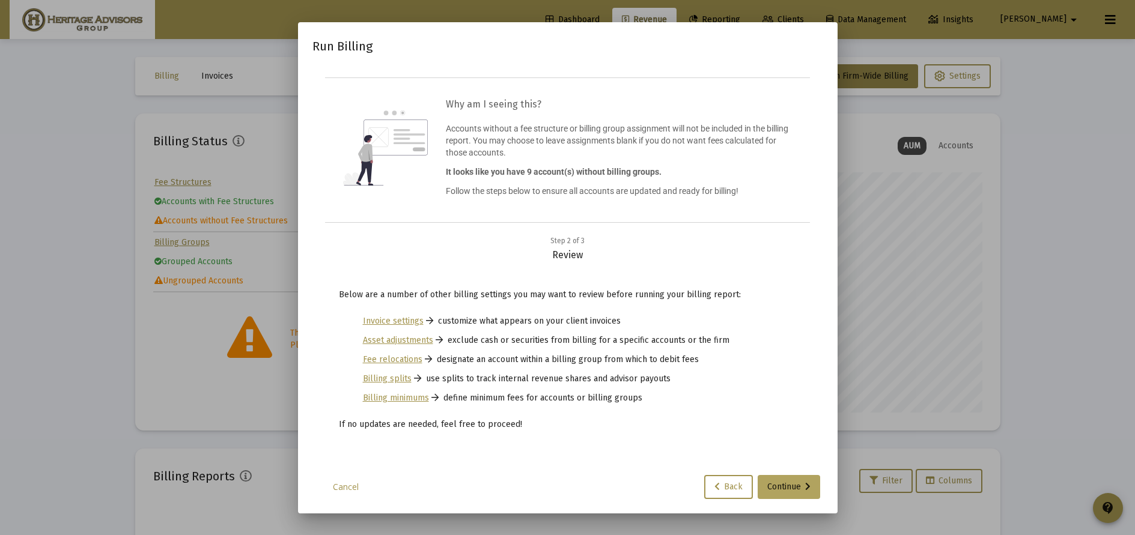
click at [776, 494] on div "Continue" at bounding box center [788, 487] width 43 height 24
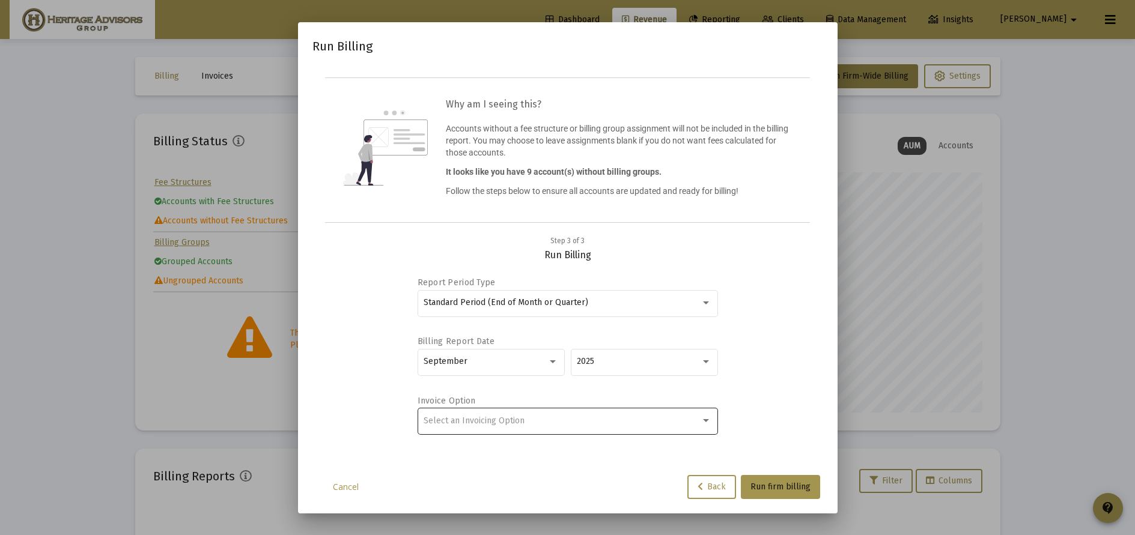
click at [706, 425] on div at bounding box center [705, 421] width 11 height 10
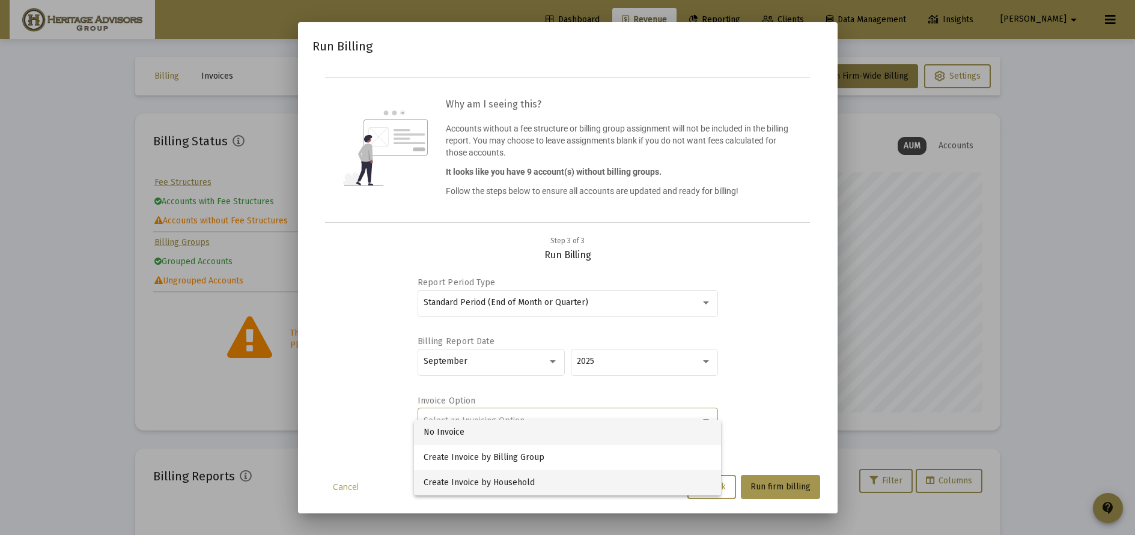
click at [624, 476] on span "Create Invoice by Household" at bounding box center [567, 482] width 288 height 25
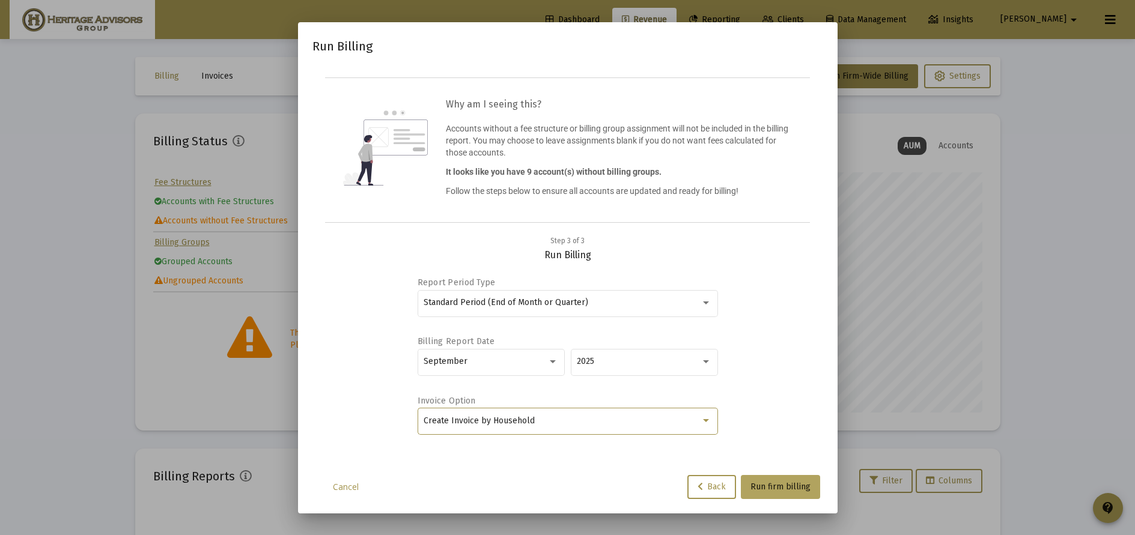
click at [792, 492] on span "Run firm billing" at bounding box center [780, 487] width 60 height 10
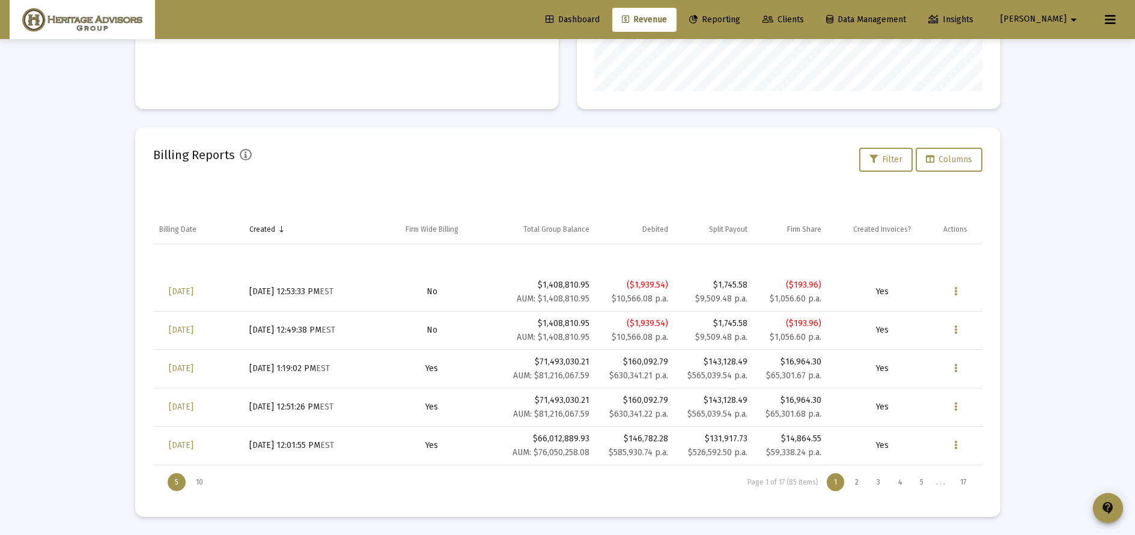
scroll to position [54, 0]
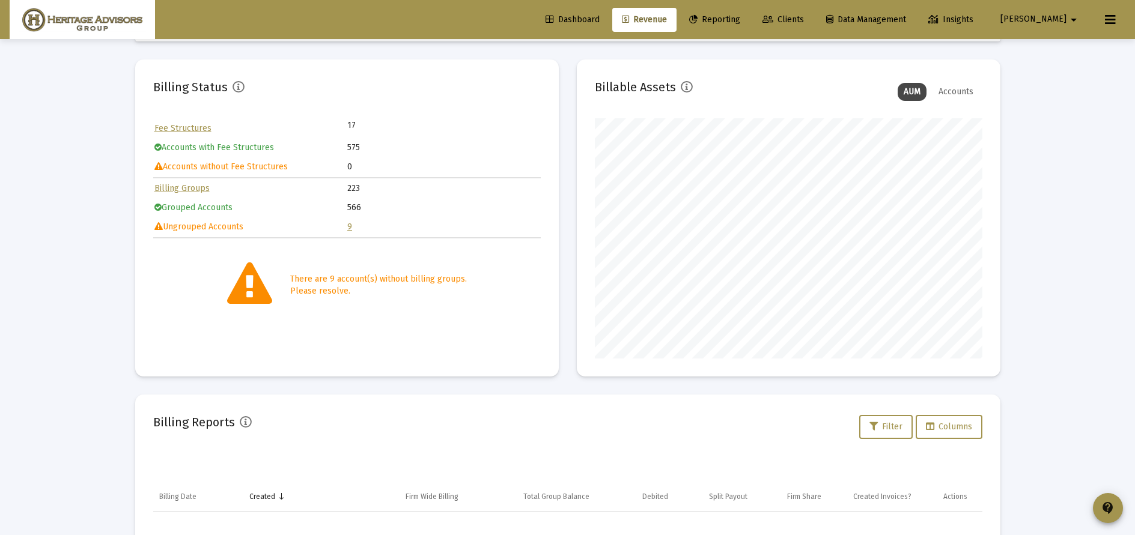
click at [350, 228] on link "9" at bounding box center [349, 227] width 5 height 10
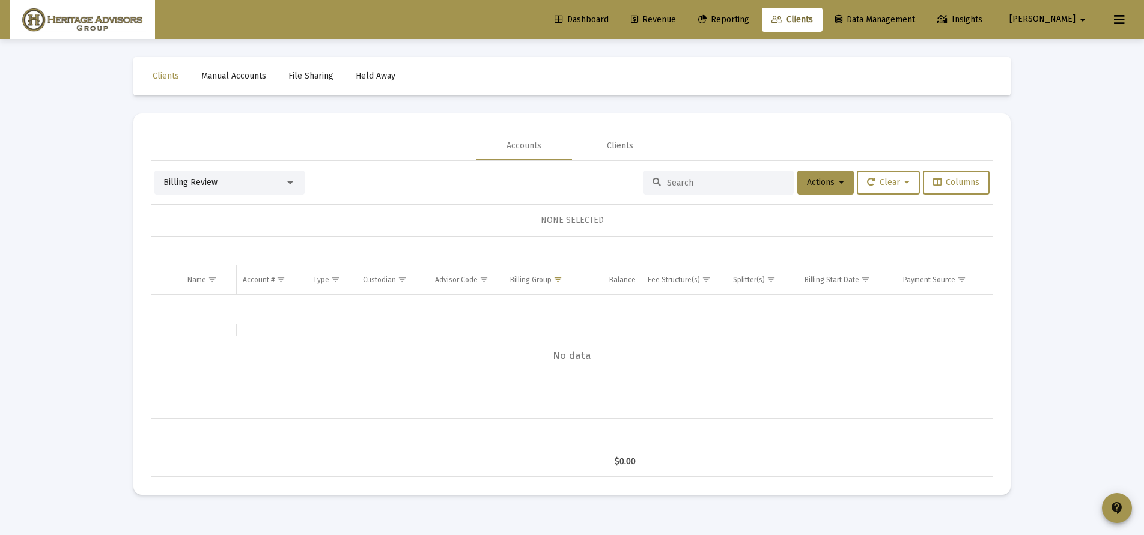
click at [685, 25] on link "Revenue" at bounding box center [653, 20] width 64 height 24
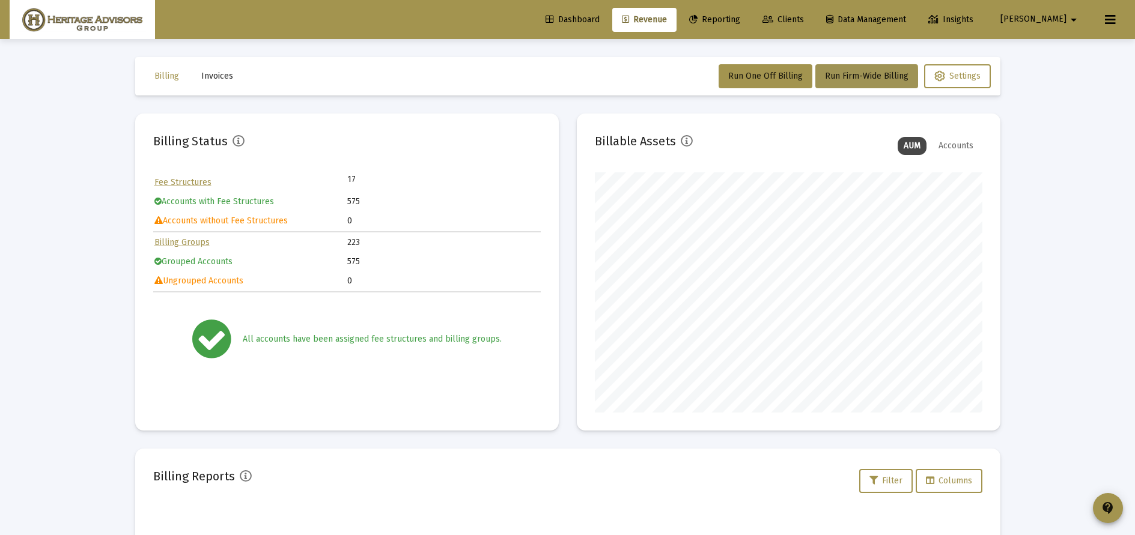
click at [859, 80] on span "Run Firm-Wide Billing" at bounding box center [866, 76] width 83 height 10
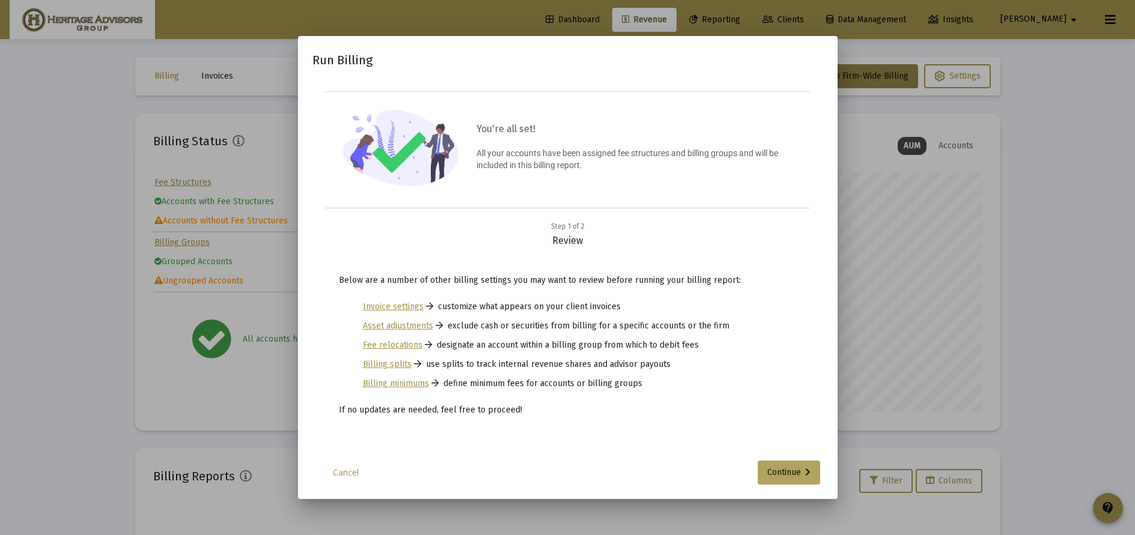
click at [799, 471] on div "Continue" at bounding box center [788, 473] width 43 height 24
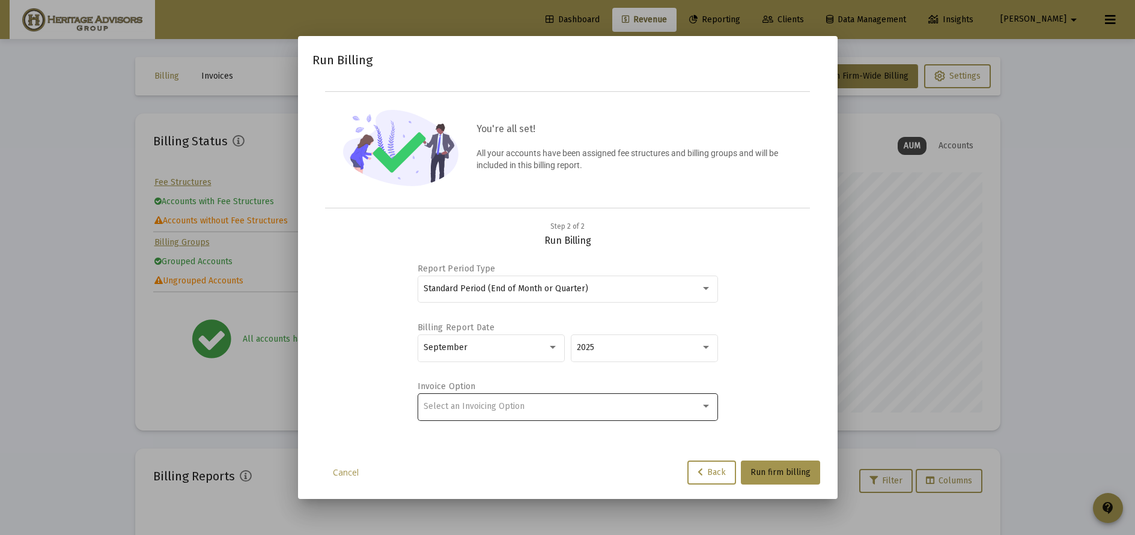
click at [632, 421] on div "Select an Invoicing Option" at bounding box center [567, 406] width 288 height 29
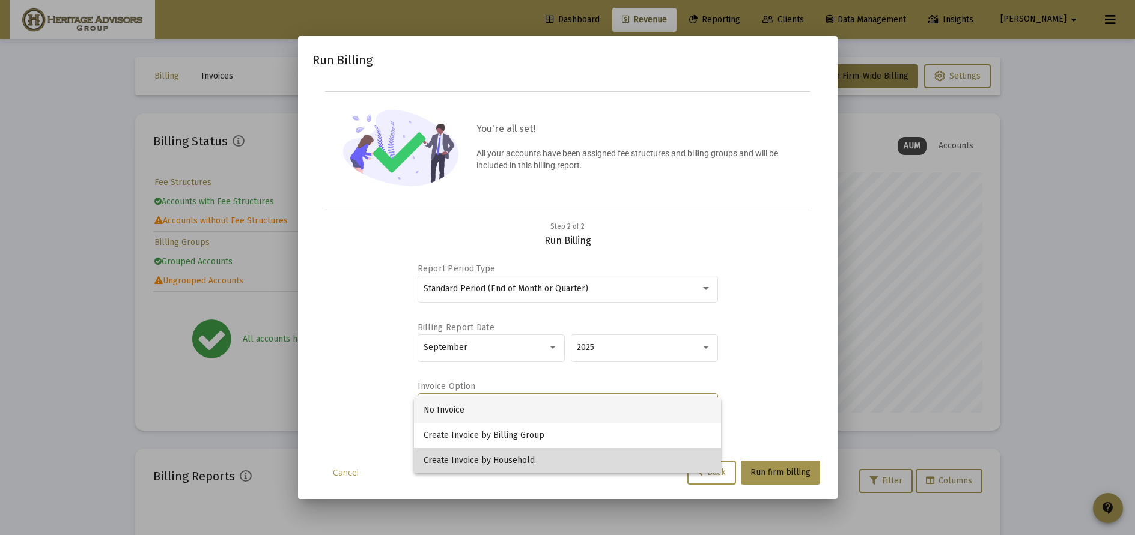
click at [619, 456] on span "Create Invoice by Household" at bounding box center [567, 460] width 288 height 25
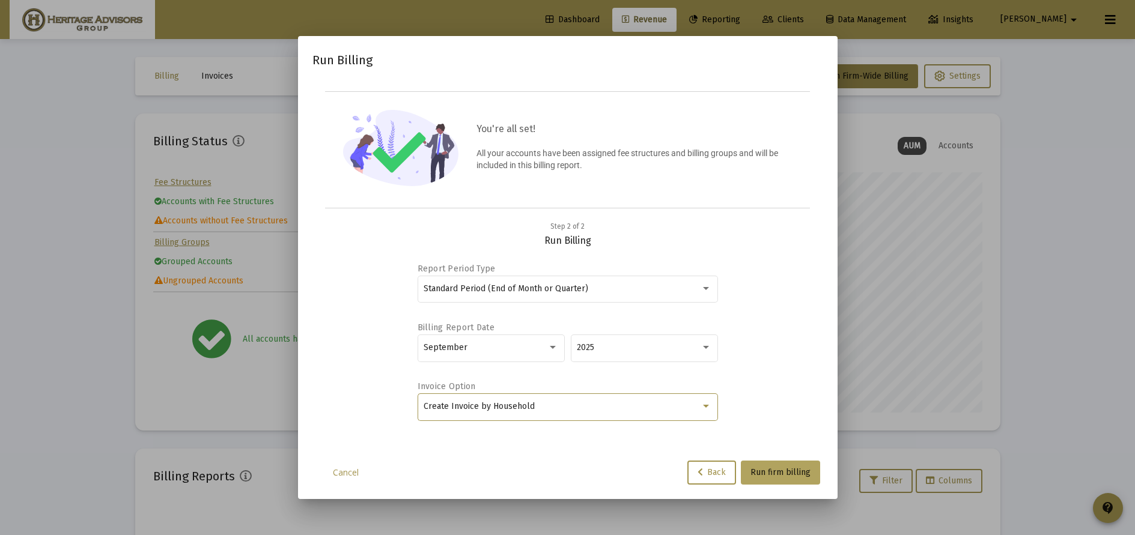
click at [788, 478] on span "Run firm billing" at bounding box center [780, 472] width 60 height 10
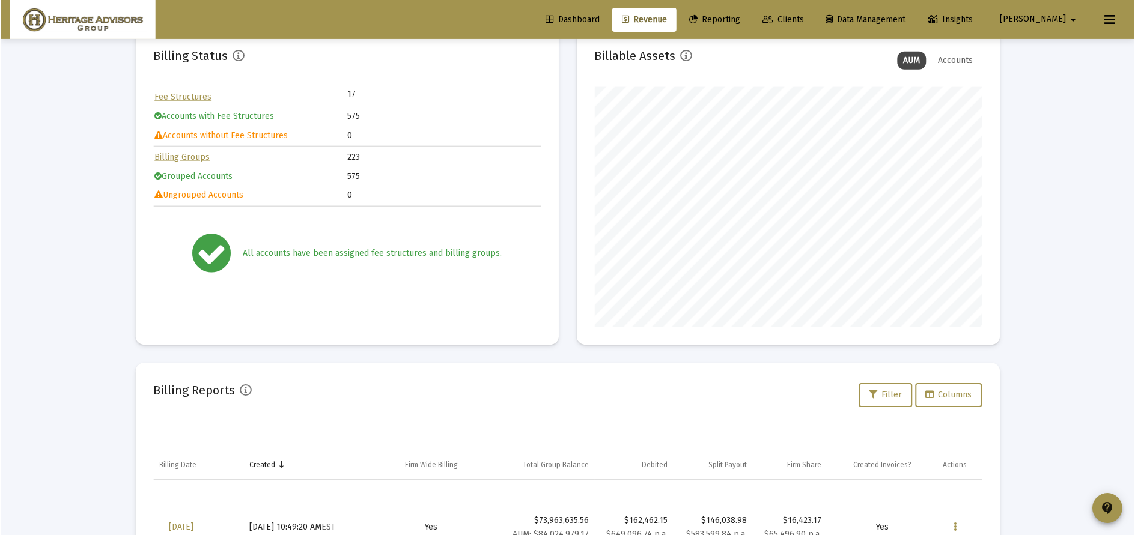
scroll to position [189, 0]
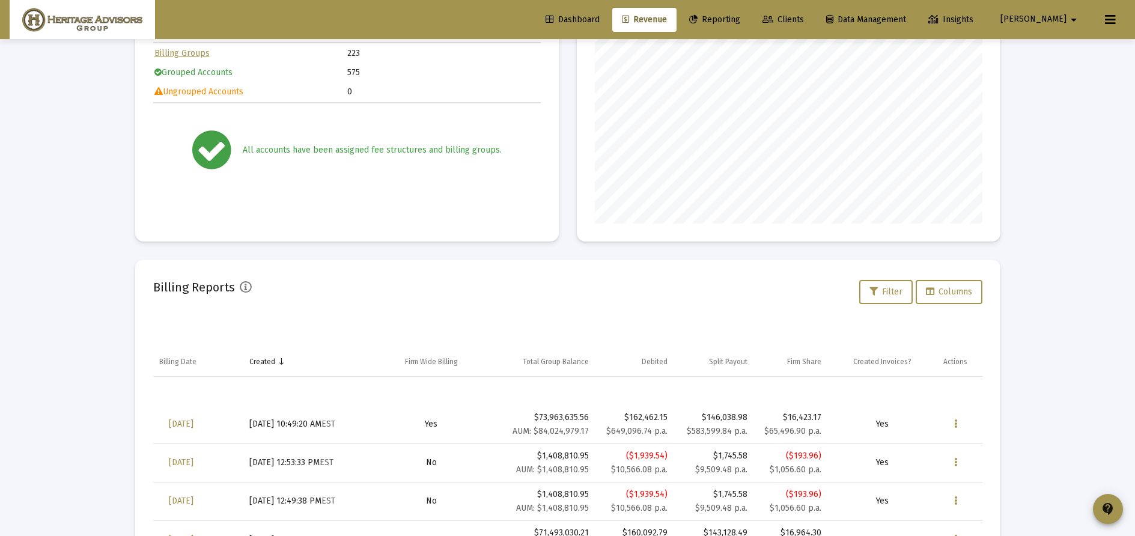
click at [955, 420] on icon "Data grid" at bounding box center [955, 424] width 3 height 14
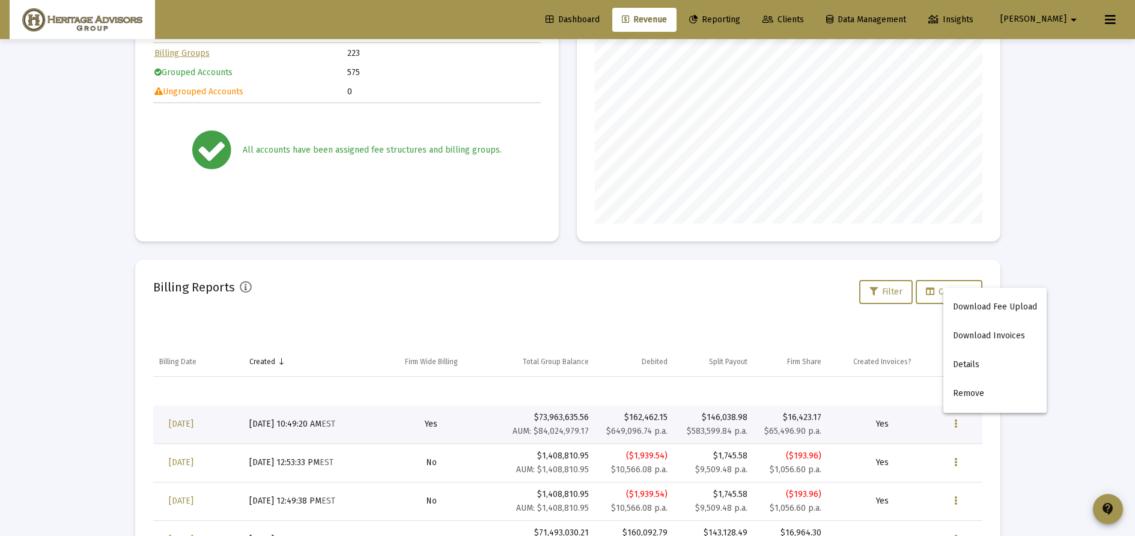
click at [1015, 306] on button "Download Fee Upload" at bounding box center [994, 307] width 103 height 29
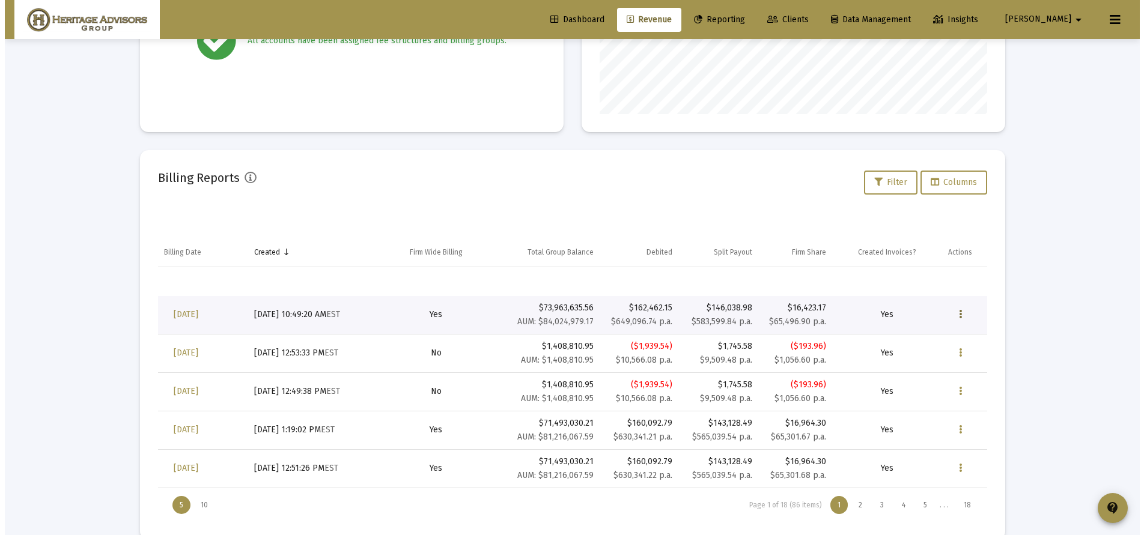
scroll to position [0, 0]
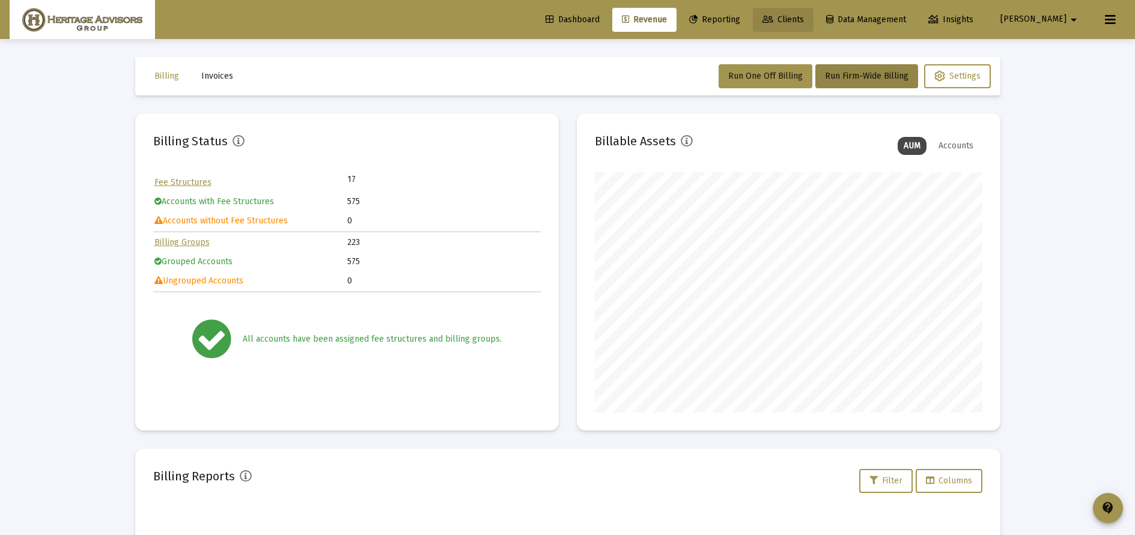
click at [804, 22] on span "Clients" at bounding box center [782, 19] width 41 height 10
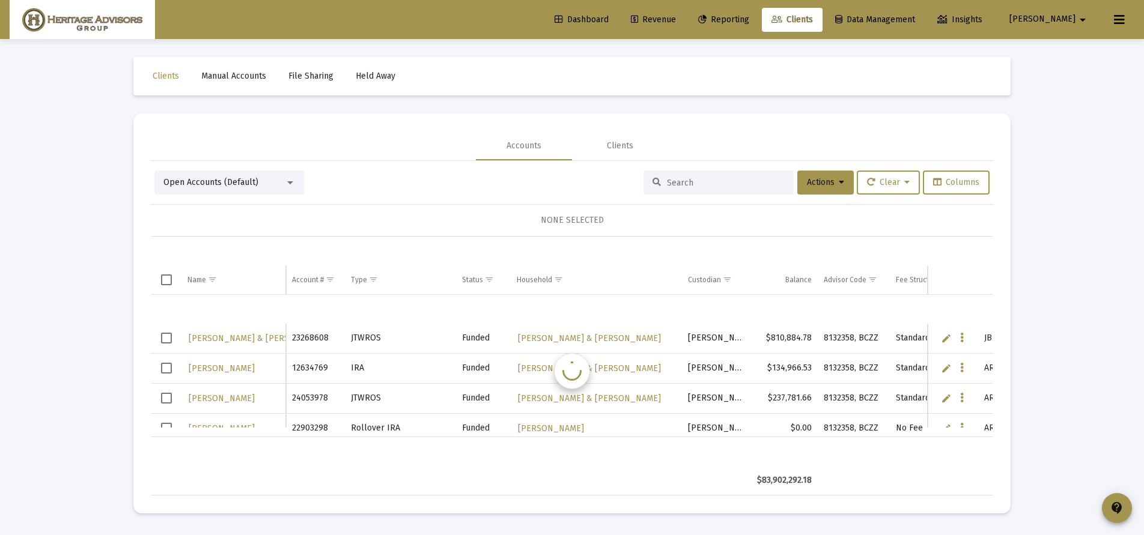
scroll to position [29, 0]
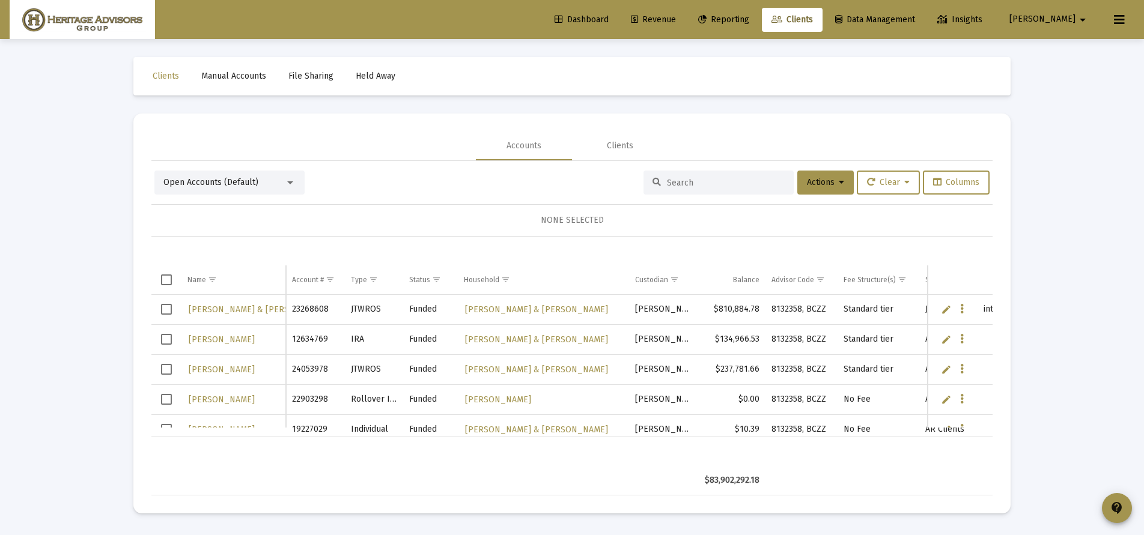
click at [682, 187] on input at bounding box center [726, 183] width 118 height 10
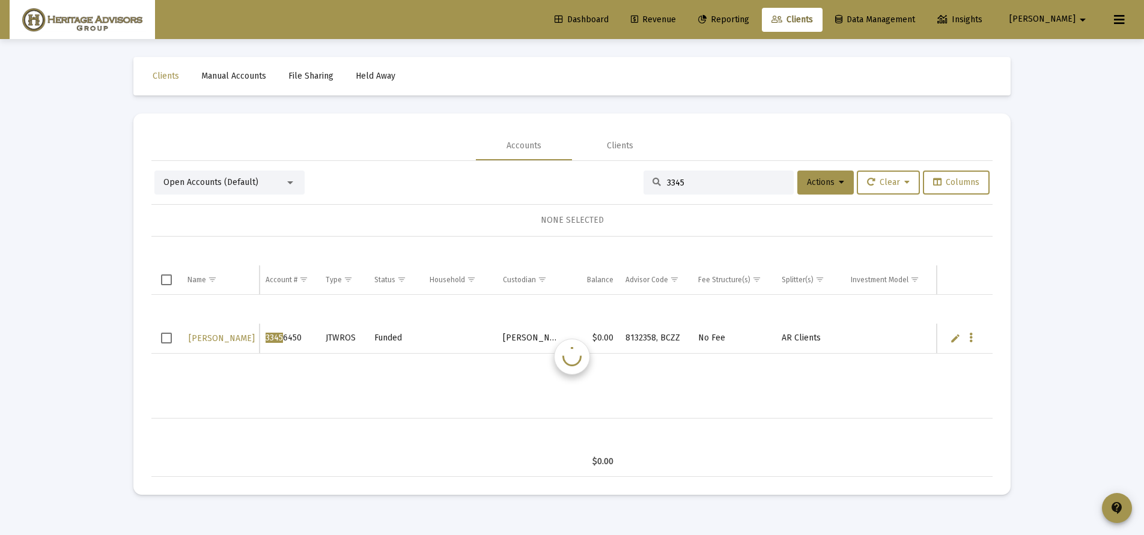
scroll to position [0, 0]
type input "3345"
click at [169, 339] on span "Select row" at bounding box center [166, 338] width 11 height 11
click at [839, 187] on icon at bounding box center [841, 182] width 5 height 8
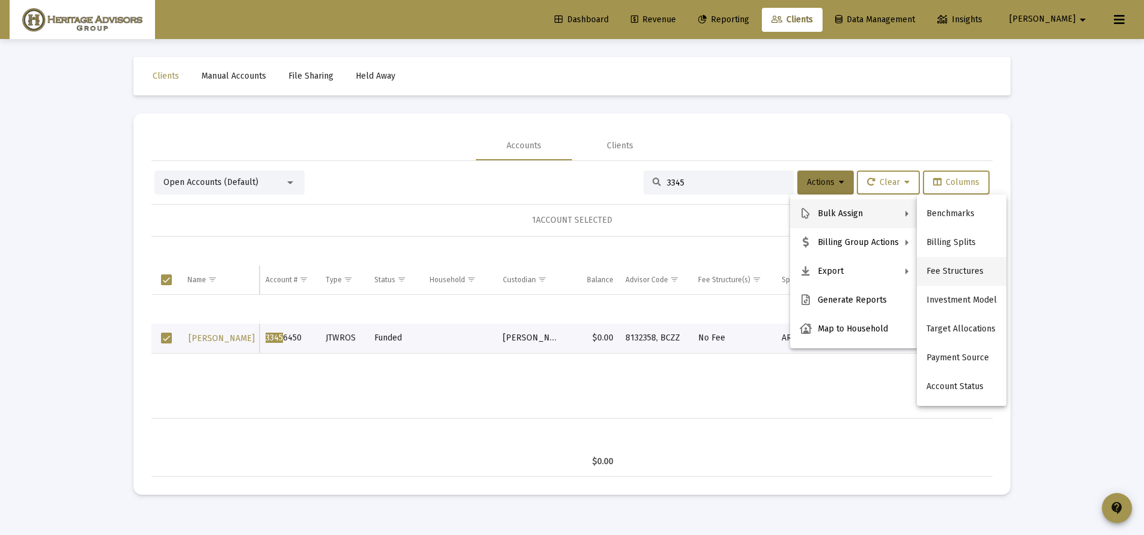
click at [960, 276] on button "Fee Structures" at bounding box center [962, 271] width 90 height 29
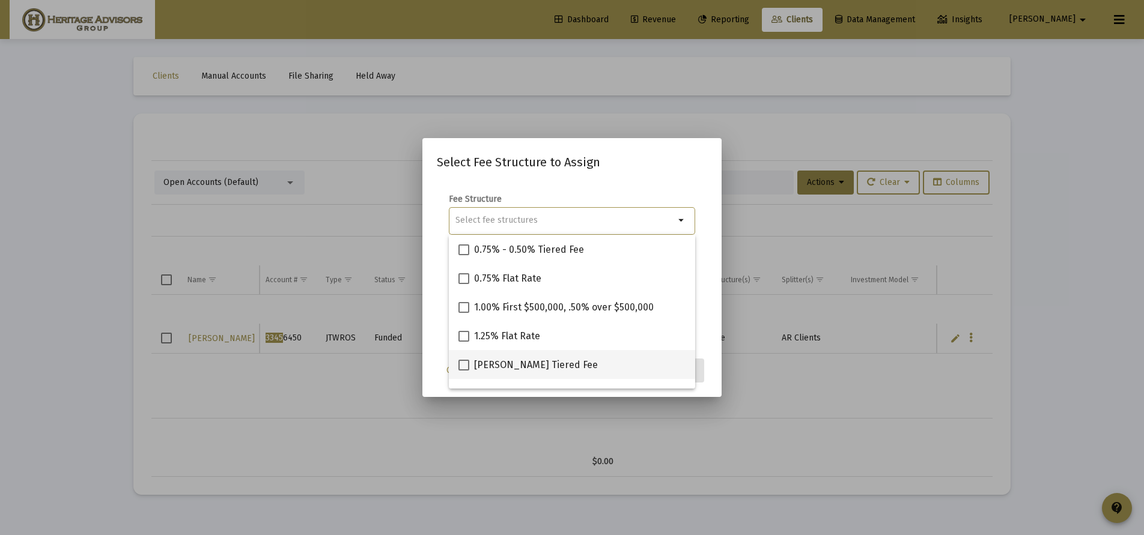
scroll to position [336, 0]
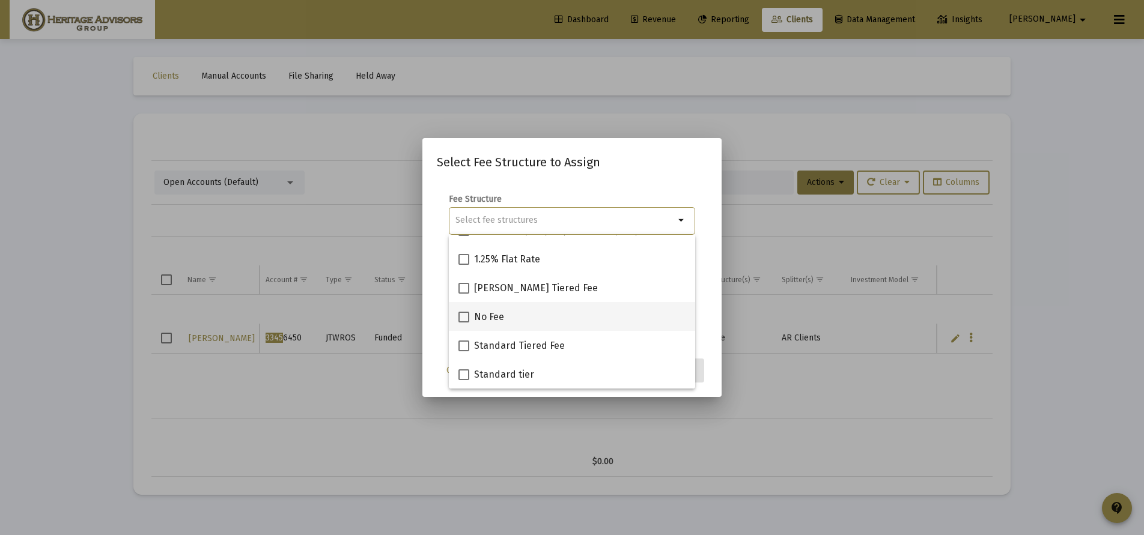
click at [477, 311] on span "No Fee" at bounding box center [489, 317] width 30 height 14
click at [464, 323] on input "No Fee" at bounding box center [463, 323] width 1 height 1
checkbox input "true"
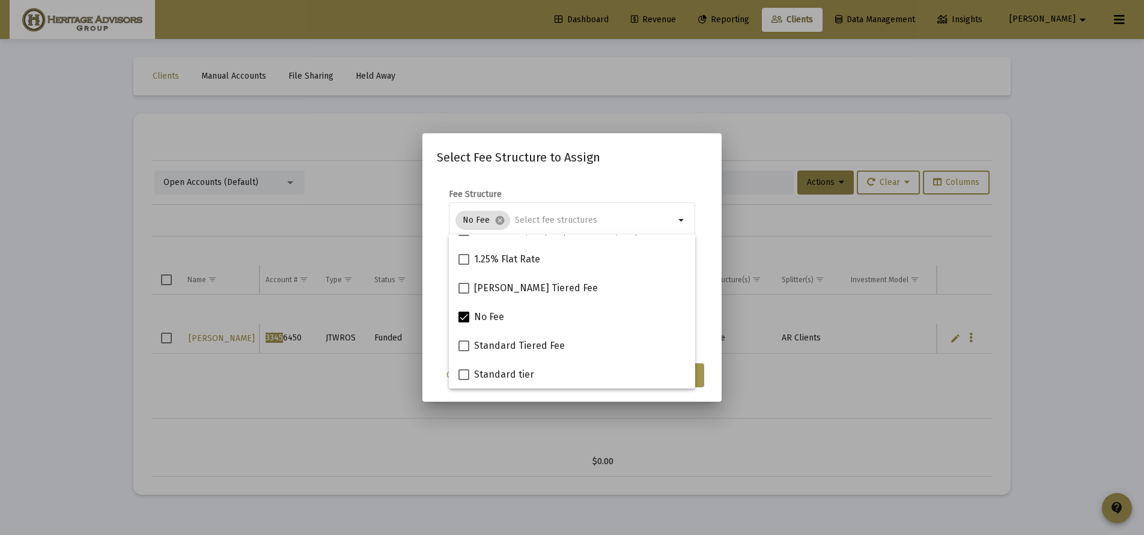
click at [703, 321] on form "Fee Structure No Fee cancel arrow_drop_down Notes You are assigning 1 account t…" at bounding box center [572, 265] width 270 height 153
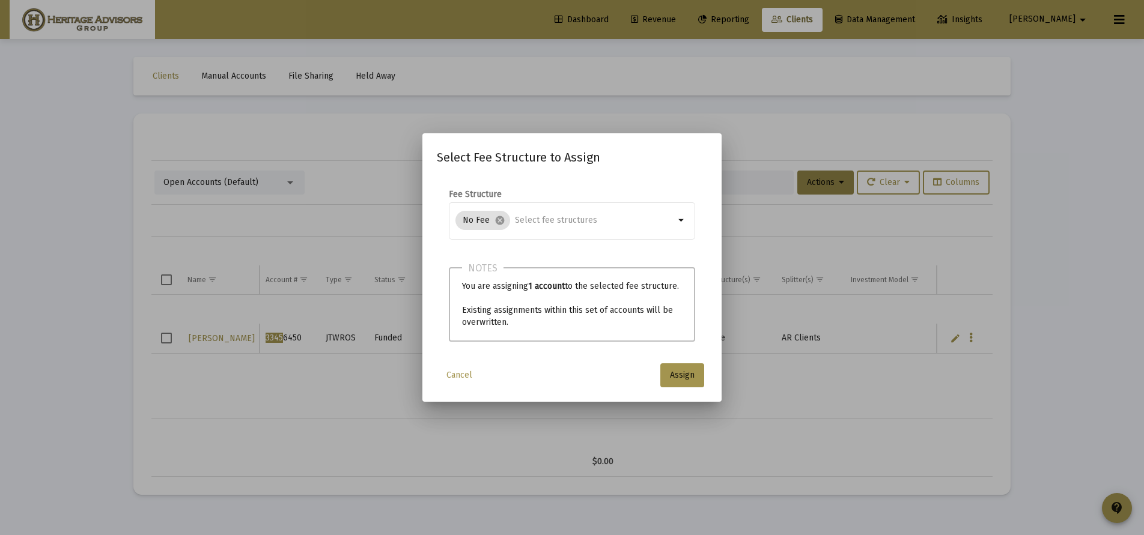
click at [684, 361] on div "Select Fee Structure to Assign Fee Structure No Fee cancel arrow_drop_down Note…" at bounding box center [572, 268] width 270 height 240
click at [682, 373] on span "Assign" at bounding box center [682, 375] width 25 height 10
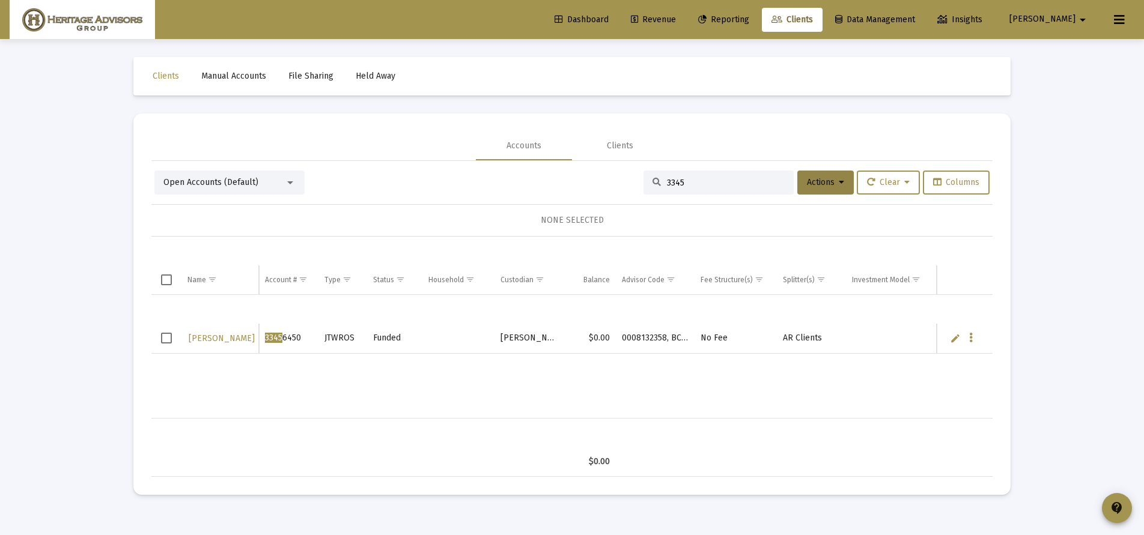
drag, startPoint x: 734, startPoint y: 181, endPoint x: 662, endPoint y: 180, distance: 72.1
click at [667, 180] on input "3345" at bounding box center [726, 183] width 118 height 10
type input "3"
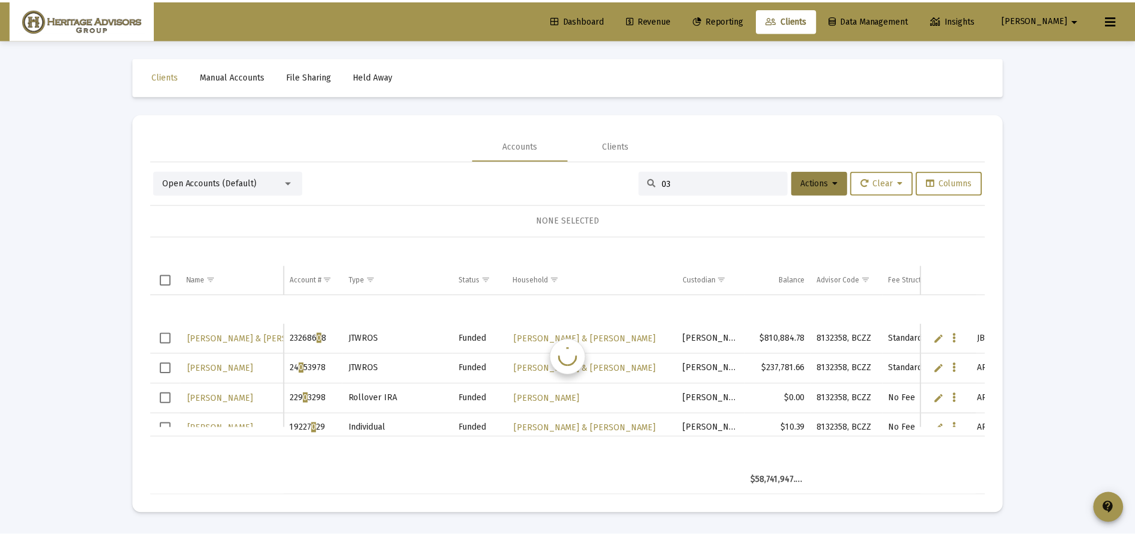
scroll to position [0, 0]
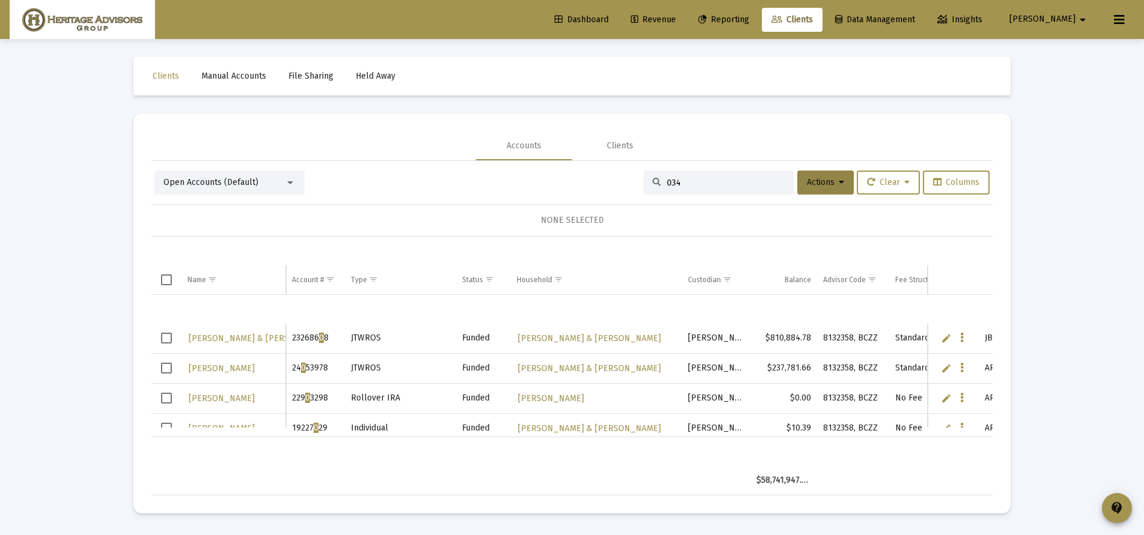
type input "0342"
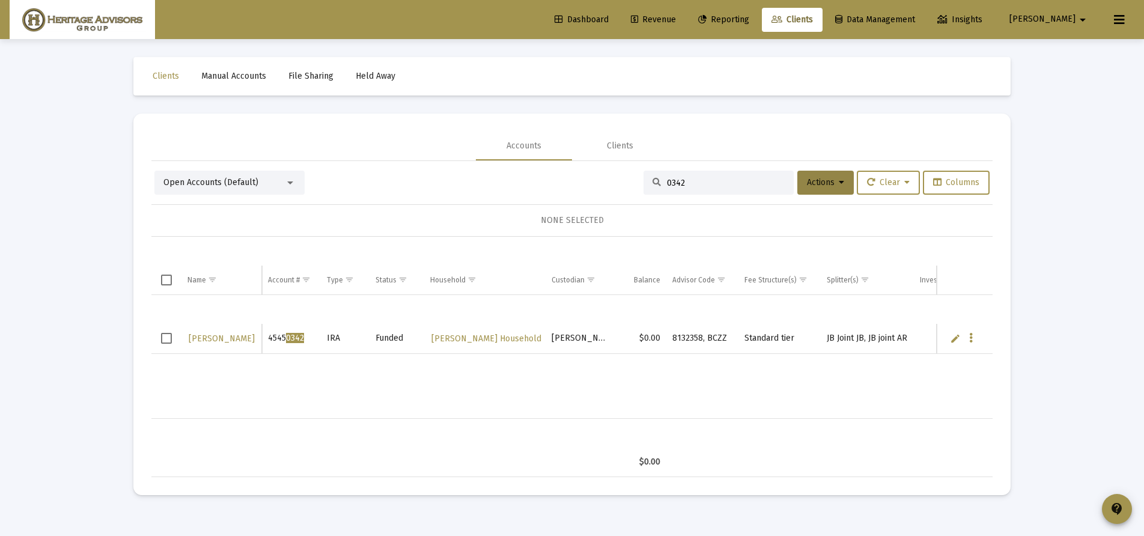
click at [676, 16] on span "Revenue" at bounding box center [653, 19] width 45 height 10
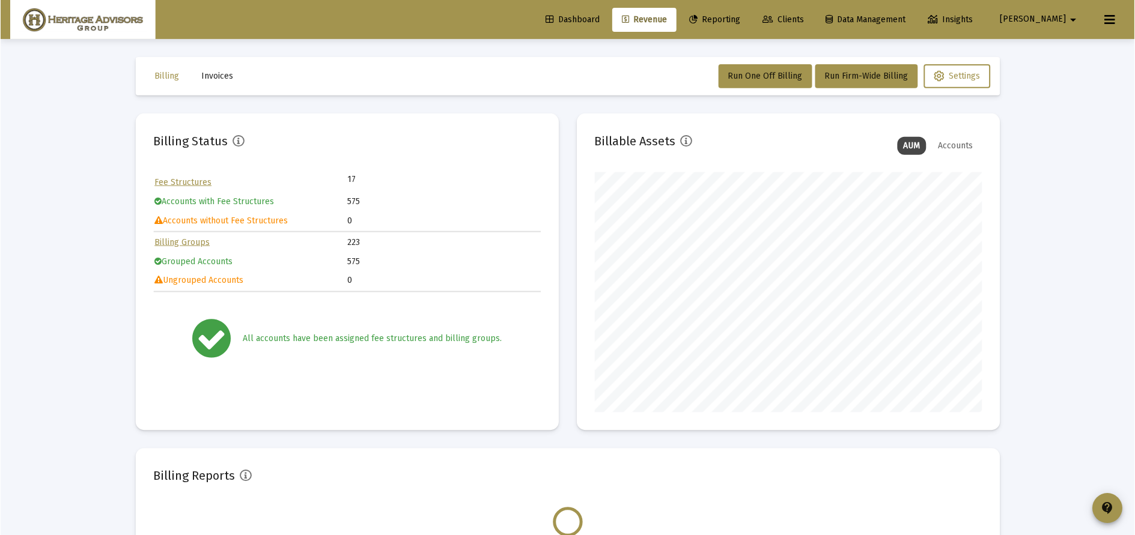
scroll to position [240, 387]
click at [878, 80] on button "Run Firm-Wide Billing" at bounding box center [866, 76] width 103 height 24
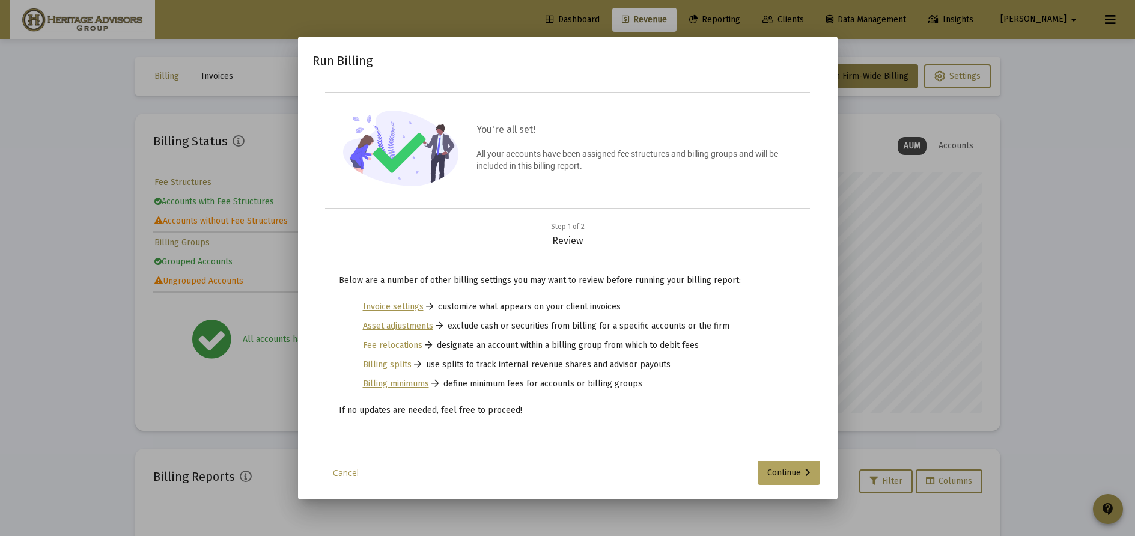
click at [785, 484] on div "Continue" at bounding box center [788, 473] width 43 height 24
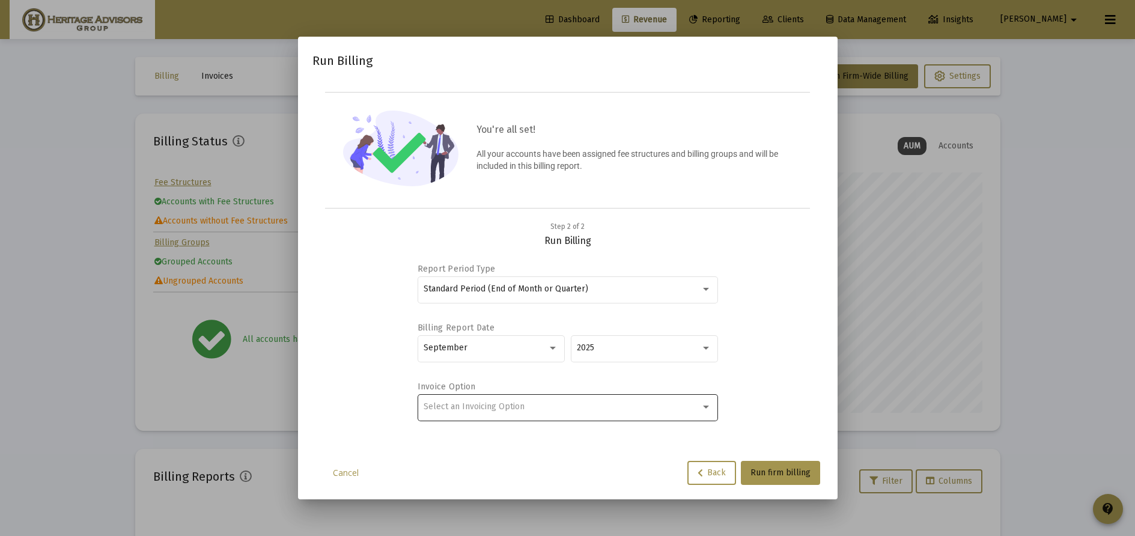
click at [645, 419] on div "Select an Invoicing Option" at bounding box center [567, 406] width 288 height 29
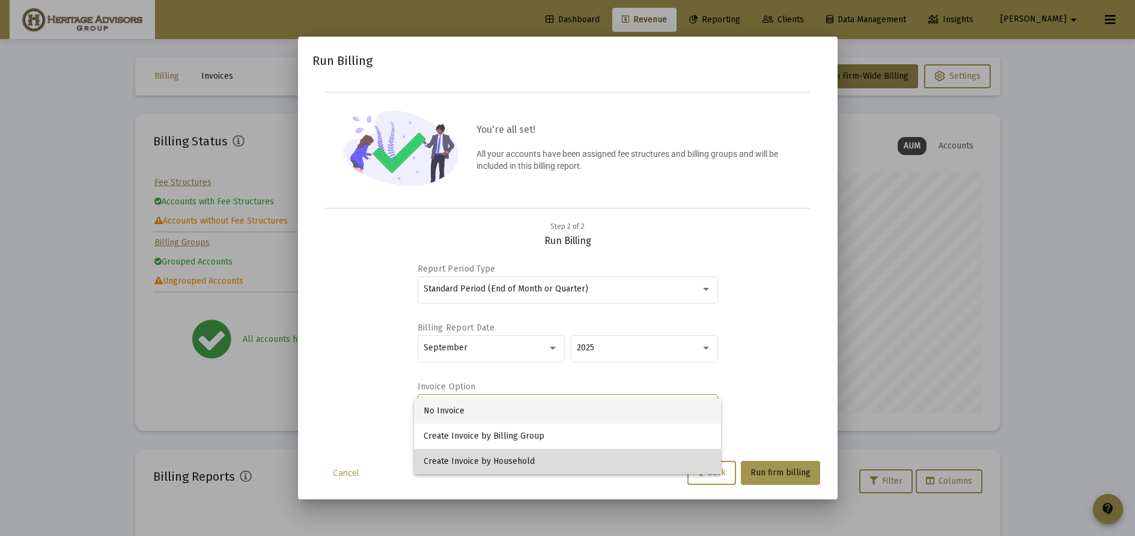
click at [637, 453] on span "Create Invoice by Household" at bounding box center [567, 461] width 288 height 25
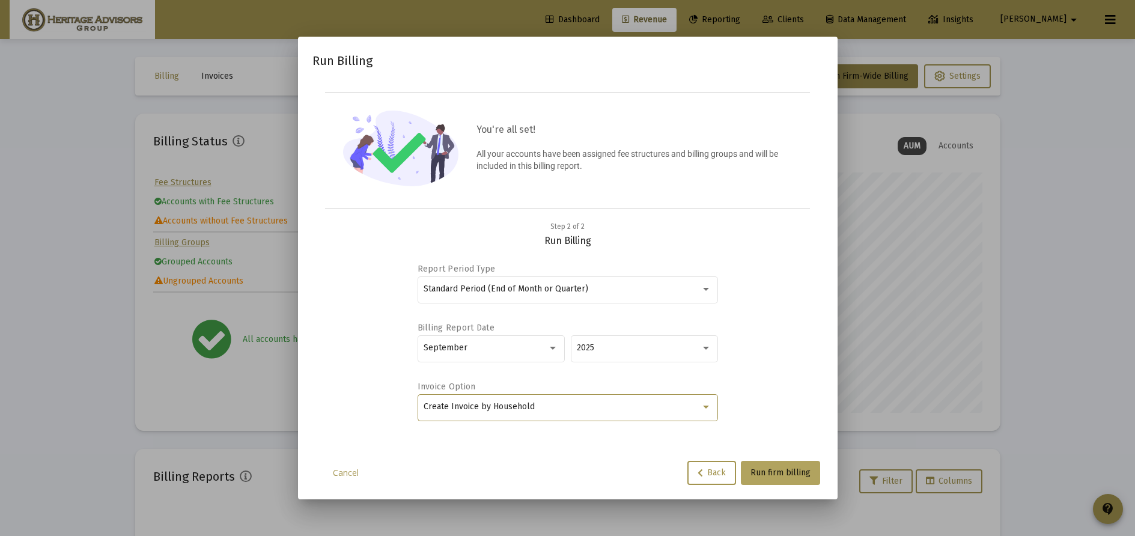
click at [766, 478] on span "Run firm billing" at bounding box center [780, 472] width 60 height 10
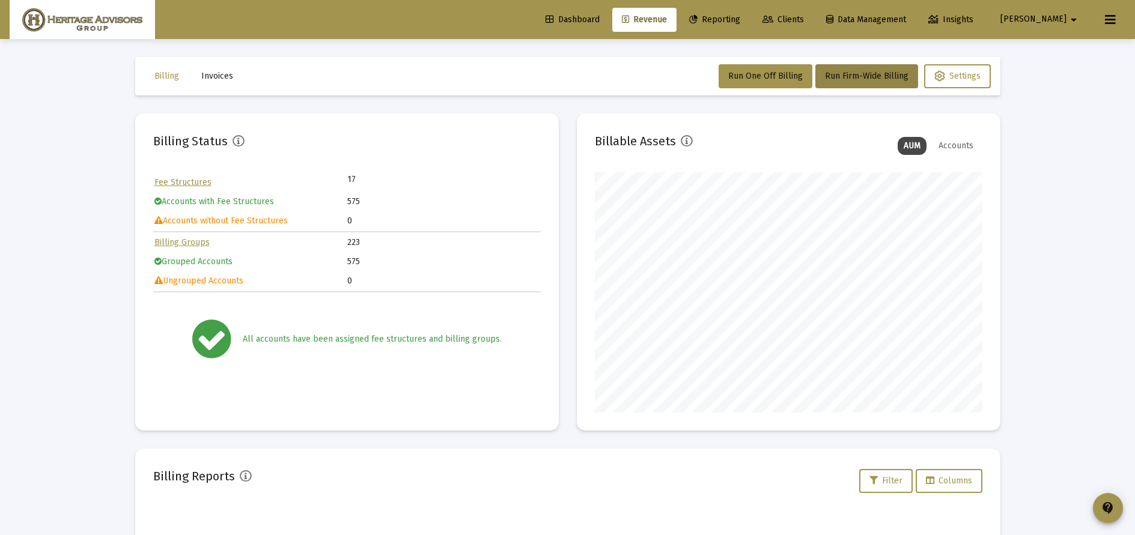
scroll to position [256, 0]
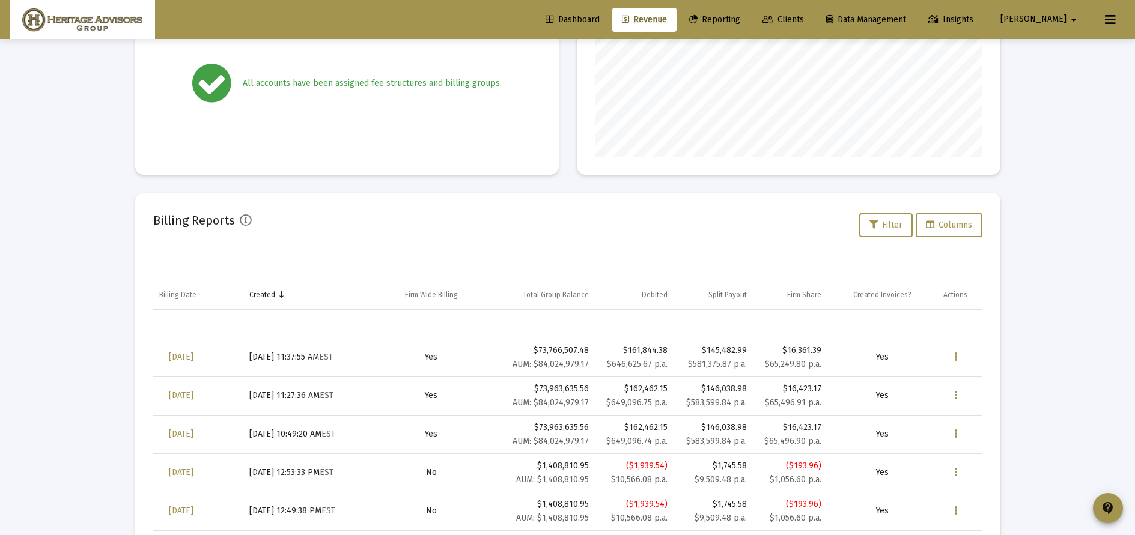
click at [955, 354] on icon "Data grid" at bounding box center [955, 357] width 3 height 14
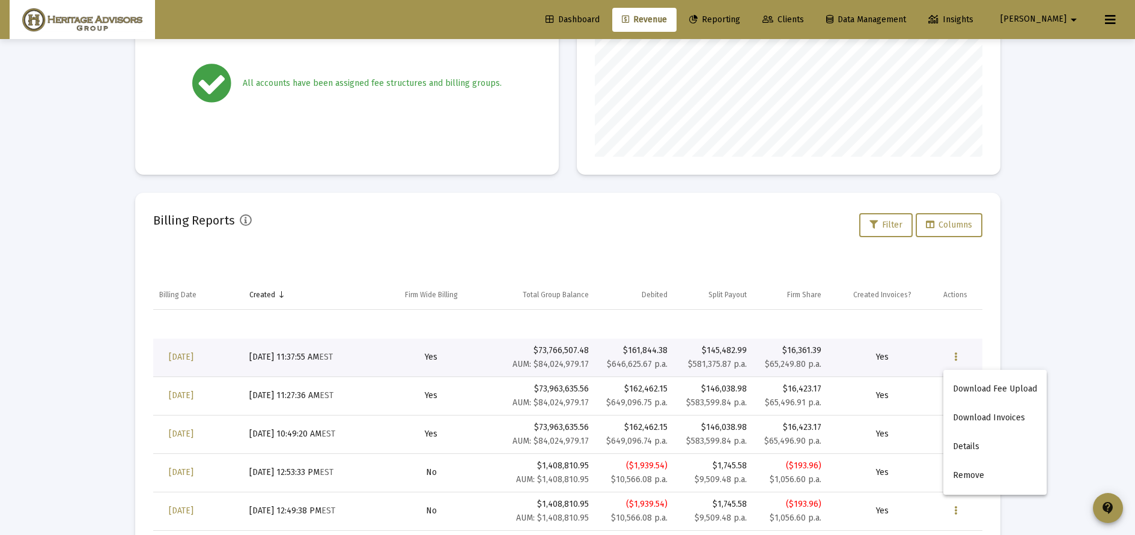
click at [977, 388] on button "Download Fee Upload" at bounding box center [994, 389] width 103 height 29
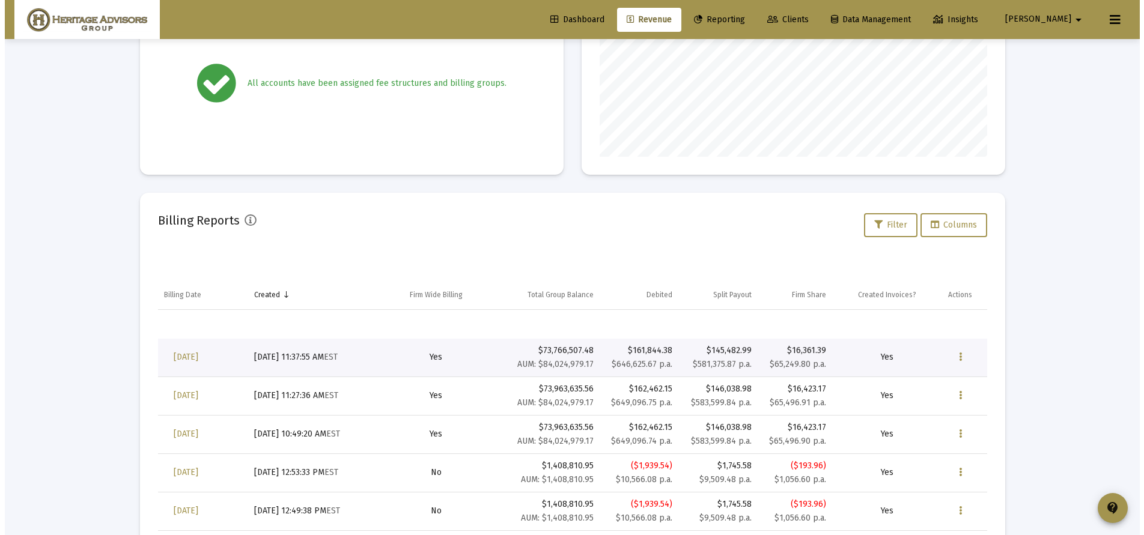
scroll to position [0, 0]
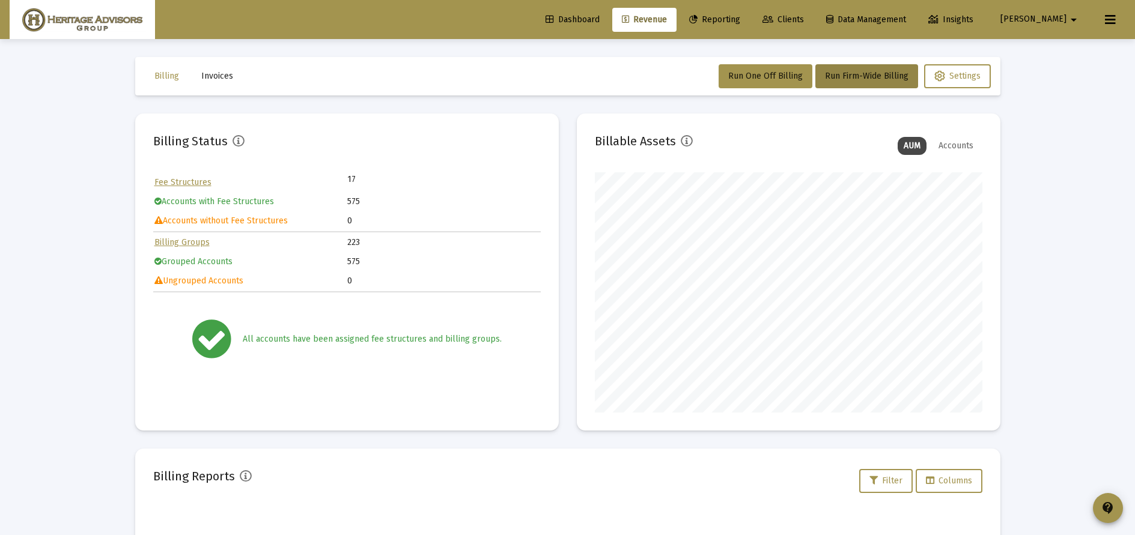
click at [650, 73] on mat-toolbar-row "Billing Invoices Run One Off Billing Run Firm-Wide Billing Settings" at bounding box center [567, 76] width 865 height 38
click at [804, 16] on span "Clients" at bounding box center [782, 19] width 41 height 10
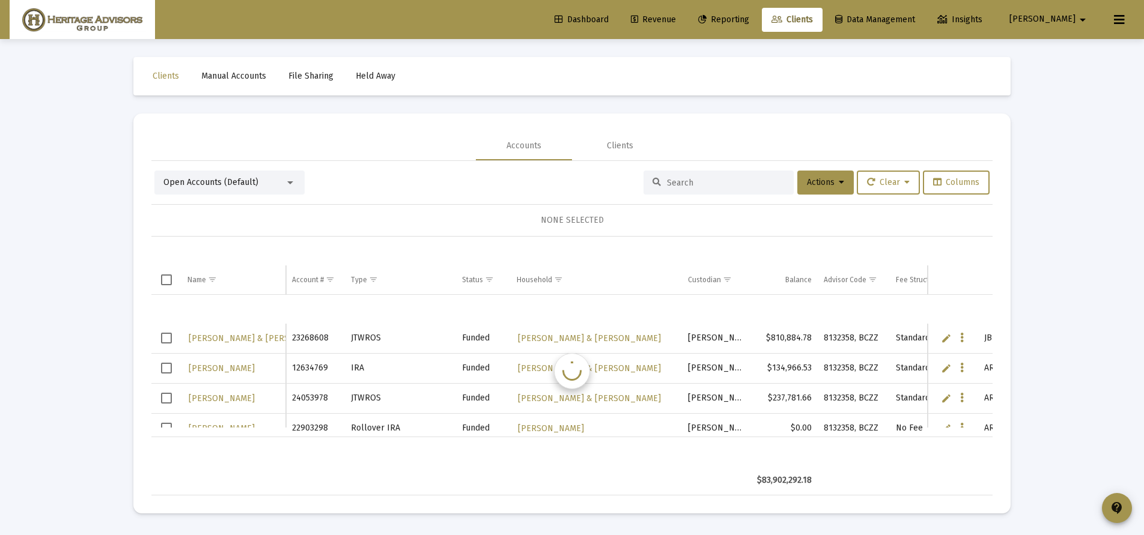
scroll to position [29, 0]
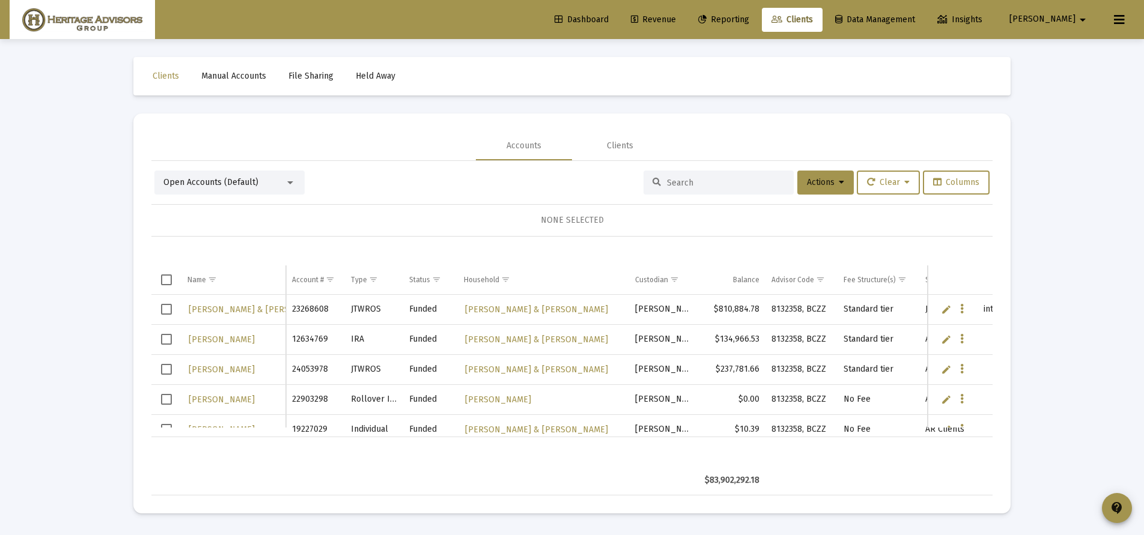
click at [682, 178] on input at bounding box center [726, 183] width 118 height 10
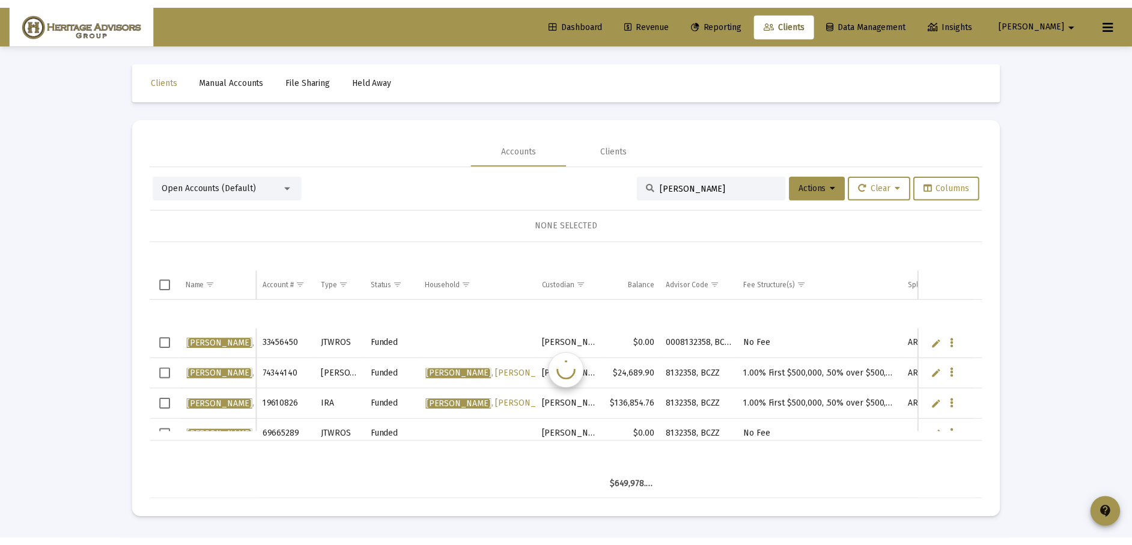
scroll to position [0, 0]
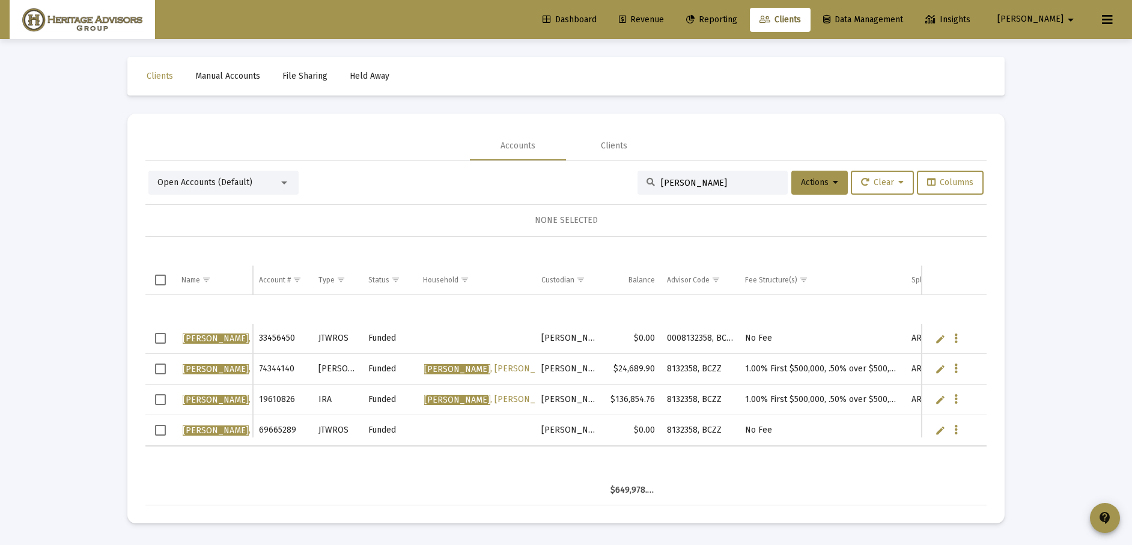
drag, startPoint x: 691, startPoint y: 181, endPoint x: 644, endPoint y: 183, distance: 46.9
click at [644, 183] on div "[PERSON_NAME]" at bounding box center [712, 183] width 150 height 24
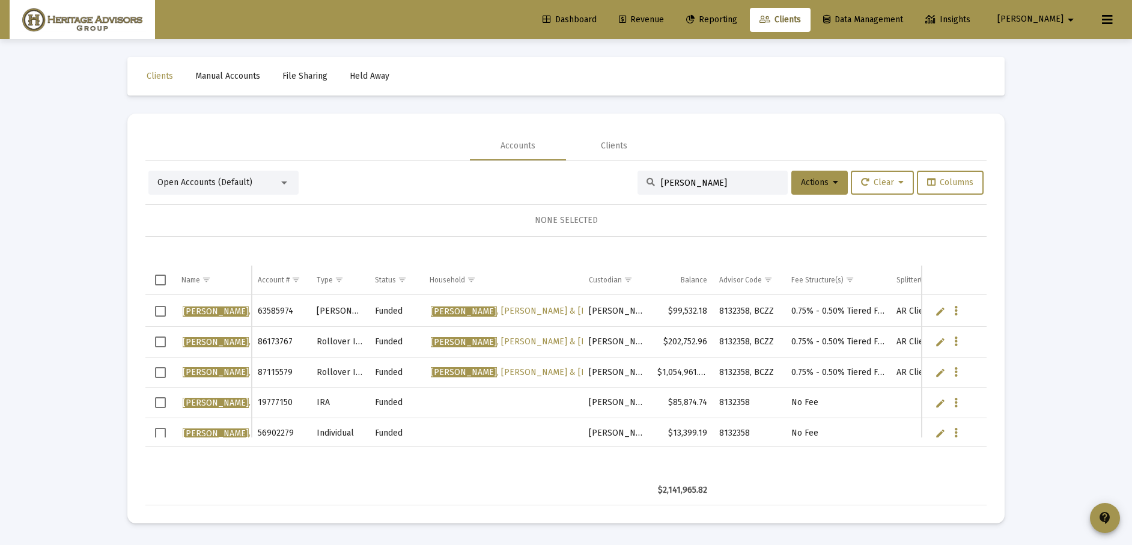
scroll to position [197, 0]
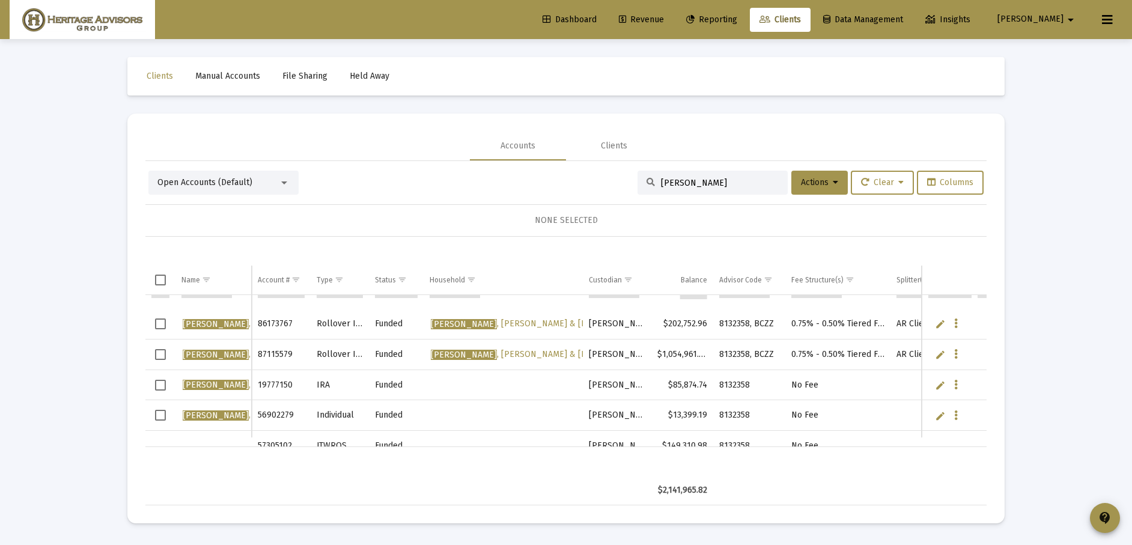
click at [258, 385] on td "19777150" at bounding box center [281, 384] width 59 height 31
drag, startPoint x: 260, startPoint y: 385, endPoint x: 272, endPoint y: 386, distance: 12.0
click at [272, 386] on td "19777150" at bounding box center [281, 384] width 59 height 31
click at [298, 386] on td "19777150" at bounding box center [281, 384] width 59 height 31
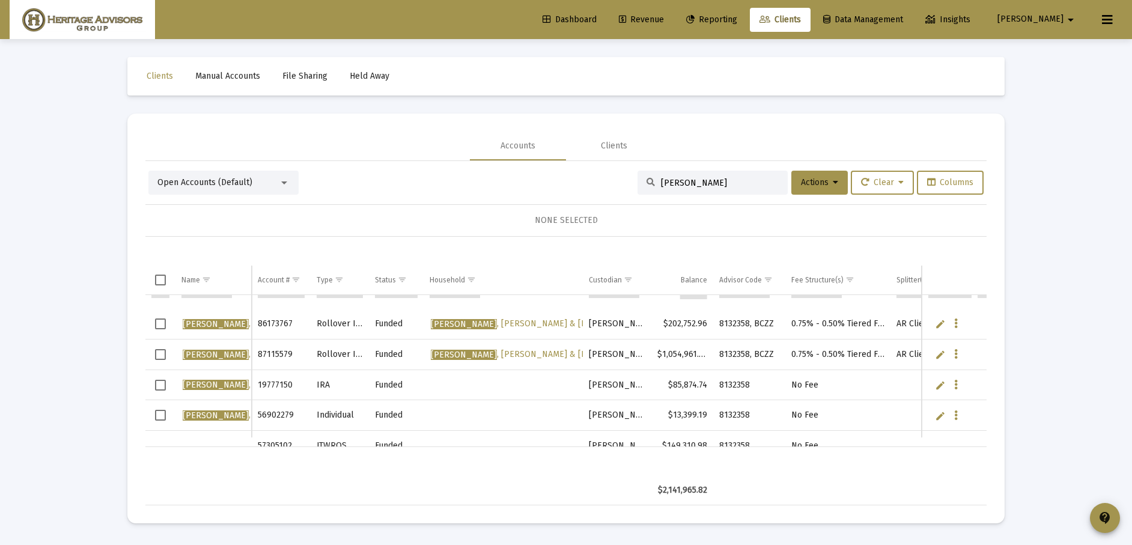
drag, startPoint x: 684, startPoint y: 181, endPoint x: 615, endPoint y: 183, distance: 68.5
click at [615, 183] on div "Open Accounts (Default) [PERSON_NAME] Actions Clear Columns" at bounding box center [565, 183] width 835 height 24
type input "[PERSON_NAME]"
